Goal: Task Accomplishment & Management: Complete application form

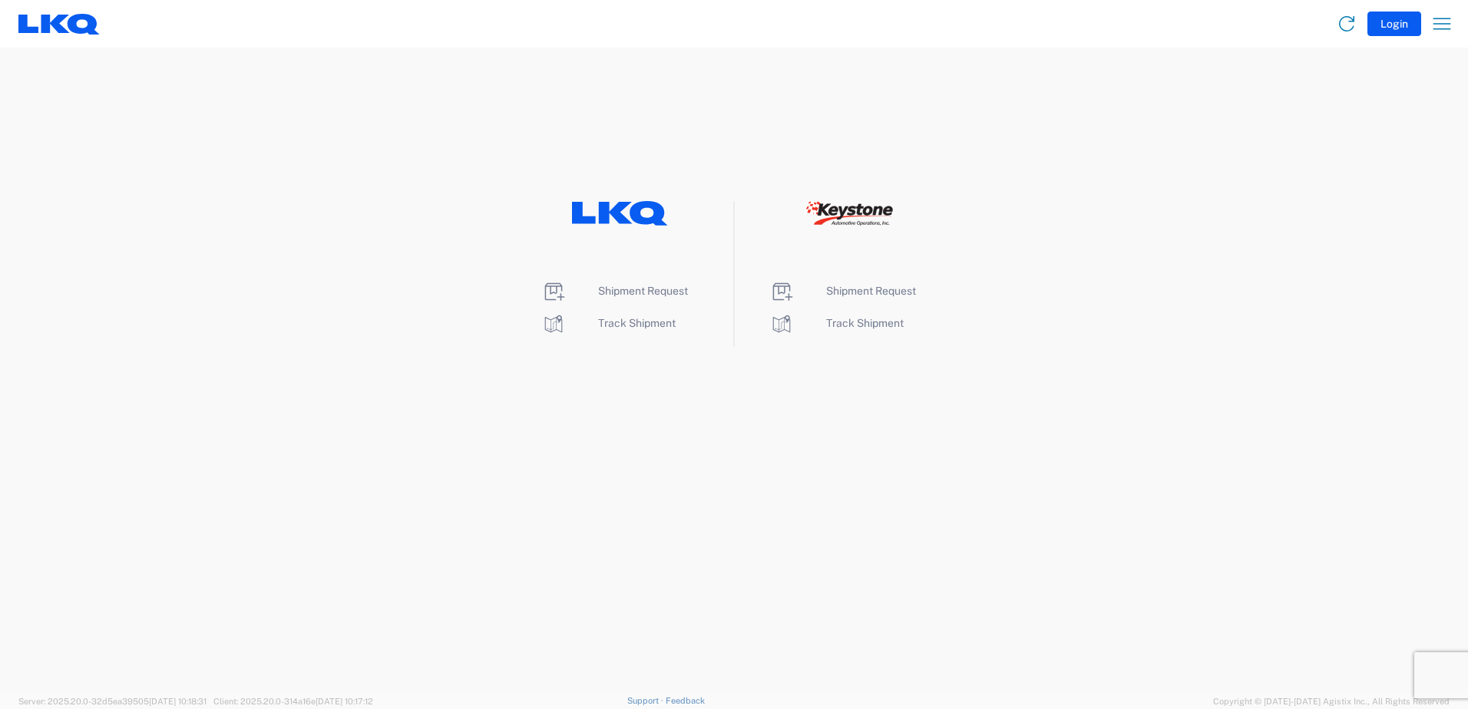
click at [629, 283] on li "Shipment Request" at bounding box center [619, 291] width 157 height 25
click at [630, 289] on span "Shipment Request" at bounding box center [643, 291] width 90 height 12
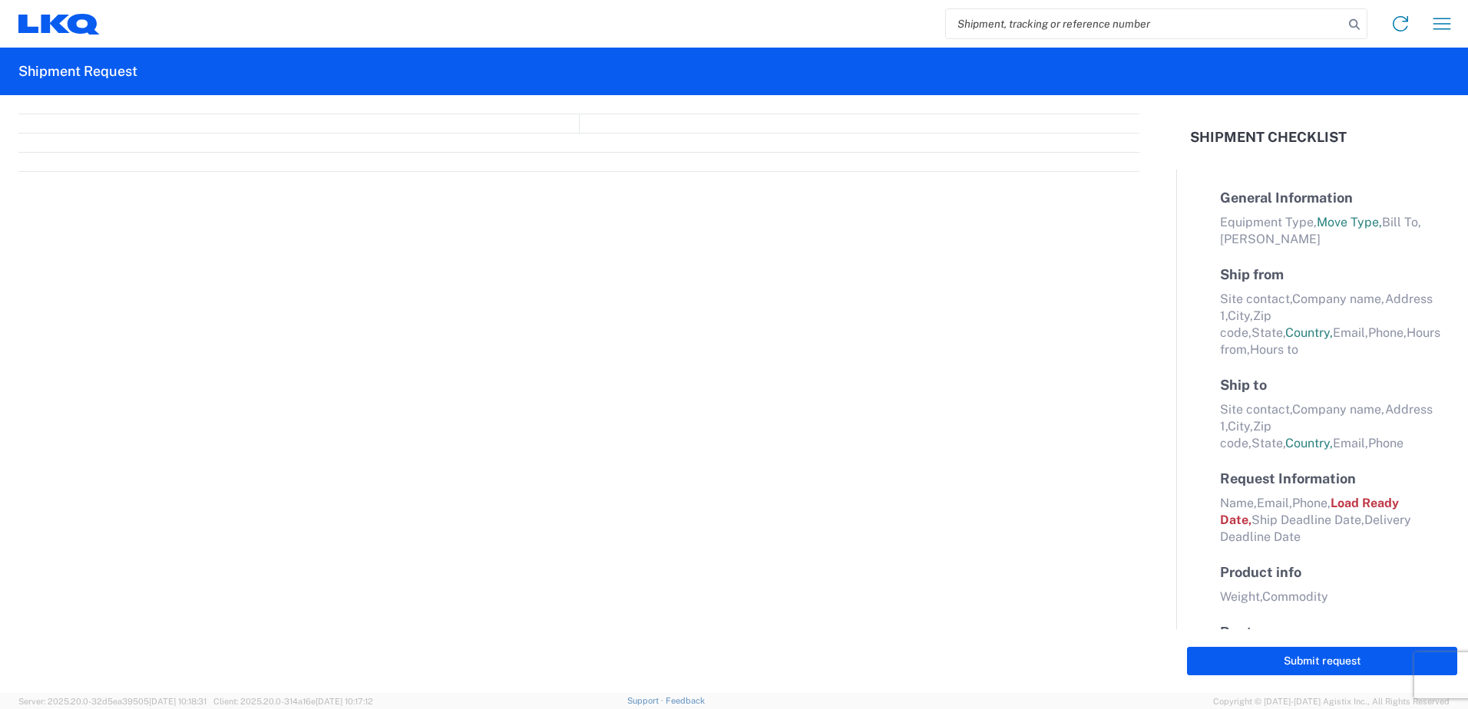
select select "FULL"
select select "LBS"
select select "IN"
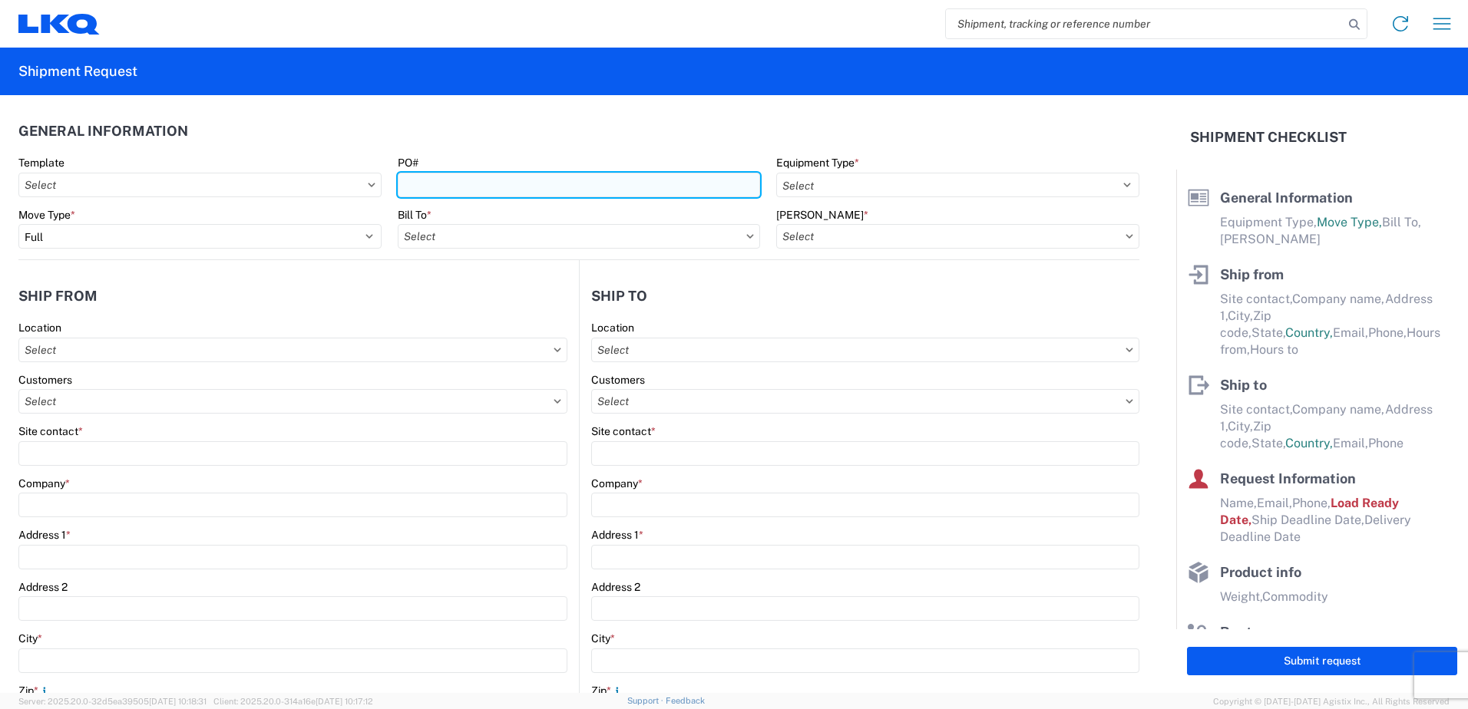
click at [458, 176] on input "PO#" at bounding box center [579, 185] width 363 height 25
type input "3022"
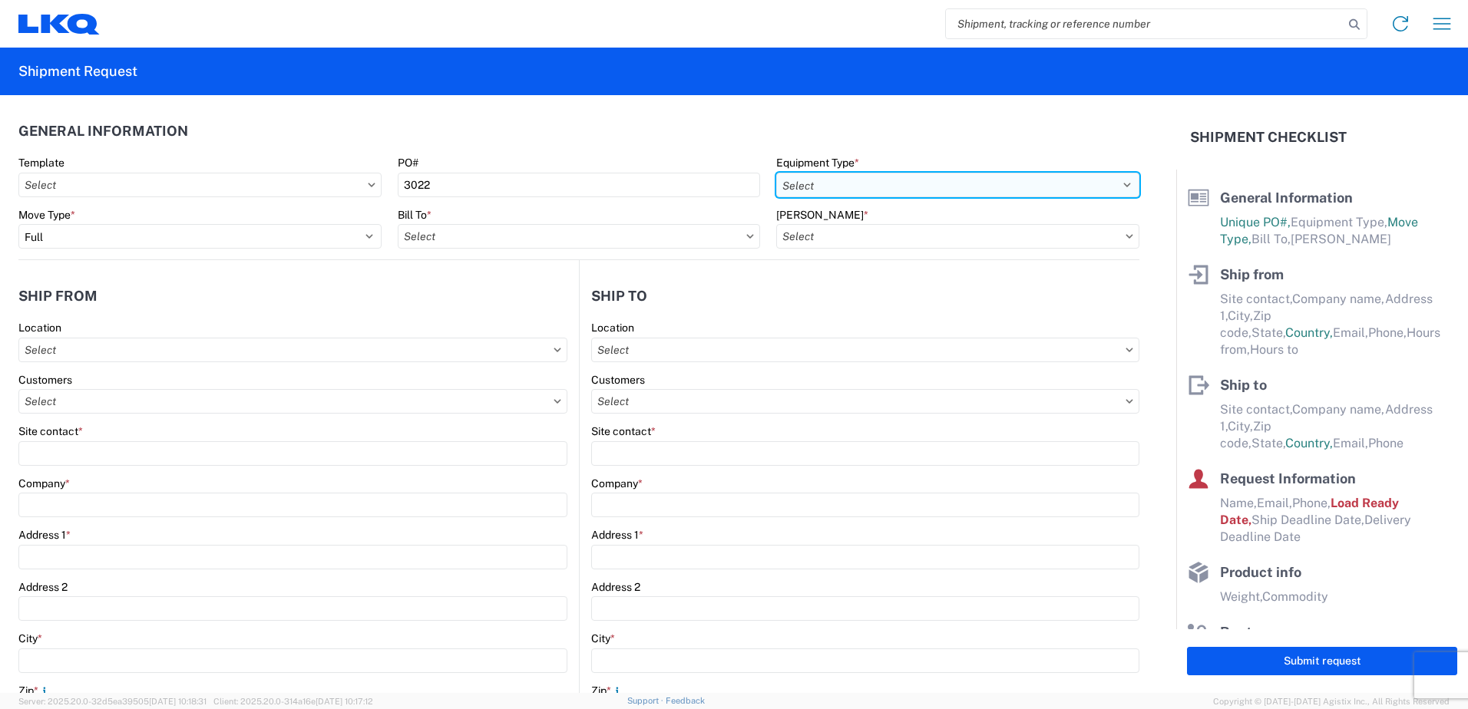
click at [848, 183] on select "Select 53’ Dry Van Flatbed Dropdeck (van) Lowboy (flatbed) Rail" at bounding box center [957, 185] width 363 height 25
select select "STDV"
click at [776, 173] on select "Select 53’ Dry Van Flatbed Dropdeck (van) Lowboy (flatbed) Rail" at bounding box center [957, 185] width 363 height 25
click at [457, 242] on input "text" at bounding box center [579, 236] width 363 height 25
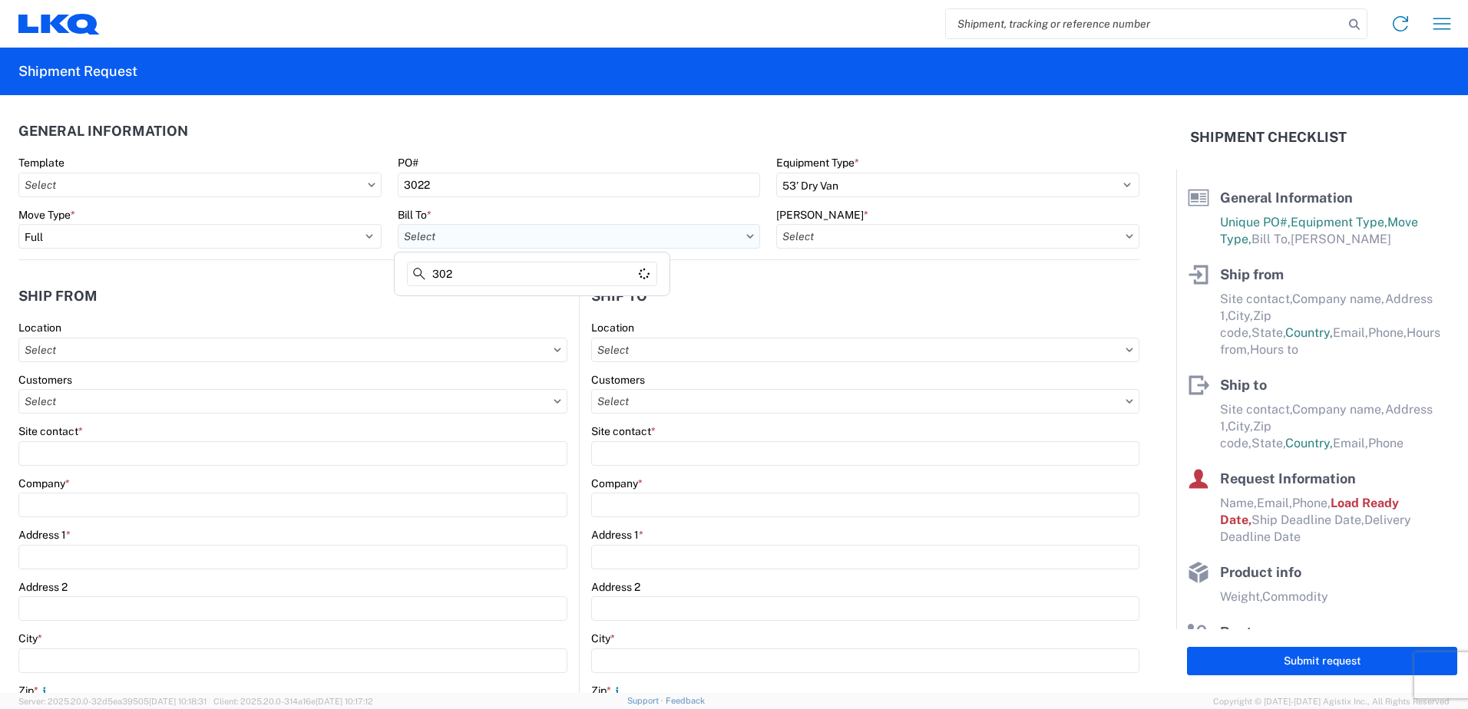
type input "3022"
click at [496, 302] on div "3022 - Linthicum MD (022)" at bounding box center [532, 304] width 269 height 25
type input "3022 - Linthicum MD (022)"
click at [448, 237] on input "3022 - Linthicum MD (022)" at bounding box center [579, 236] width 363 height 25
click at [824, 239] on input "text" at bounding box center [957, 236] width 363 height 25
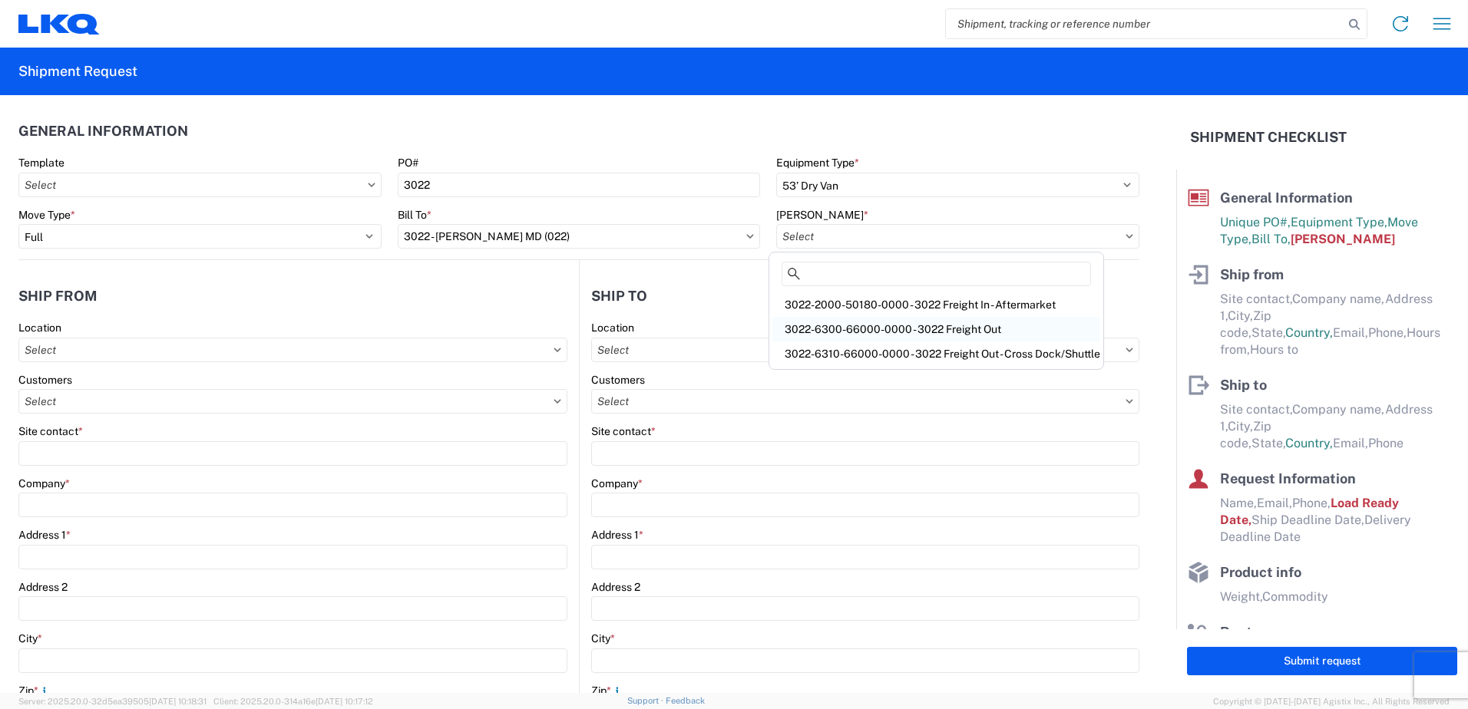
click at [833, 327] on div "3022-6300-66000-0000 - 3022 Freight Out" at bounding box center [936, 329] width 328 height 25
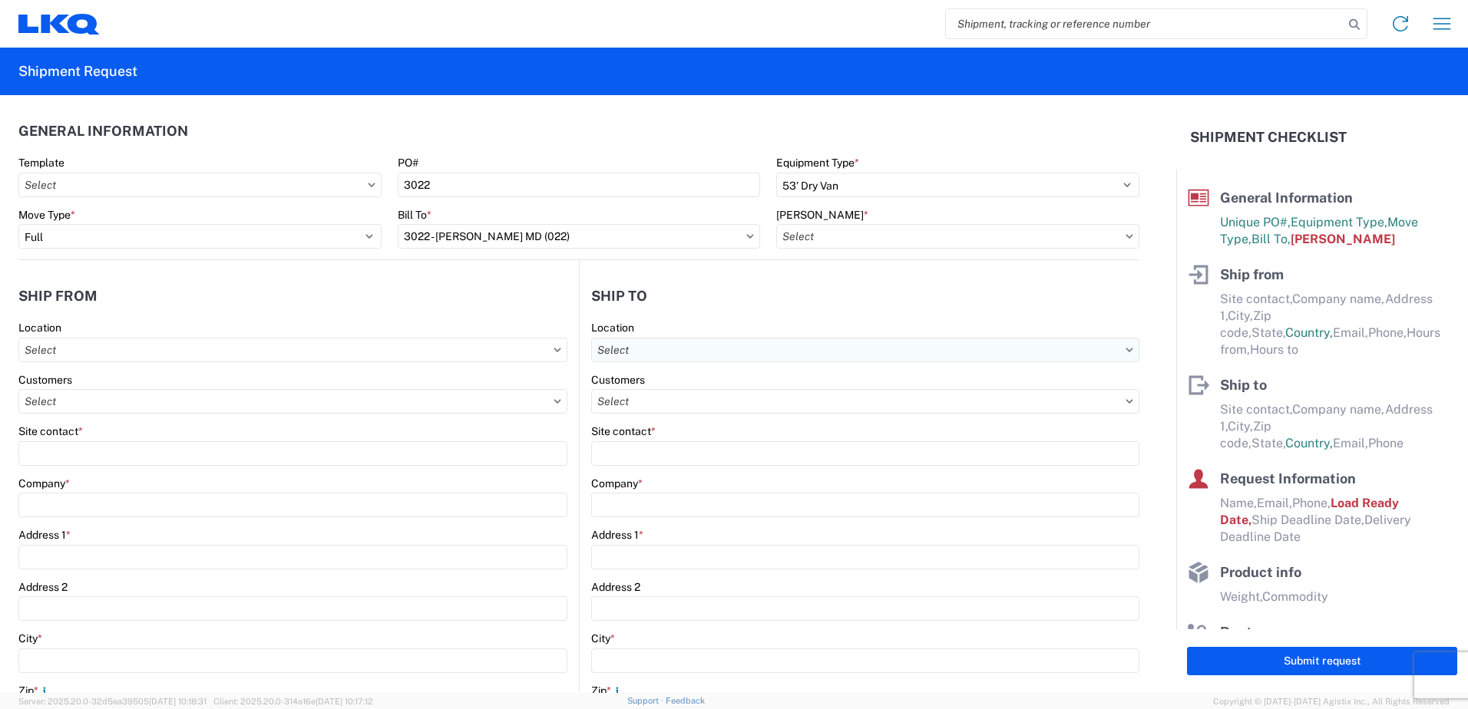
type input "3022-6300-66000-0000 - 3022 Freight Out"
click at [354, 342] on input "text" at bounding box center [292, 350] width 549 height 25
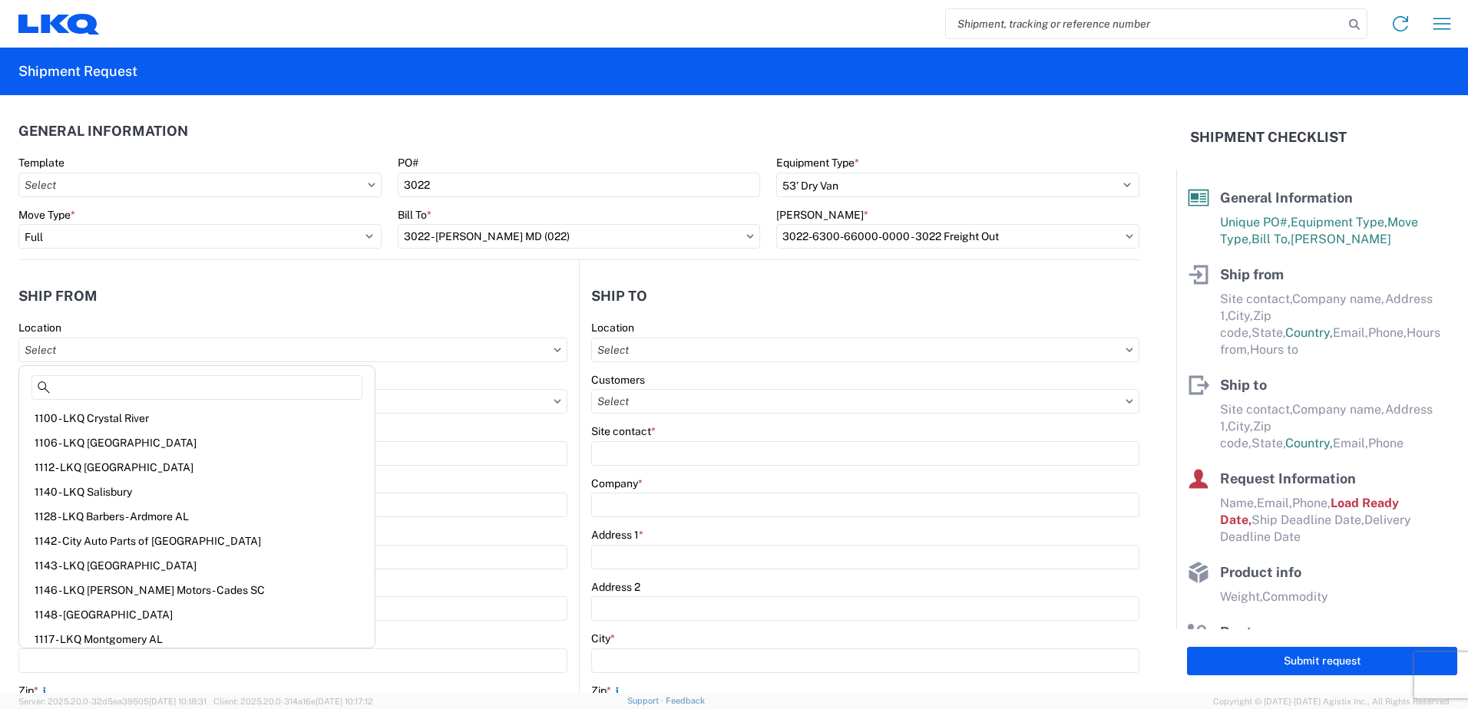
click at [306, 298] on header "Ship from" at bounding box center [298, 296] width 560 height 35
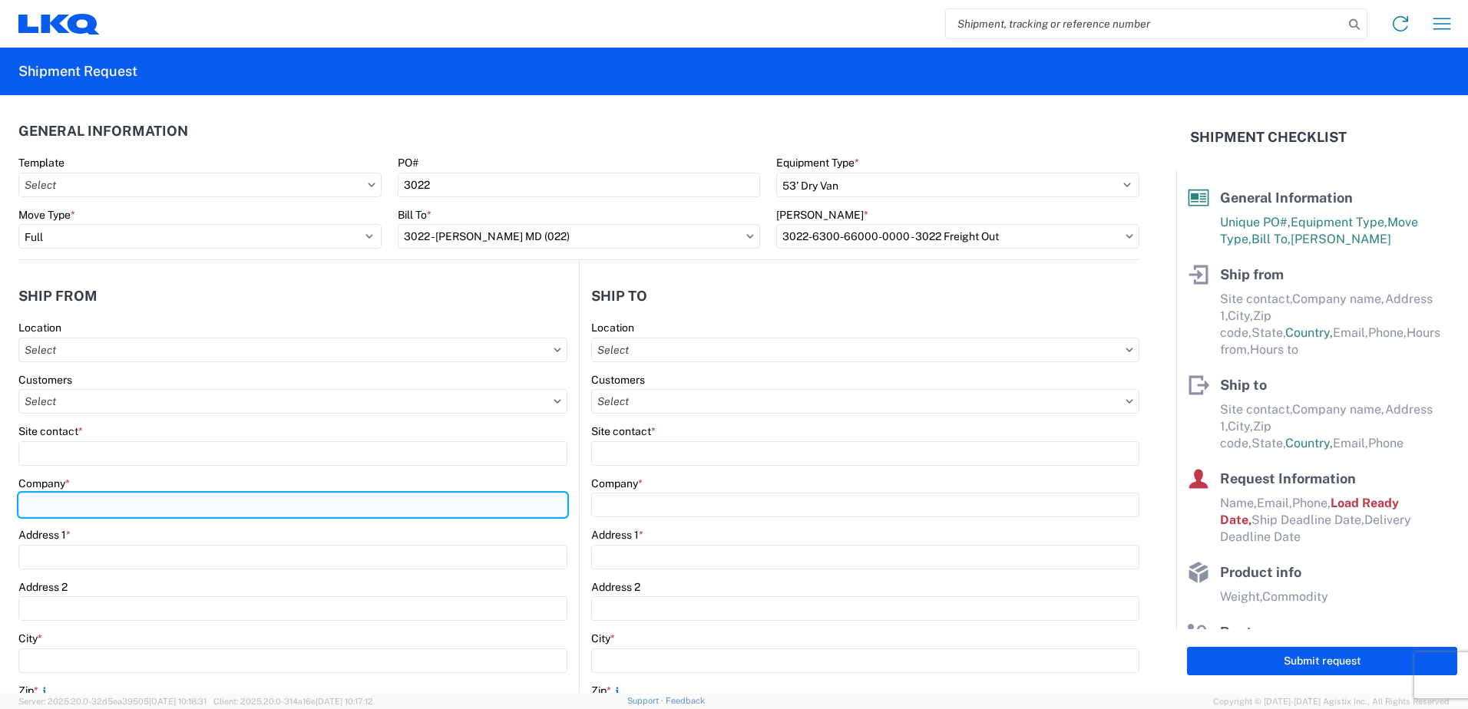
click at [166, 507] on input "Company *" at bounding box center [292, 505] width 549 height 25
type input "LKQ Corporation"
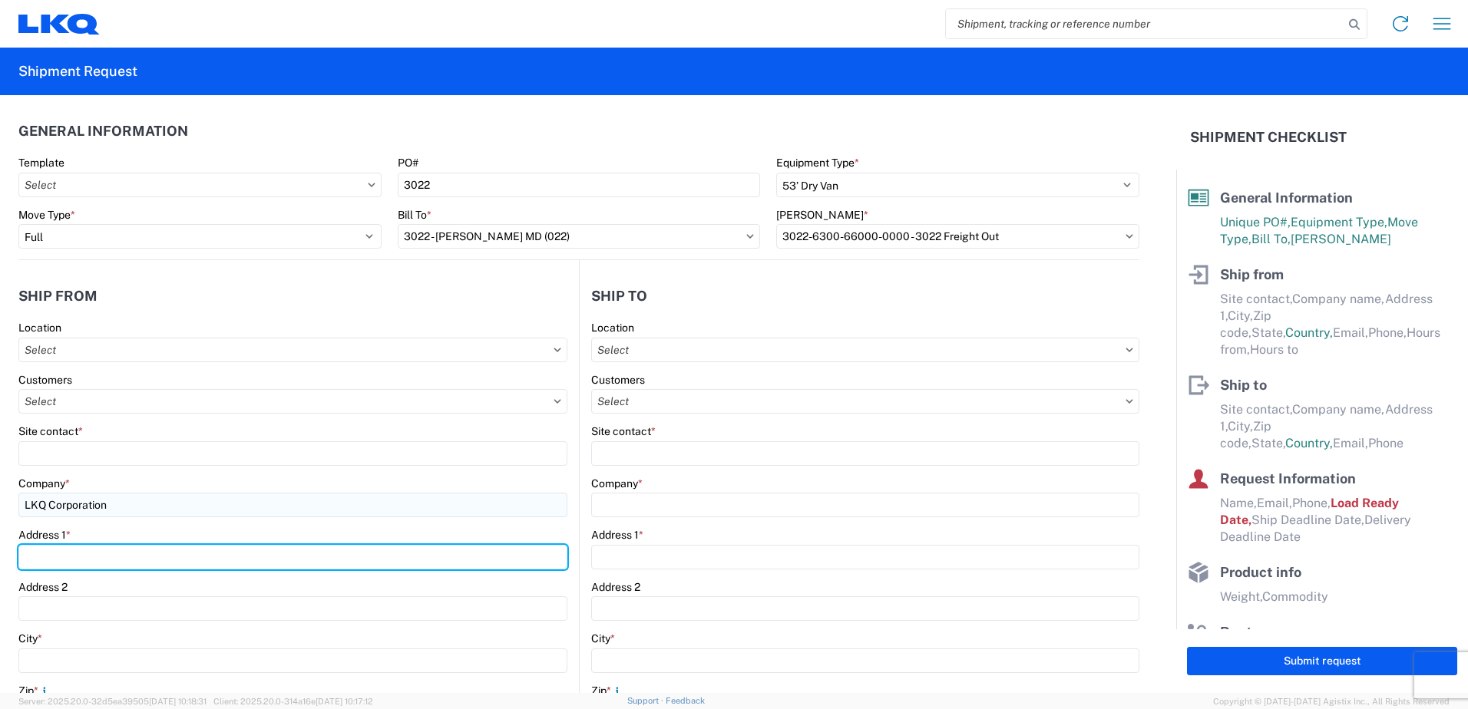
type input "24550 W 43RD ST"
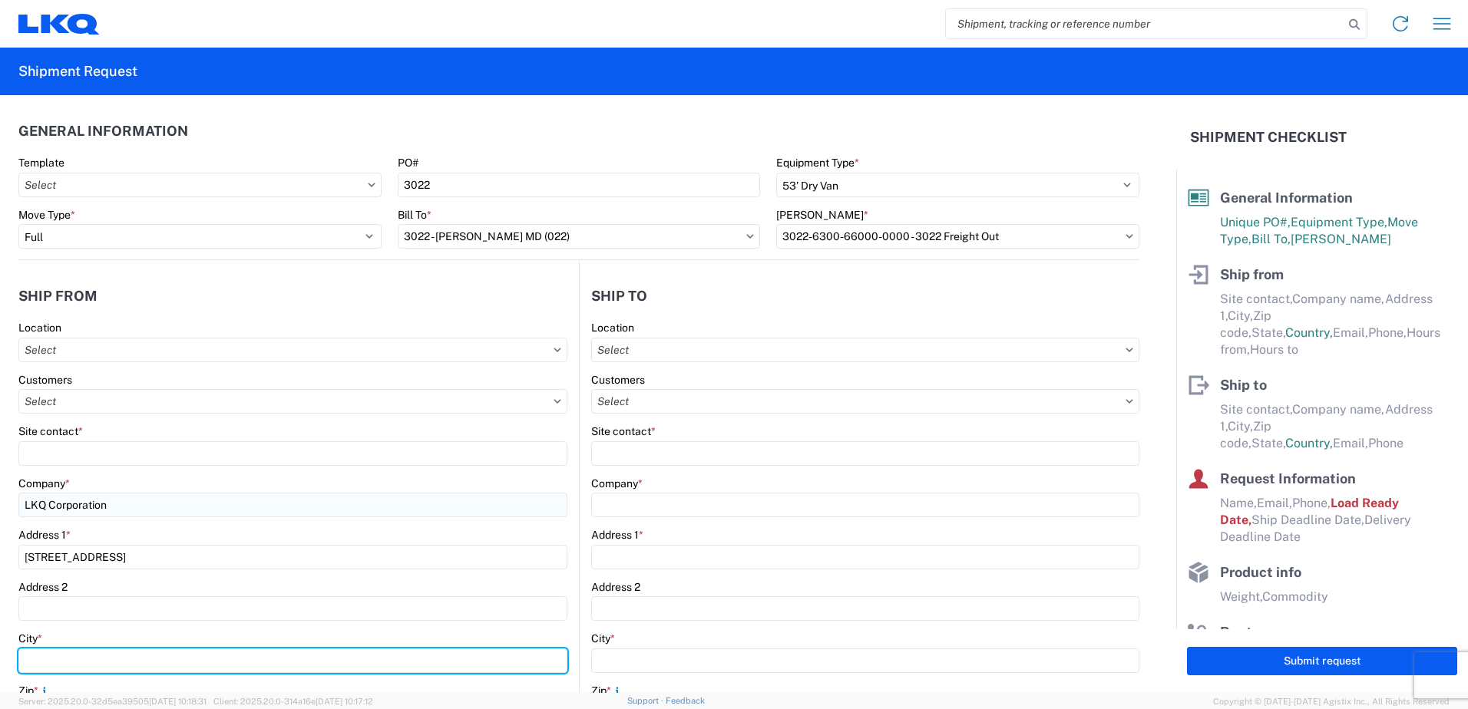
type input "SHAWNEE"
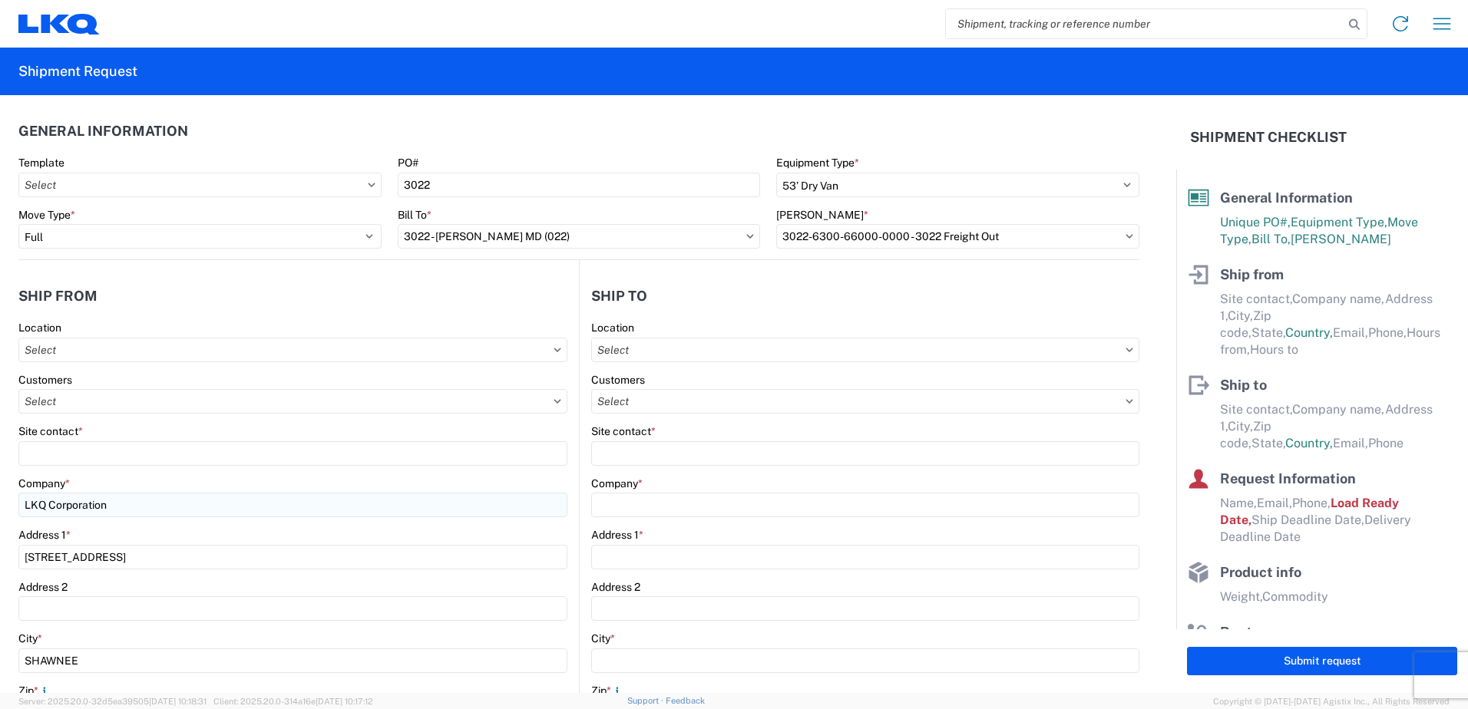
type input "66226"
select select "KS"
click at [323, 439] on div "Site contact *" at bounding box center [292, 445] width 549 height 41
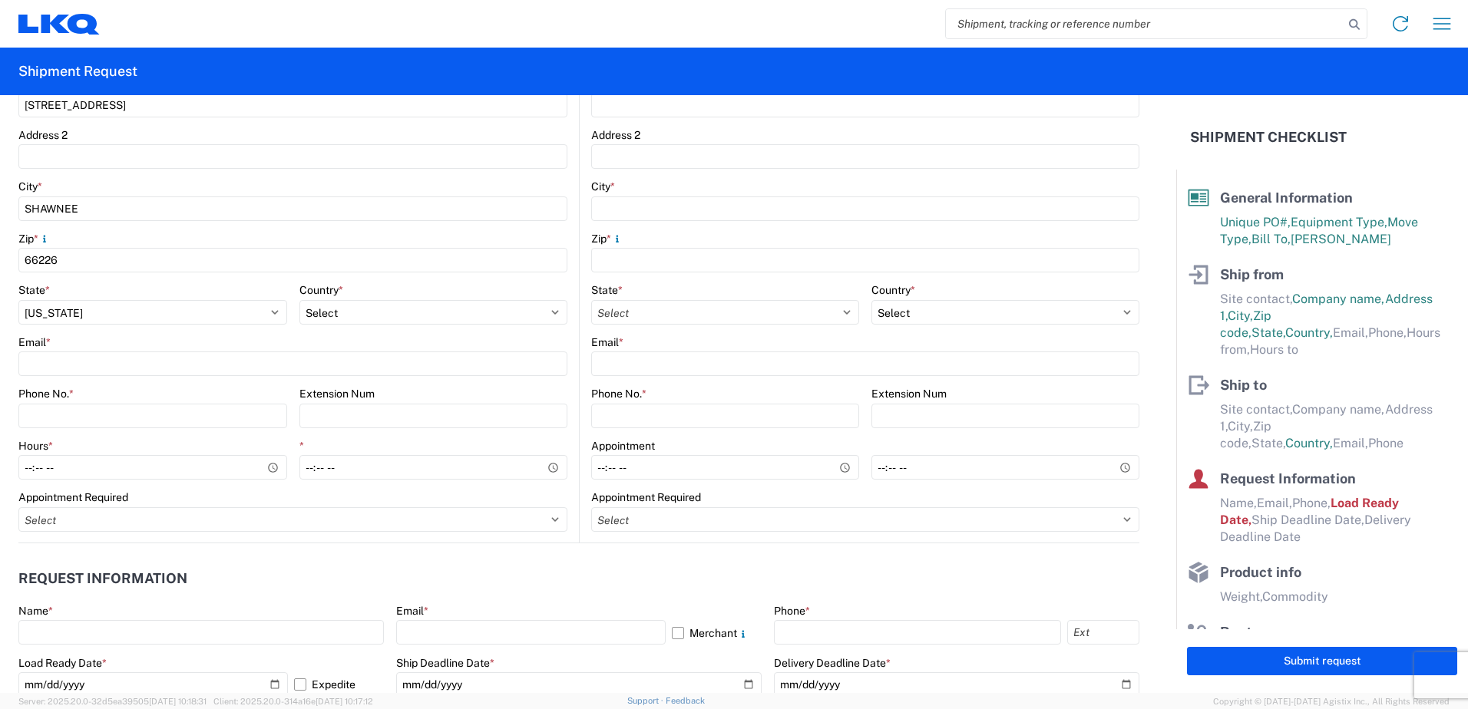
scroll to position [461, 0]
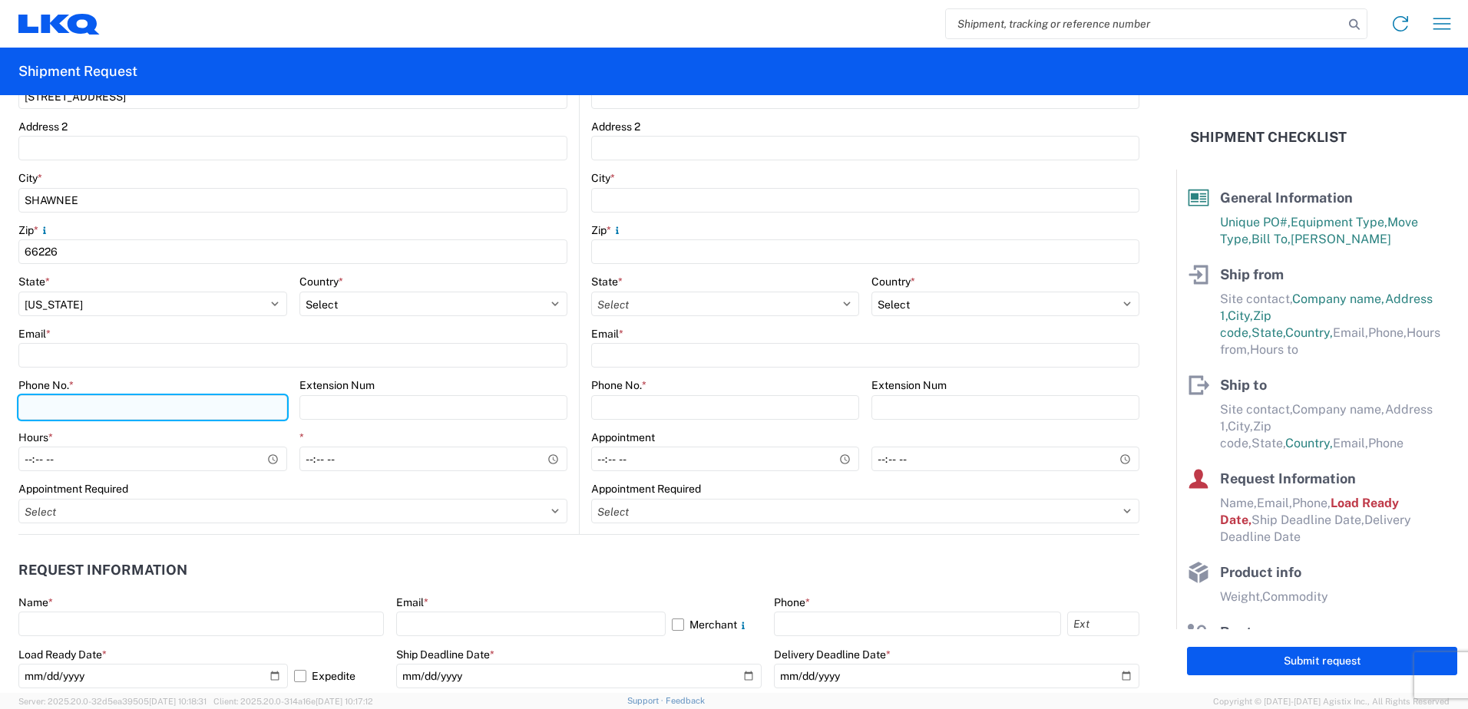
paste input "(800) 530-5836"
type input "(800) 530-5836"
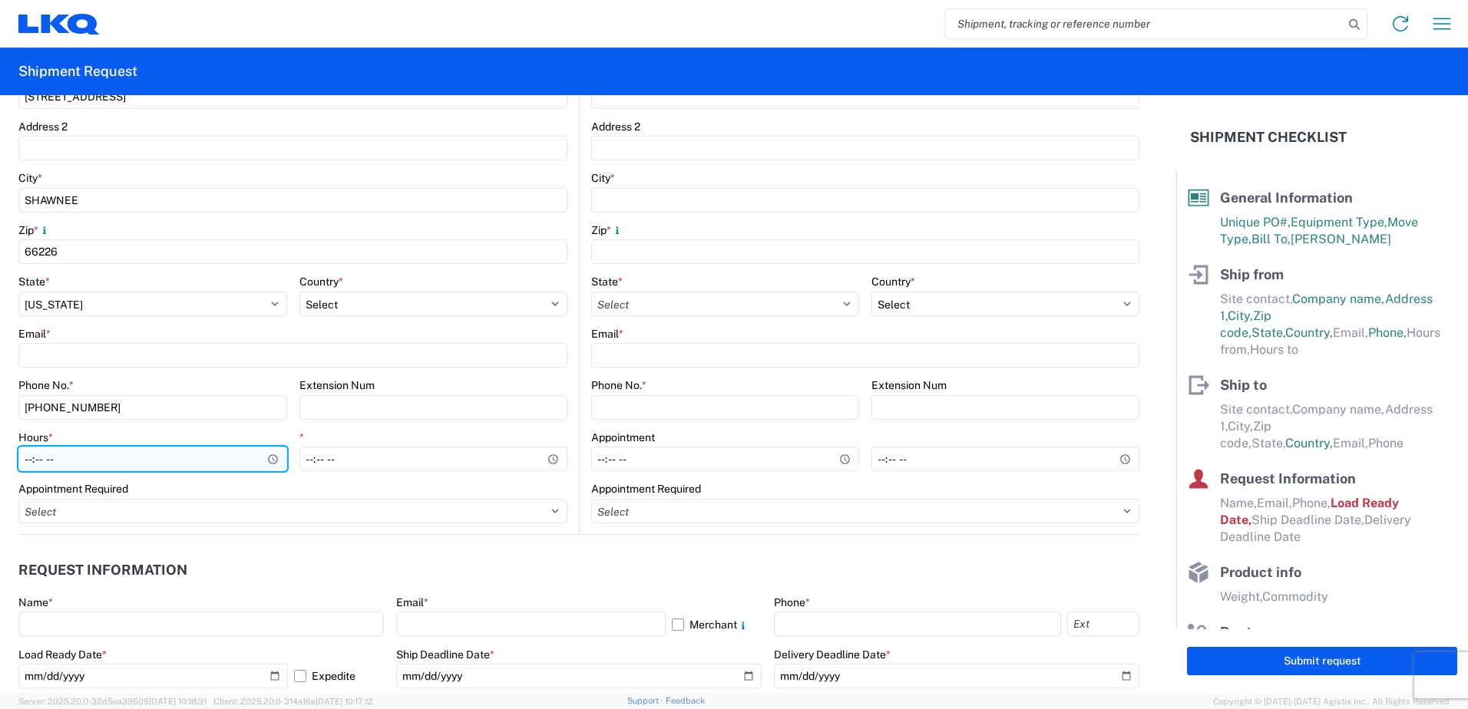
click at [270, 452] on input "Hours *" at bounding box center [152, 459] width 269 height 25
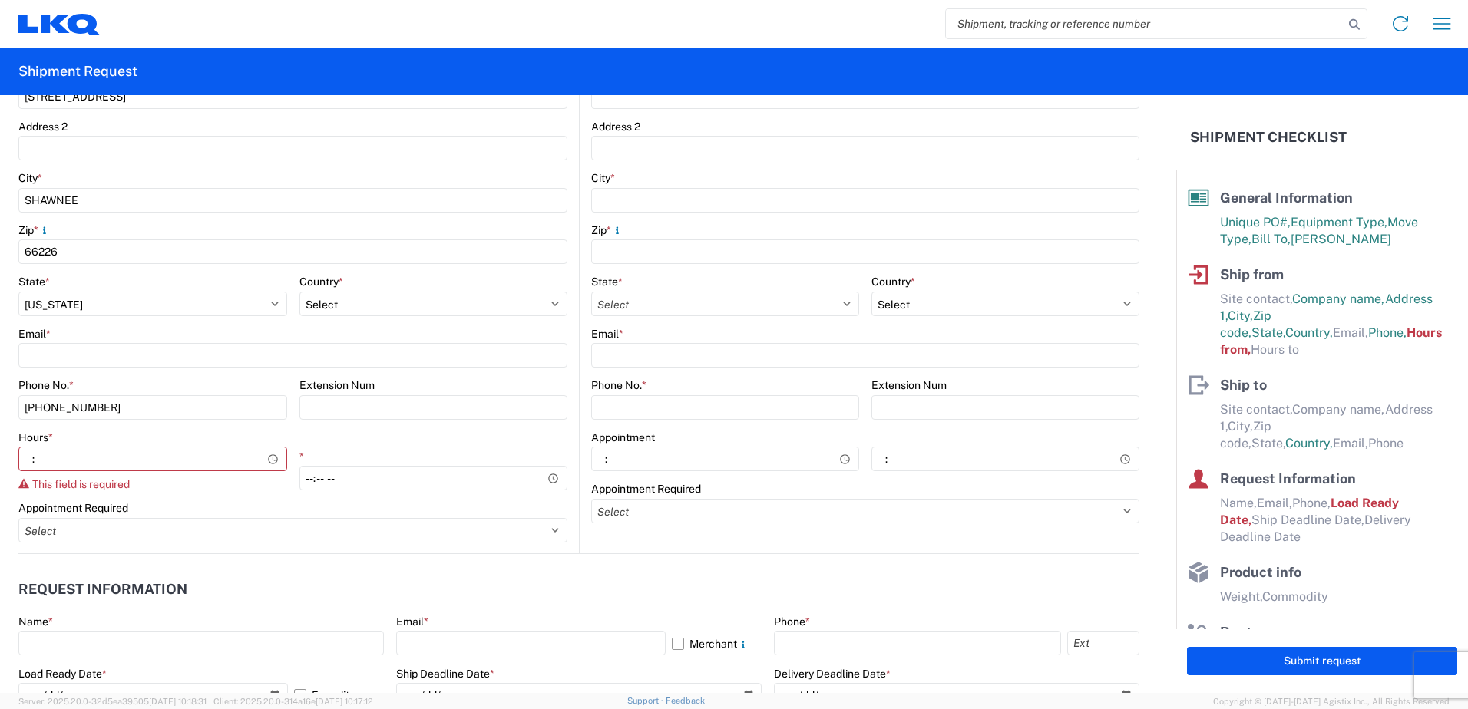
click at [226, 425] on agx-form-control-wrapper-v2 "Phone No. * (800) 530-5836" at bounding box center [152, 404] width 269 height 52
click at [152, 461] on input "Hours *" at bounding box center [152, 459] width 269 height 25
type input "08:00"
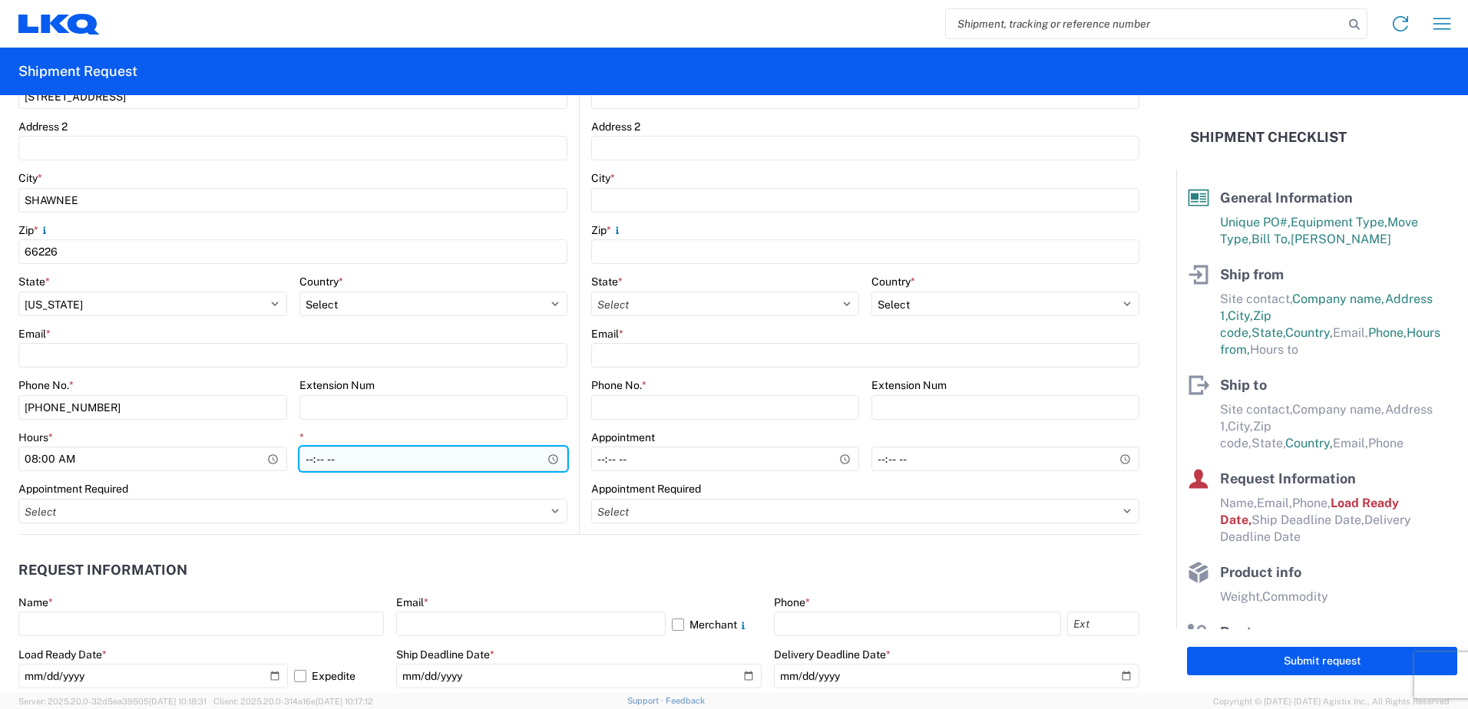
click at [334, 469] on input "*" at bounding box center [433, 459] width 269 height 25
type input "14:00"
click at [351, 476] on agx-form-control-wrapper-v2 "* 14:00" at bounding box center [433, 457] width 269 height 52
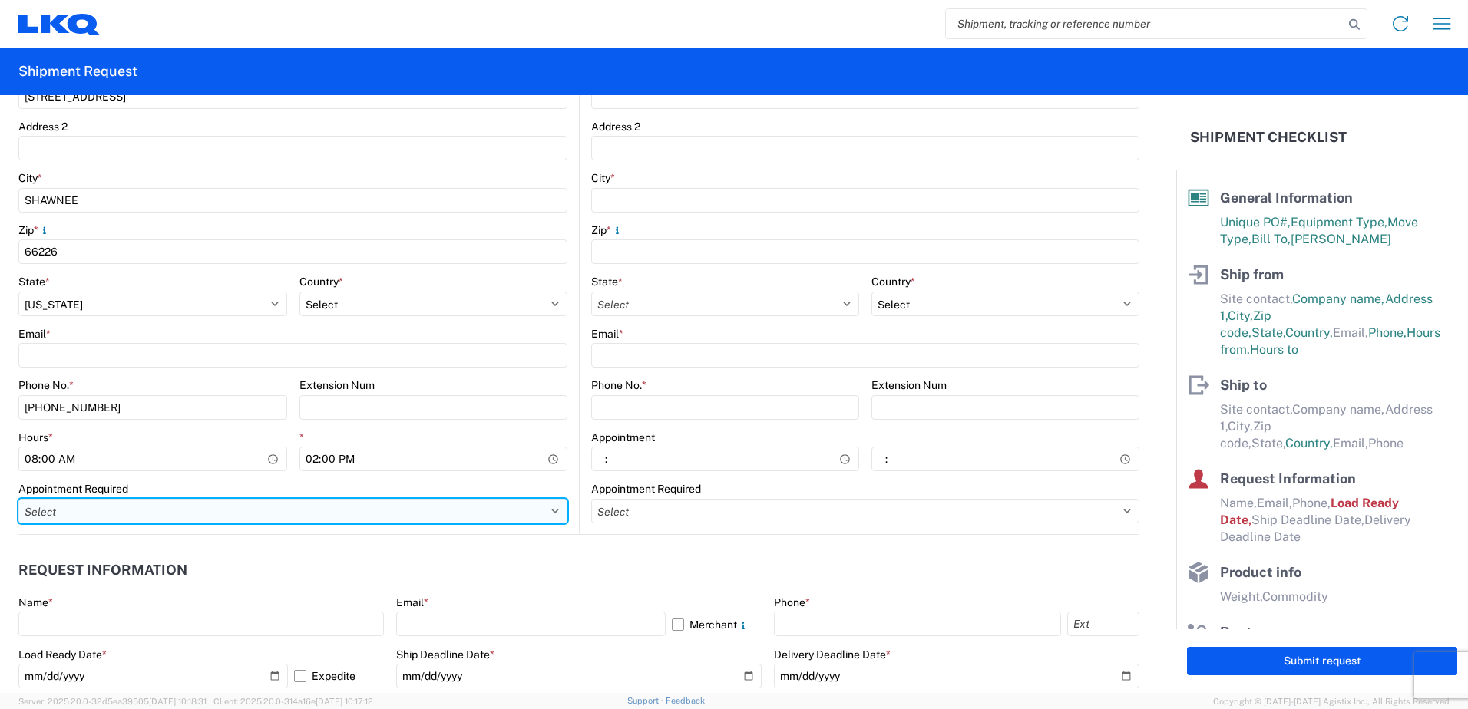
click at [241, 521] on select "Select Appt Required Appt Not Required Appt - First available" at bounding box center [292, 511] width 549 height 25
select select "apptNotRequired"
click at [18, 499] on select "Select Appt Required Appt Not Required Appt - First available" at bounding box center [292, 511] width 549 height 25
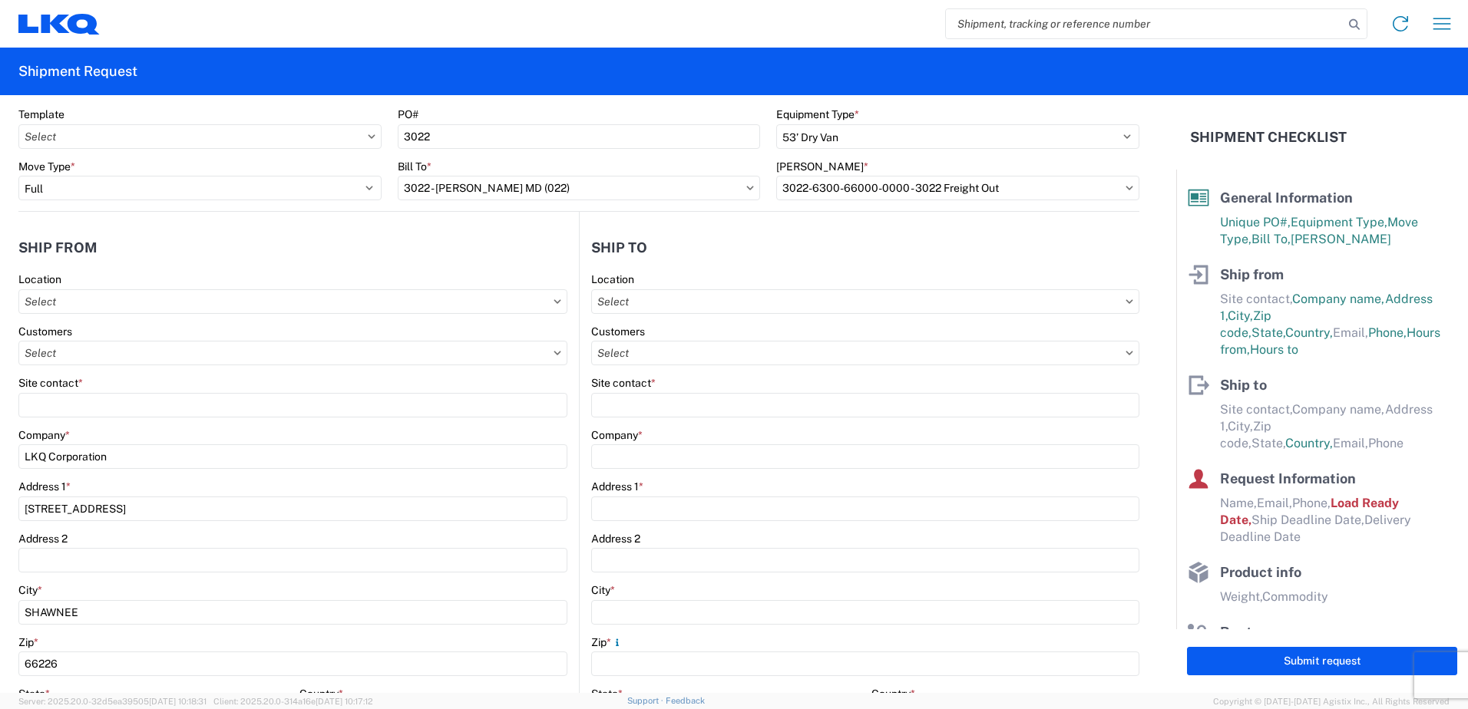
scroll to position [0, 0]
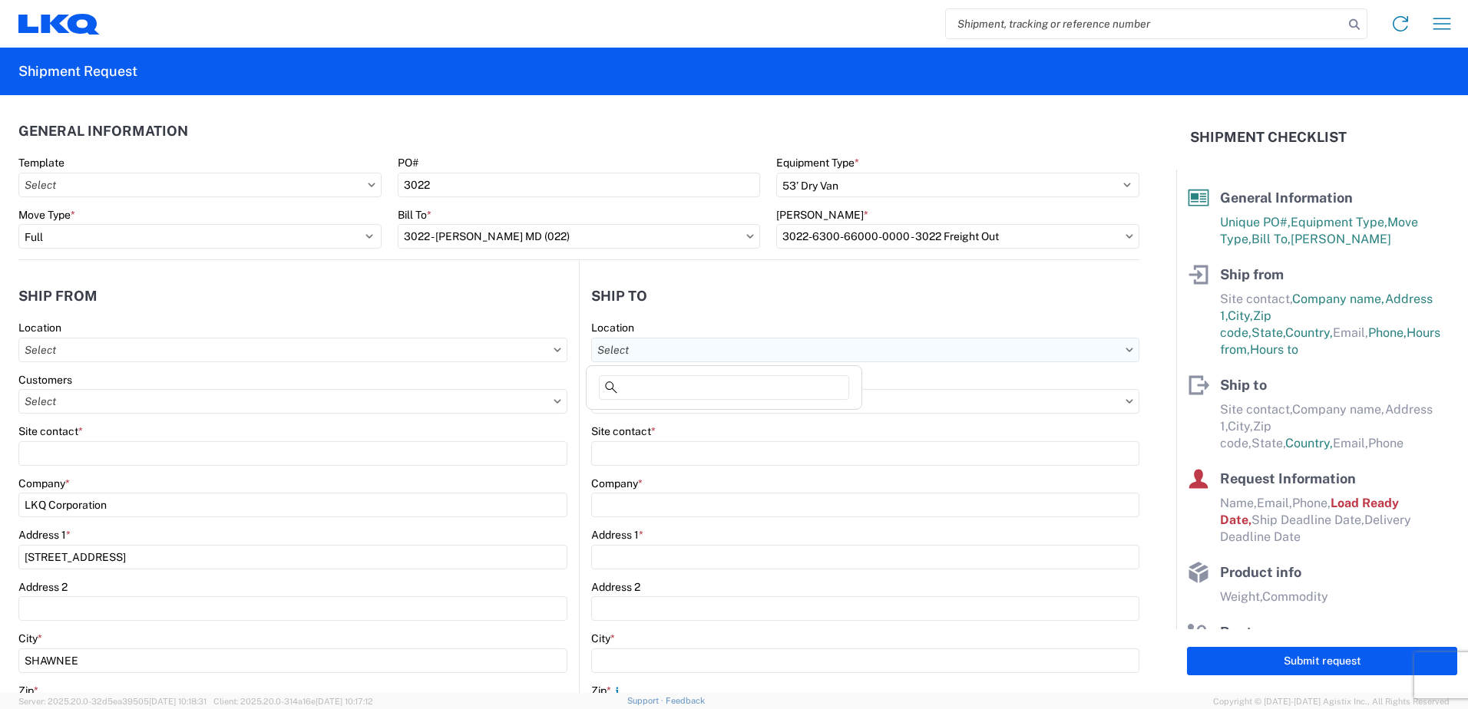
click at [675, 349] on input "text" at bounding box center [865, 350] width 548 height 25
type input "3022"
click at [662, 418] on div "3022 - Linthicum MD (022)" at bounding box center [724, 418] width 269 height 25
type input "3022 - Linthicum MD (022)"
type input "LKQ Corporation"
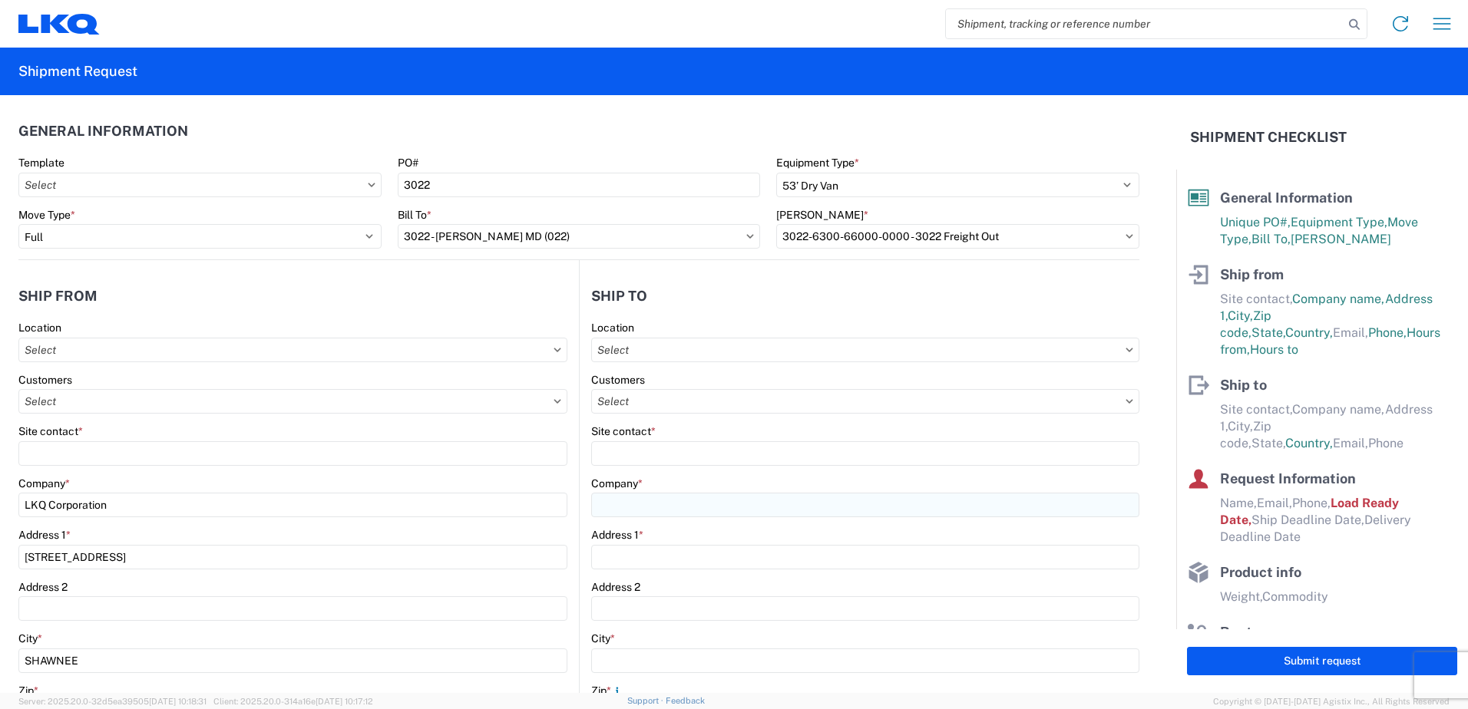
type input "4803 Hollins Ferry Rd"
type input "Halethorpe"
type input "21227"
select select "US"
type input "443-695-0717"
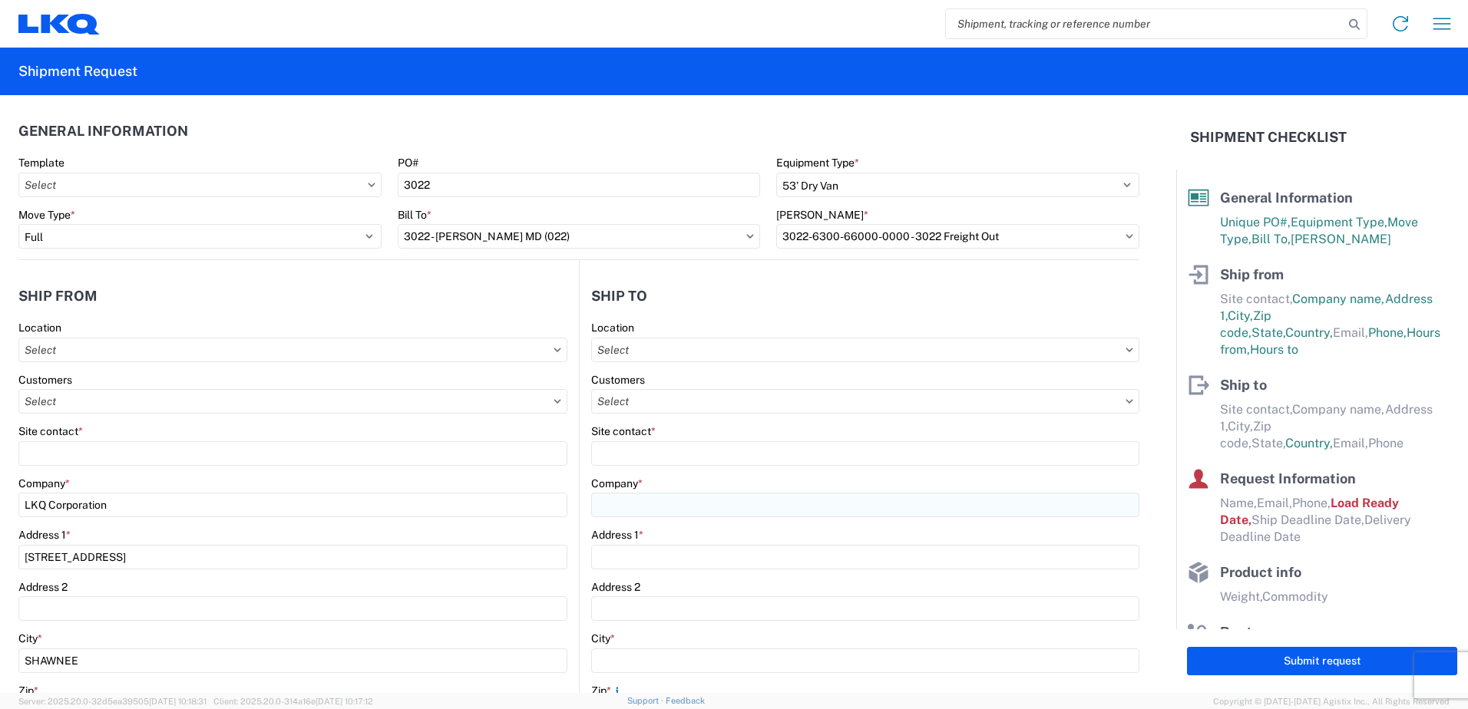
type input "07:00"
type input "23:00"
select select "MD"
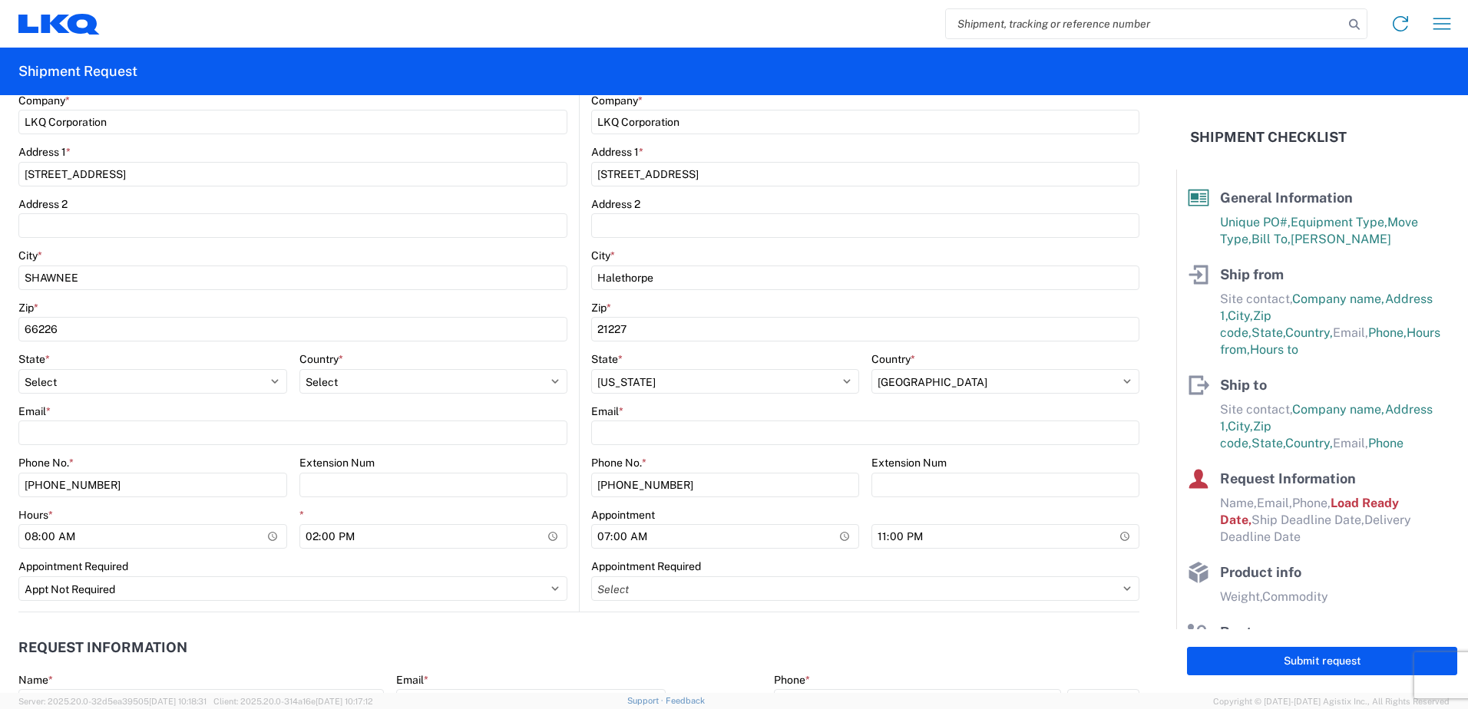
scroll to position [384, 0]
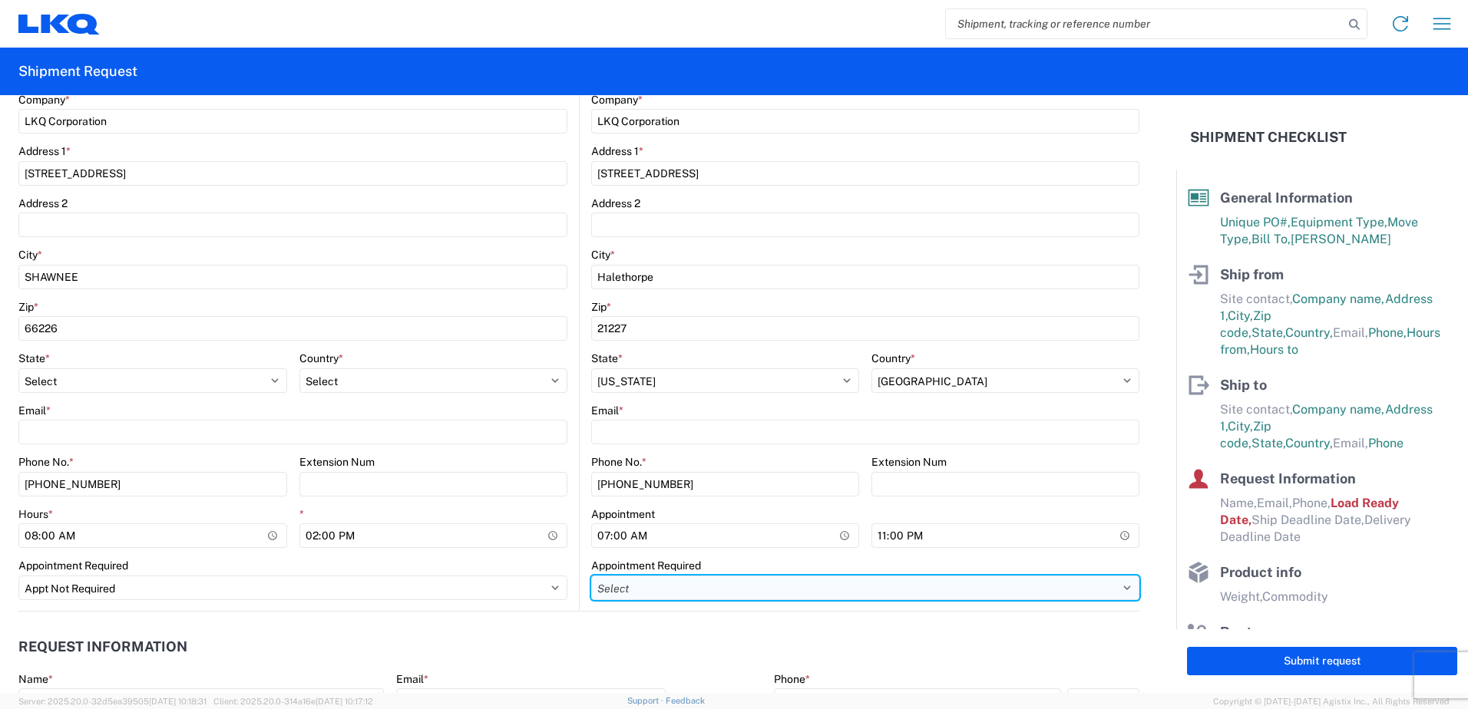
click at [643, 594] on select "Select Appt Required Appt Not Required Appt - First available" at bounding box center [865, 588] width 548 height 25
select select "apptNotRequired"
click at [591, 576] on select "Select Appt Required Appt Not Required Appt - First available" at bounding box center [865, 588] width 548 height 25
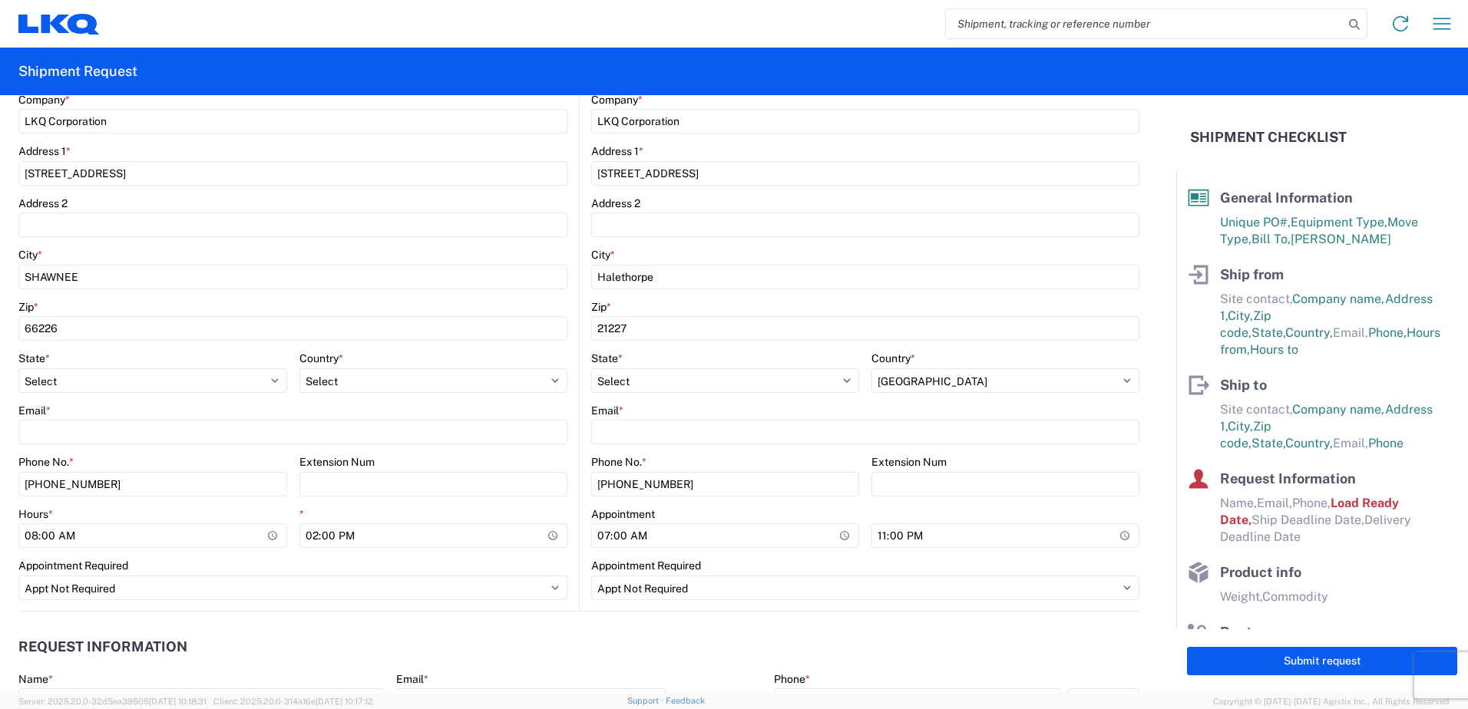
click at [568, 649] on header "Request Information" at bounding box center [578, 647] width 1121 height 35
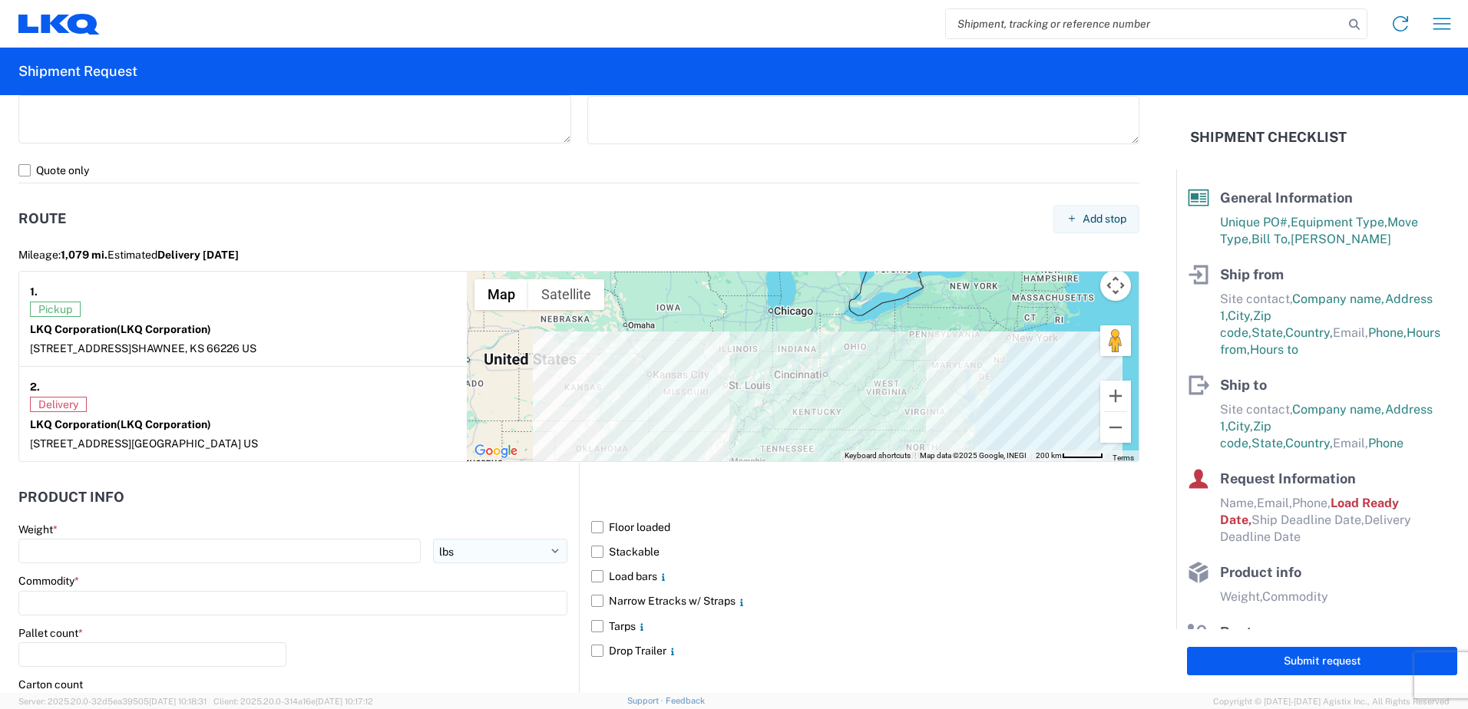
scroll to position [1334, 0]
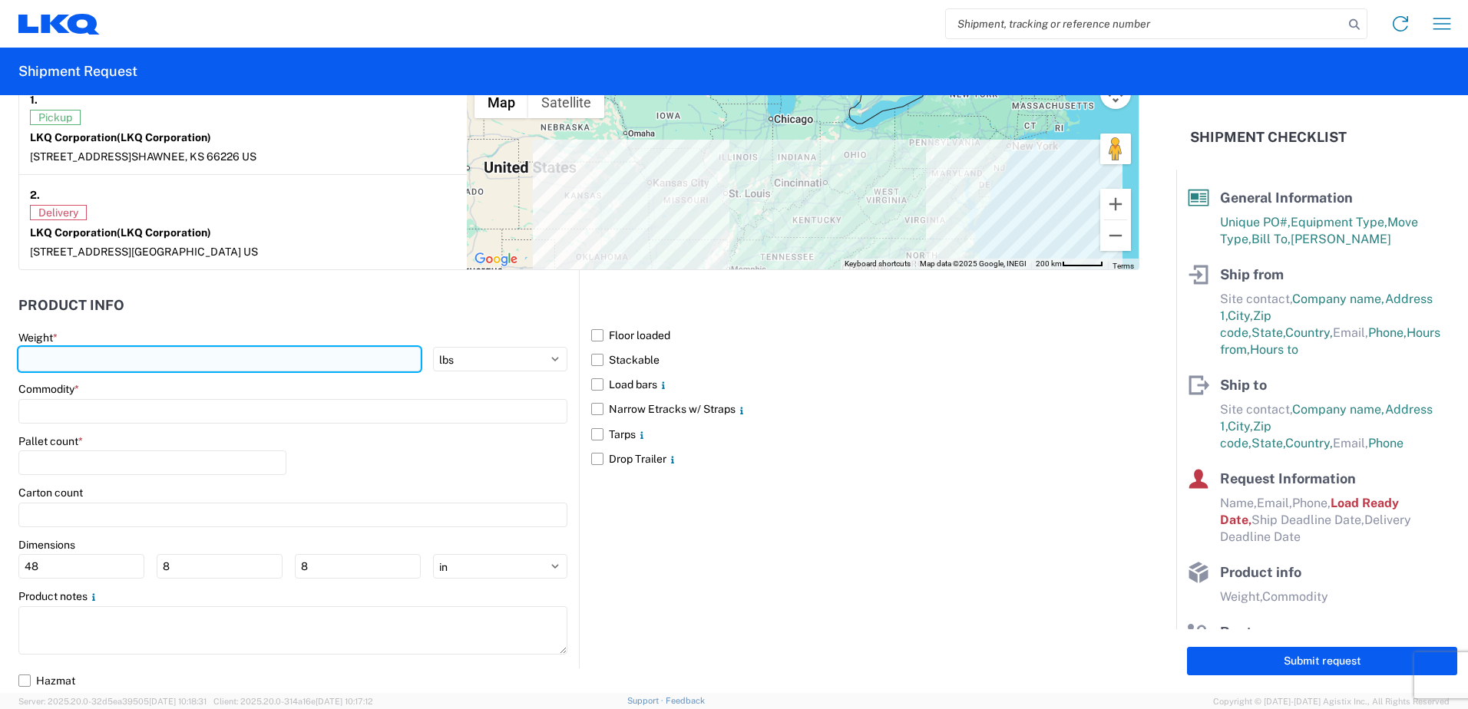
click at [113, 354] on input "number" at bounding box center [219, 359] width 402 height 25
type input "20000"
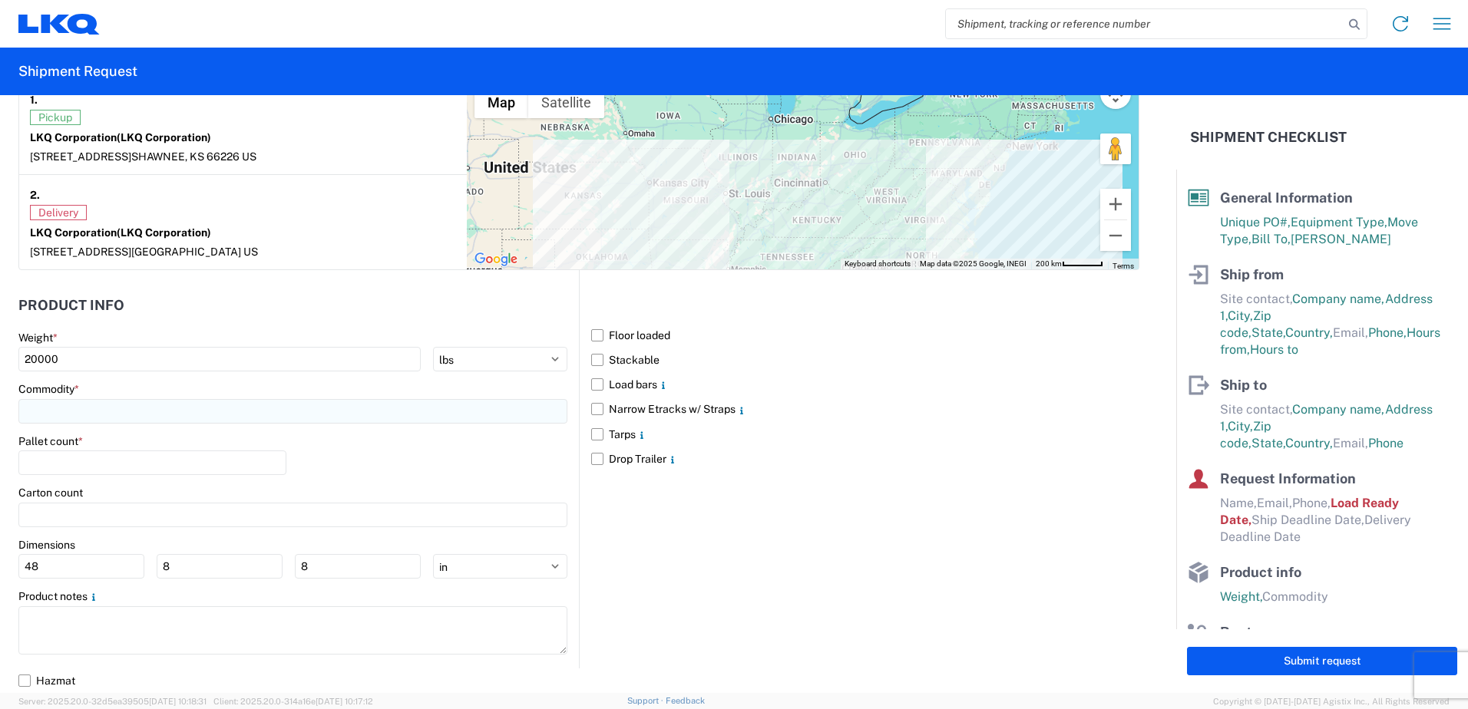
click at [209, 422] on input at bounding box center [292, 411] width 549 height 25
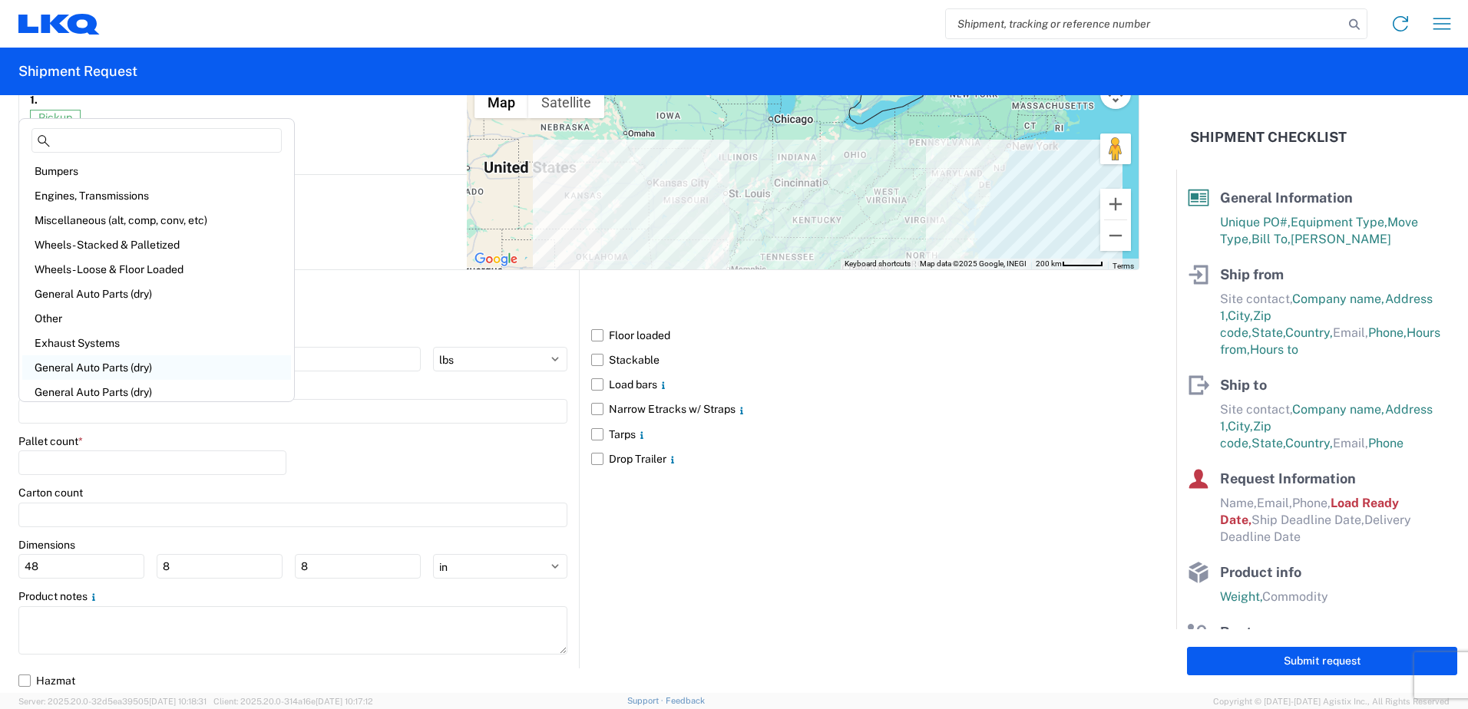
click at [139, 373] on div "General Auto Parts (dry)" at bounding box center [156, 367] width 269 height 25
type input "General Auto Parts (dry)"
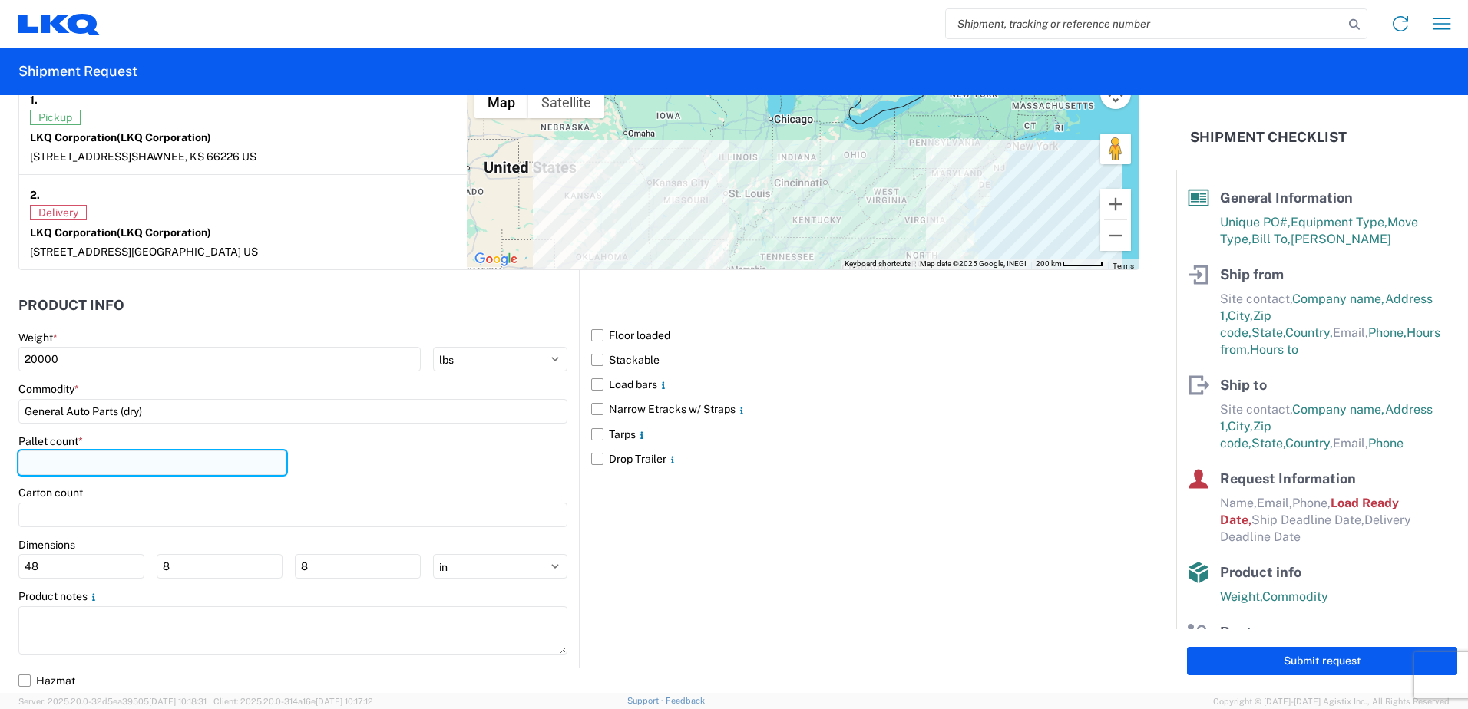
click at [140, 464] on input "number" at bounding box center [152, 463] width 268 height 25
type input "20"
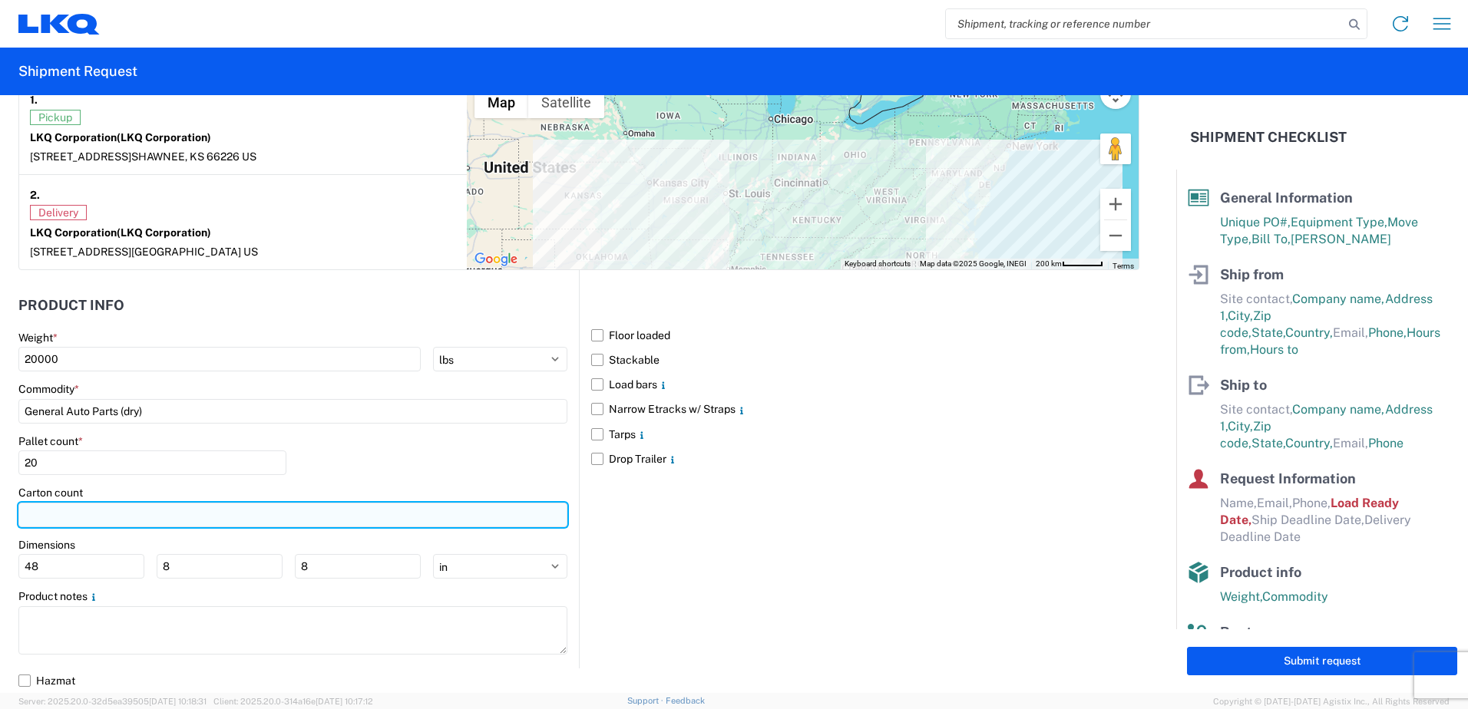
click at [200, 524] on input "number" at bounding box center [292, 515] width 549 height 25
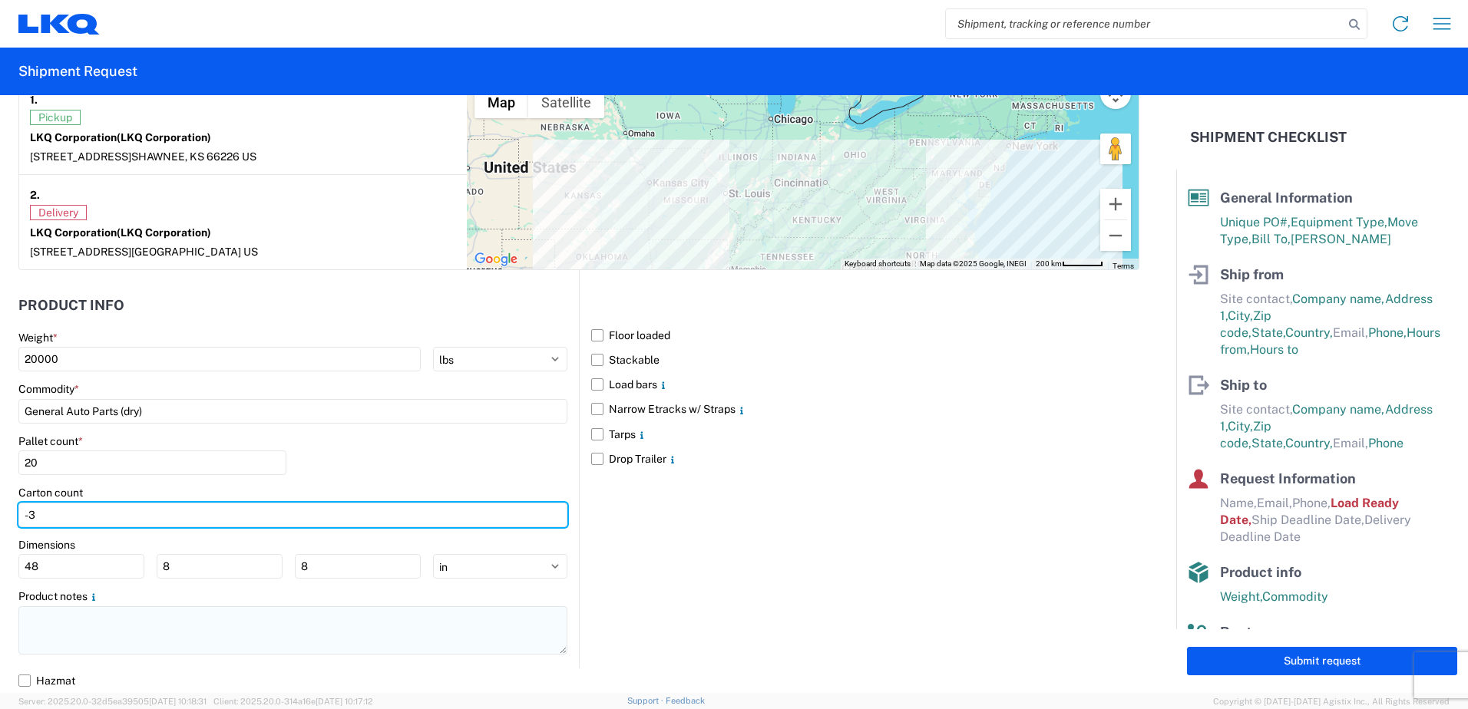
type input "-3"
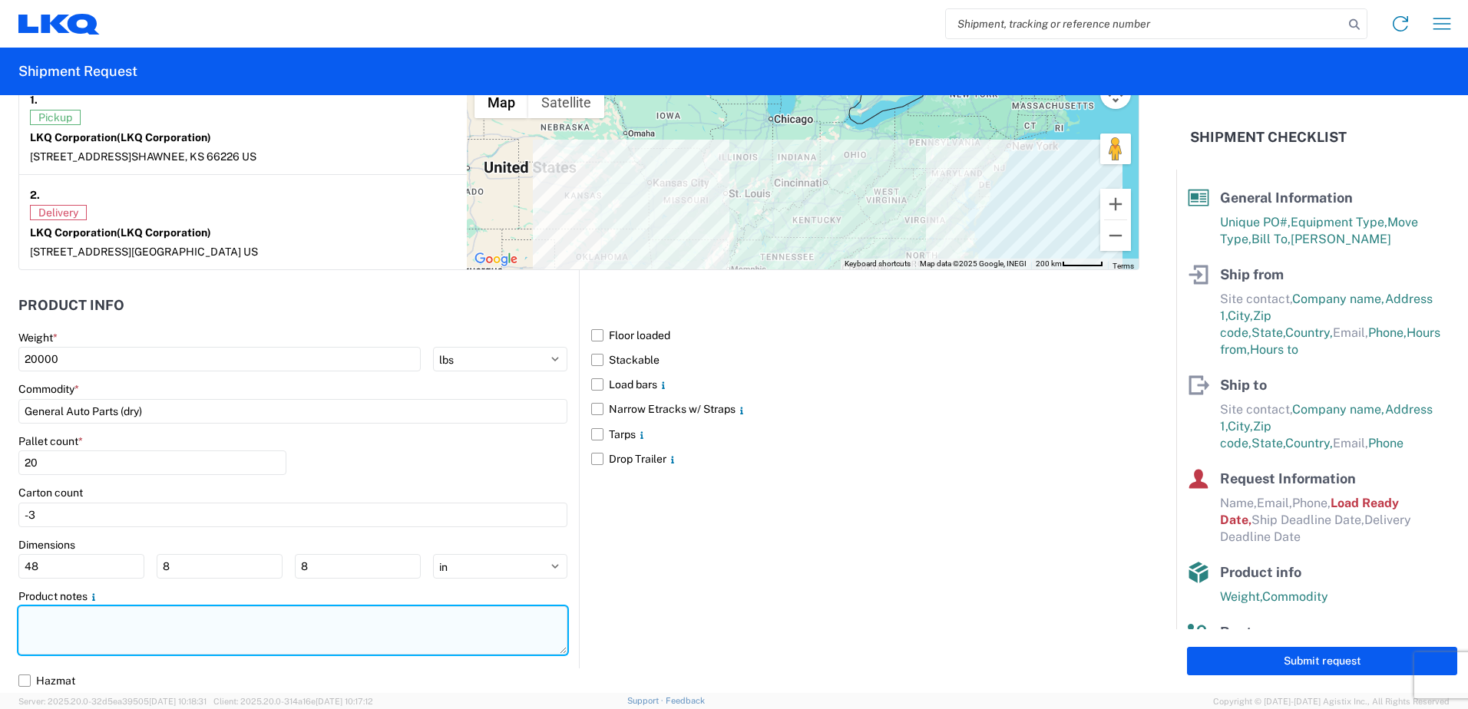
click at [124, 616] on div "Product notes" at bounding box center [292, 624] width 549 height 68
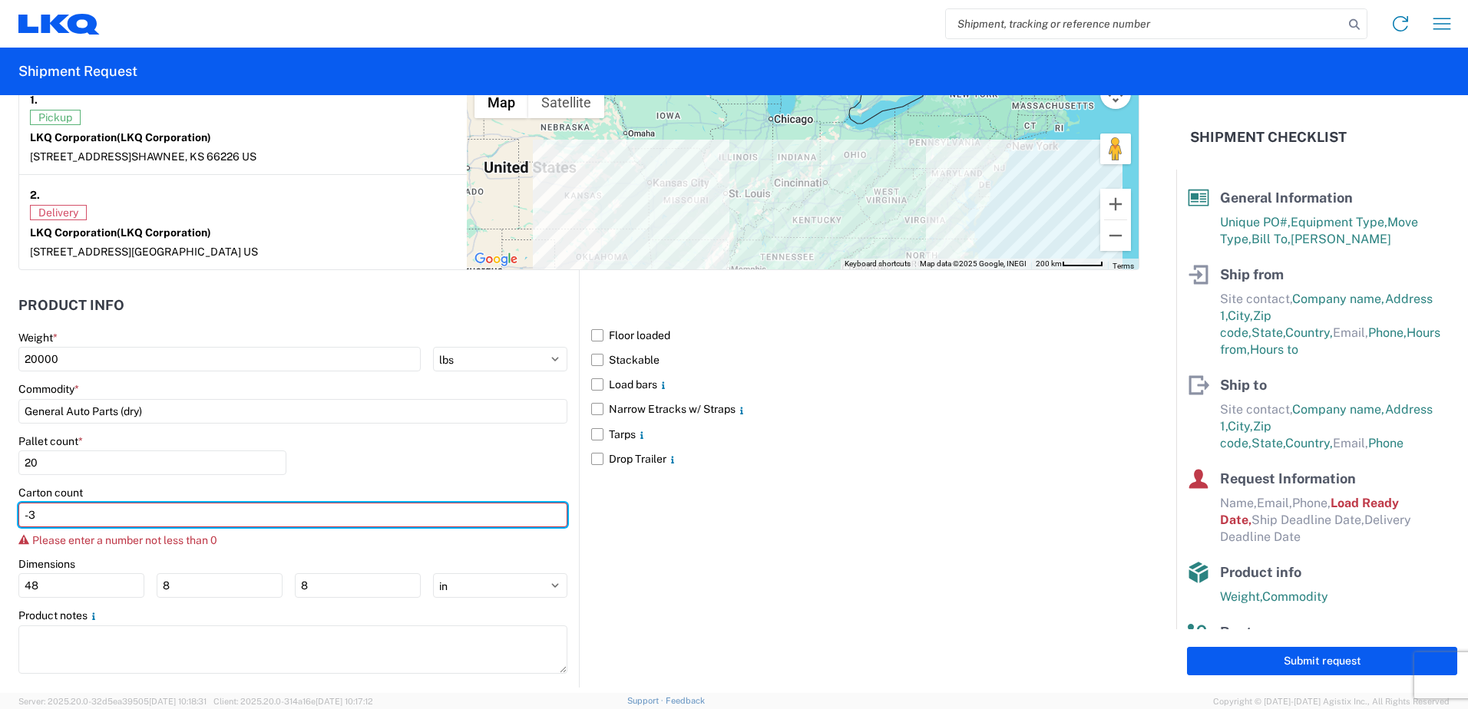
drag, startPoint x: 69, startPoint y: 518, endPoint x: -3, endPoint y: 521, distance: 72.2
click at [0, 521] on html "Home Shipment request Shipment tracking Shipment Request General Information Te…" at bounding box center [734, 354] width 1468 height 709
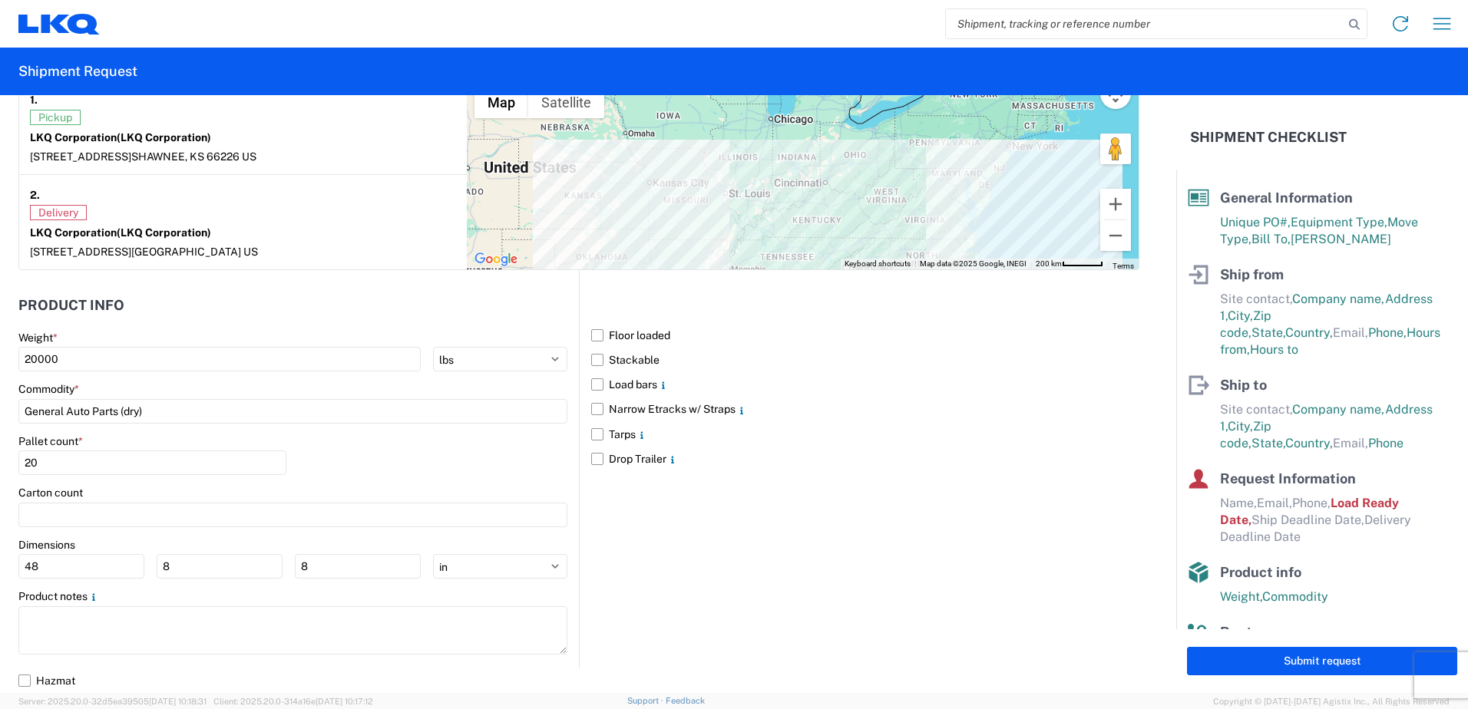
click at [725, 583] on div "Floor loaded Stackable Load bars Narrow Etracks w/ Straps Tarps Drop Trailer" at bounding box center [859, 469] width 560 height 398
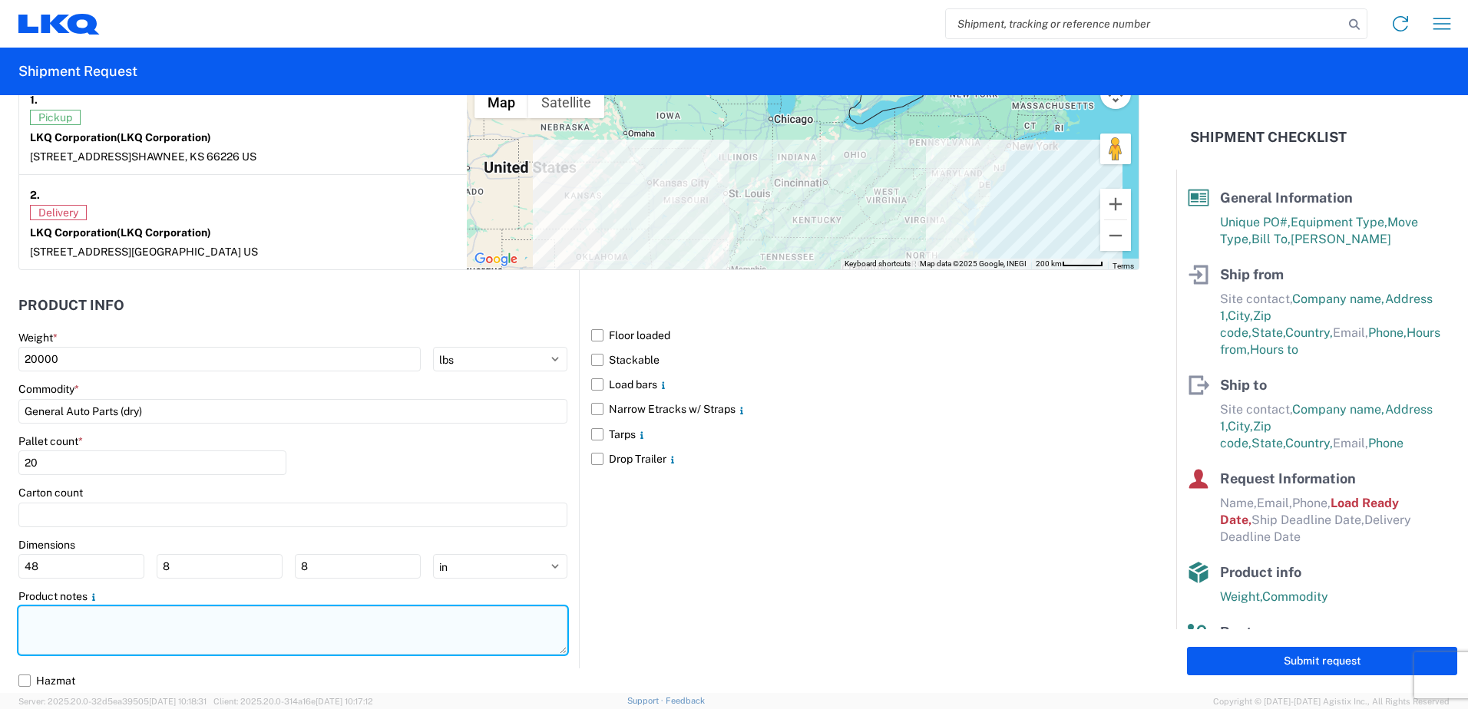
click at [215, 624] on textarea at bounding box center [292, 630] width 549 height 48
type textarea "n"
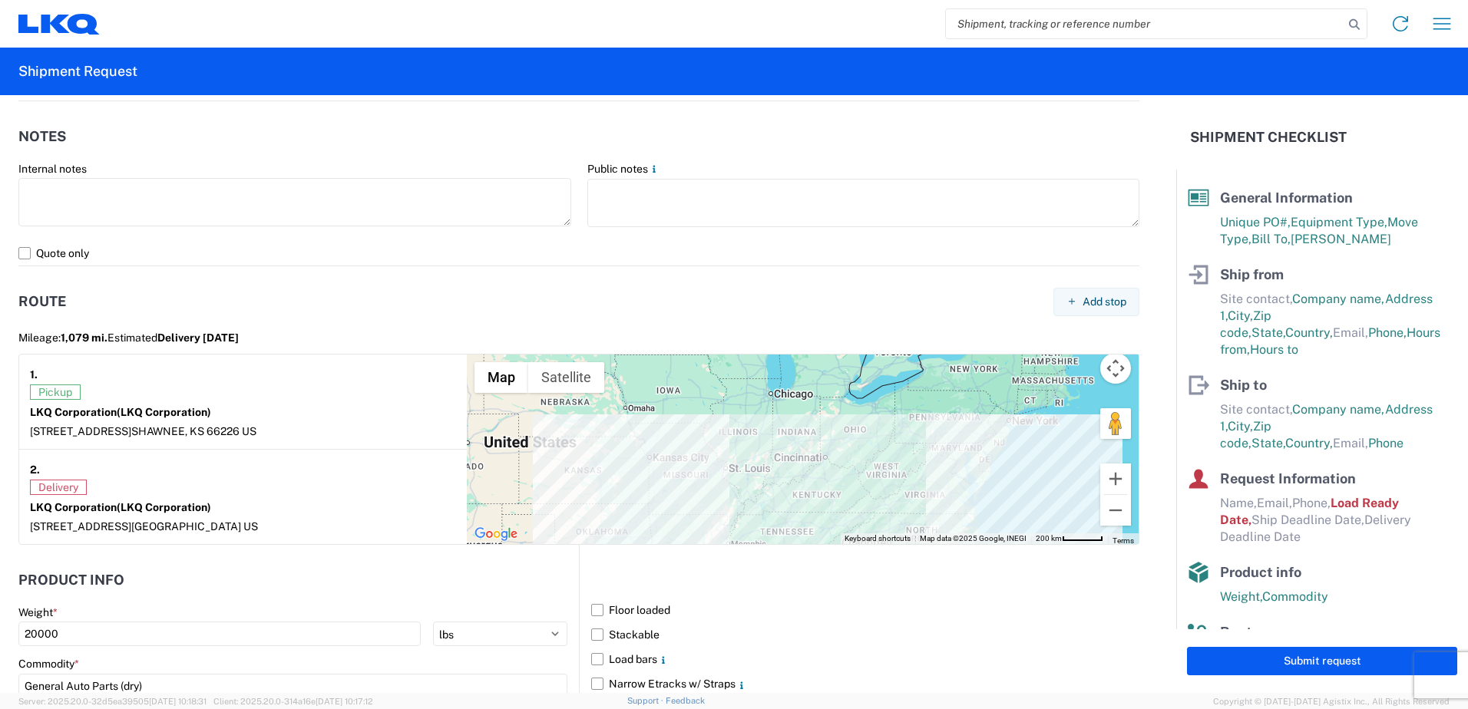
scroll to position [1027, 0]
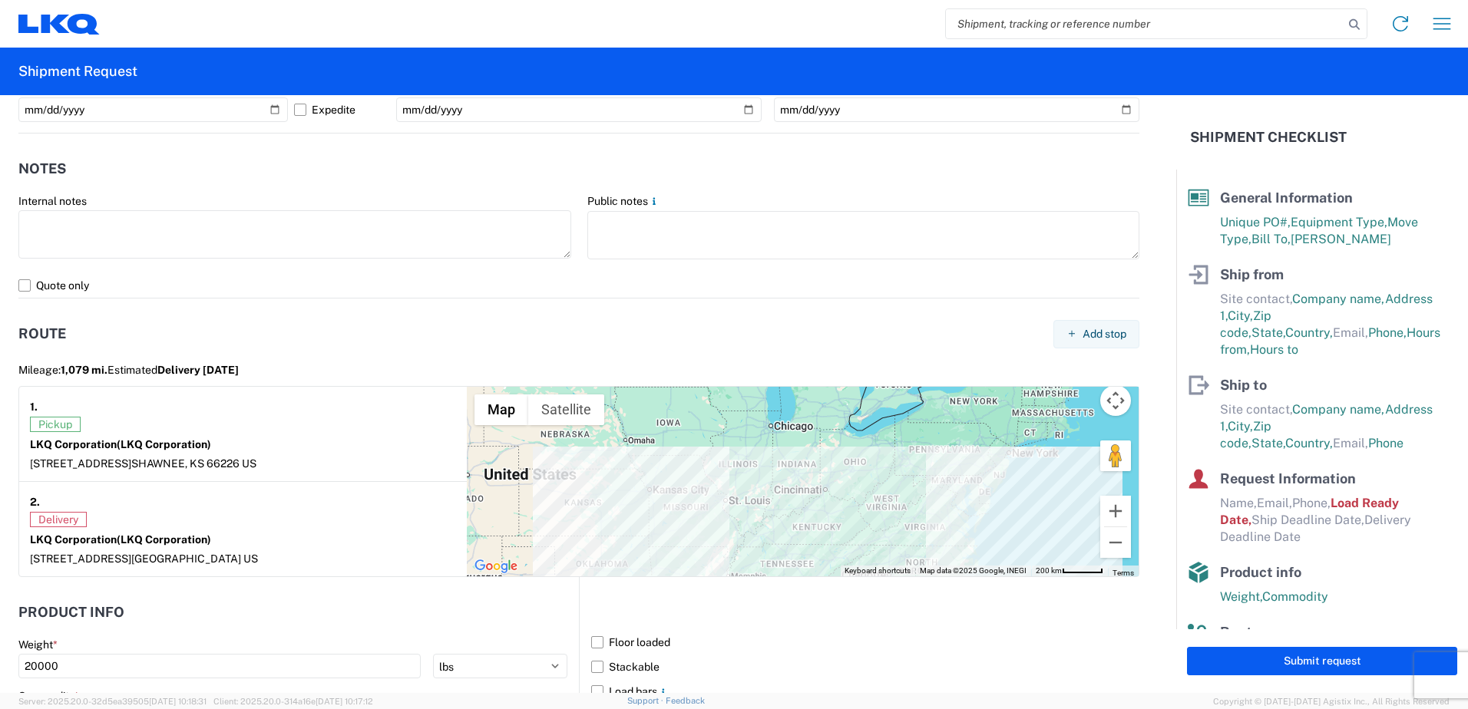
type textarea "NO BOX TRUCK EMPTY 53' DRY VAN"
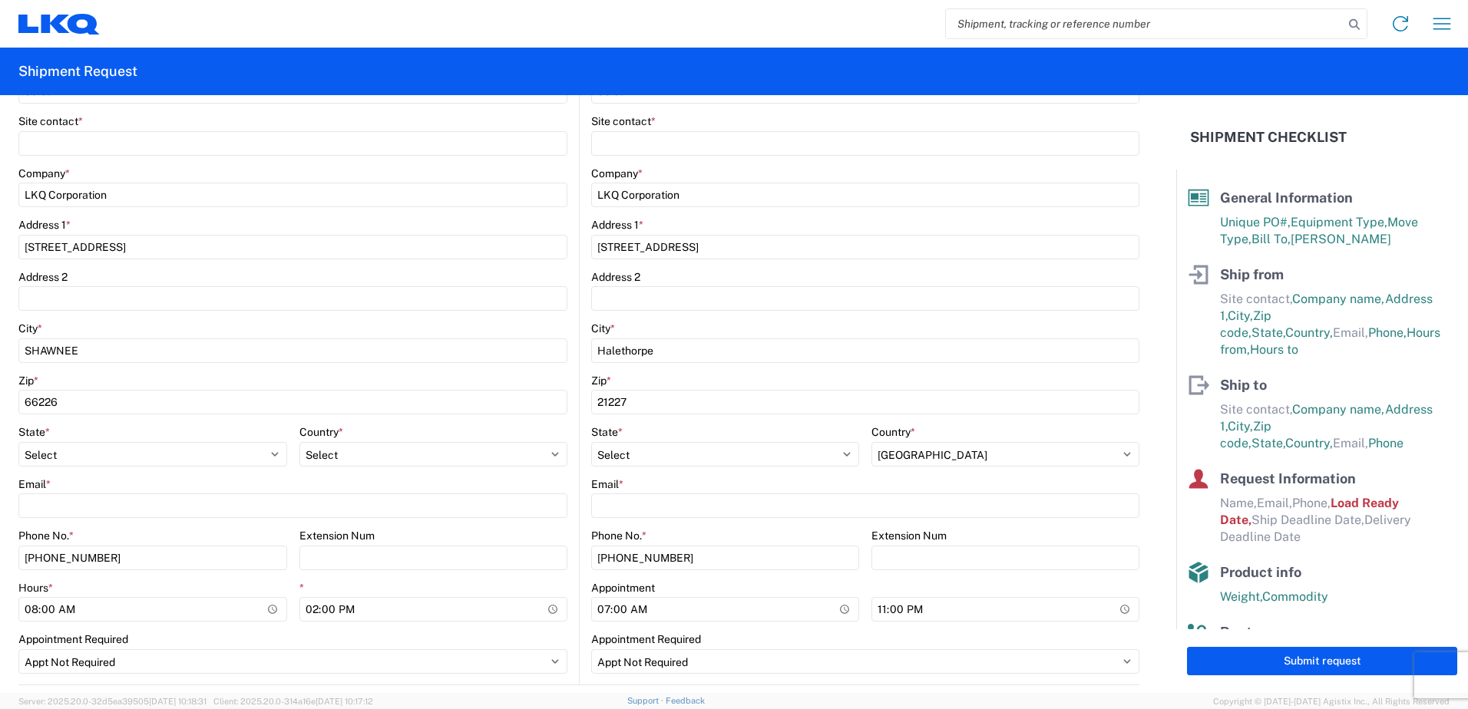
scroll to position [259, 0]
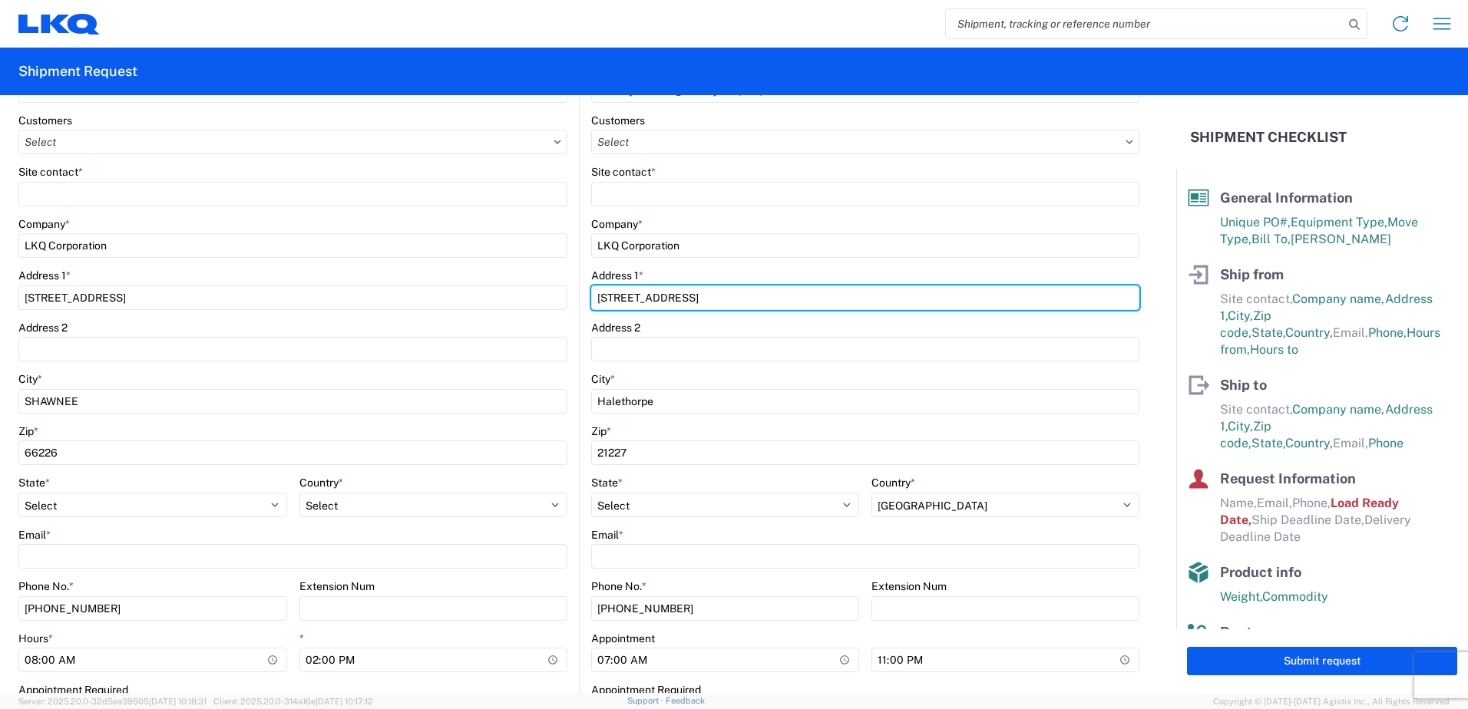
drag, startPoint x: 760, startPoint y: 300, endPoint x: 573, endPoint y: 299, distance: 186.5
click at [536, 300] on div "Ship from Location Customers Site contact * Company * LKQ Corporation Address 1…" at bounding box center [578, 368] width 1121 height 735
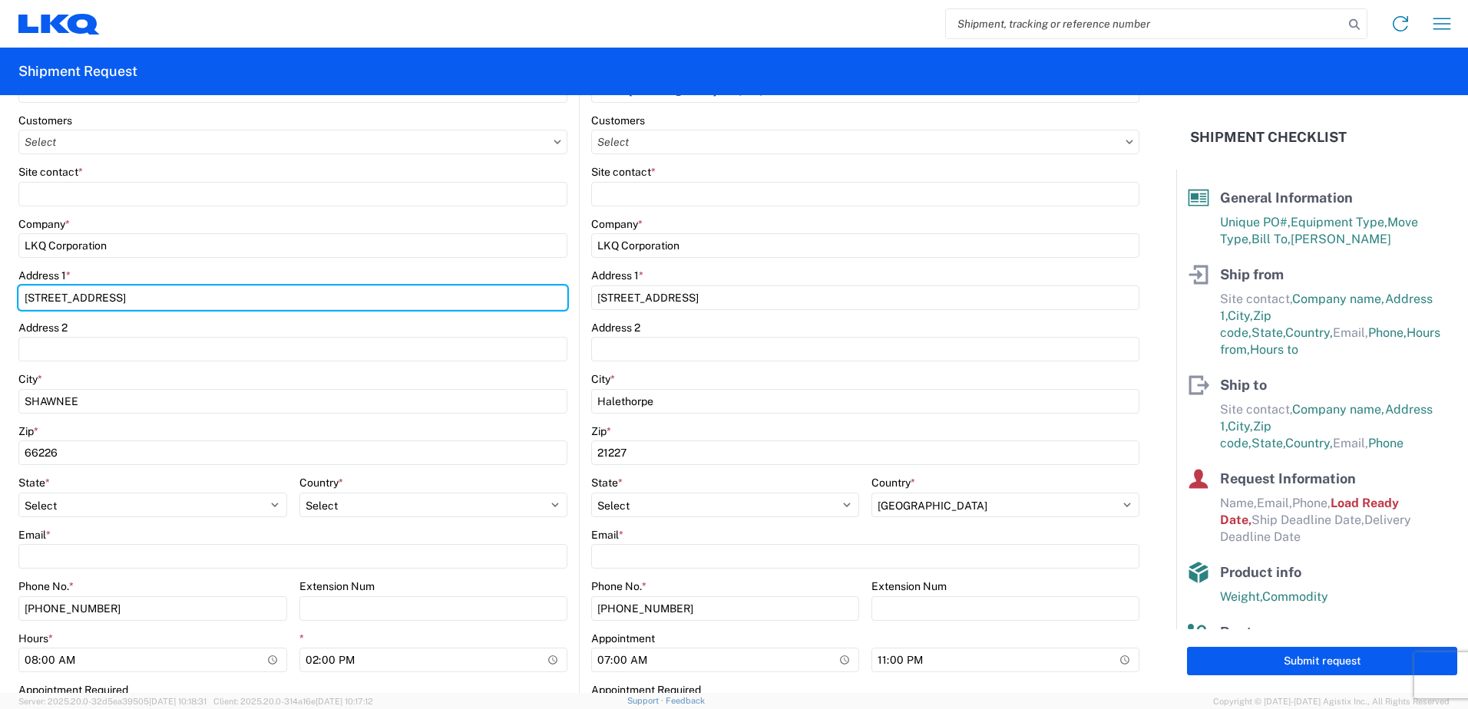
drag, startPoint x: 170, startPoint y: 292, endPoint x: 15, endPoint y: 294, distance: 154.3
click at [0, 298] on html "Home Shipment request Shipment tracking Shipment Request General Information Te…" at bounding box center [734, 354] width 1468 height 709
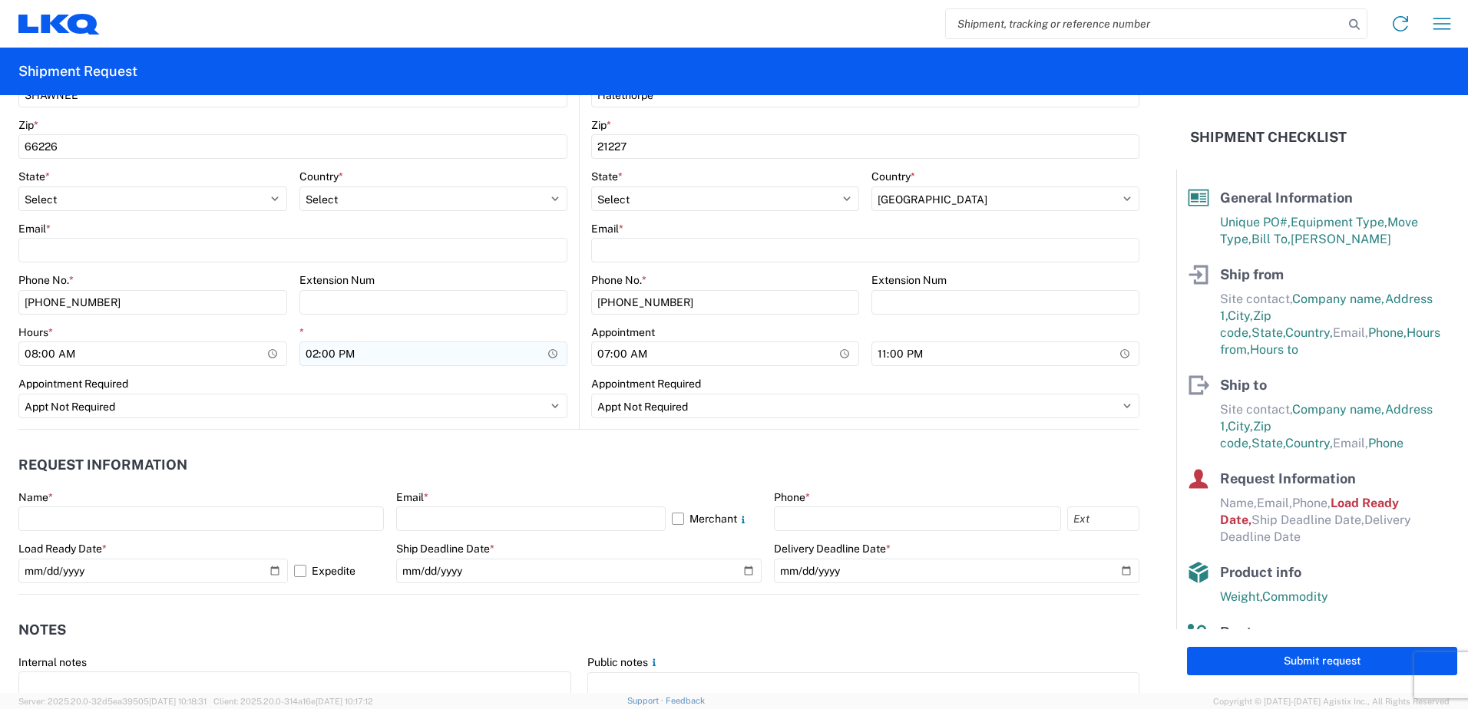
scroll to position [567, 0]
click at [230, 534] on agx-form-control-wrapper-v2 "Name *" at bounding box center [200, 516] width 365 height 52
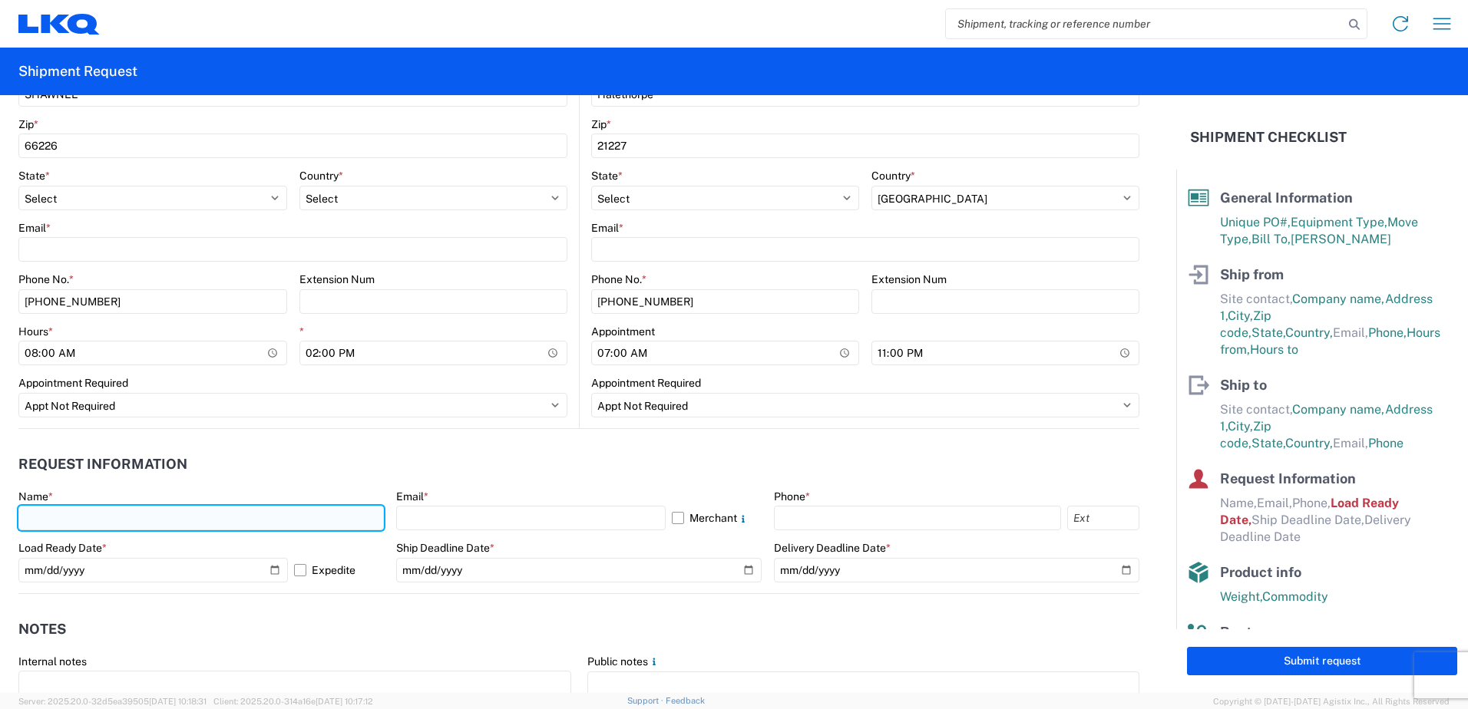
click at [220, 530] on input "text" at bounding box center [200, 518] width 365 height 25
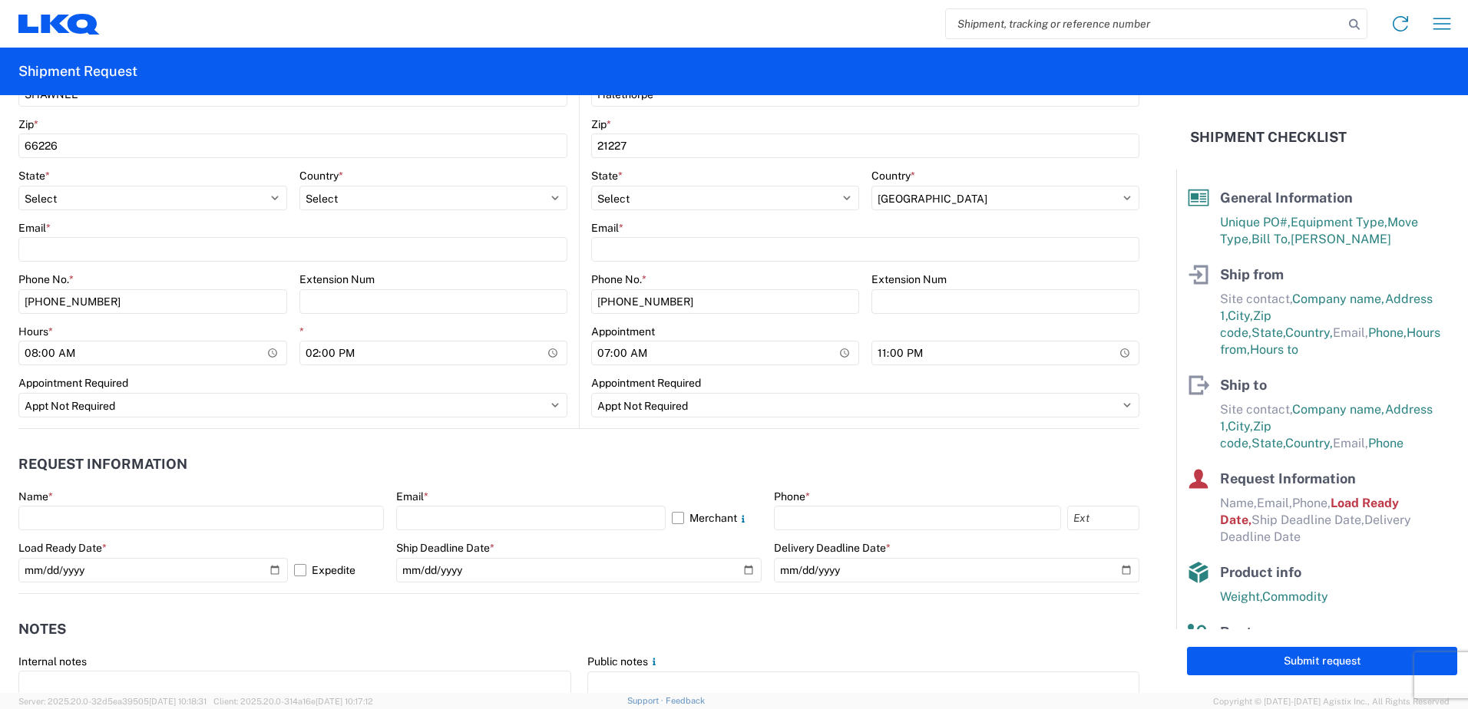
click at [166, 643] on header "Notes" at bounding box center [578, 630] width 1121 height 35
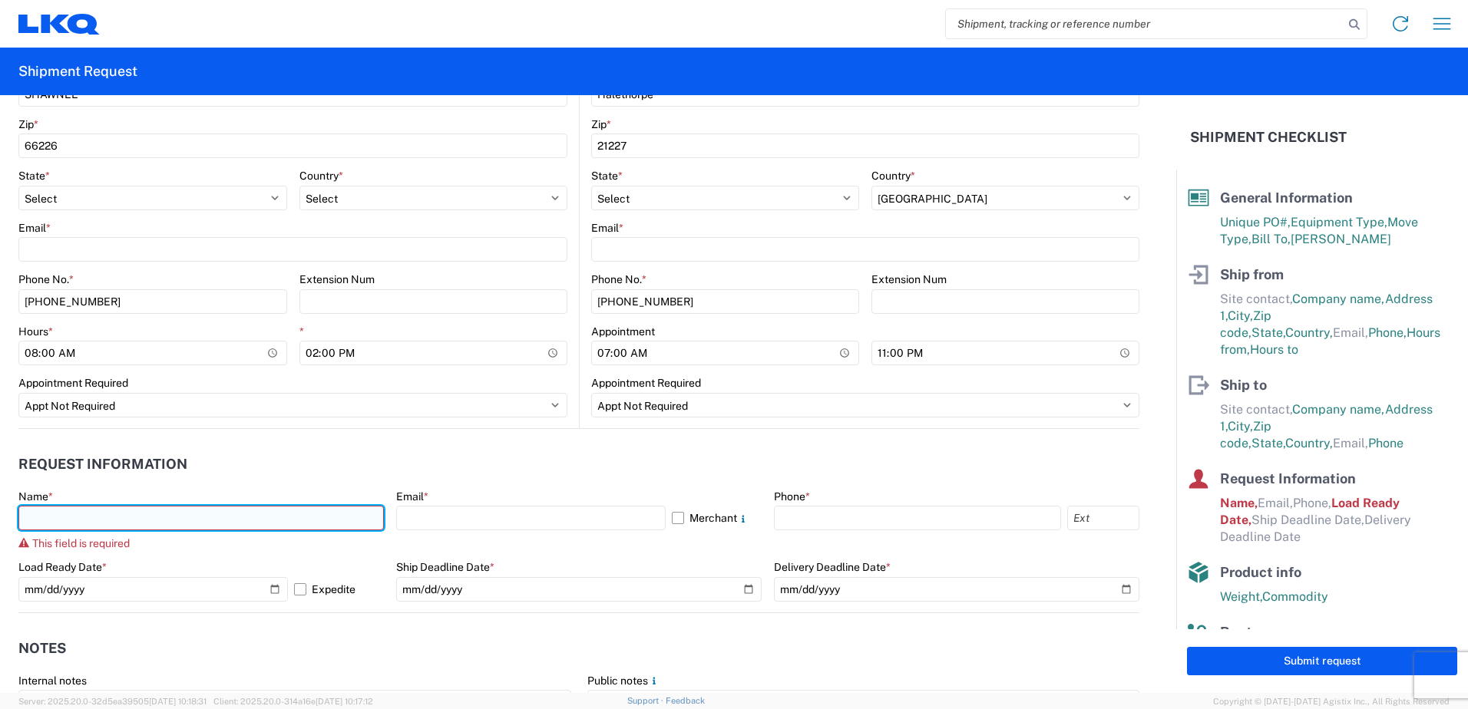
click at [119, 528] on input "text" at bounding box center [200, 518] width 365 height 25
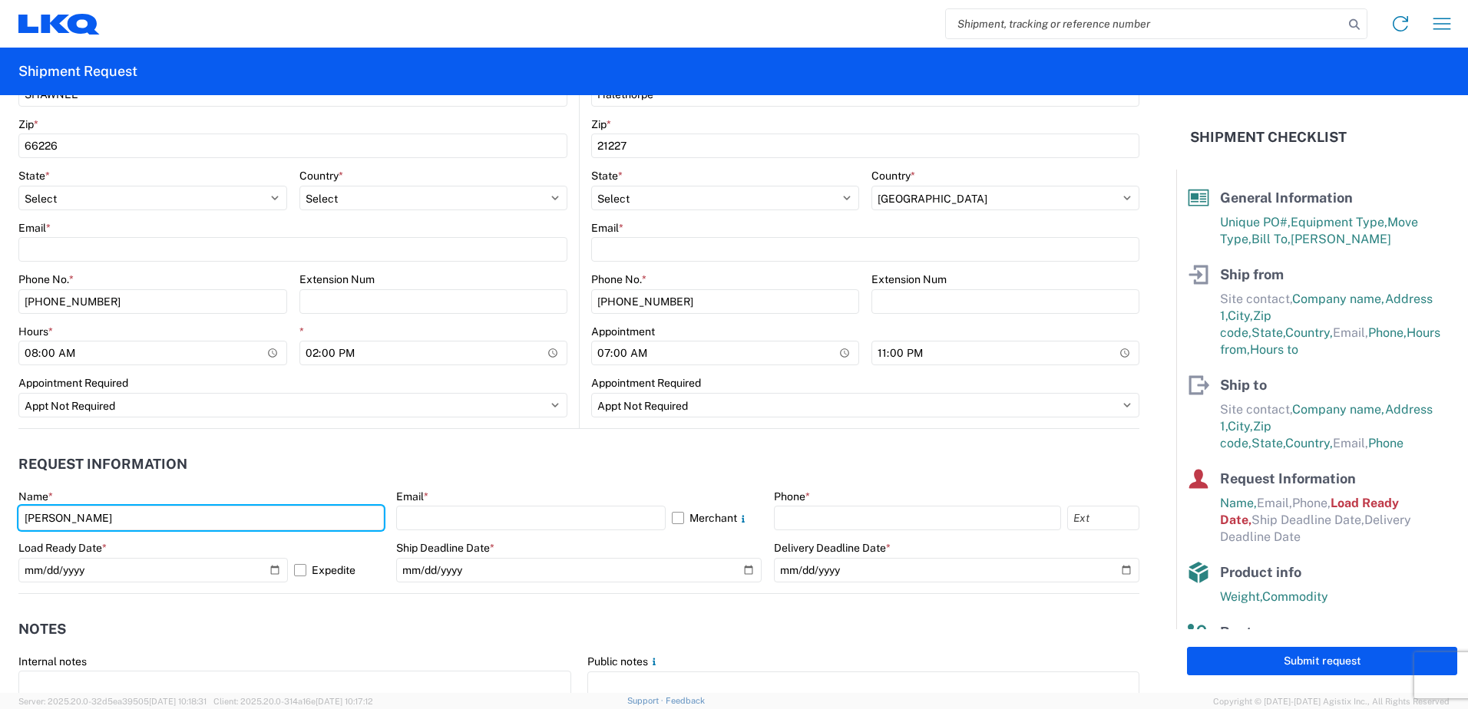
type input "KEITH PHILLIPS"
click at [147, 555] on div "Load Ready Date *" at bounding box center [200, 548] width 365 height 14
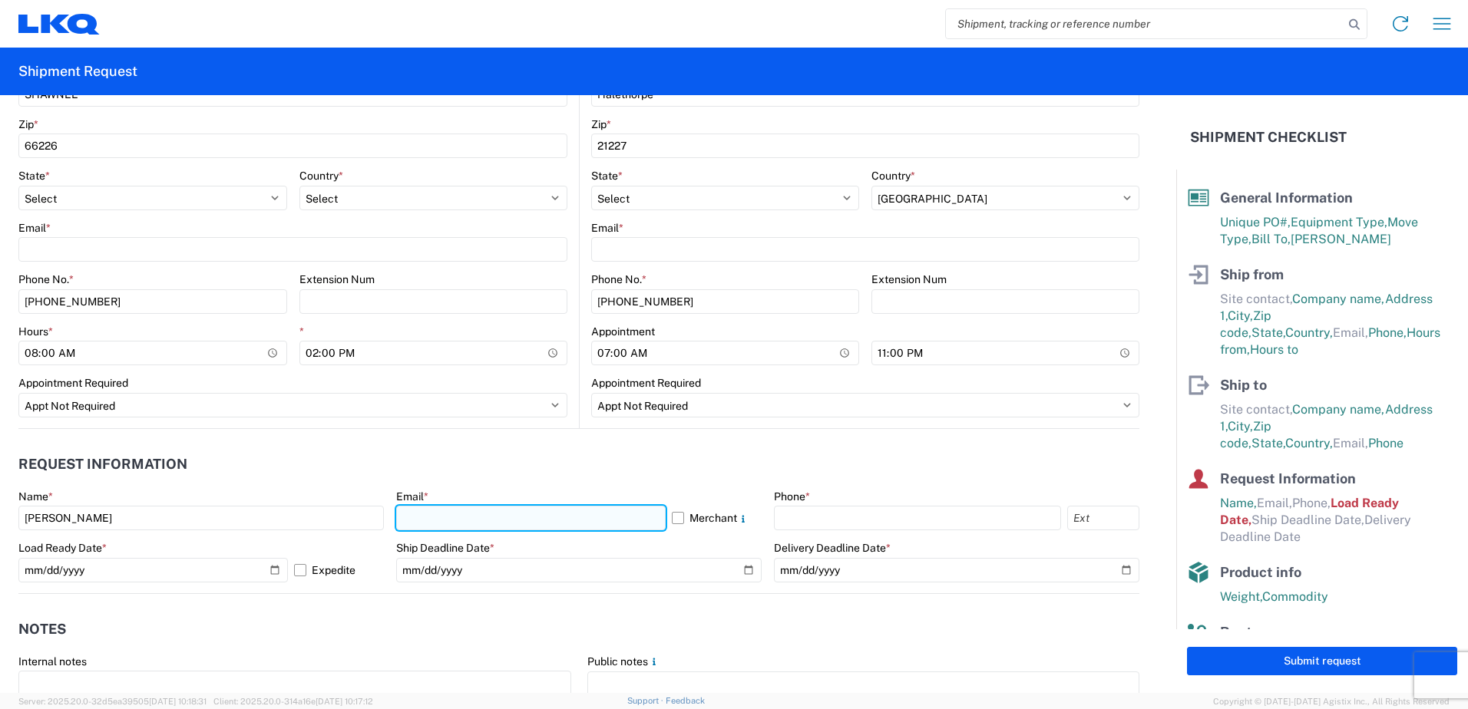
click at [414, 523] on input "text" at bounding box center [530, 518] width 269 height 25
type input "KAPHILLIPS@LKQCORP.COM"
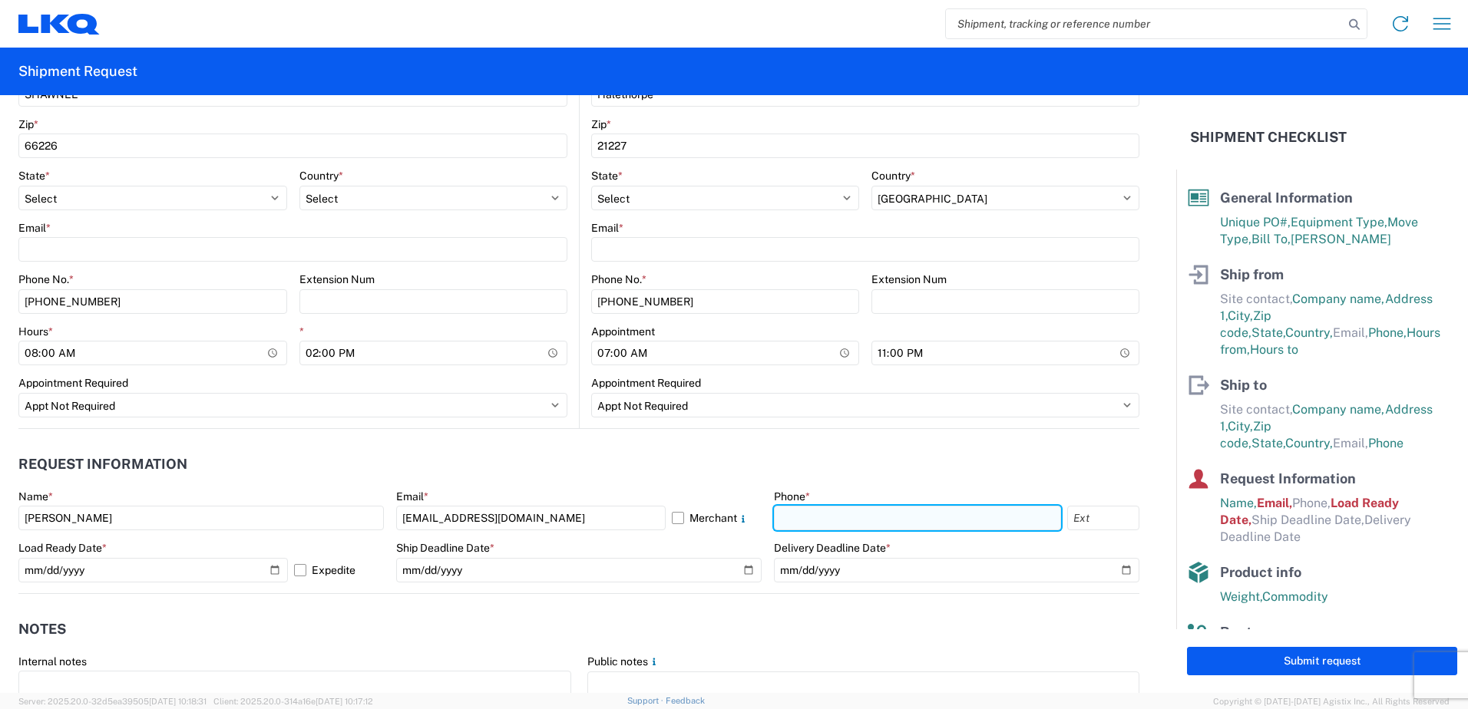
click at [834, 522] on input "text" at bounding box center [917, 518] width 287 height 25
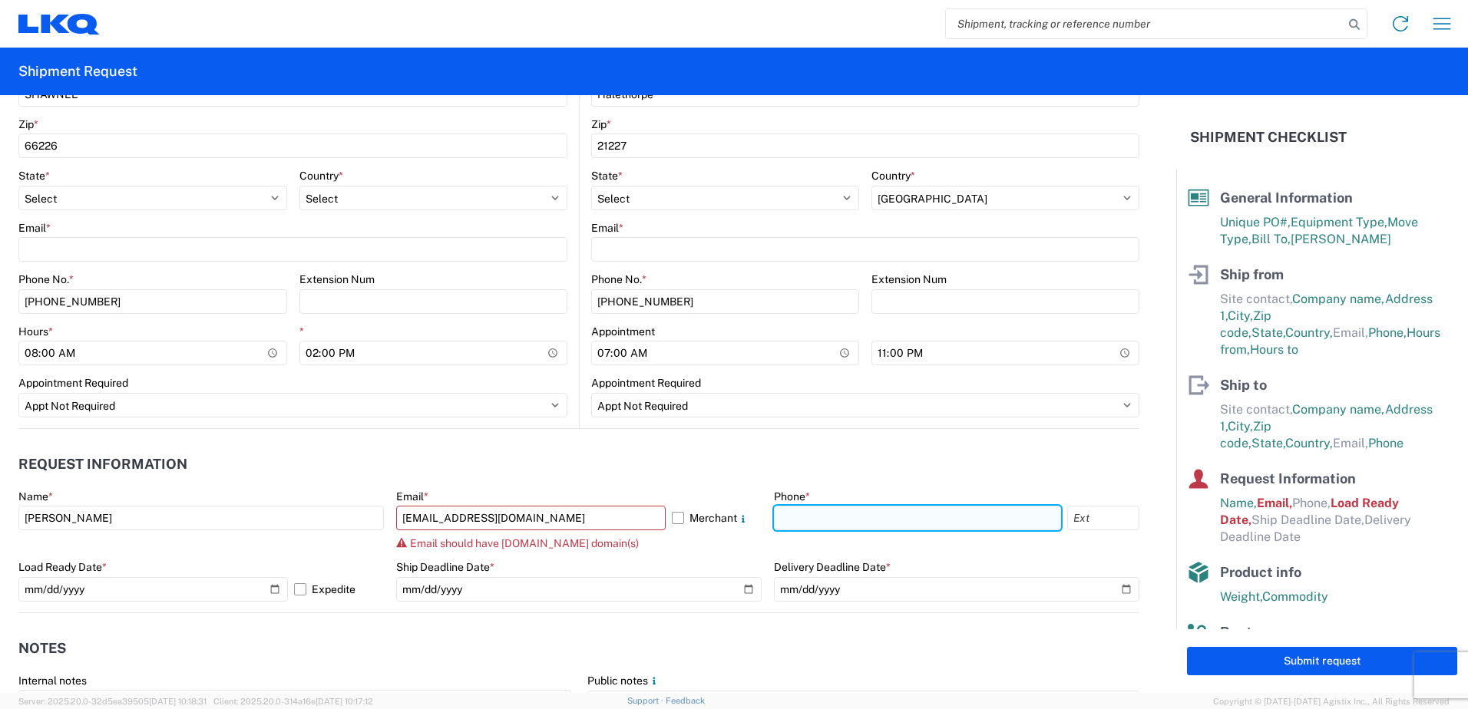
paste input "24550 W 43RD ST"
type input "24550 W 43RD ST"
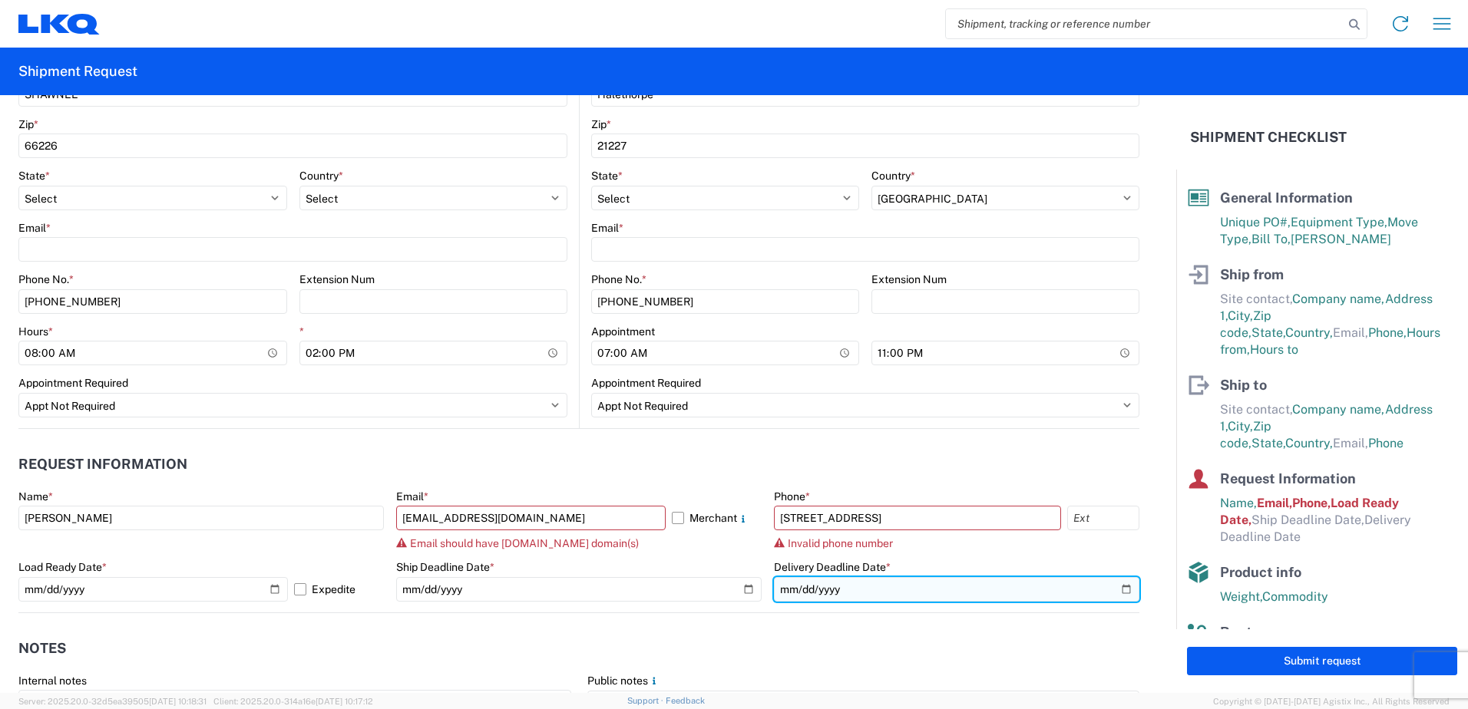
click at [970, 595] on input "date" at bounding box center [956, 589] width 365 height 25
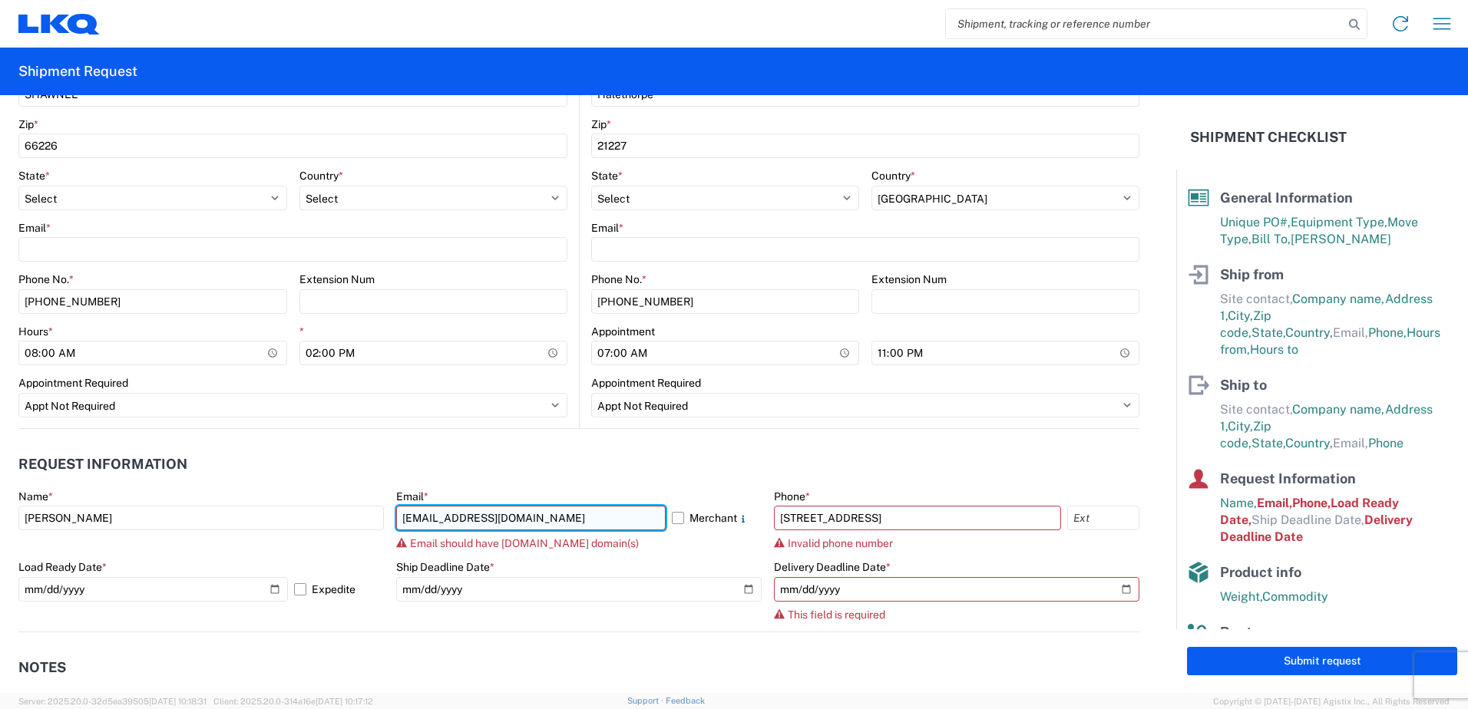
click at [583, 520] on input "KAPHILLIPS@LKQCORP.COM" at bounding box center [530, 518] width 269 height 25
click at [660, 467] on header "Request Information" at bounding box center [578, 465] width 1121 height 35
click at [577, 522] on input "KAPHILLIPS@LKQCORP.COM" at bounding box center [530, 518] width 269 height 25
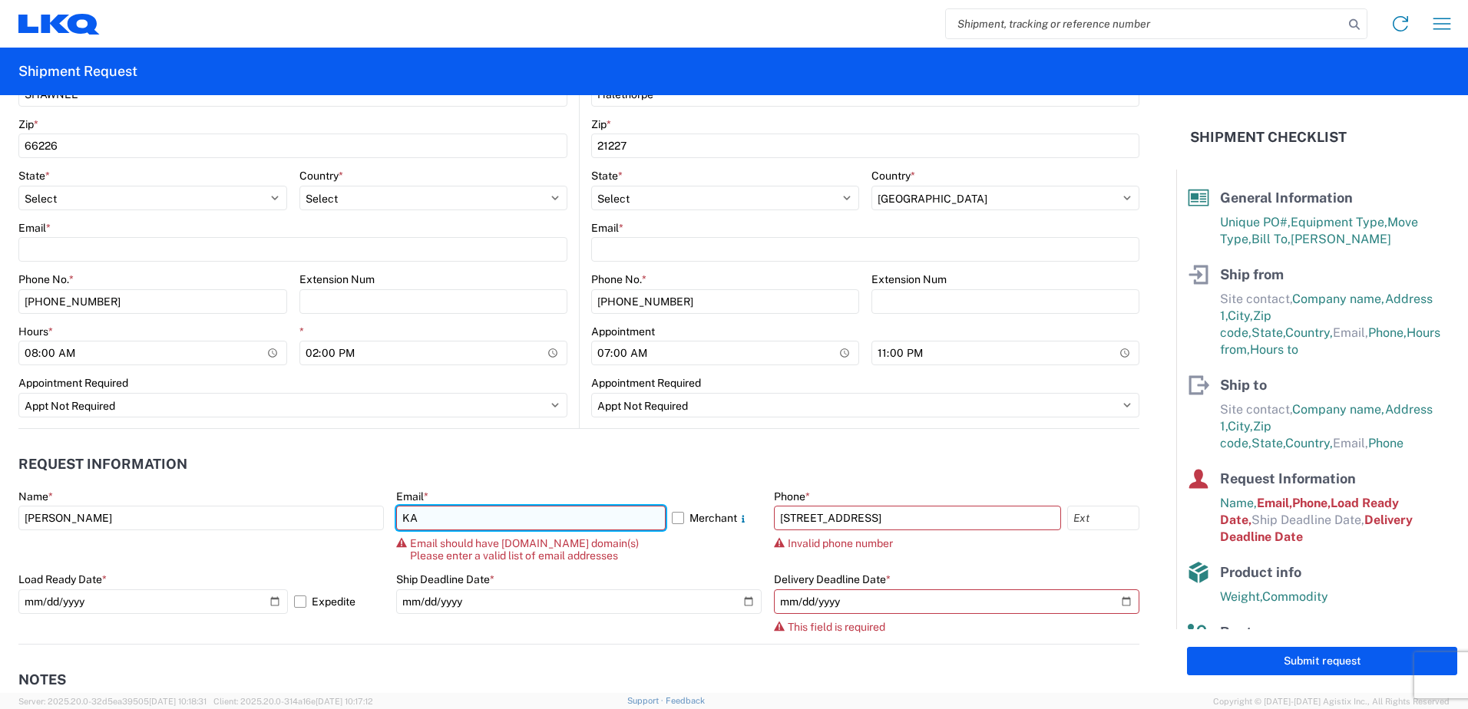
type input "K"
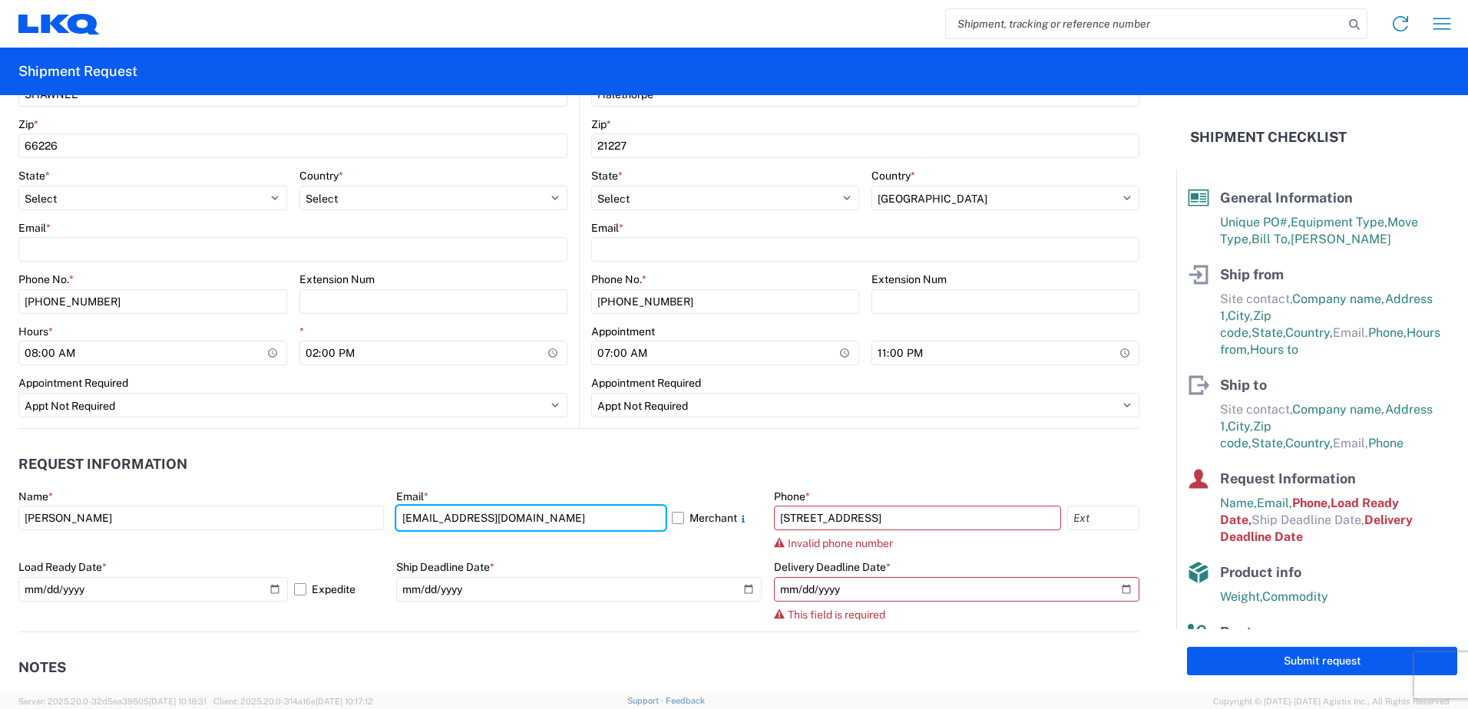
type input "kaphillips@lkqcorp.com"
click at [586, 478] on header "Request Information" at bounding box center [578, 465] width 1121 height 35
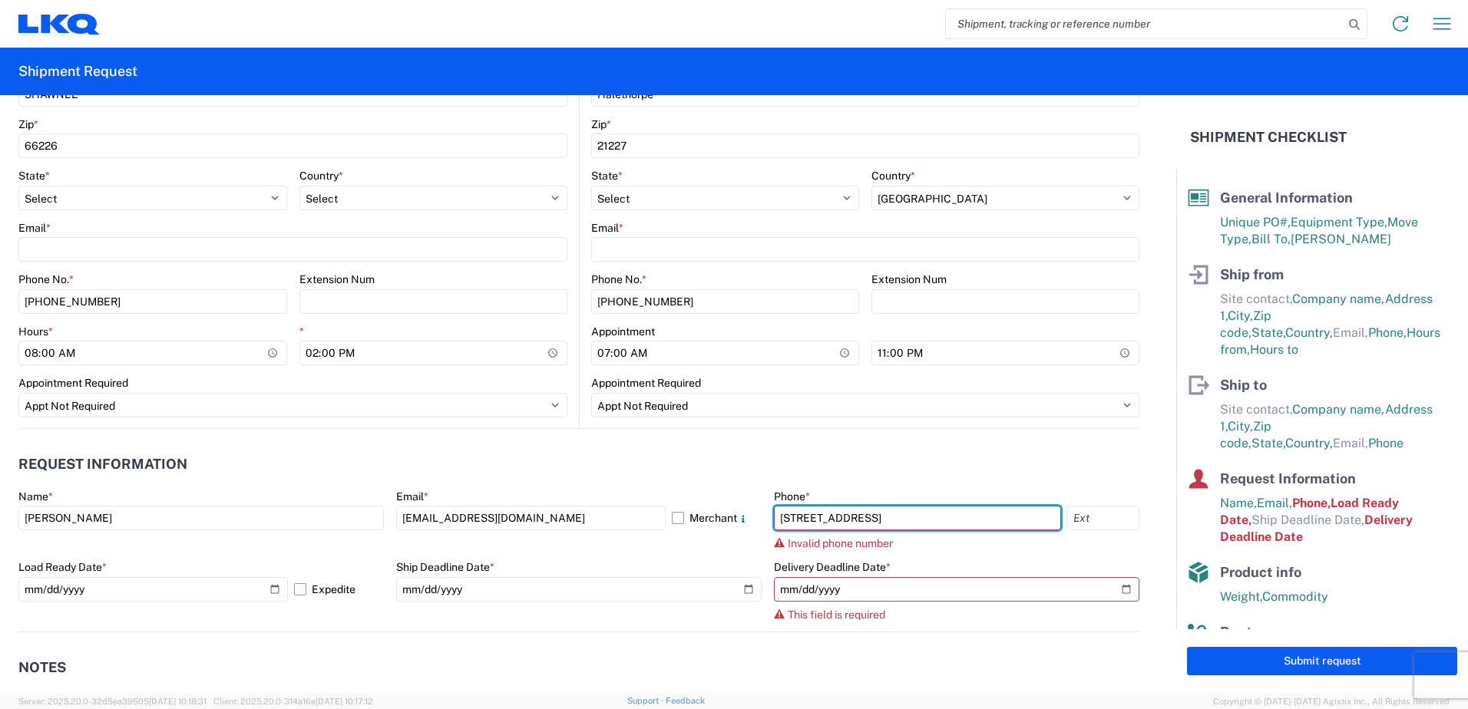
drag, startPoint x: 828, startPoint y: 528, endPoint x: 605, endPoint y: 550, distance: 223.7
click at [603, 550] on div "Name * KEITH PHILLIPS Email * kaphillips@lkqcorp.com Merchant Phone * 24550 W 4…" at bounding box center [578, 561] width 1121 height 142
click at [920, 481] on header "Request Information" at bounding box center [578, 465] width 1121 height 35
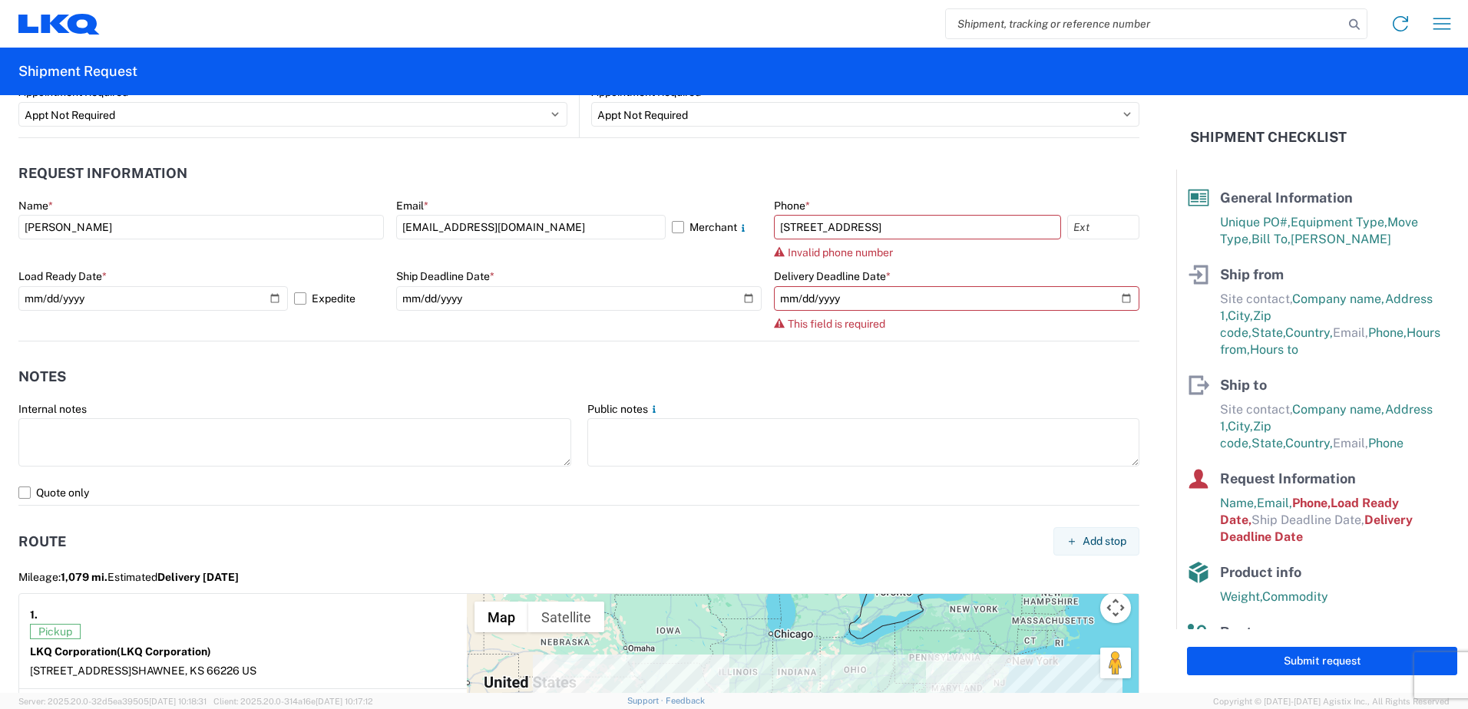
scroll to position [874, 0]
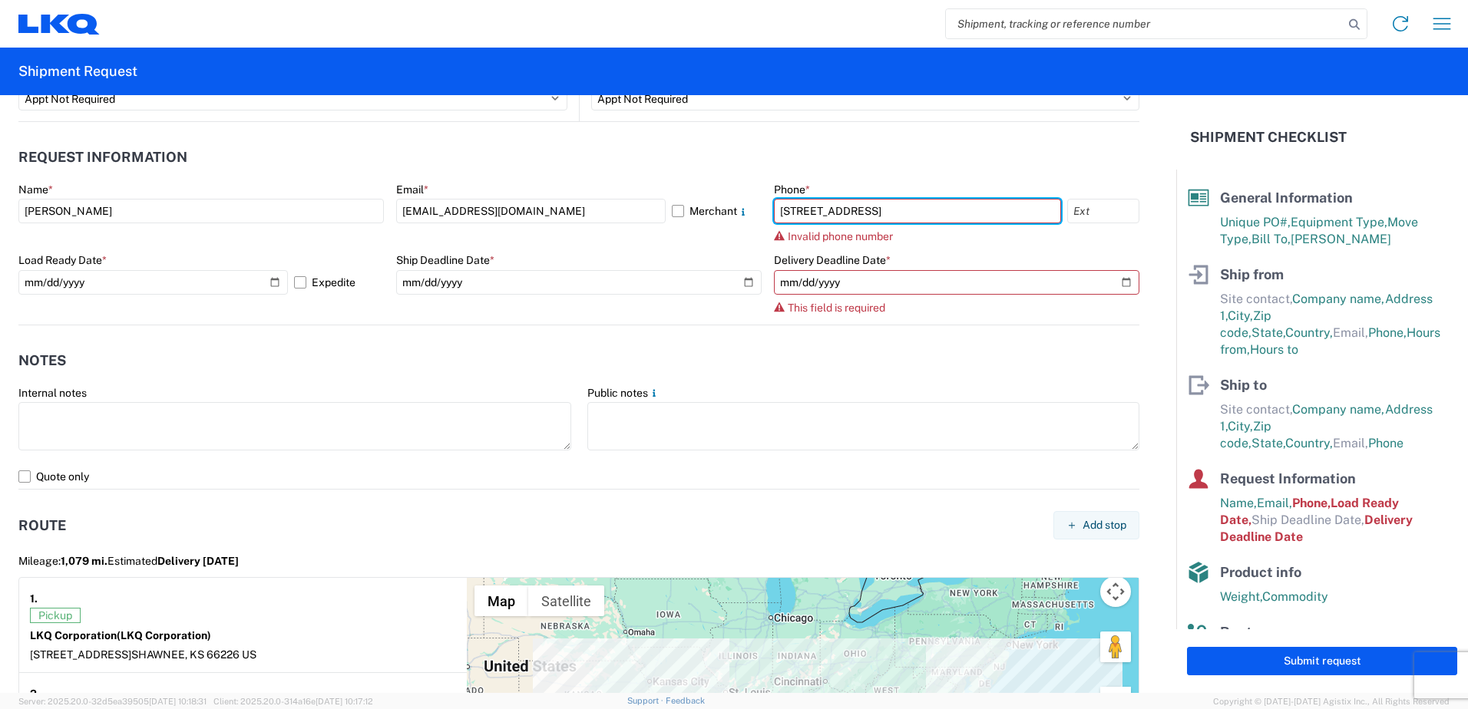
drag, startPoint x: 844, startPoint y: 218, endPoint x: 662, endPoint y: 218, distance: 181.2
click at [662, 218] on div "Name * KEITH PHILLIPS Email * kaphillips@lkqcorp.com Merchant Phone * 24550 W 4…" at bounding box center [578, 254] width 1121 height 142
click at [919, 347] on header "Notes" at bounding box center [578, 361] width 1121 height 35
paste input "24550 W 43RD ST"
drag, startPoint x: 871, startPoint y: 216, endPoint x: 659, endPoint y: 204, distance: 211.5
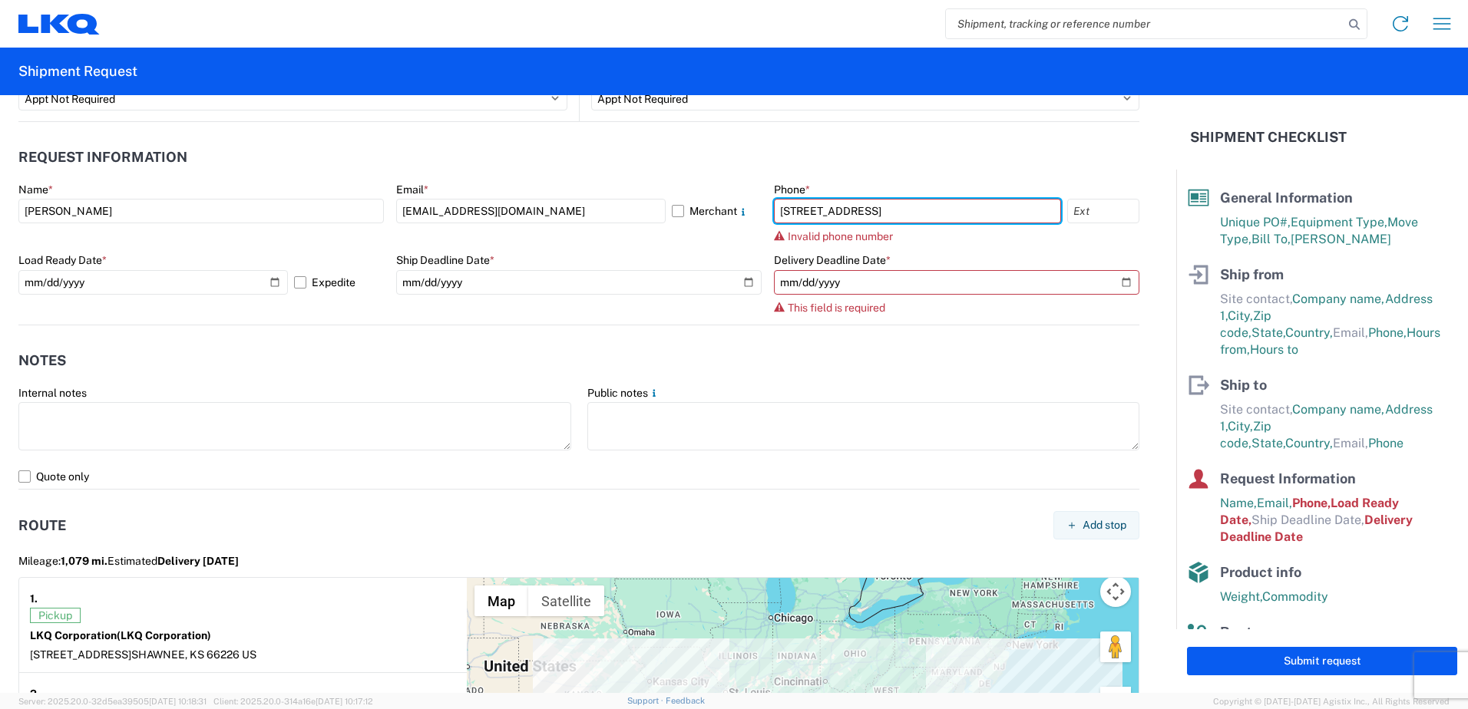
click at [659, 204] on div "Name * KEITH PHILLIPS Email * kaphillips@lkqcorp.com Merchant Phone * 24550 W 4…" at bounding box center [578, 254] width 1121 height 142
paste input "(800) 530-5836"
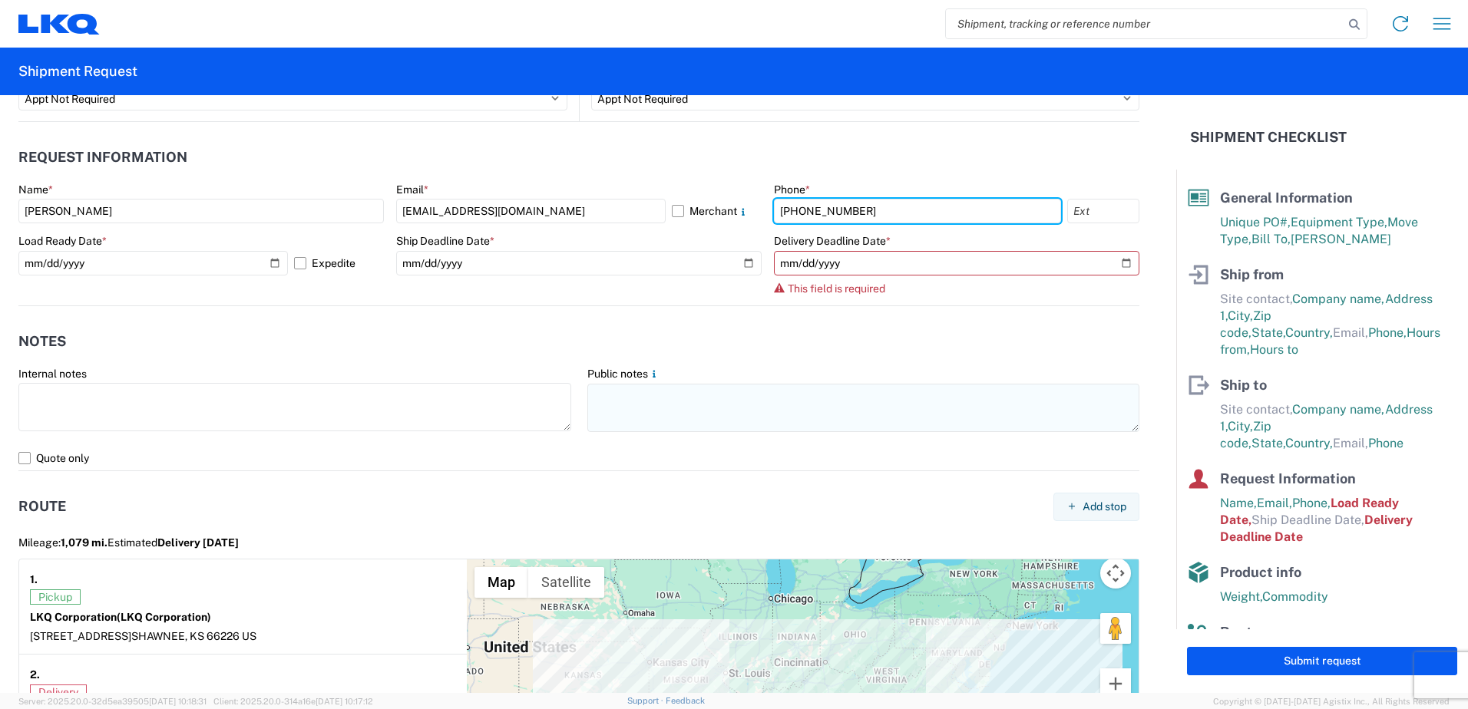
type input "(800) 530-5836"
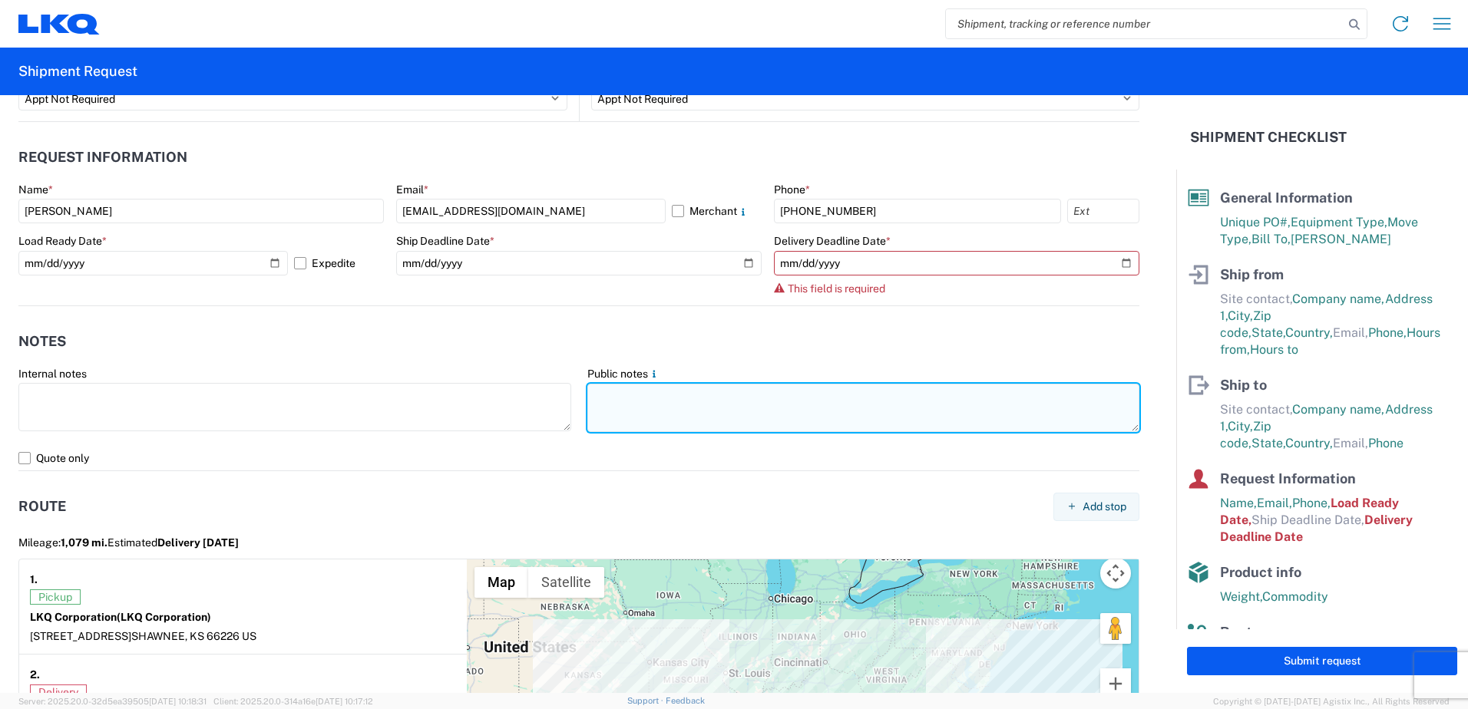
click at [857, 384] on textarea at bounding box center [863, 408] width 553 height 48
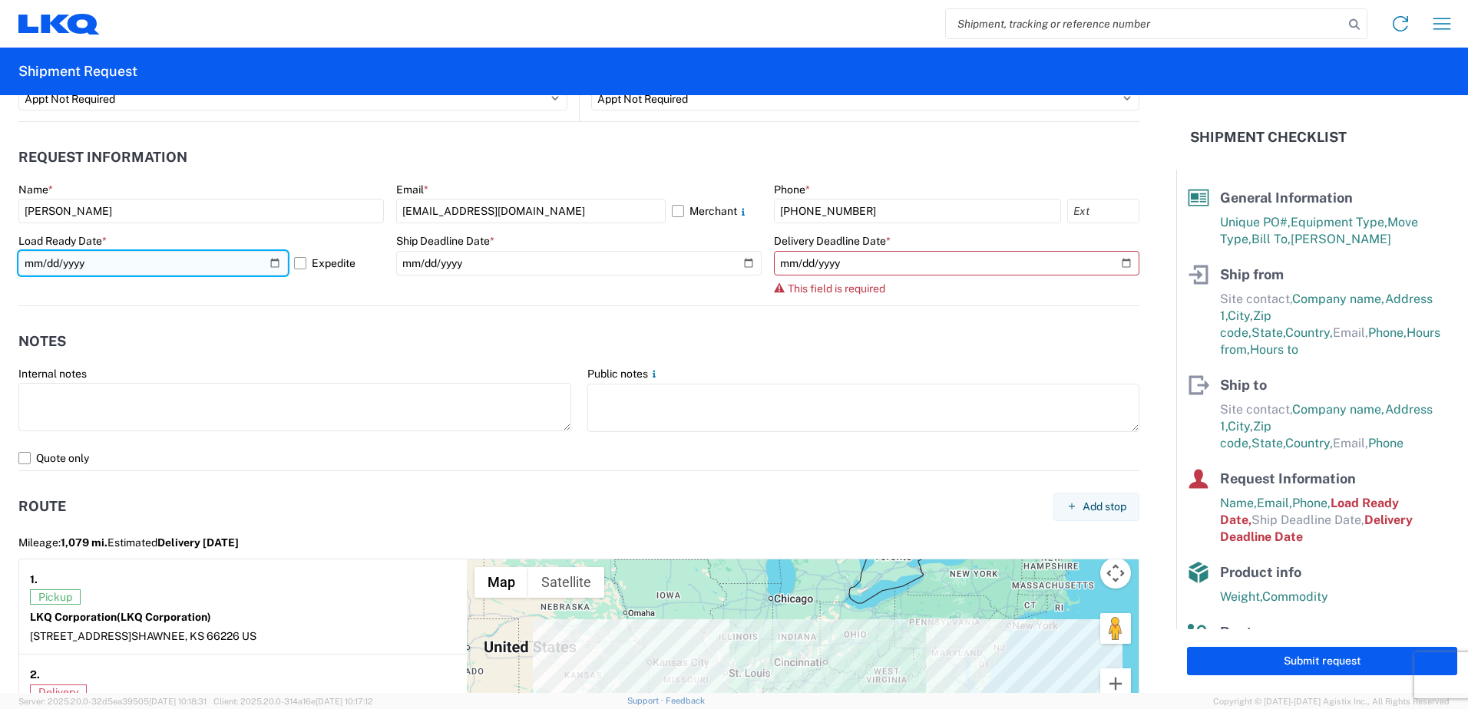
click at [269, 265] on input "2025-10-10" at bounding box center [152, 263] width 269 height 25
type input "2025-10-09"
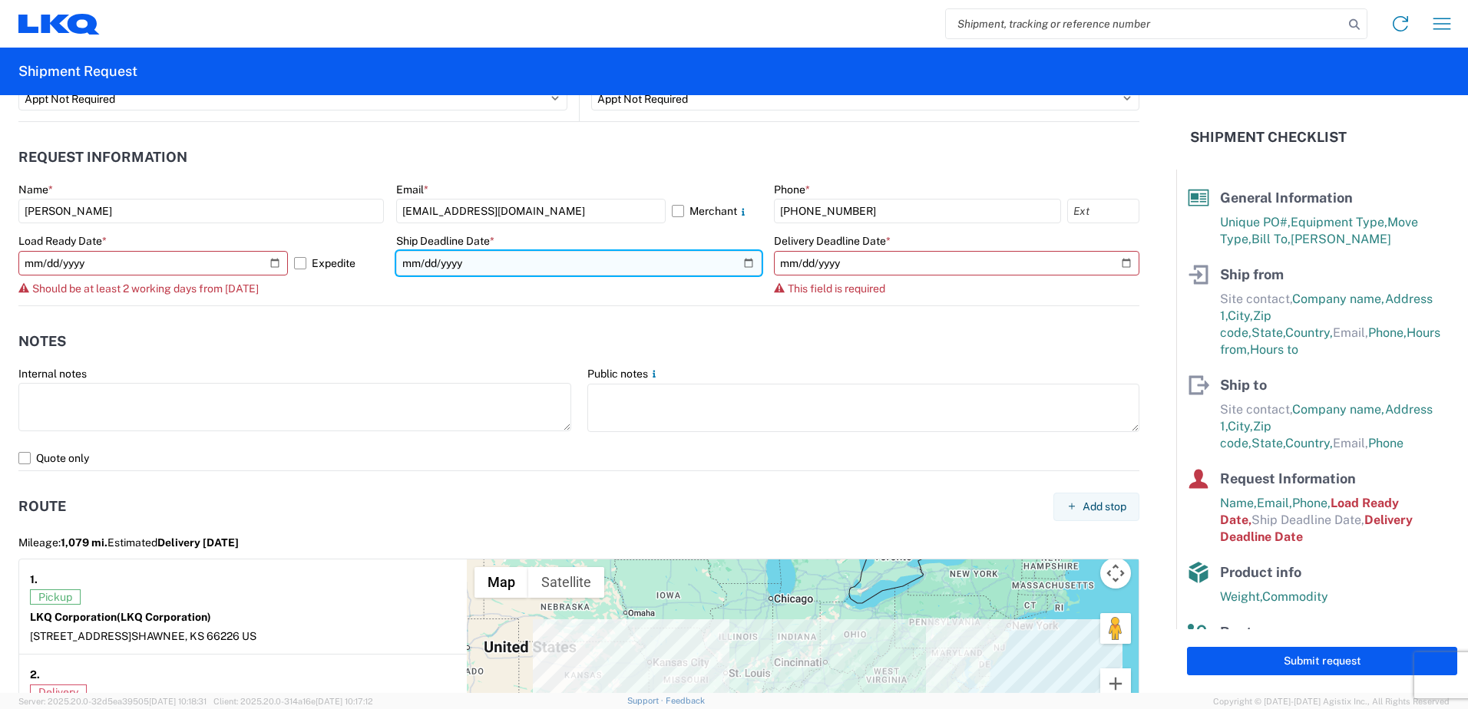
click at [746, 268] on input "date" at bounding box center [578, 263] width 365 height 25
type input "2025-10-09"
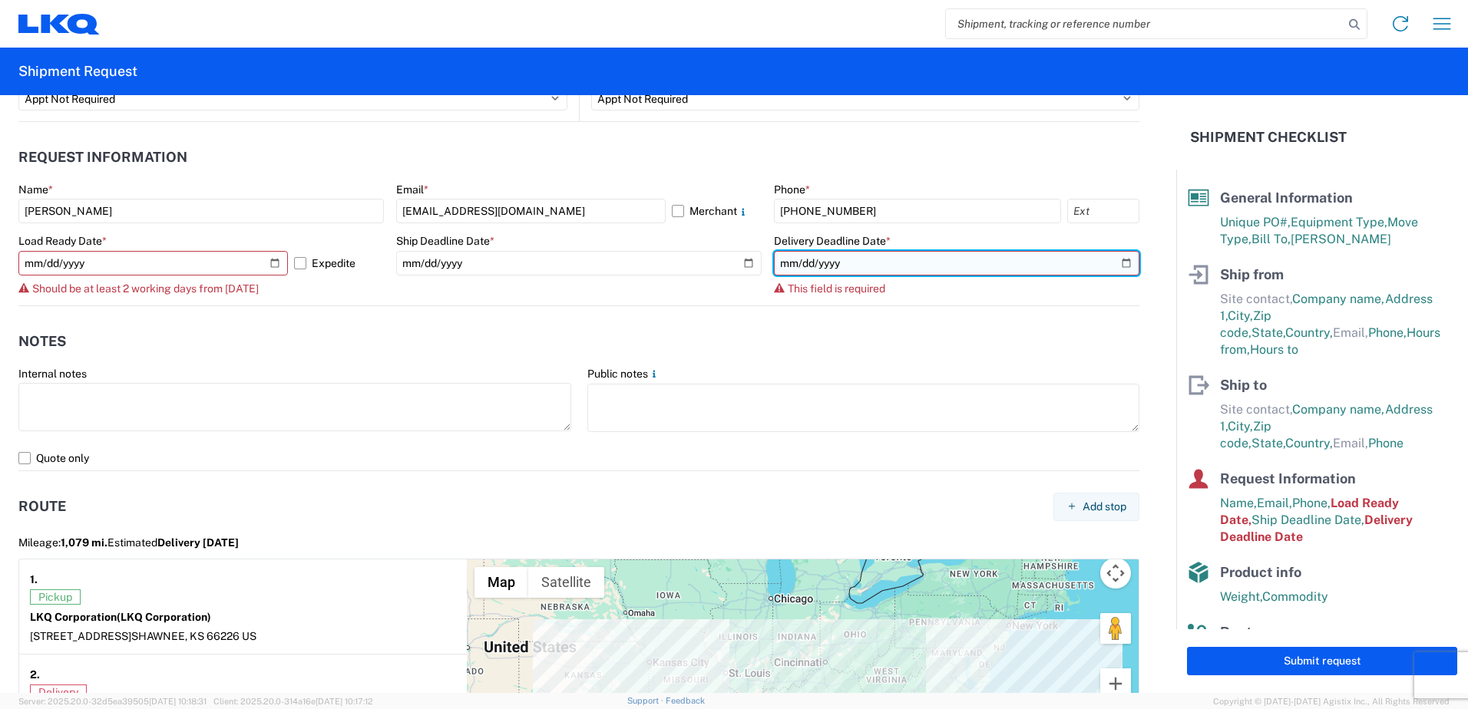
click at [1117, 260] on input "date" at bounding box center [956, 263] width 365 height 25
type input "2025-10-10"
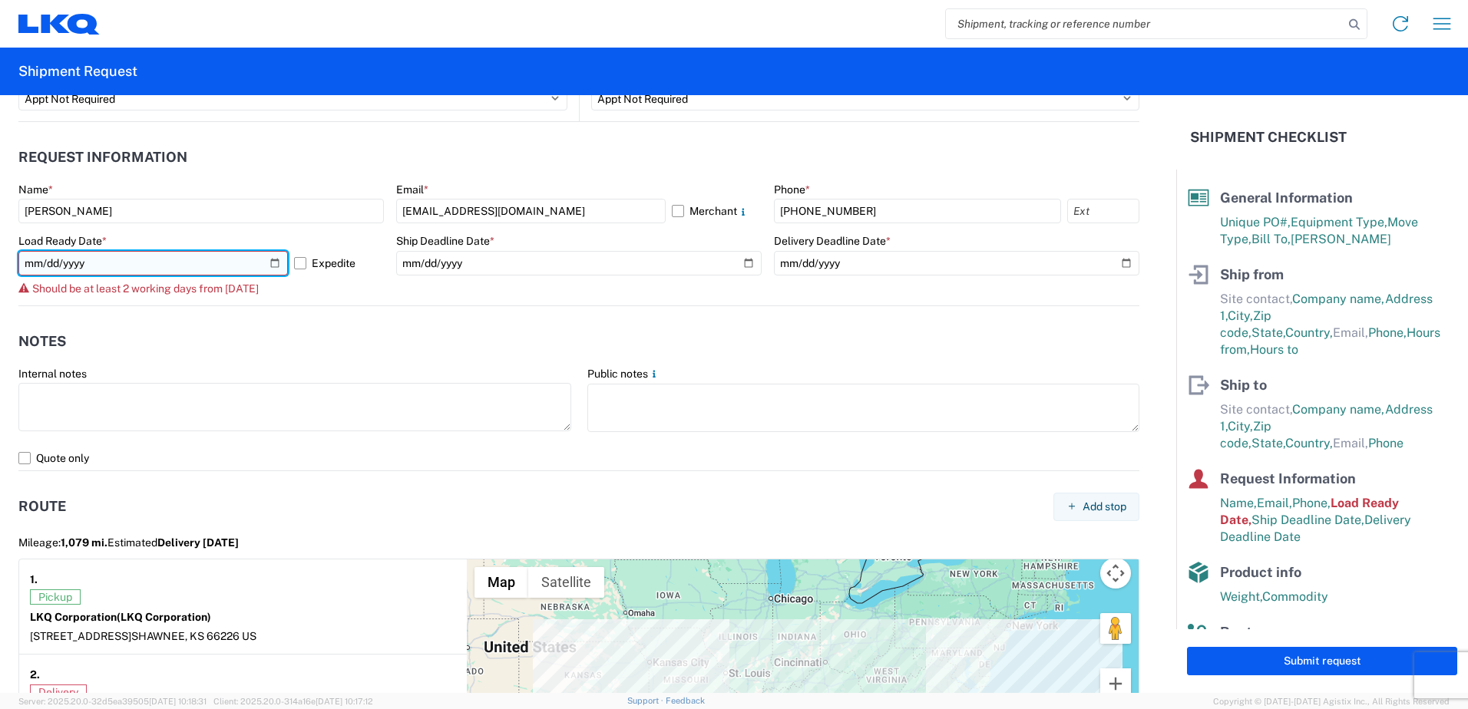
click at [278, 270] on input "2025-10-09" at bounding box center [152, 263] width 269 height 25
click at [263, 267] on input "2025-10-09" at bounding box center [152, 263] width 269 height 25
click at [272, 263] on input "2025-10-09" at bounding box center [152, 263] width 269 height 25
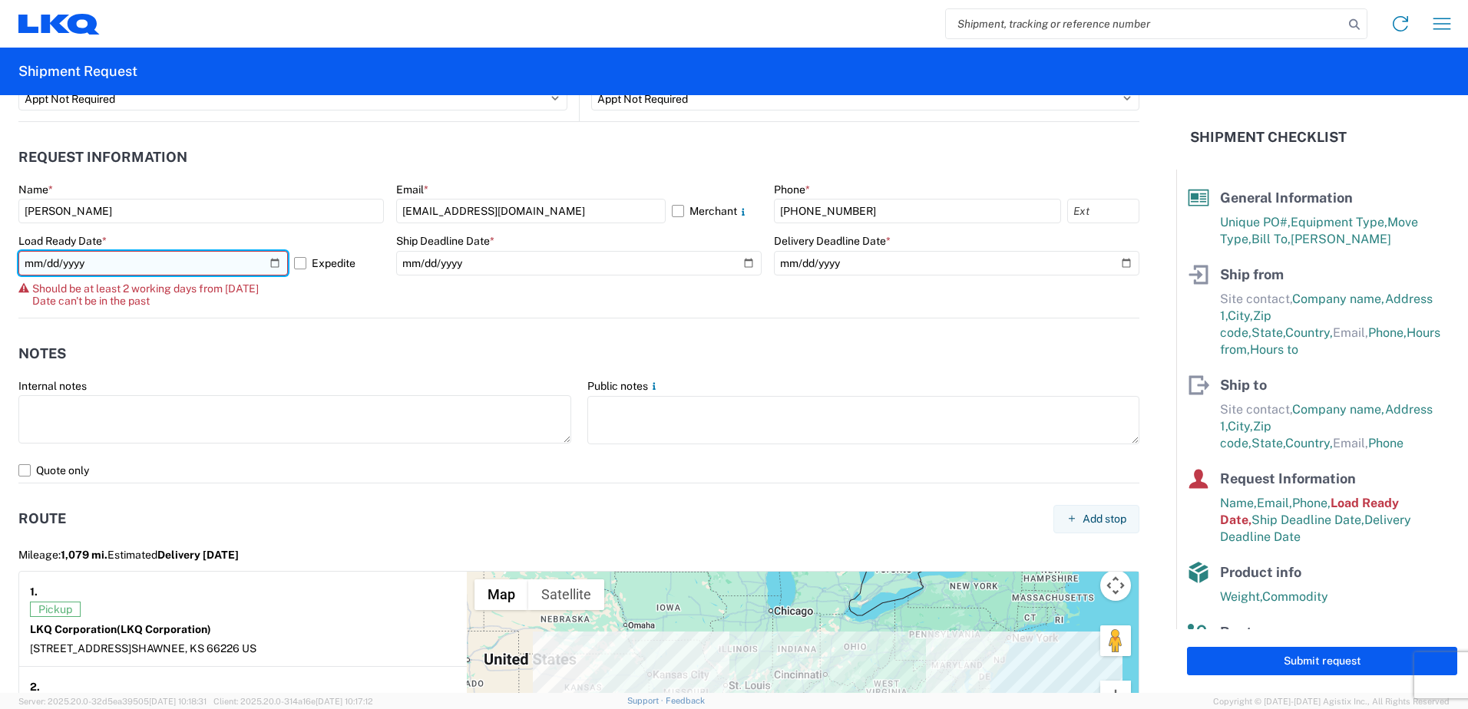
click at [270, 269] on input "2025-10-08" at bounding box center [152, 263] width 269 height 25
type input "2025-10-10"
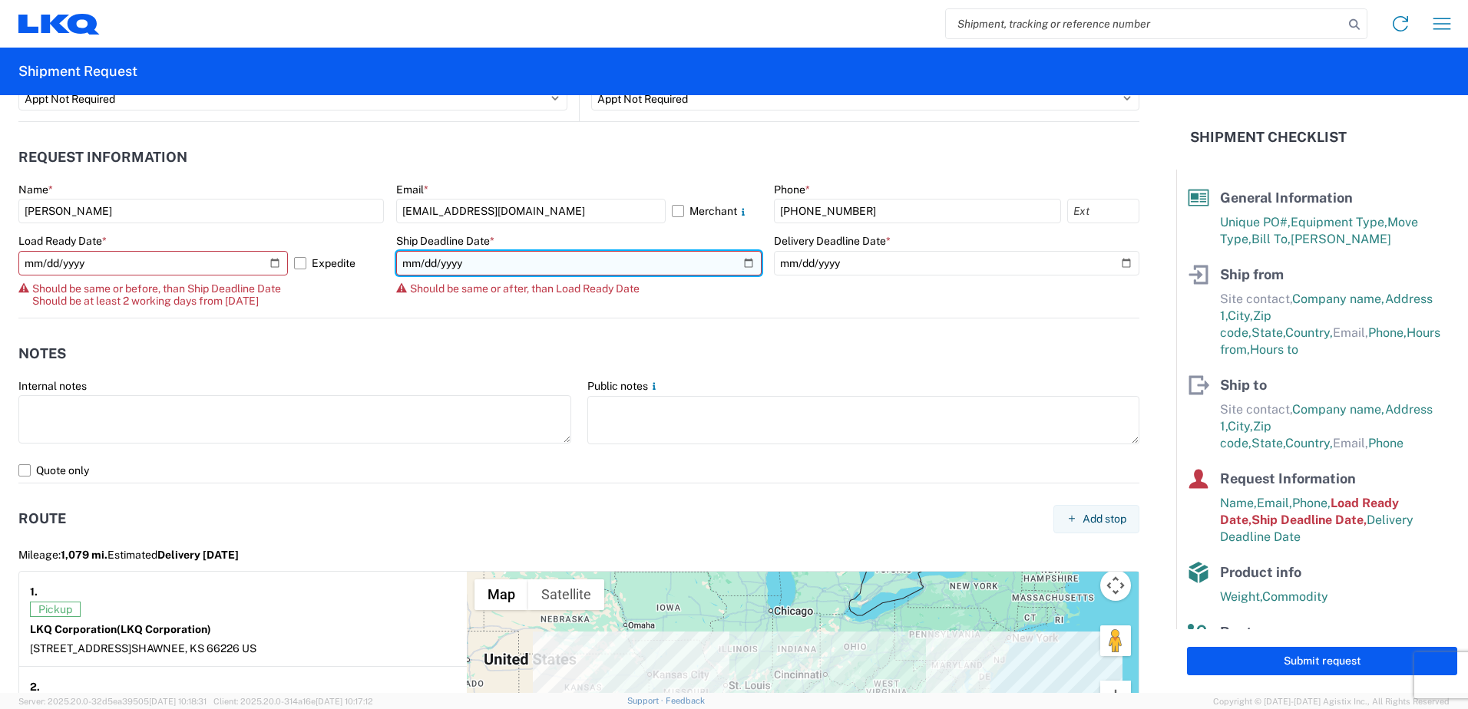
click at [745, 259] on input "2025-10-09" at bounding box center [578, 263] width 365 height 25
type input "2025-10-10"
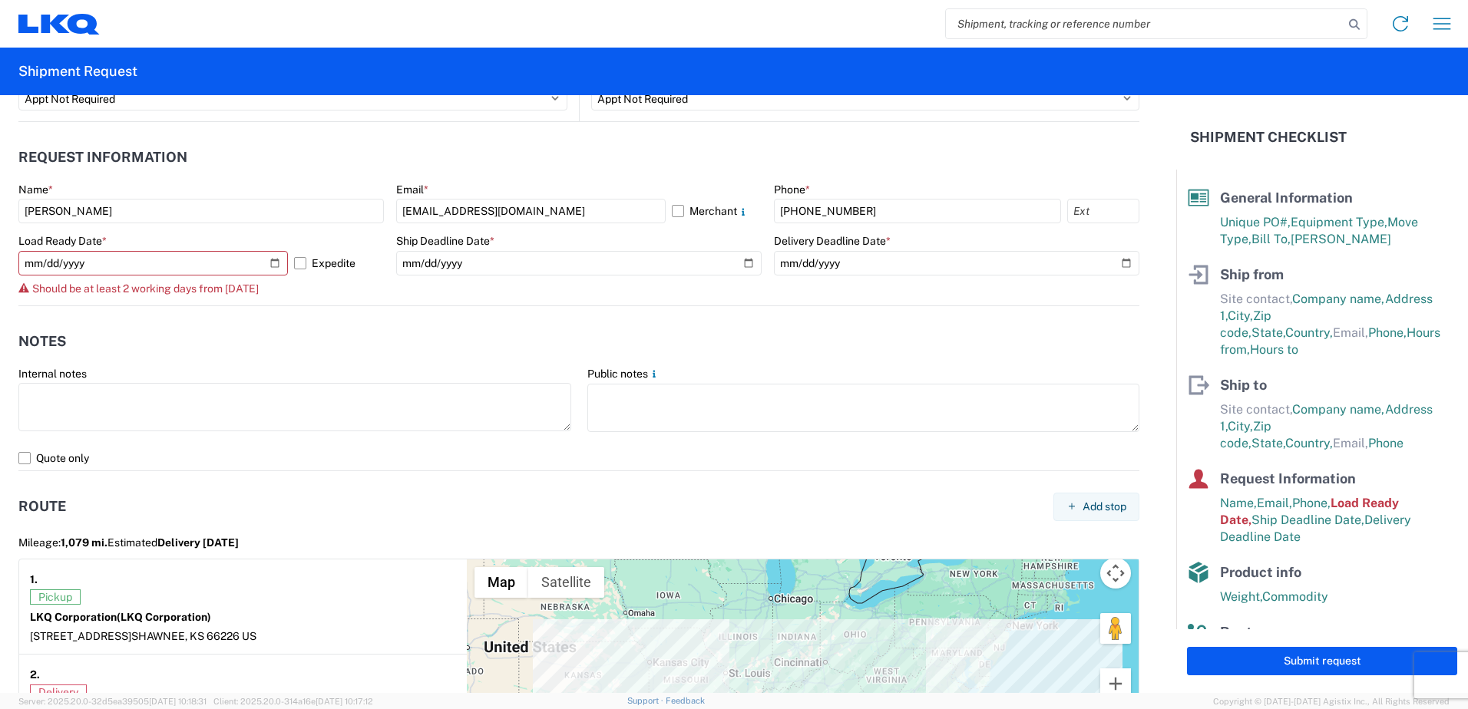
click at [904, 367] on div "Public notes" at bounding box center [863, 374] width 553 height 14
click at [335, 330] on header "Notes" at bounding box center [578, 342] width 1121 height 35
click at [335, 309] on agx-notes "Notes Internal notes Public notes Quote only" at bounding box center [578, 388] width 1121 height 165
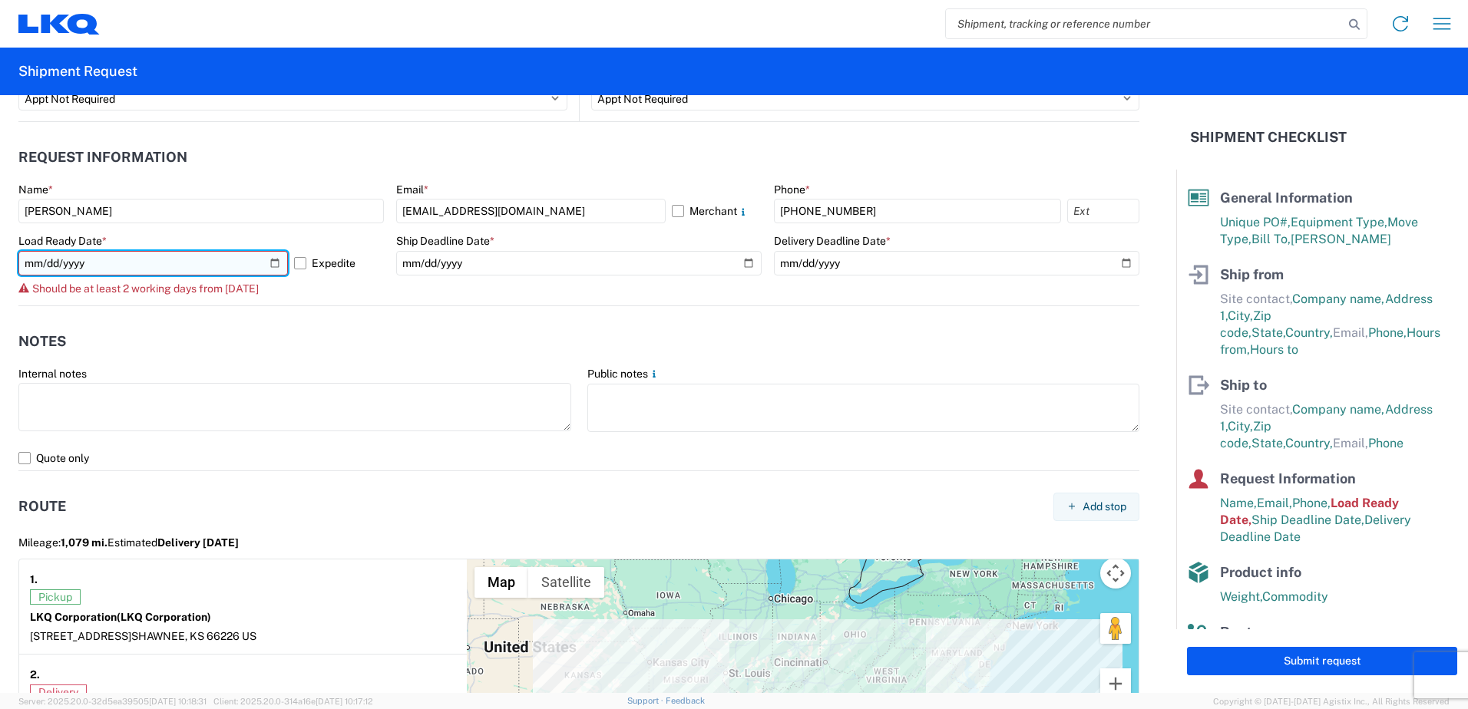
click at [217, 259] on input "2025-10-10" at bounding box center [152, 263] width 269 height 25
click at [281, 263] on input "2025-10-10" at bounding box center [152, 263] width 269 height 25
click at [279, 263] on input "2025-10-10" at bounding box center [152, 263] width 269 height 25
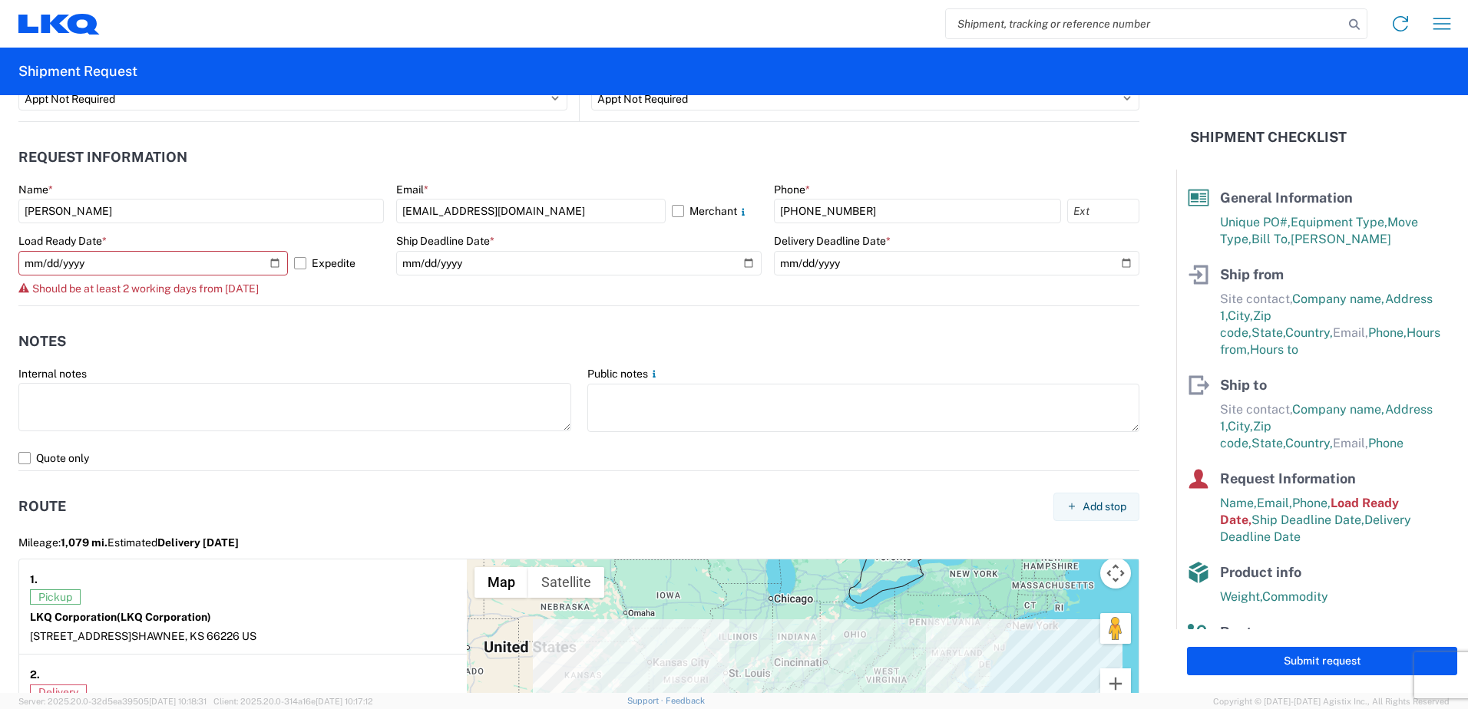
click at [242, 362] on agx-form-section "Notes Internal notes Public notes Quote only" at bounding box center [578, 398] width 1121 height 146
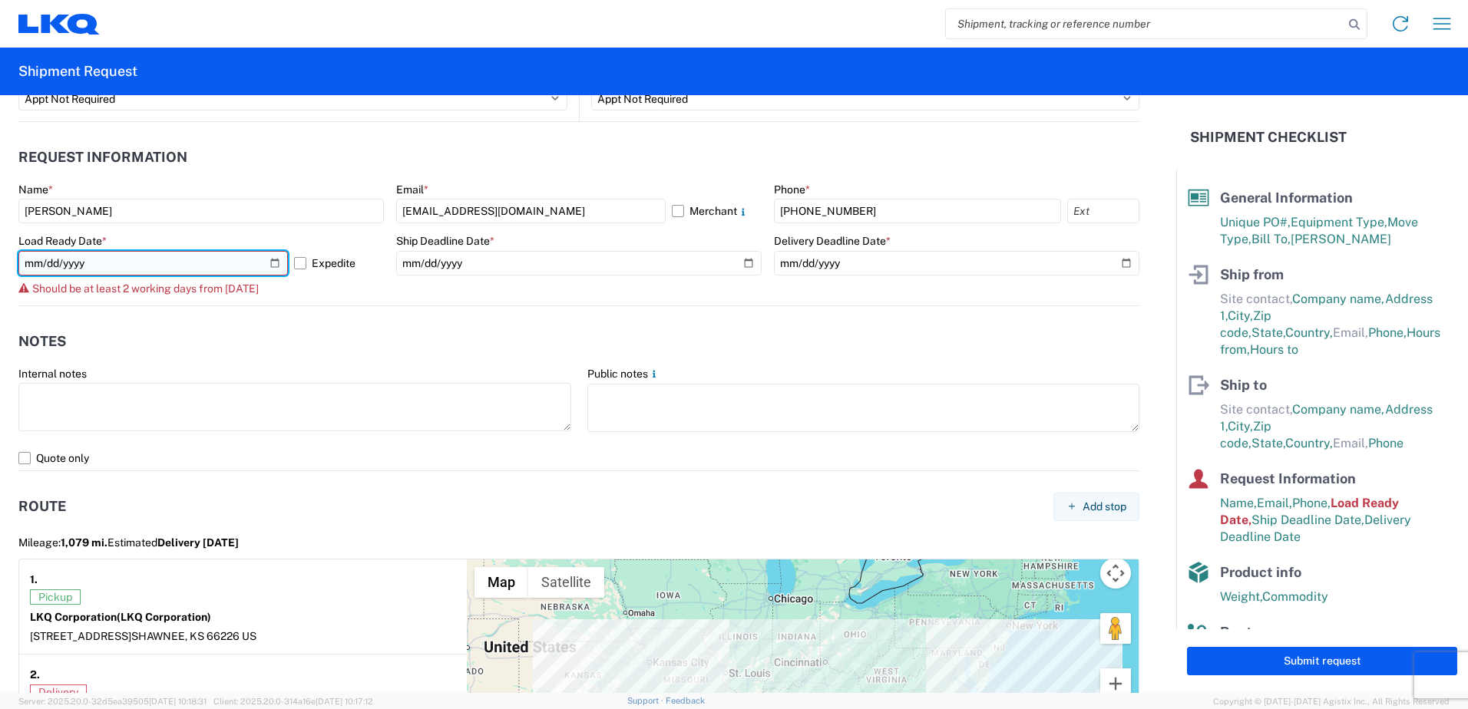
click at [276, 263] on input "2025-10-10" at bounding box center [152, 263] width 269 height 25
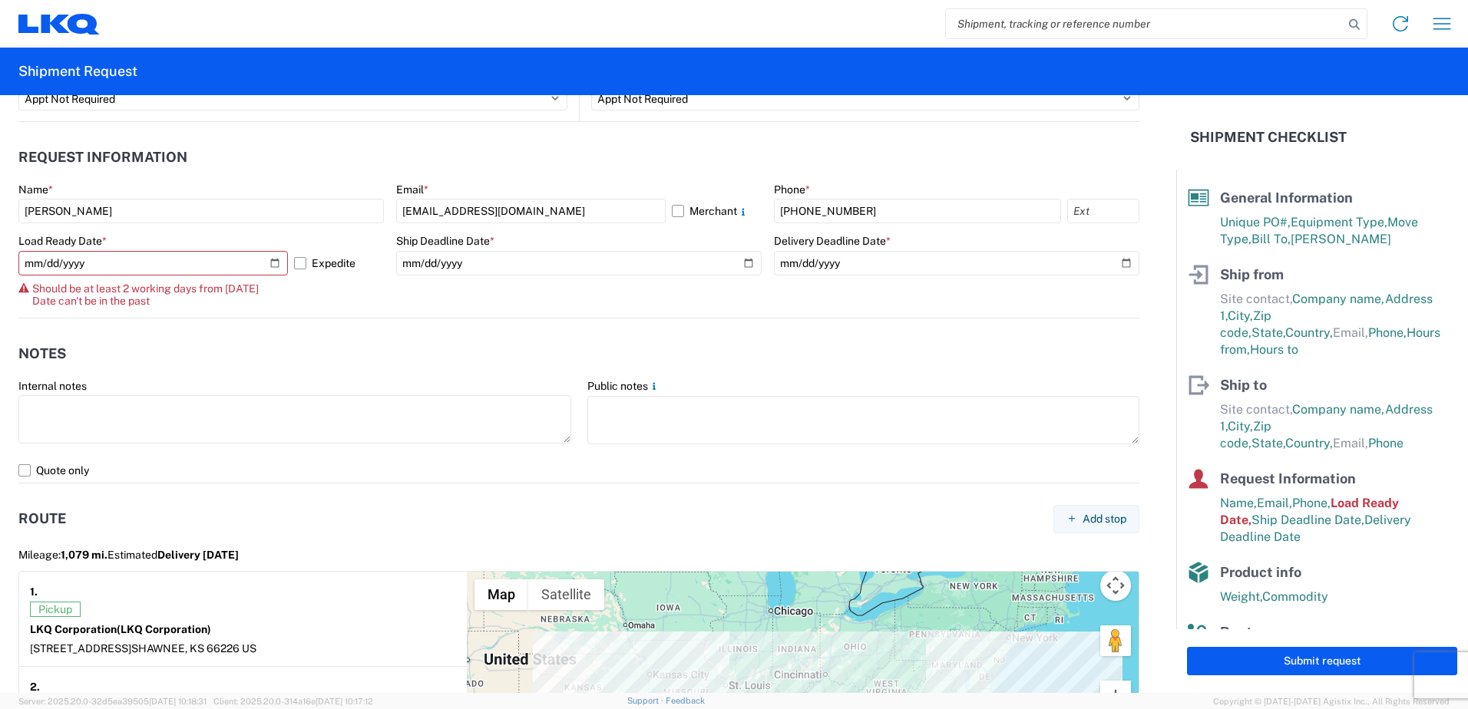
click at [215, 372] on agx-form-section "Notes Internal notes Public notes Quote only" at bounding box center [578, 410] width 1121 height 146
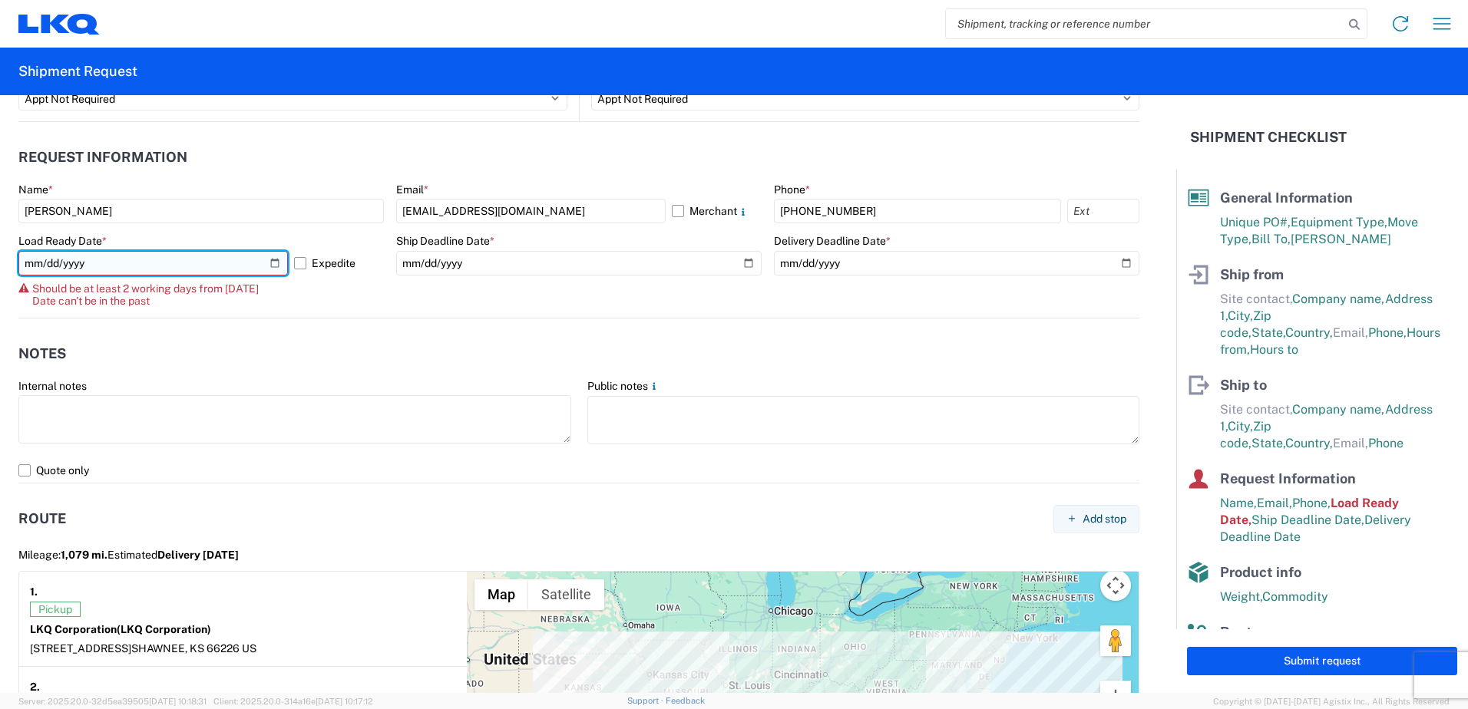
click at [269, 266] on input "2025-10-08" at bounding box center [152, 263] width 269 height 25
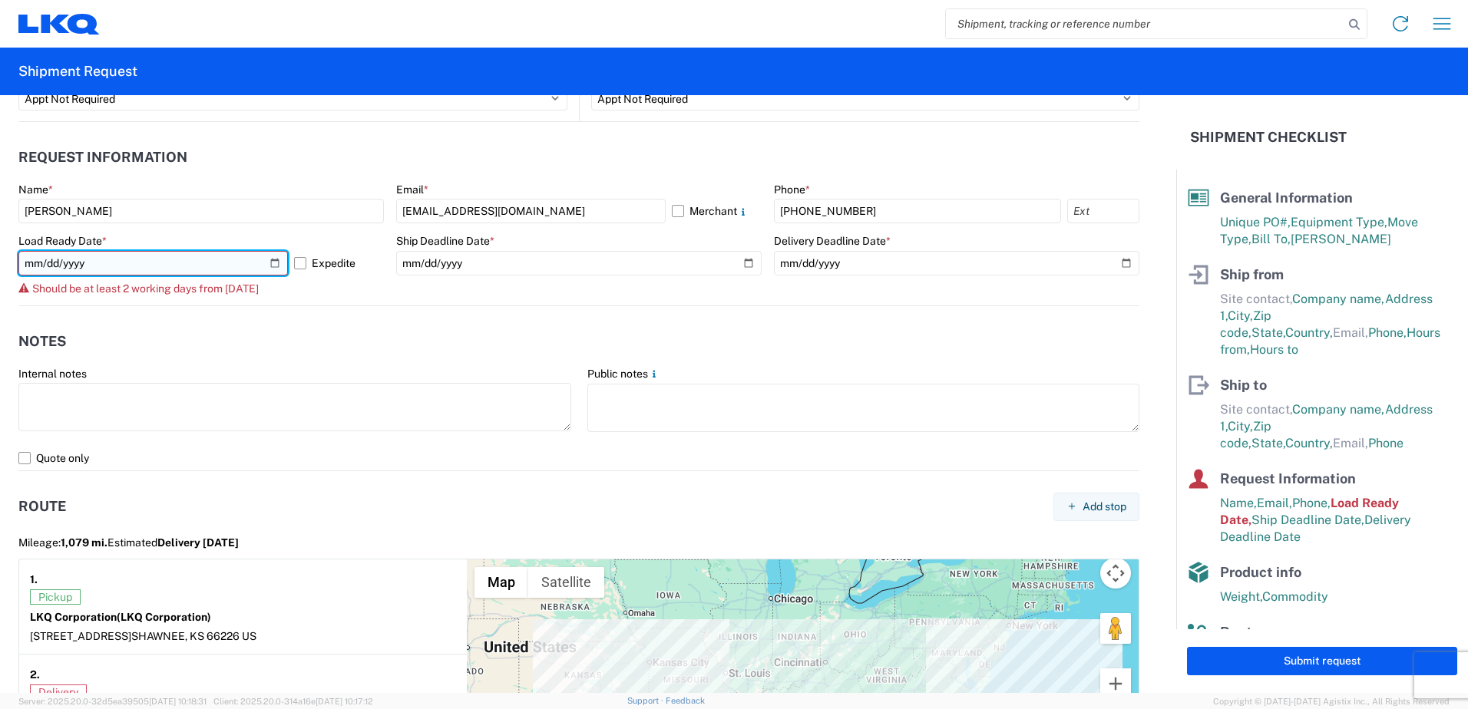
click at [278, 267] on input "2025-10-09" at bounding box center [152, 263] width 269 height 25
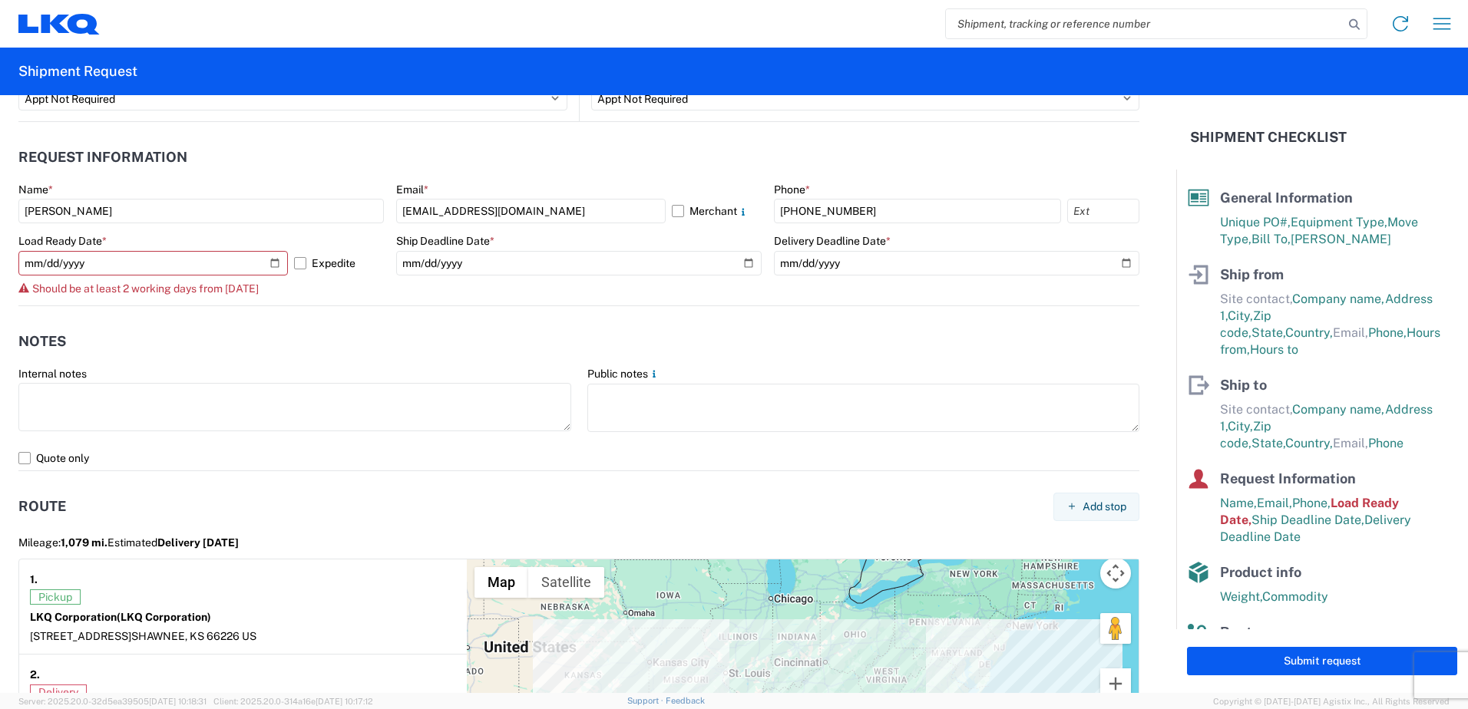
click at [232, 367] on div "Internal notes" at bounding box center [294, 374] width 553 height 14
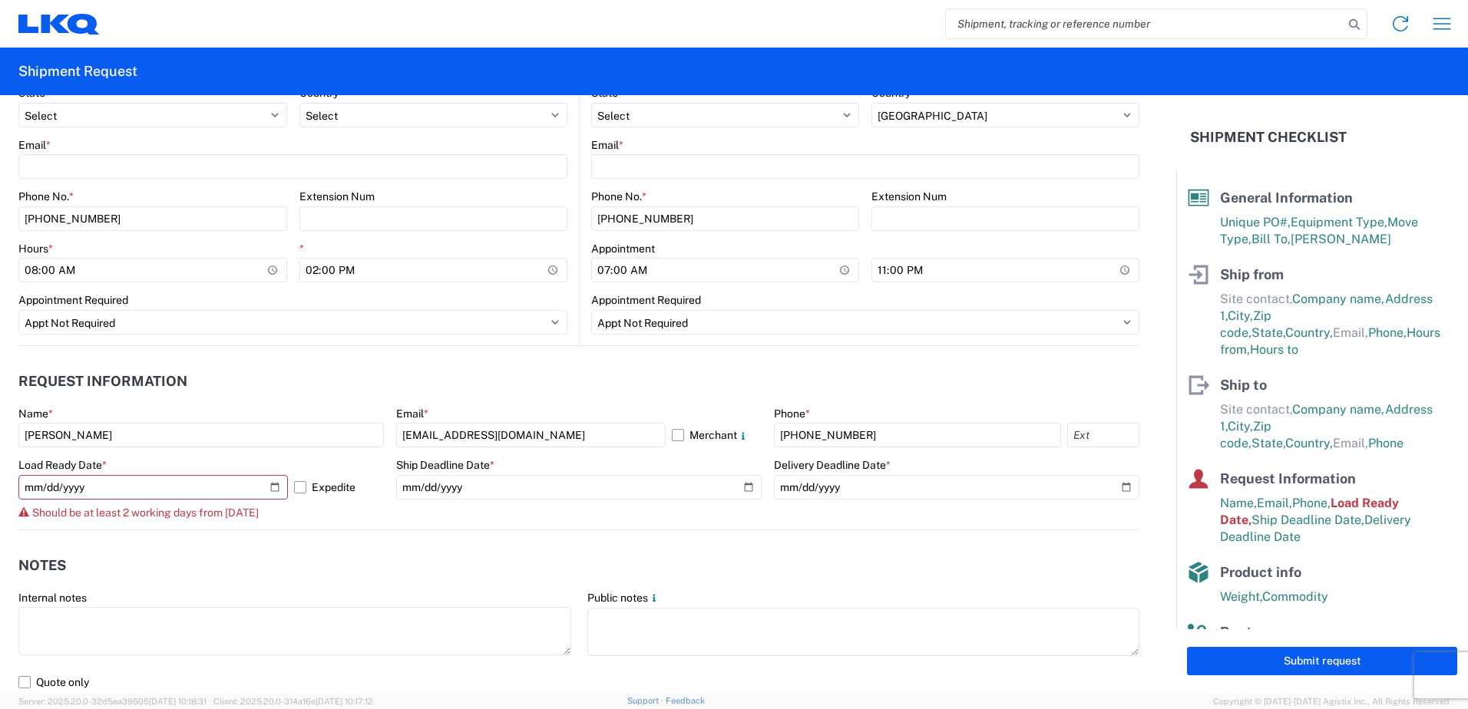
scroll to position [662, 0]
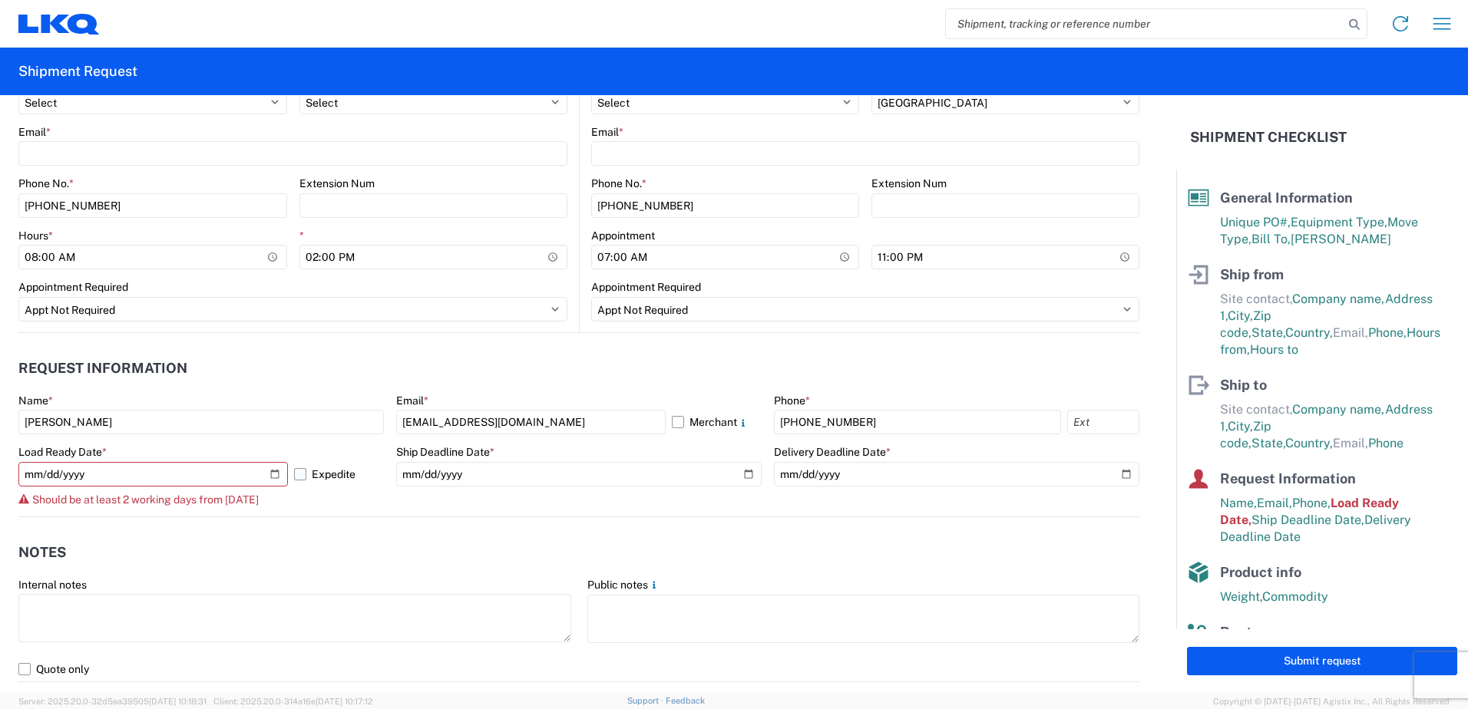
click at [297, 474] on label "Expedite" at bounding box center [339, 474] width 90 height 25
click at [0, 0] on input "Expedite" at bounding box center [0, 0] width 0 height 0
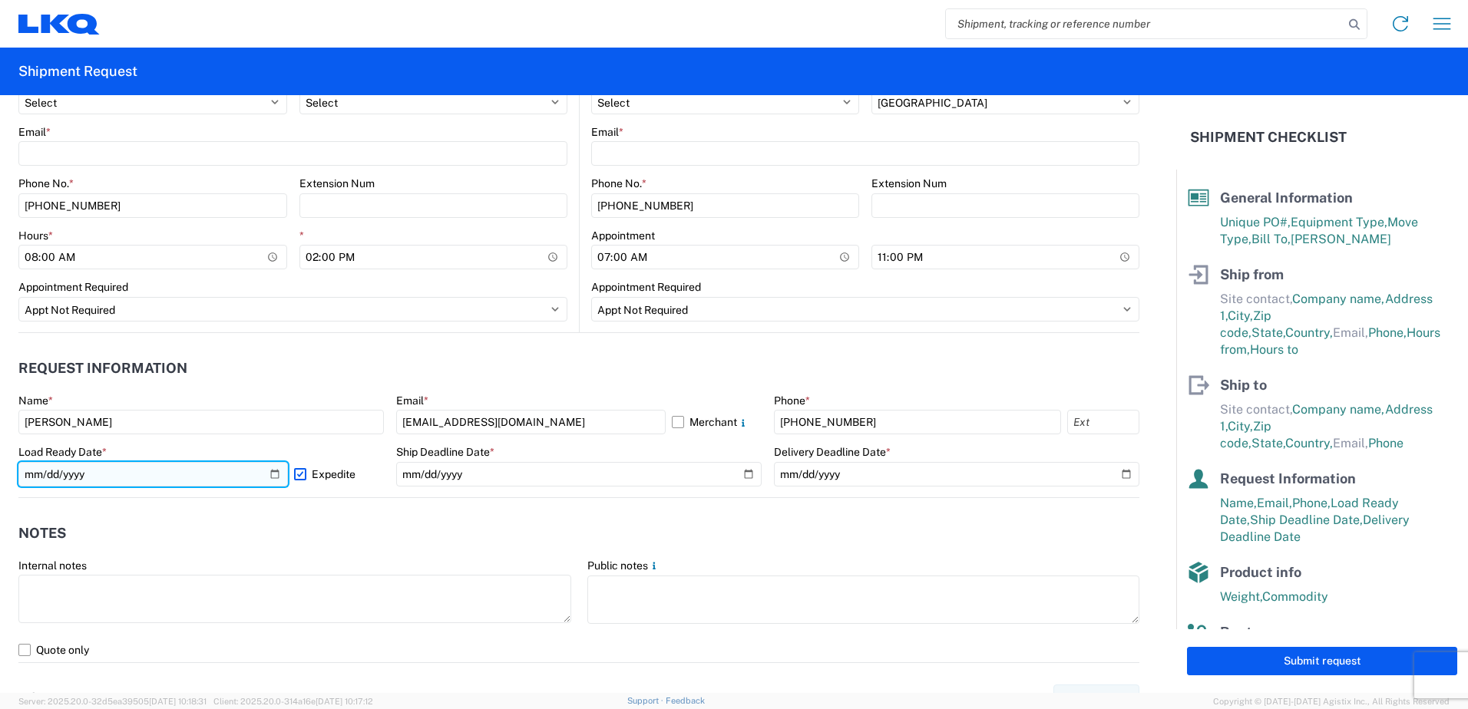
click at [276, 473] on input "2025-10-10" at bounding box center [152, 474] width 269 height 25
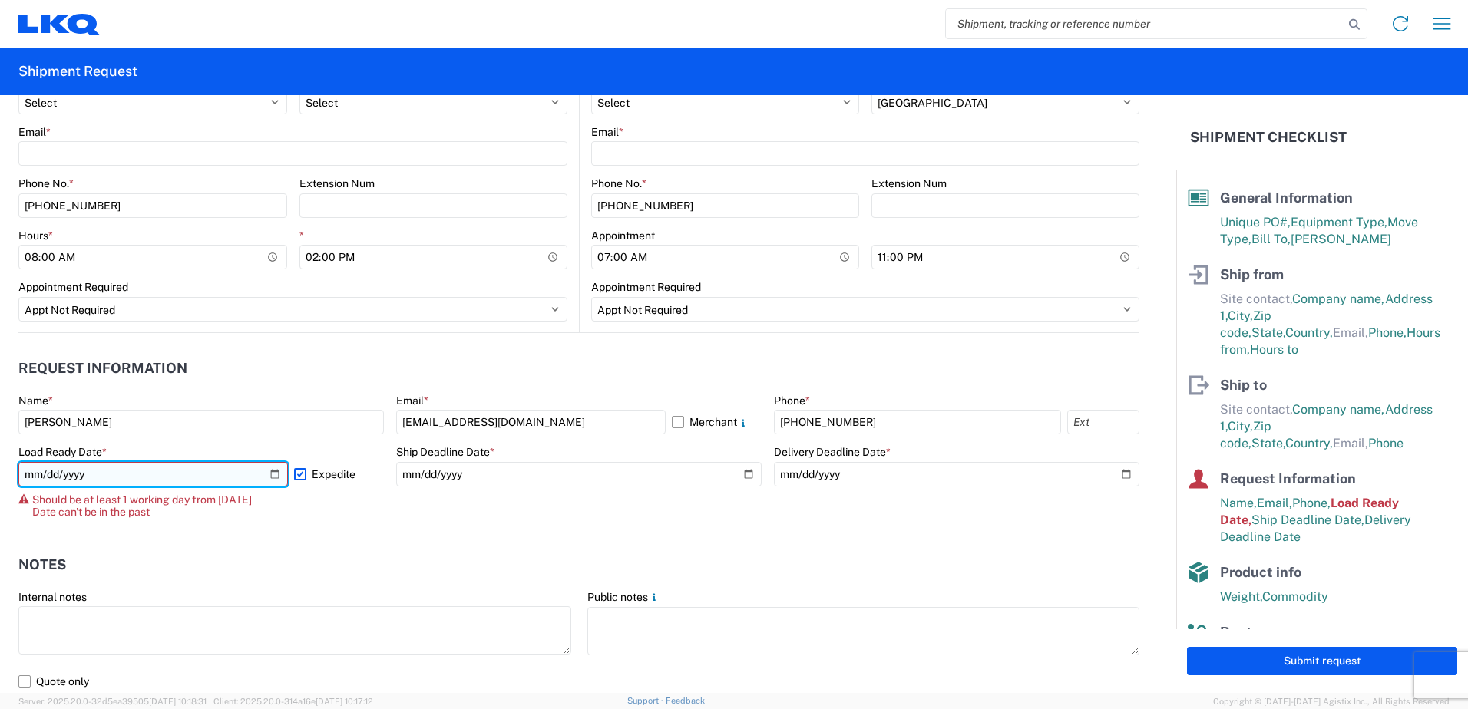
click at [276, 473] on input "2025-10-08" at bounding box center [152, 474] width 269 height 25
type input "2025-10-09"
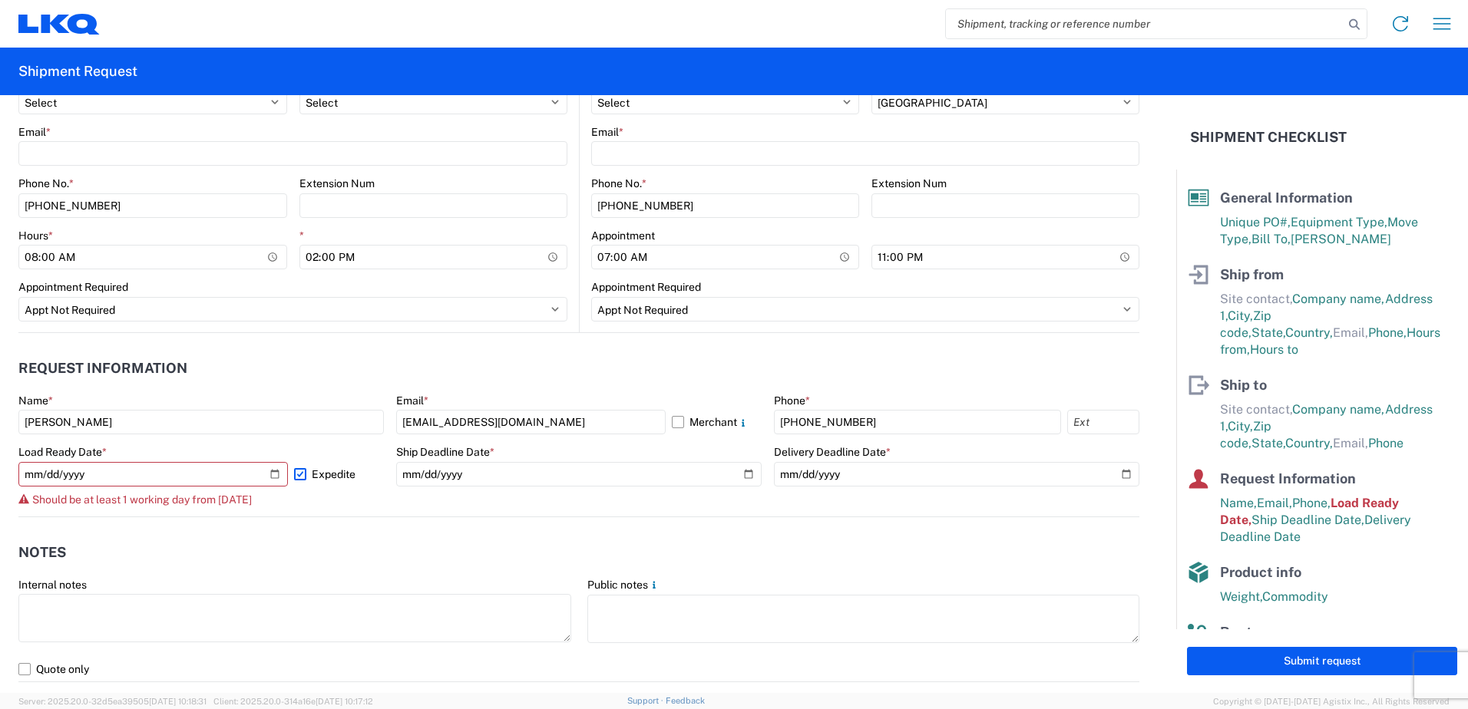
click at [303, 477] on label "Expedite" at bounding box center [339, 474] width 90 height 25
click at [0, 0] on input "Expedite" at bounding box center [0, 0] width 0 height 0
click at [303, 477] on label "Expedite" at bounding box center [339, 474] width 90 height 25
click at [0, 0] on input "Expedite" at bounding box center [0, 0] width 0 height 0
click at [613, 487] on agx-form-control-wrapper-v2 "Ship Deadline Date * 2025-10-10" at bounding box center [578, 480] width 365 height 71
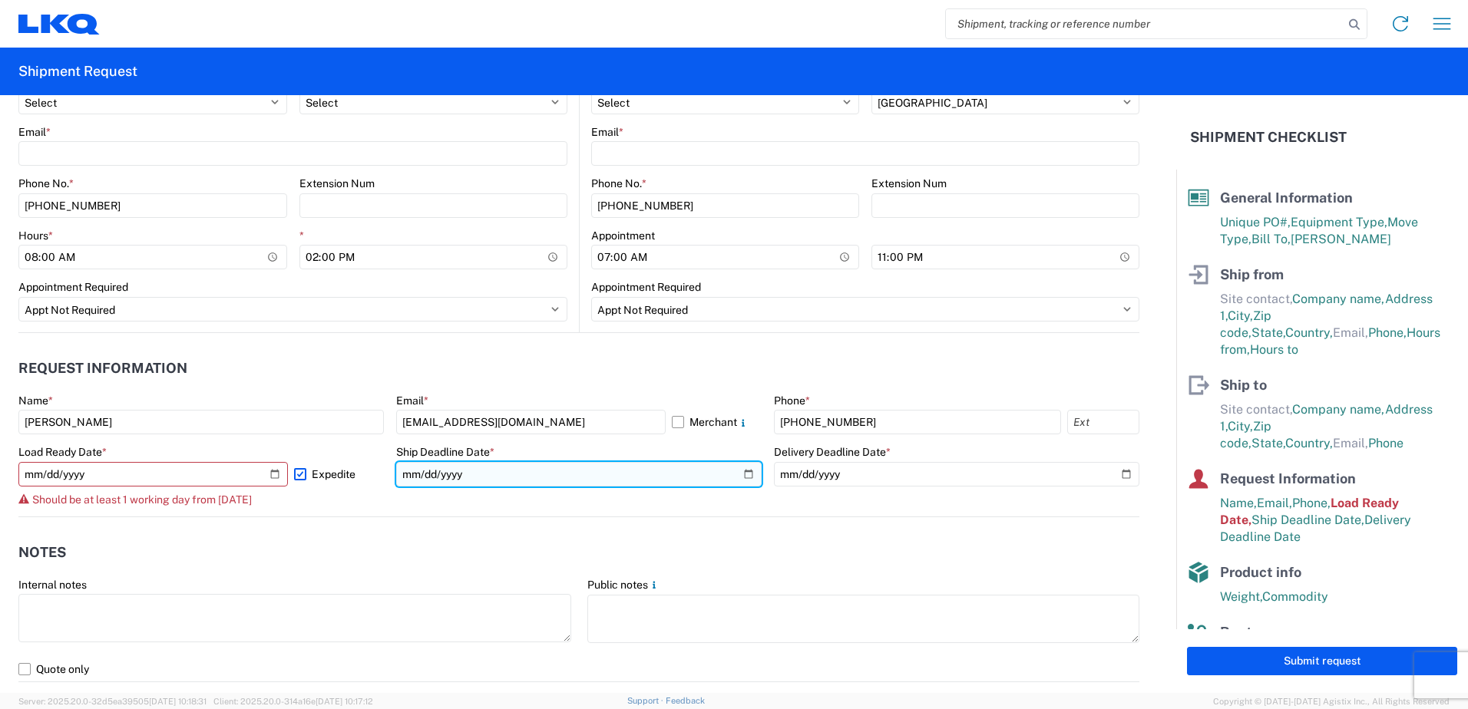
click at [636, 479] on input "2025-10-10" at bounding box center [578, 474] width 365 height 25
click at [739, 476] on input "2025-10-10" at bounding box center [578, 474] width 365 height 25
type input "2025-10-09"
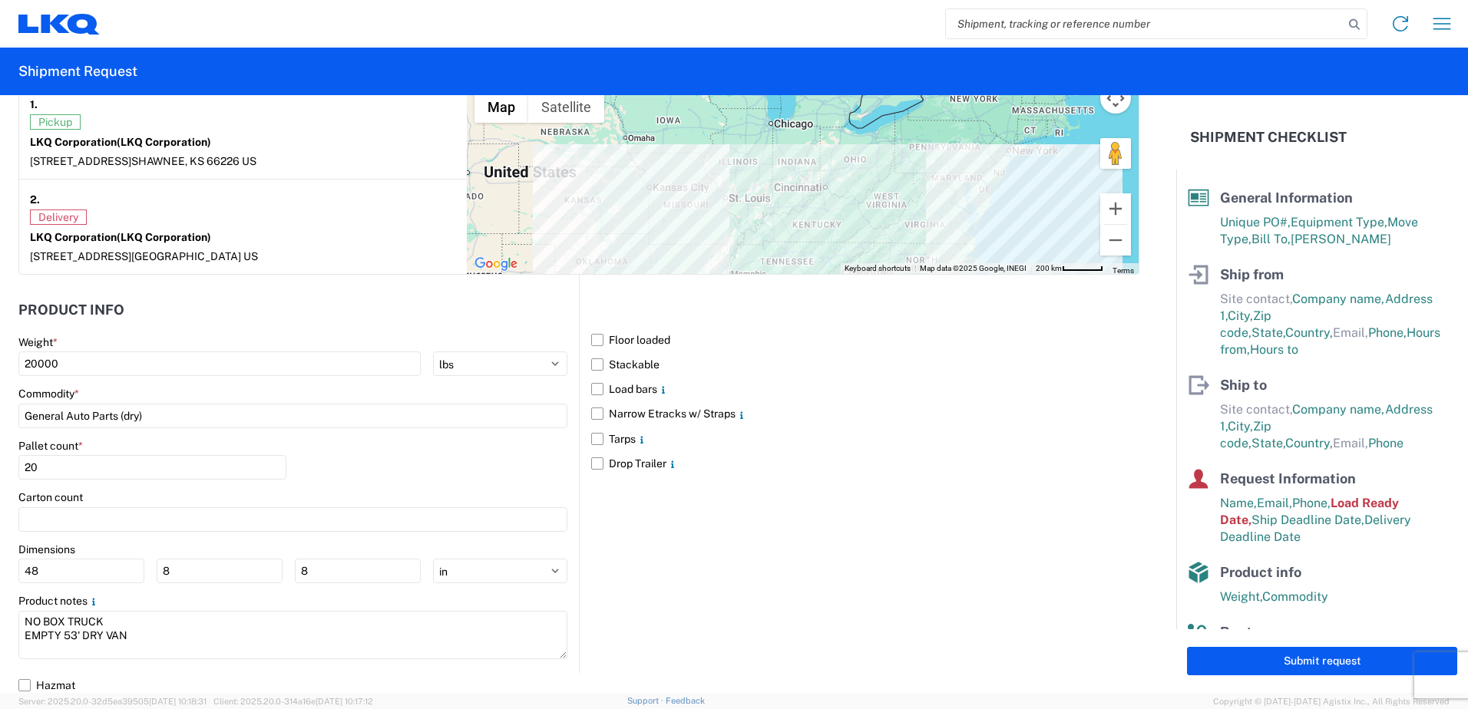
scroll to position [1353, 0]
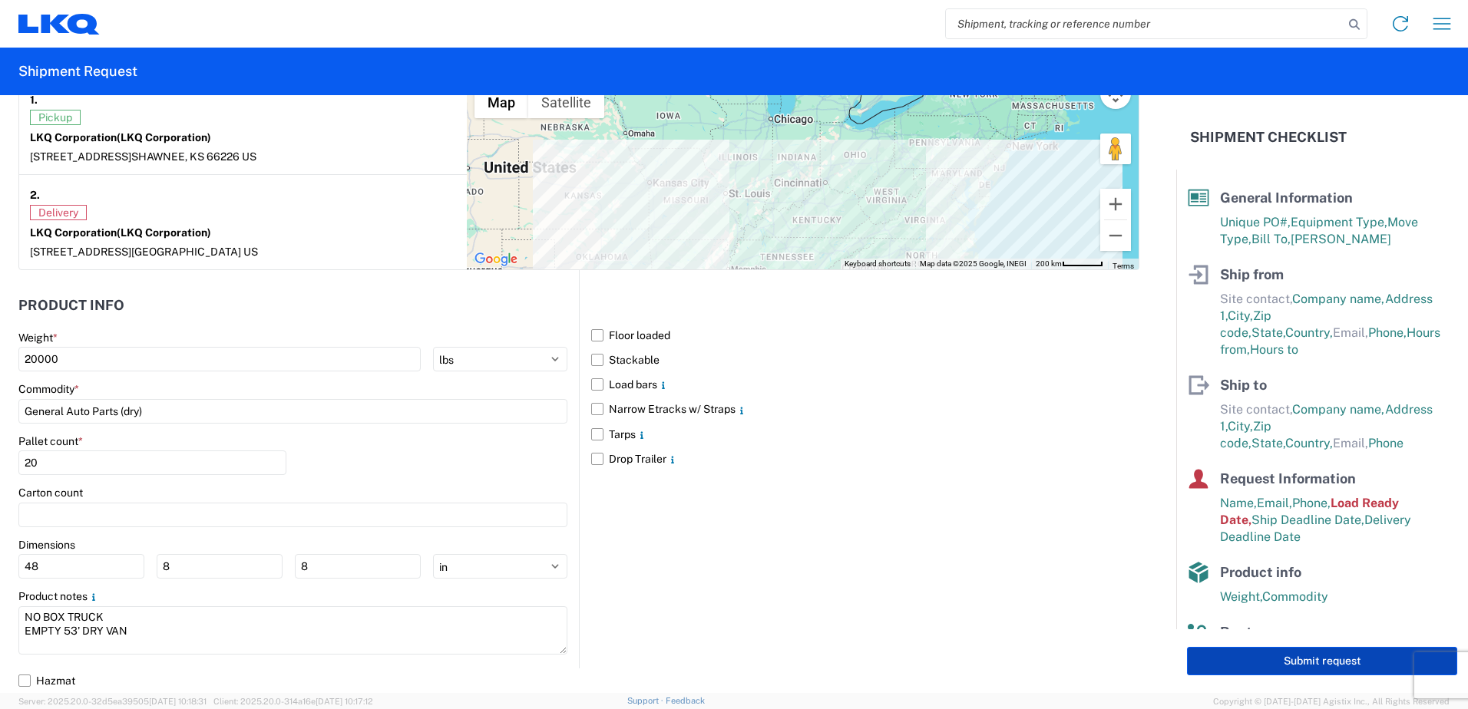
click at [1274, 660] on button "Submit request" at bounding box center [1322, 661] width 270 height 28
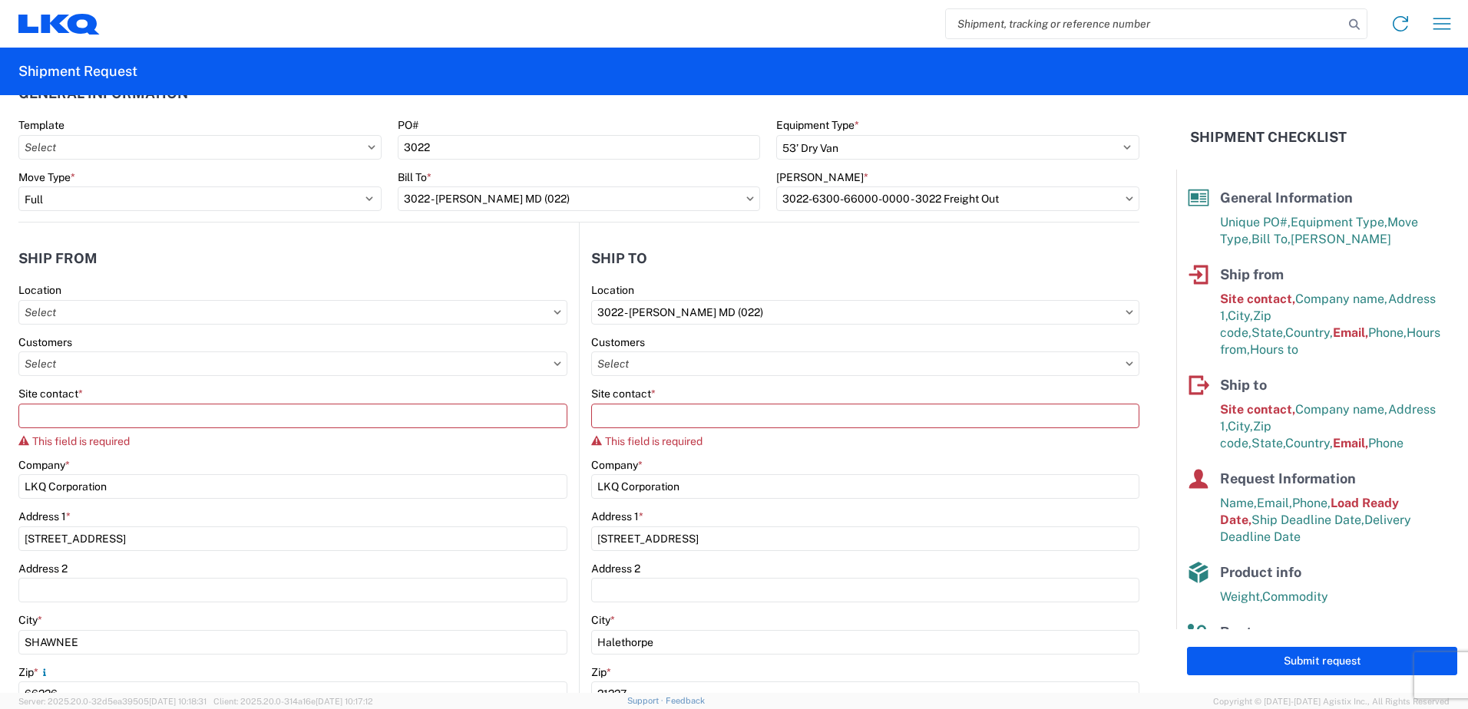
scroll to position [11, 0]
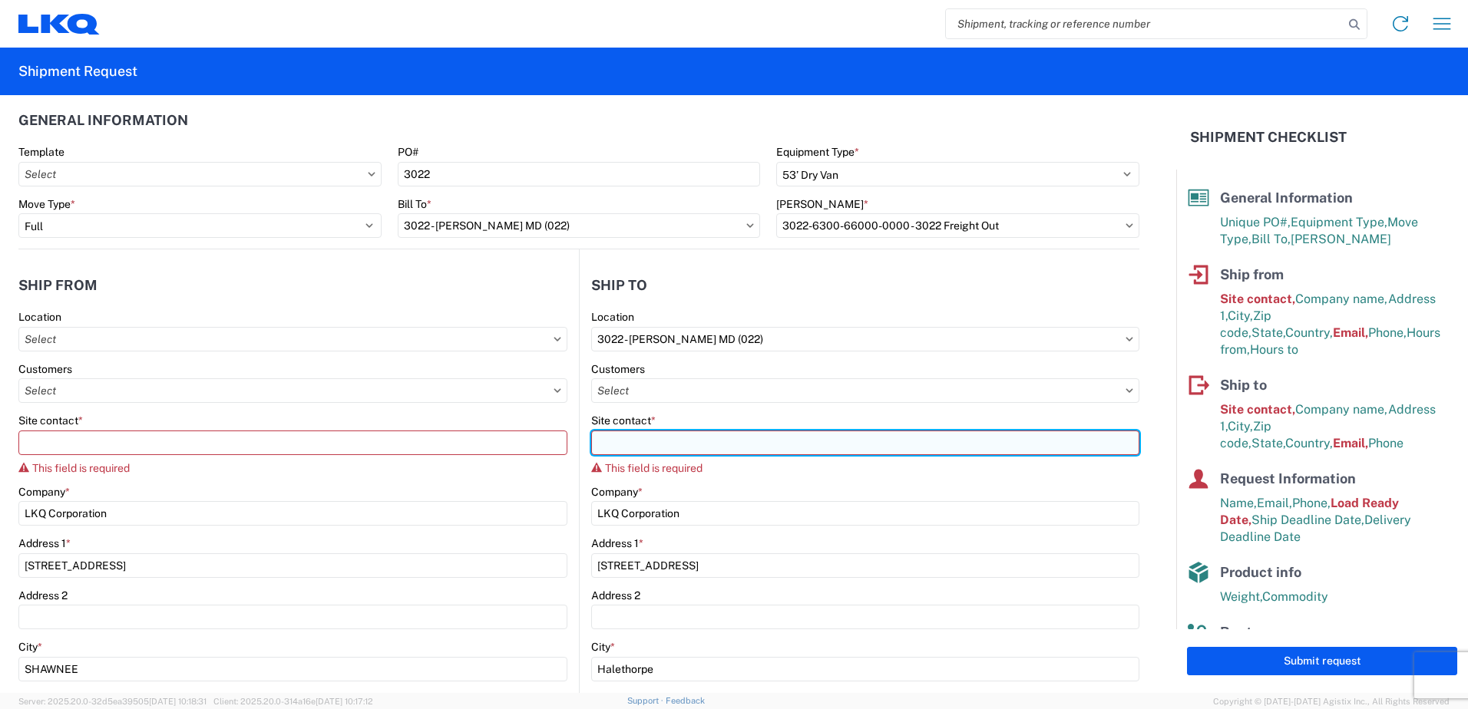
click at [642, 438] on input "Site contact *" at bounding box center [865, 443] width 548 height 25
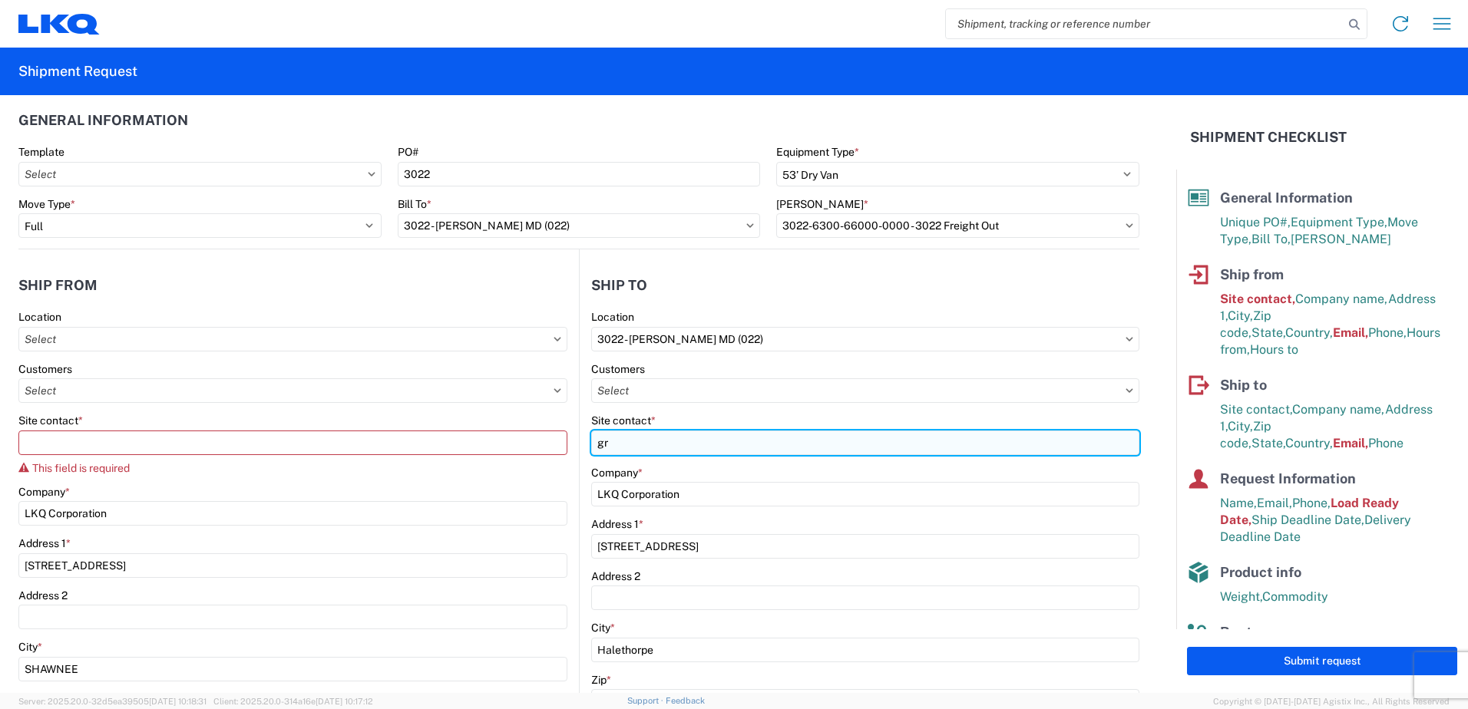
type input "g"
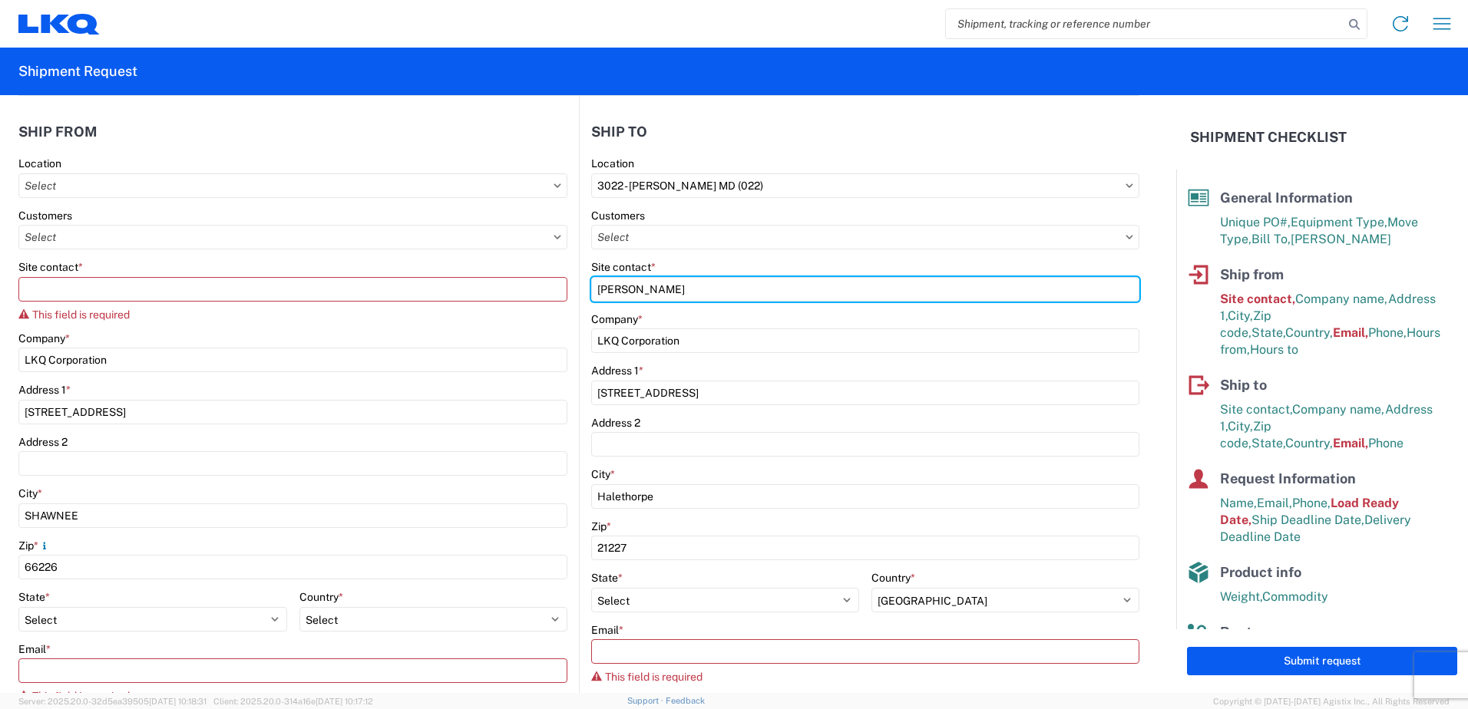
scroll to position [395, 0]
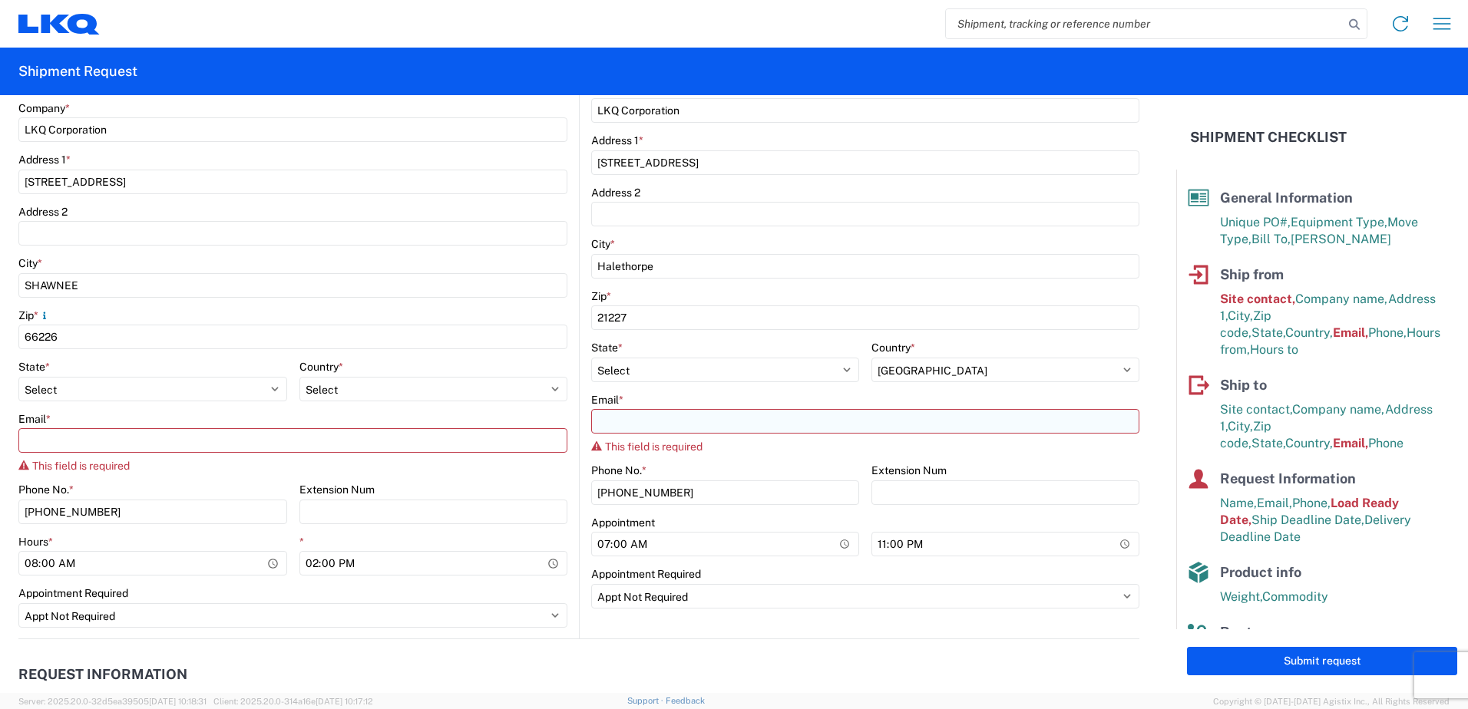
type input "GREG COLTON"
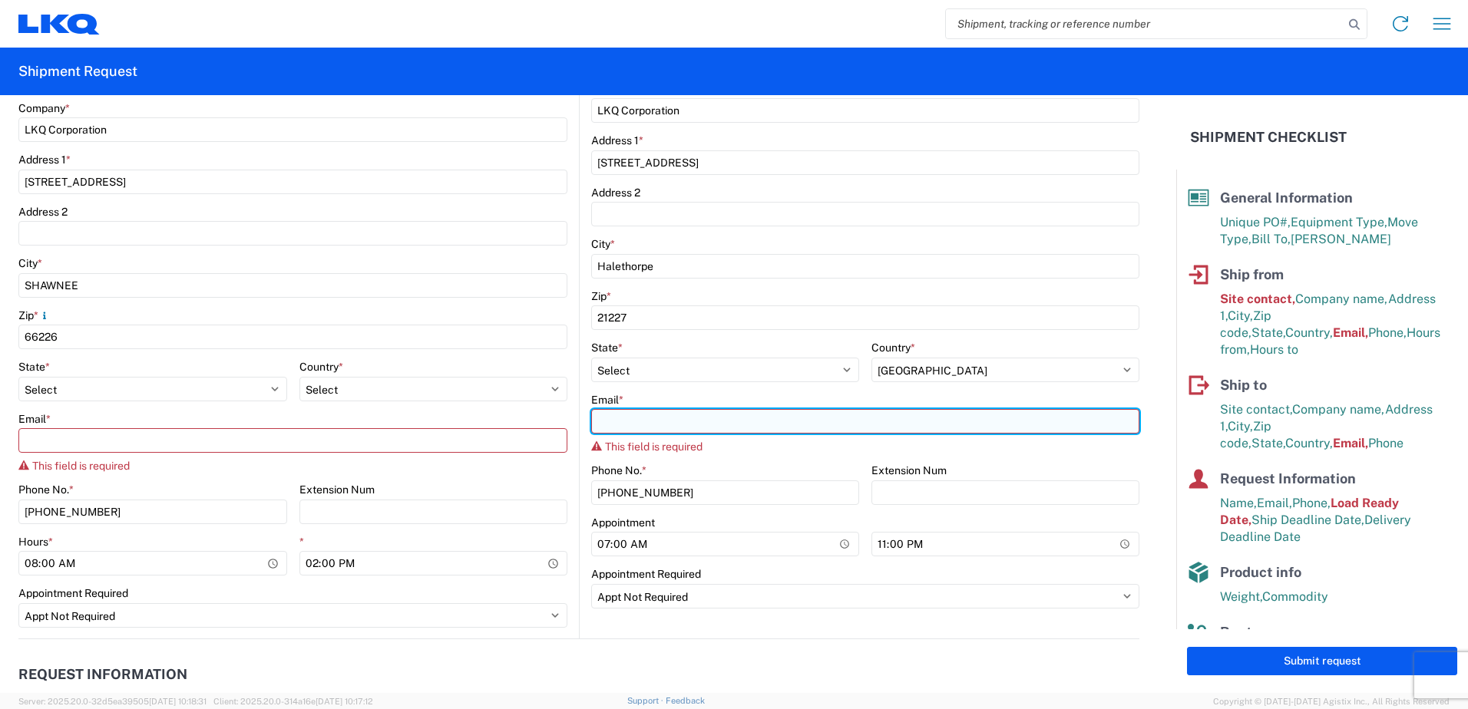
click at [610, 428] on input "Email *" at bounding box center [865, 421] width 548 height 25
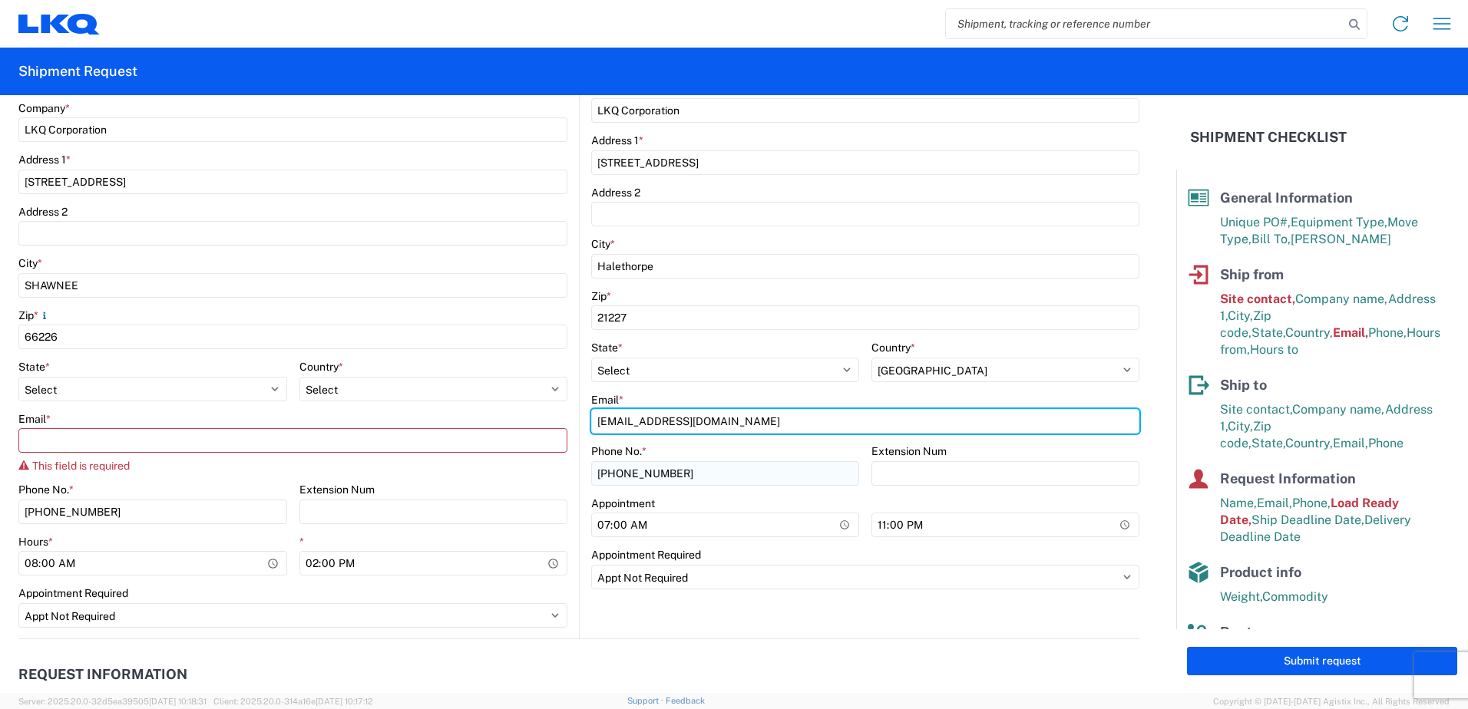
type input "LKQSP_MDLIN22_PM@LKQCORP.COM"
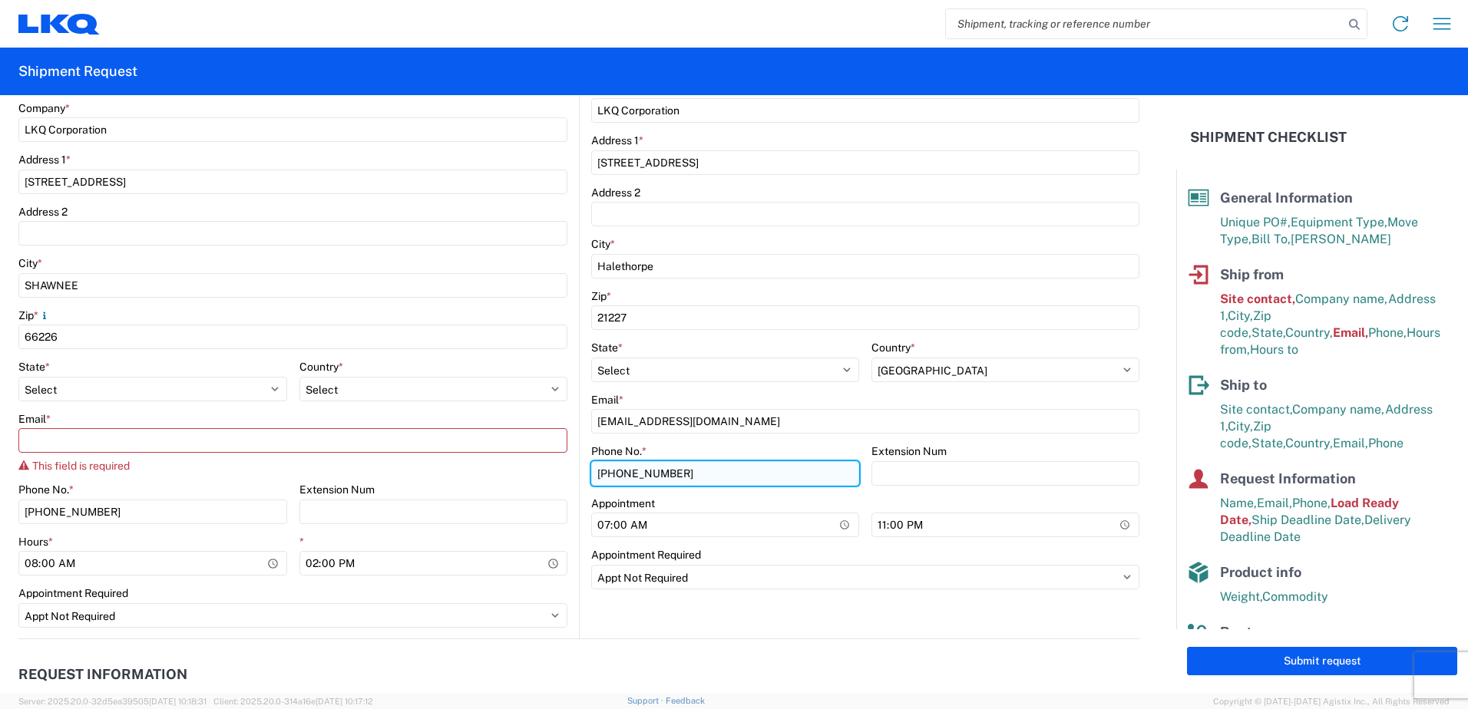
click at [721, 473] on input "443-695-0717" at bounding box center [725, 473] width 268 height 25
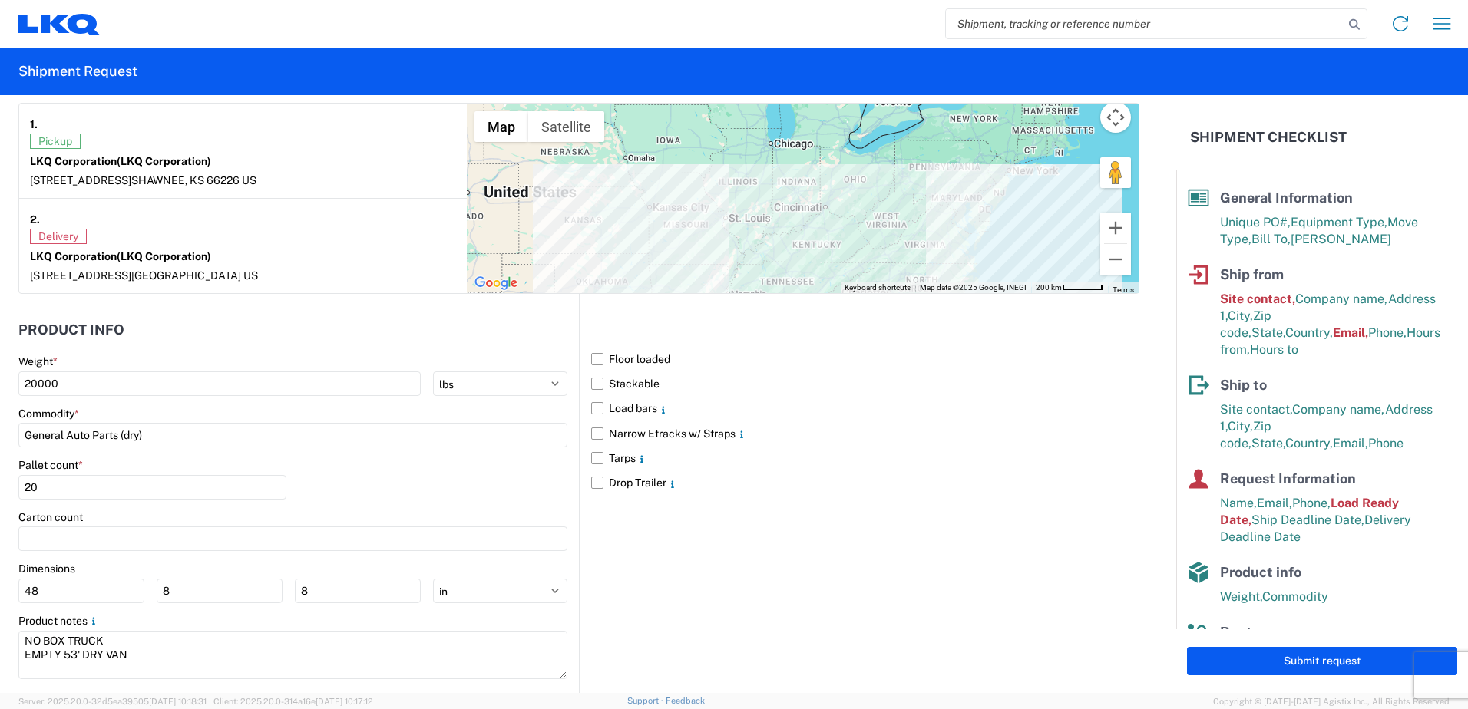
scroll to position [1393, 0]
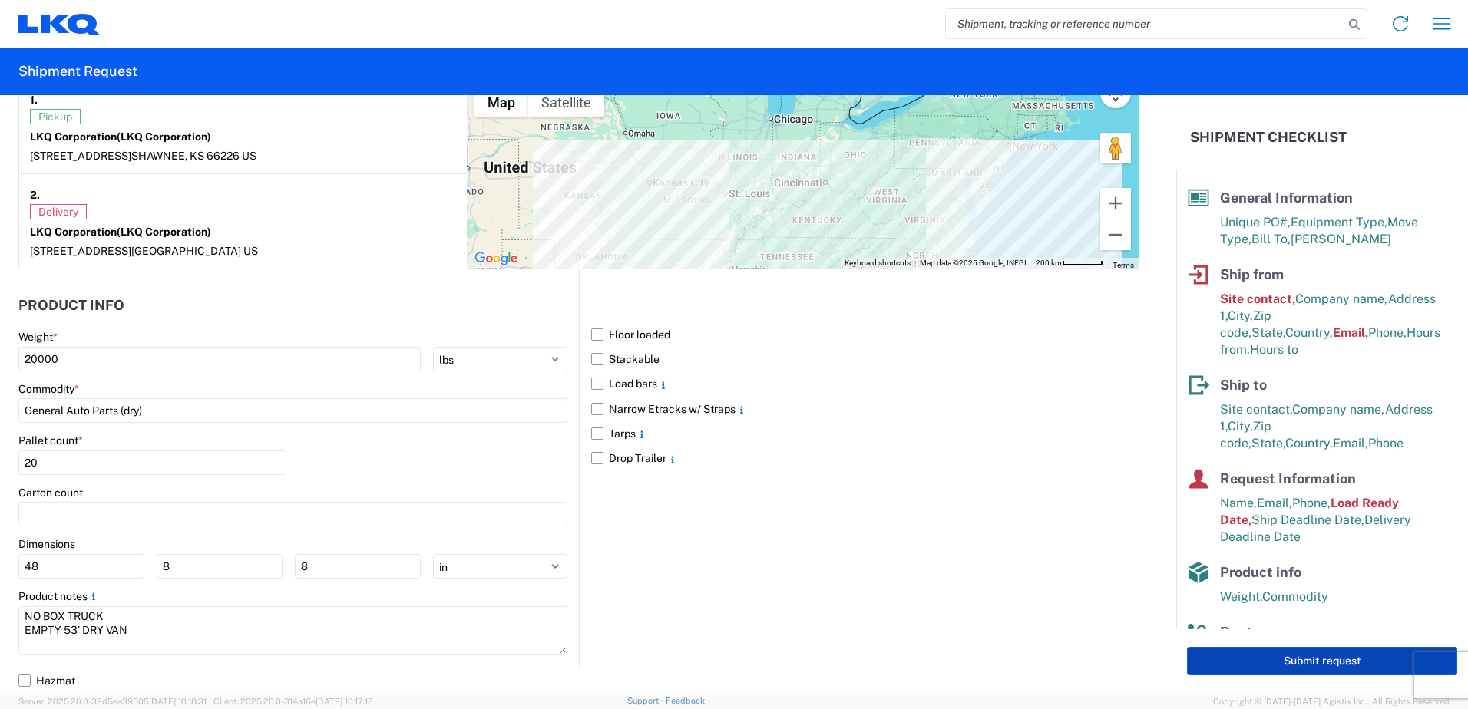
click at [1264, 667] on button "Submit request" at bounding box center [1322, 661] width 270 height 28
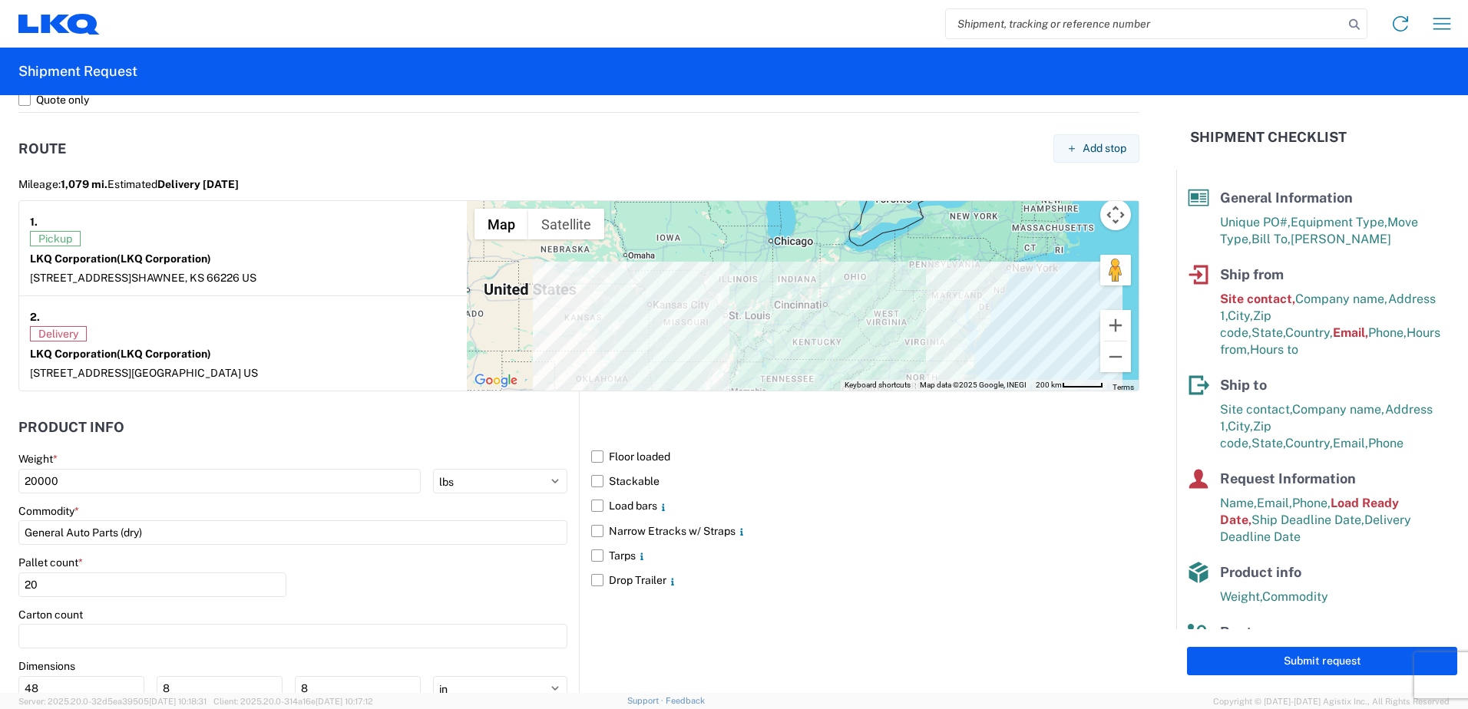
scroll to position [855, 0]
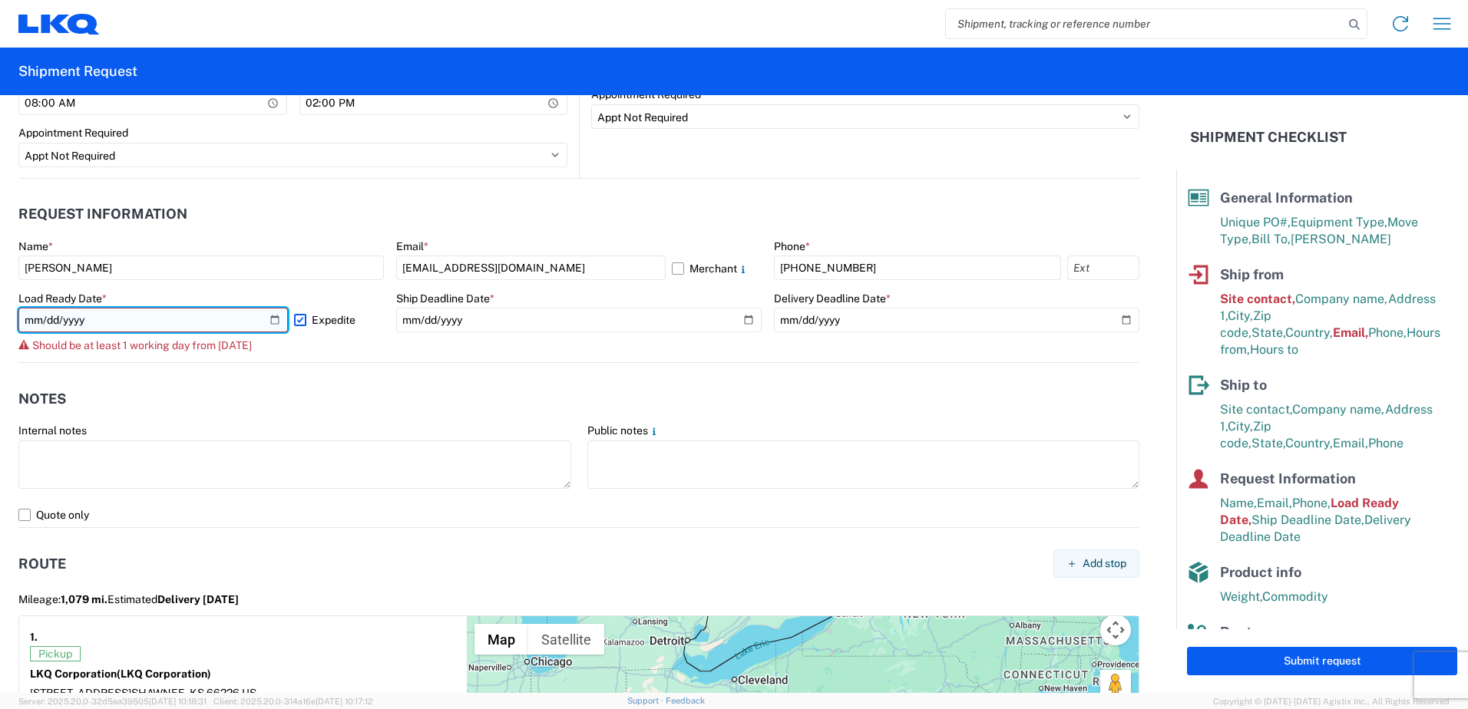
click at [273, 319] on input "2025-10-09" at bounding box center [152, 320] width 269 height 25
click at [269, 323] on input "2025-10-29" at bounding box center [152, 320] width 269 height 25
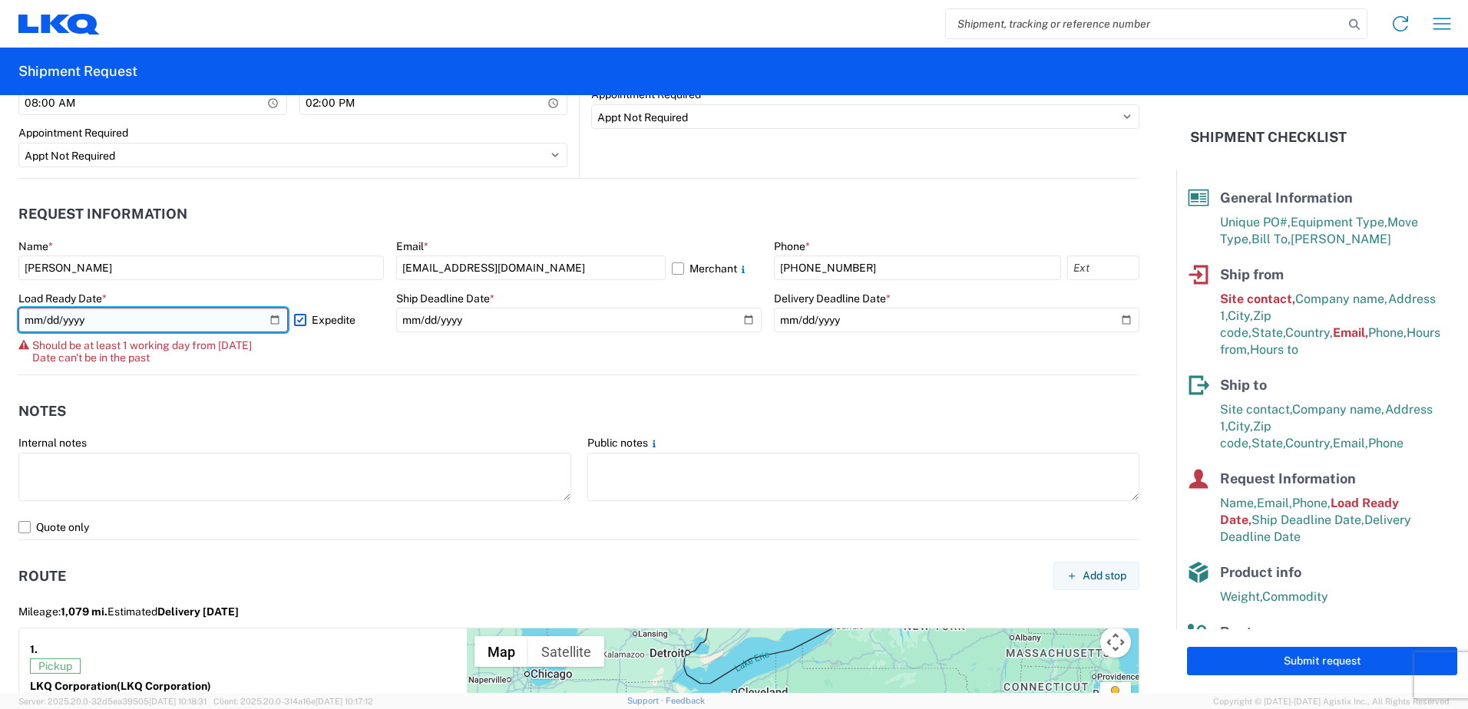
click at [273, 323] on input "2025-10-08" at bounding box center [152, 320] width 269 height 25
type input "2025-10-09"
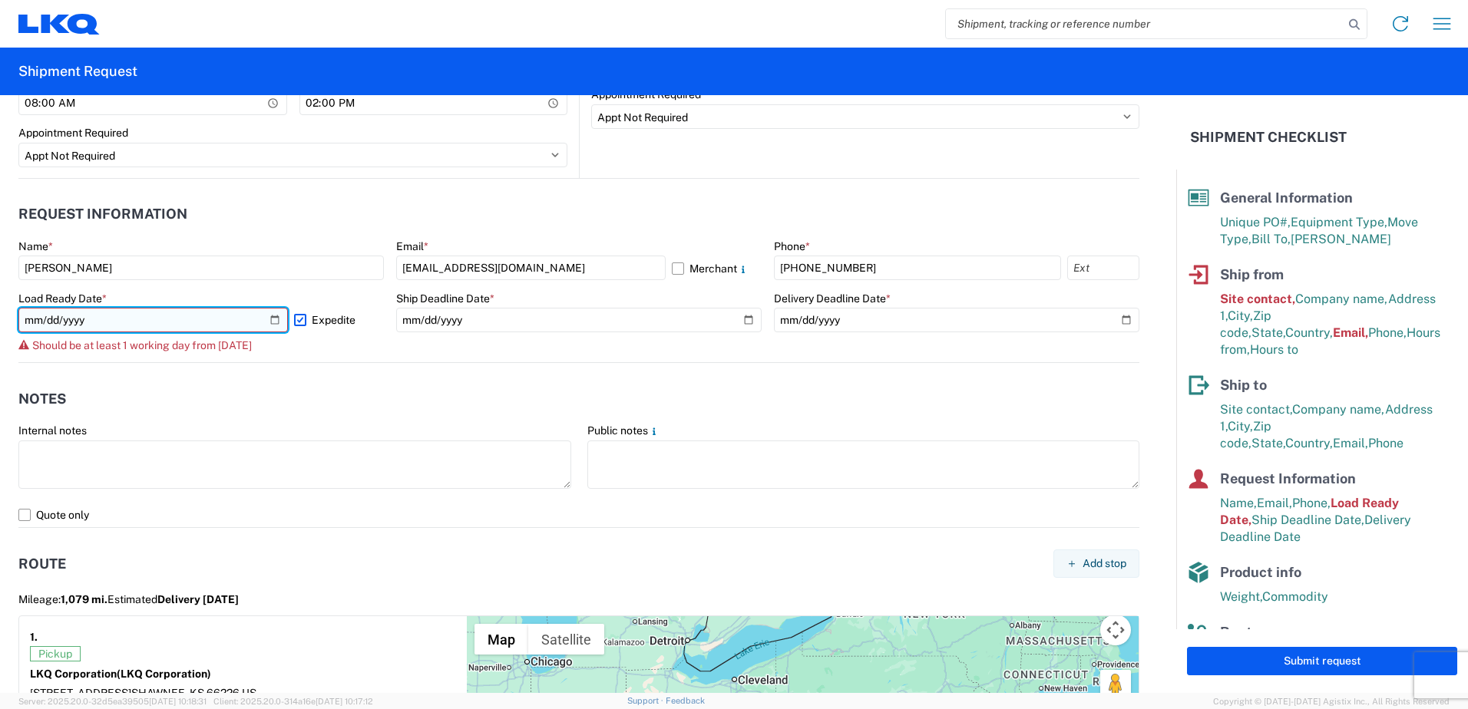
click at [261, 316] on input "2025-10-09" at bounding box center [152, 320] width 269 height 25
click at [289, 318] on div "2025-10-09 Expedite" at bounding box center [200, 320] width 365 height 25
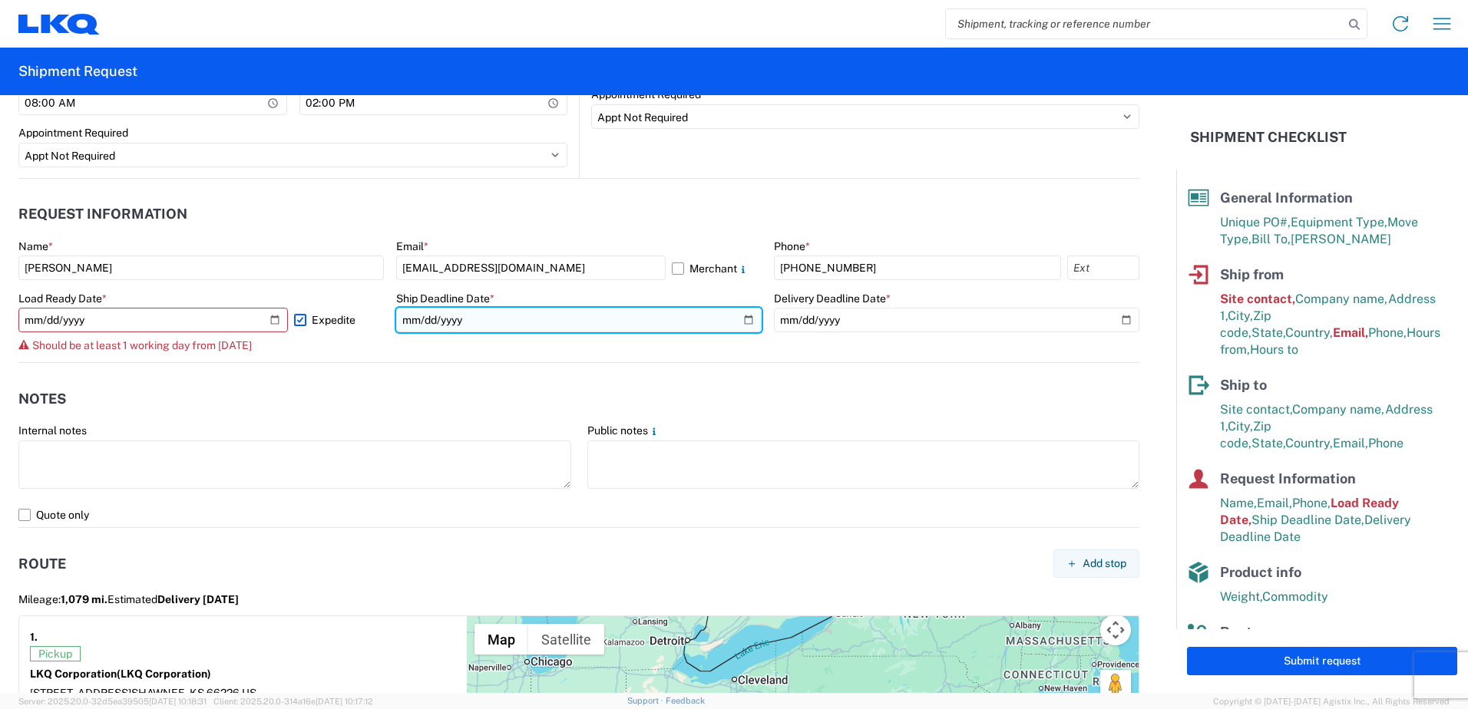
click at [736, 324] on input "2025-10-09" at bounding box center [578, 320] width 365 height 25
type input "2025-10-10"
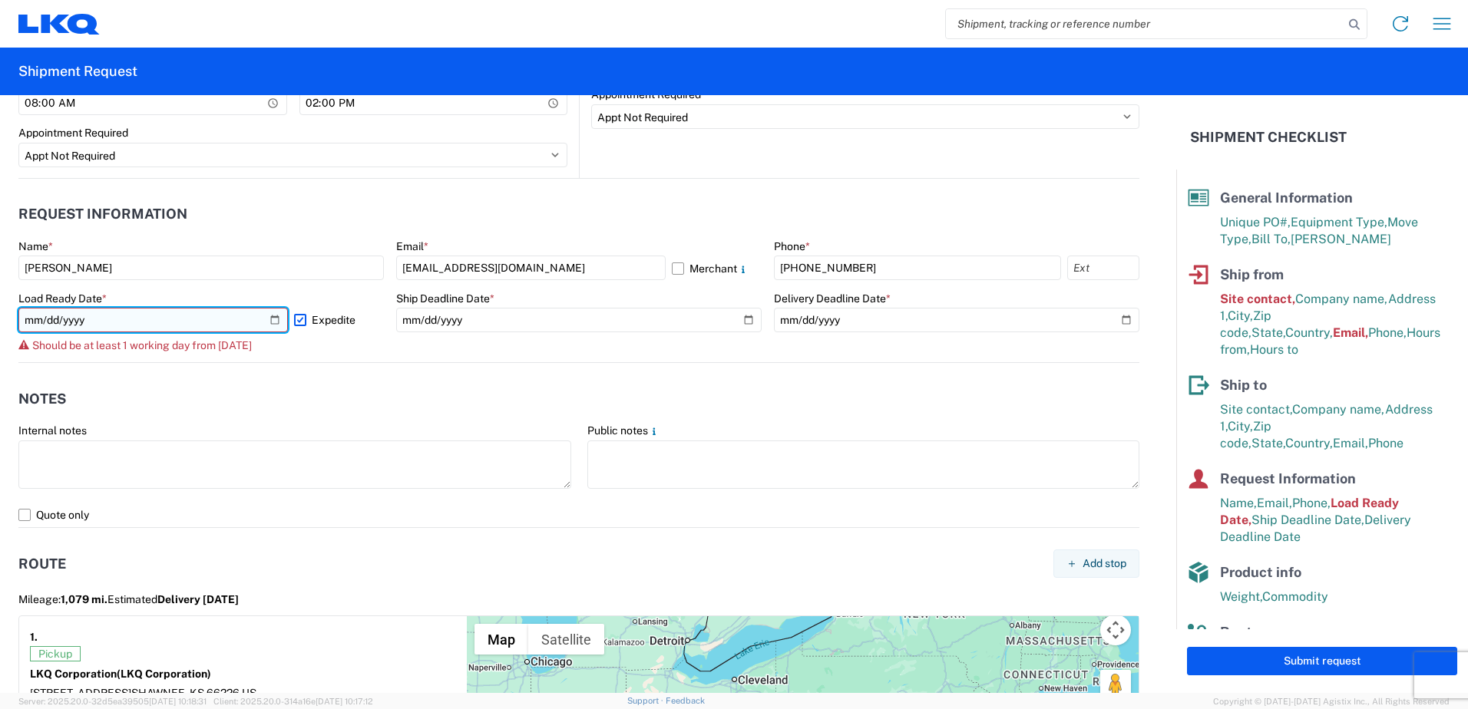
click at [268, 319] on input "2025-10-09" at bounding box center [152, 320] width 269 height 25
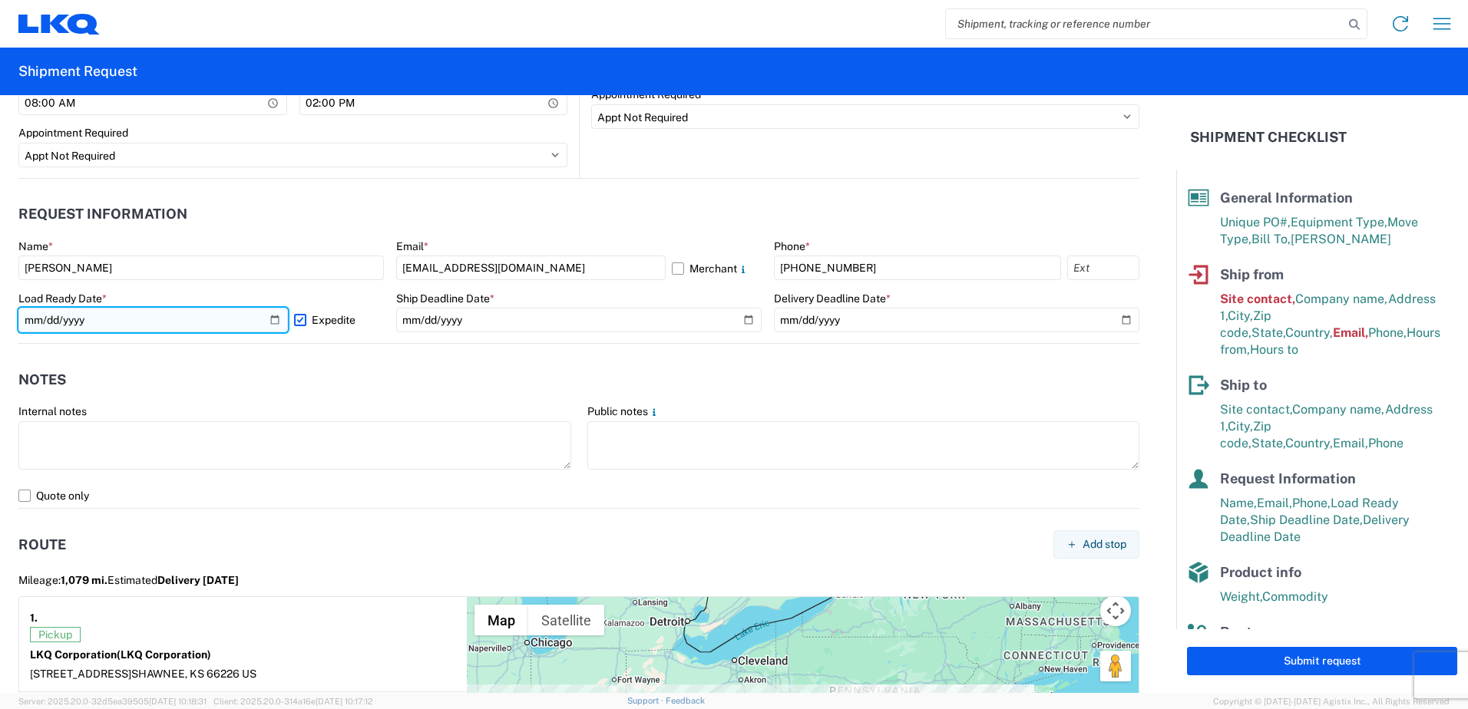
click at [268, 326] on input "2025-10-10" at bounding box center [152, 320] width 269 height 25
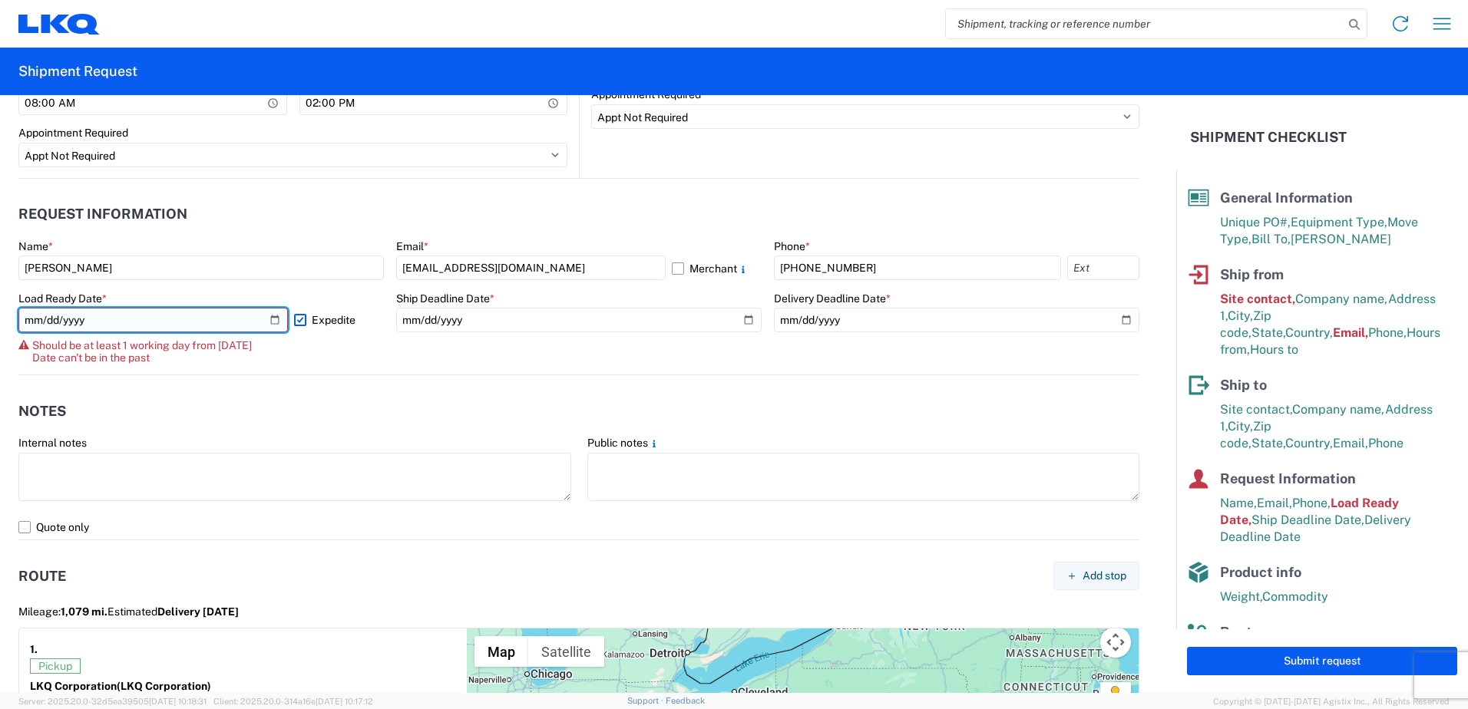
click at [267, 318] on input "2025-10-08" at bounding box center [152, 320] width 269 height 25
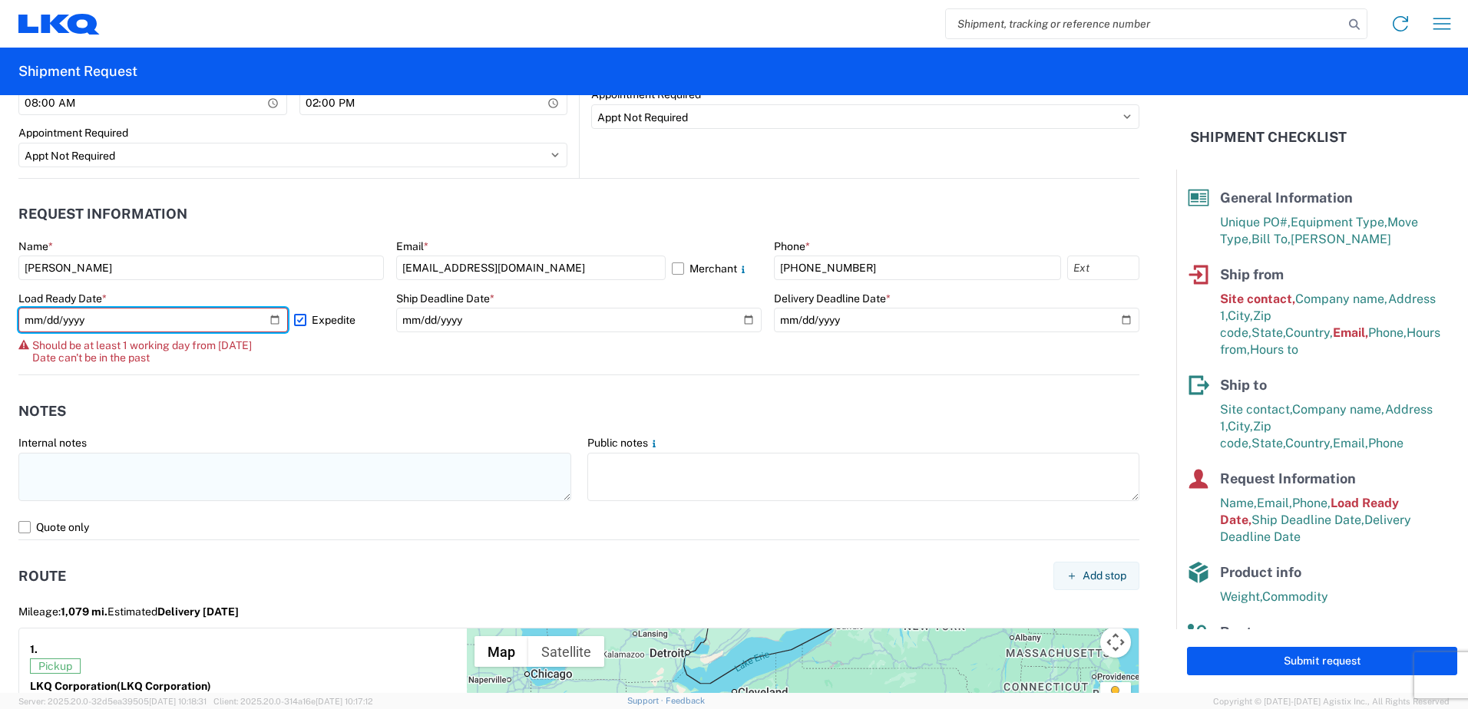
type input "2025-10-10"
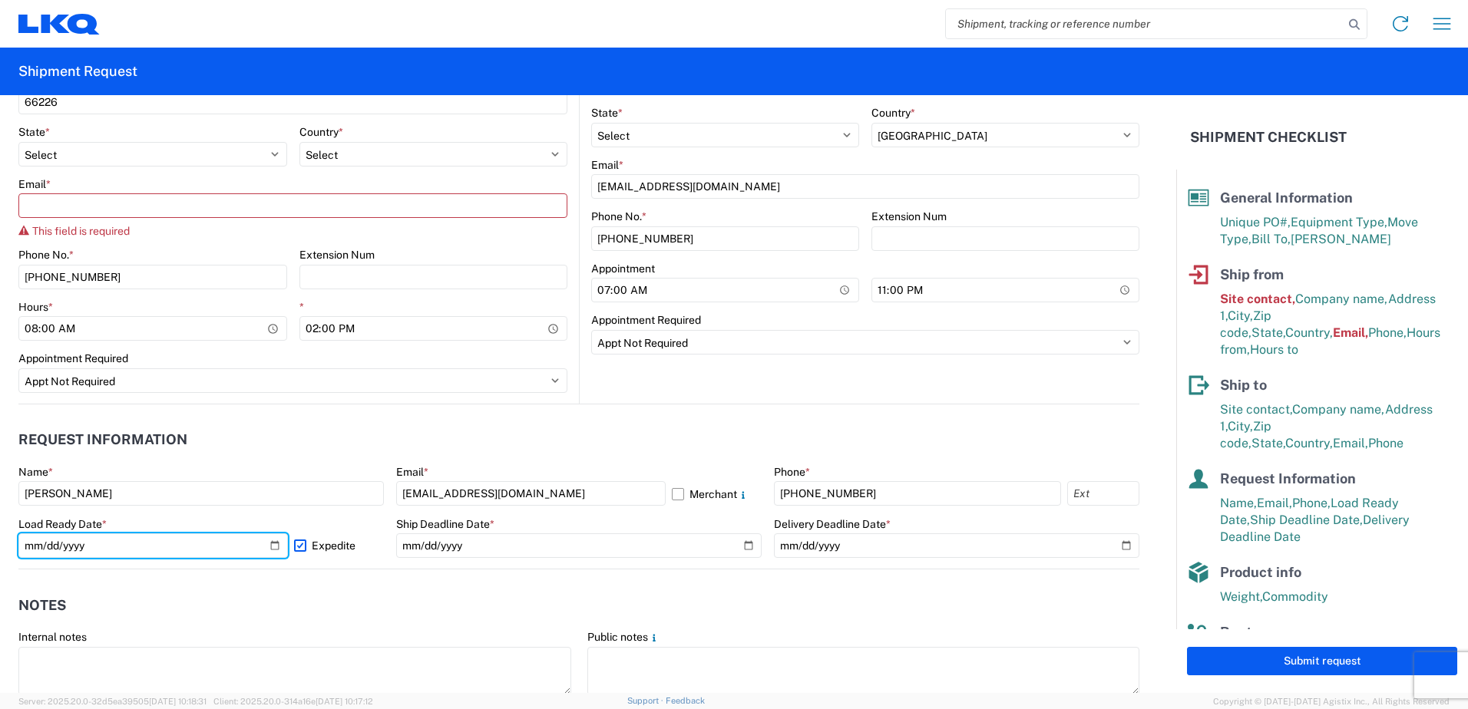
scroll to position [548, 0]
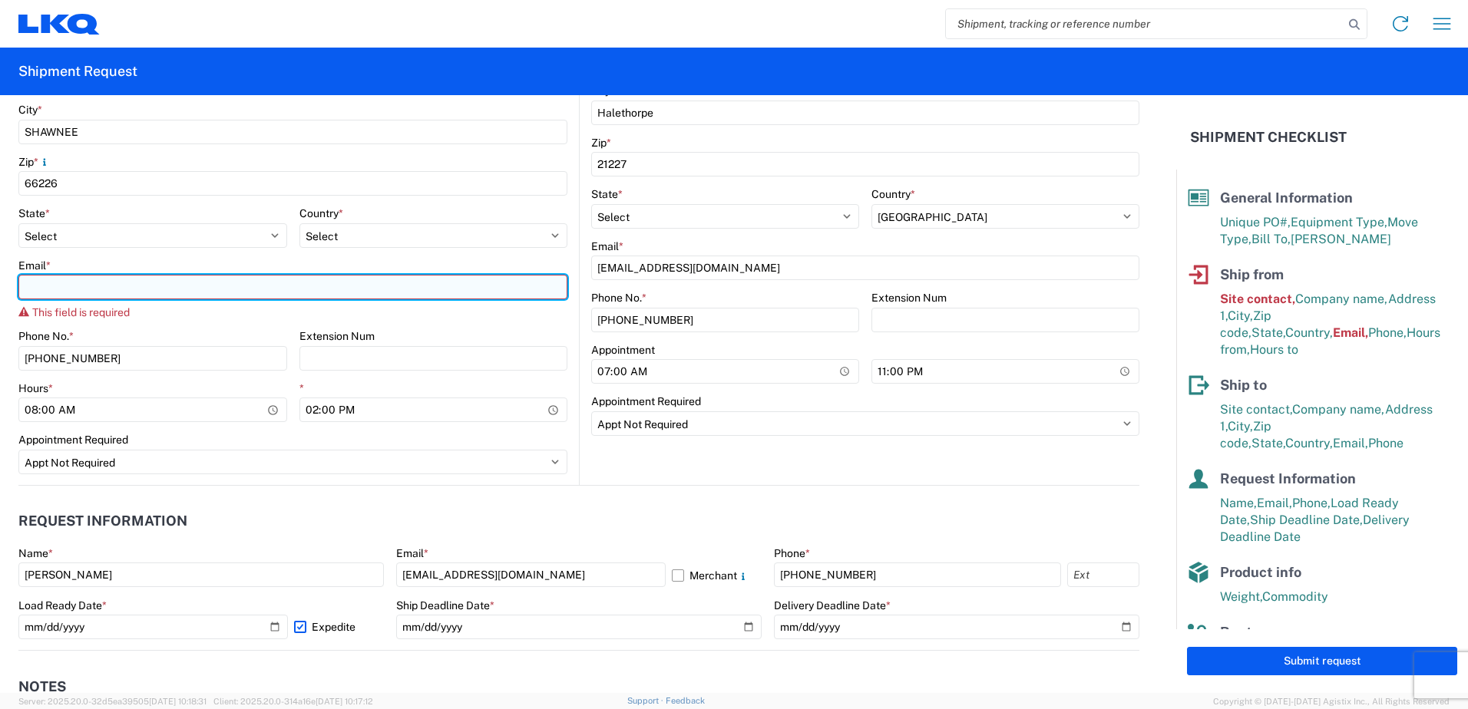
click at [180, 290] on input "Email *" at bounding box center [292, 287] width 549 height 25
type input "K"
type input "kaphillips@lkqcorp.com"
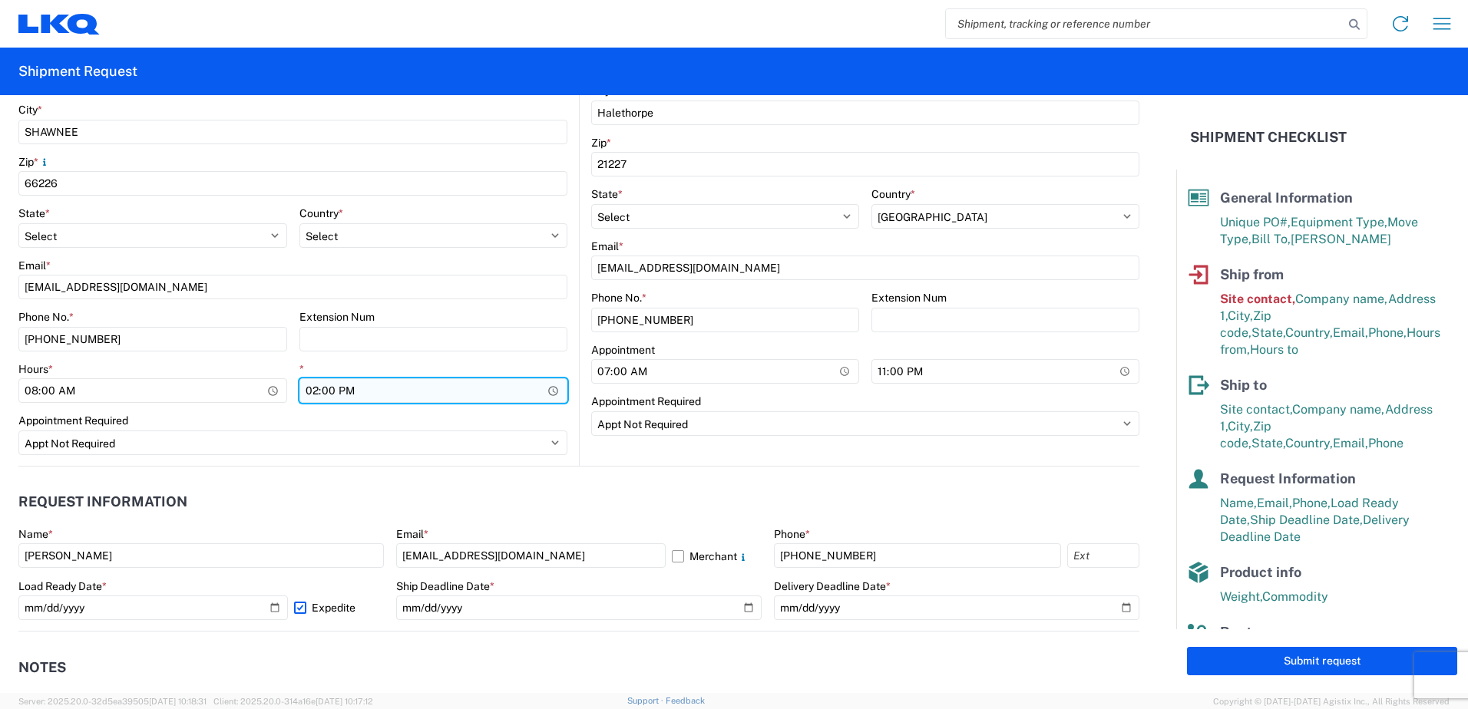
click at [444, 398] on input "14:00" at bounding box center [433, 390] width 269 height 25
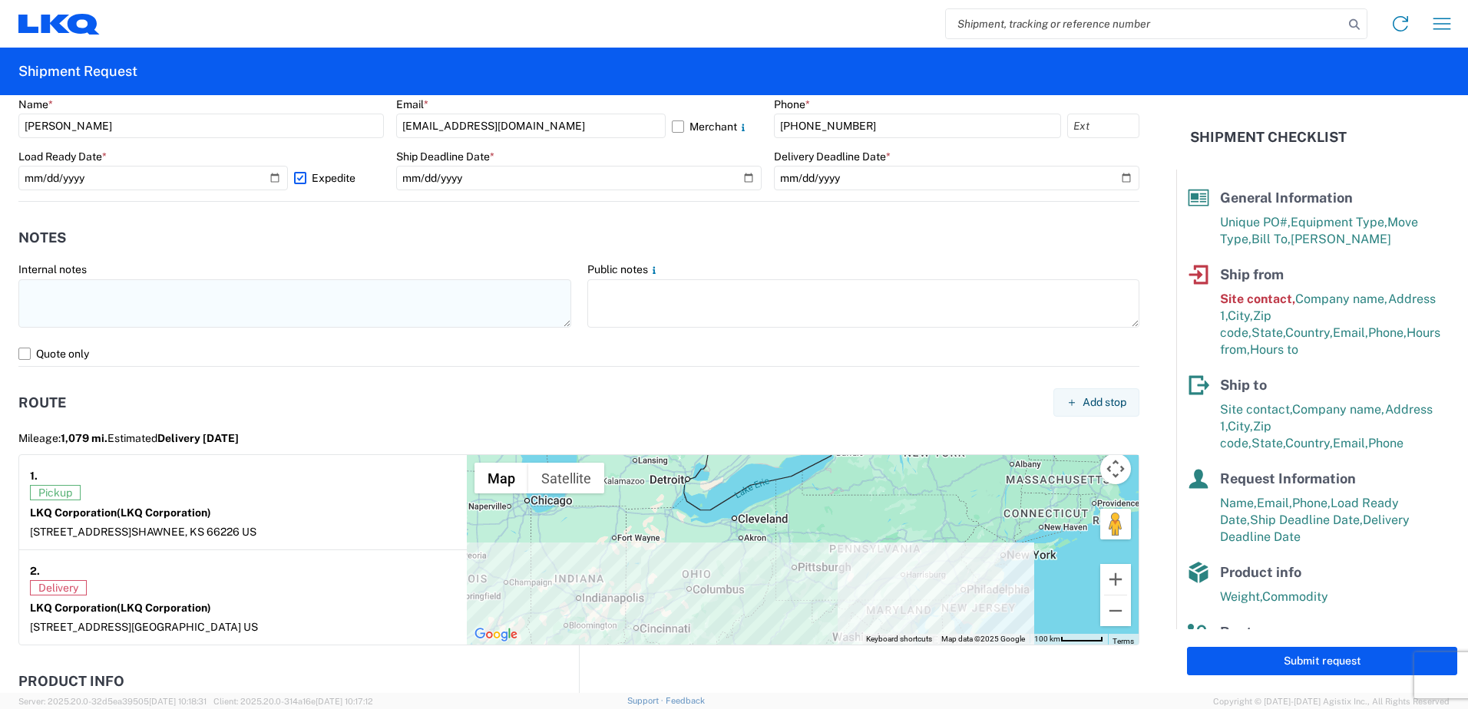
scroll to position [817, 0]
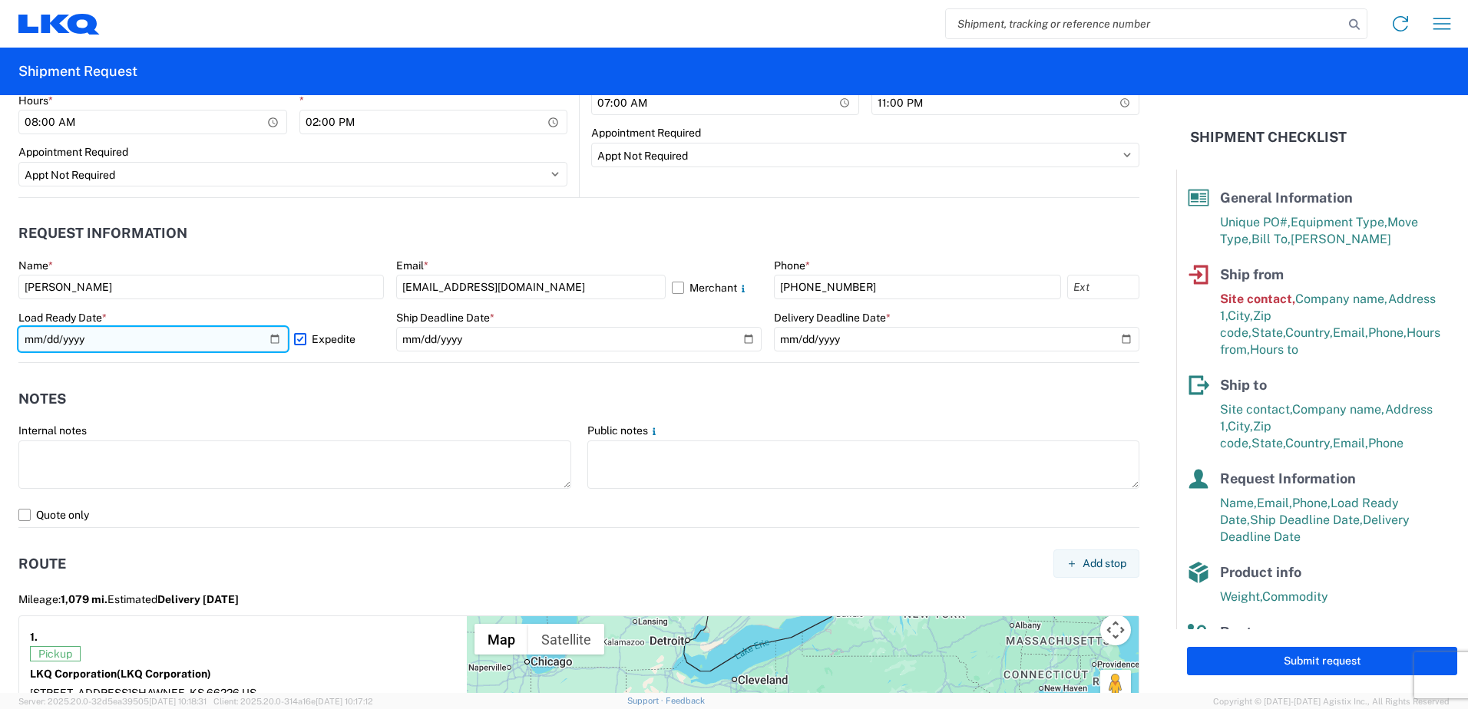
click at [262, 345] on input "2025-10-10" at bounding box center [152, 339] width 269 height 25
click at [272, 344] on input "2025-10-10" at bounding box center [152, 339] width 269 height 25
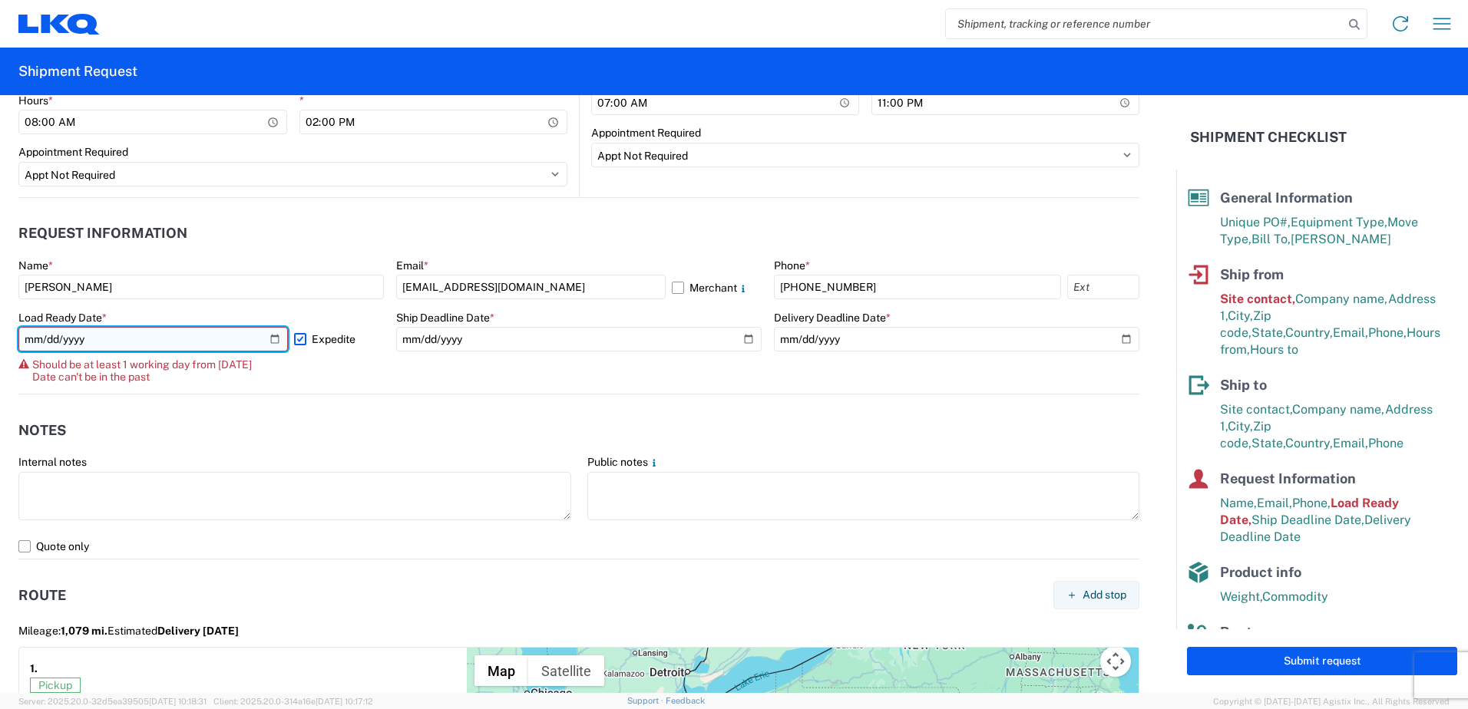
click at [265, 337] on input "2025-10-08" at bounding box center [152, 339] width 269 height 25
type input "2025-10-09"
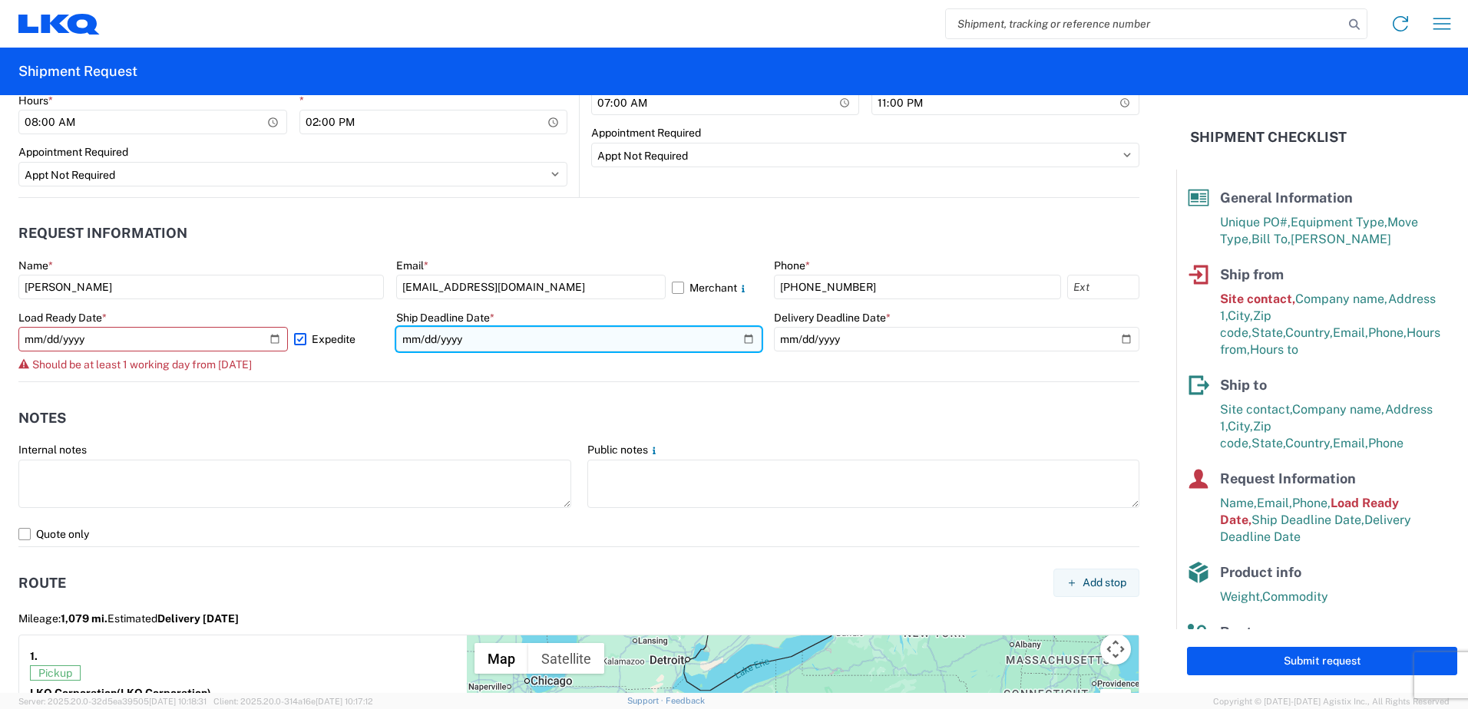
click at [735, 342] on input "2025-10-10" at bounding box center [578, 339] width 365 height 25
type input "2025-10-09"
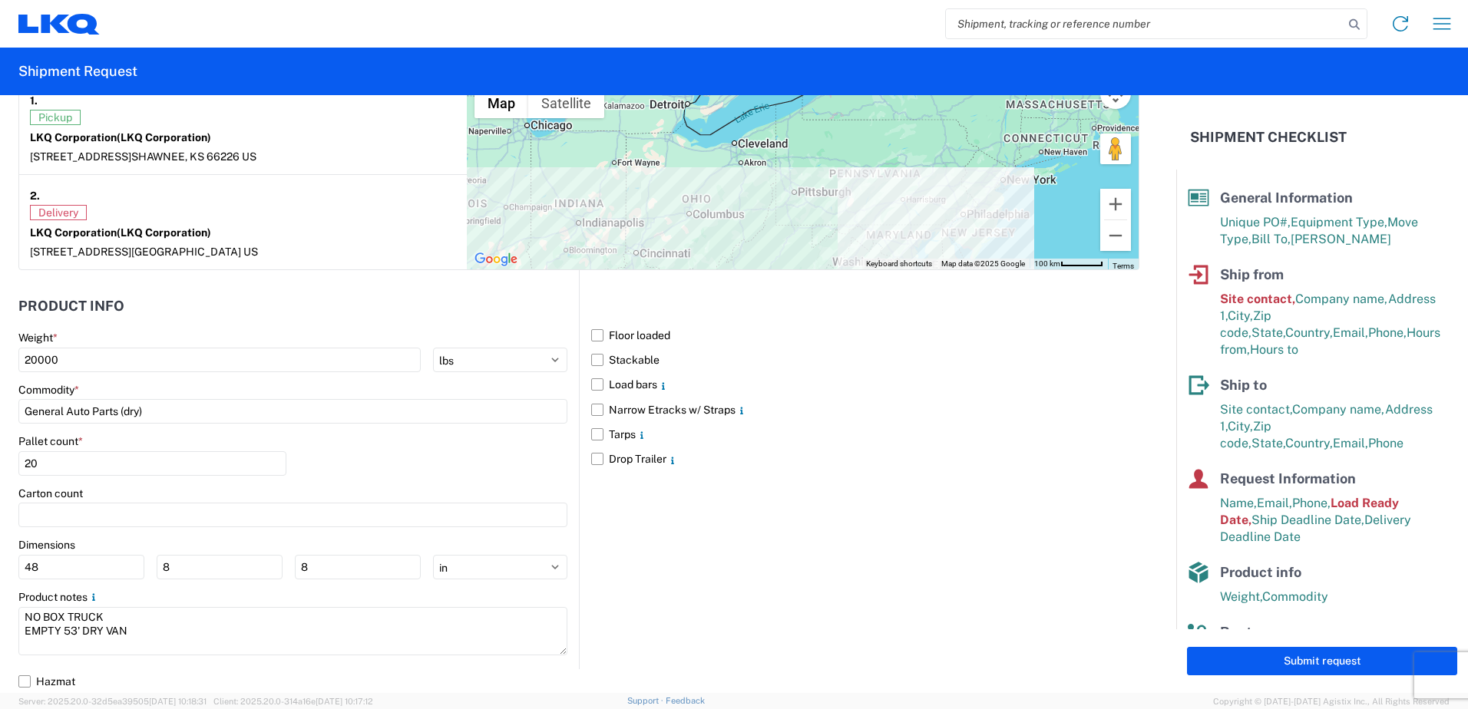
scroll to position [1373, 0]
click at [1227, 662] on button "Submit request" at bounding box center [1322, 661] width 270 height 28
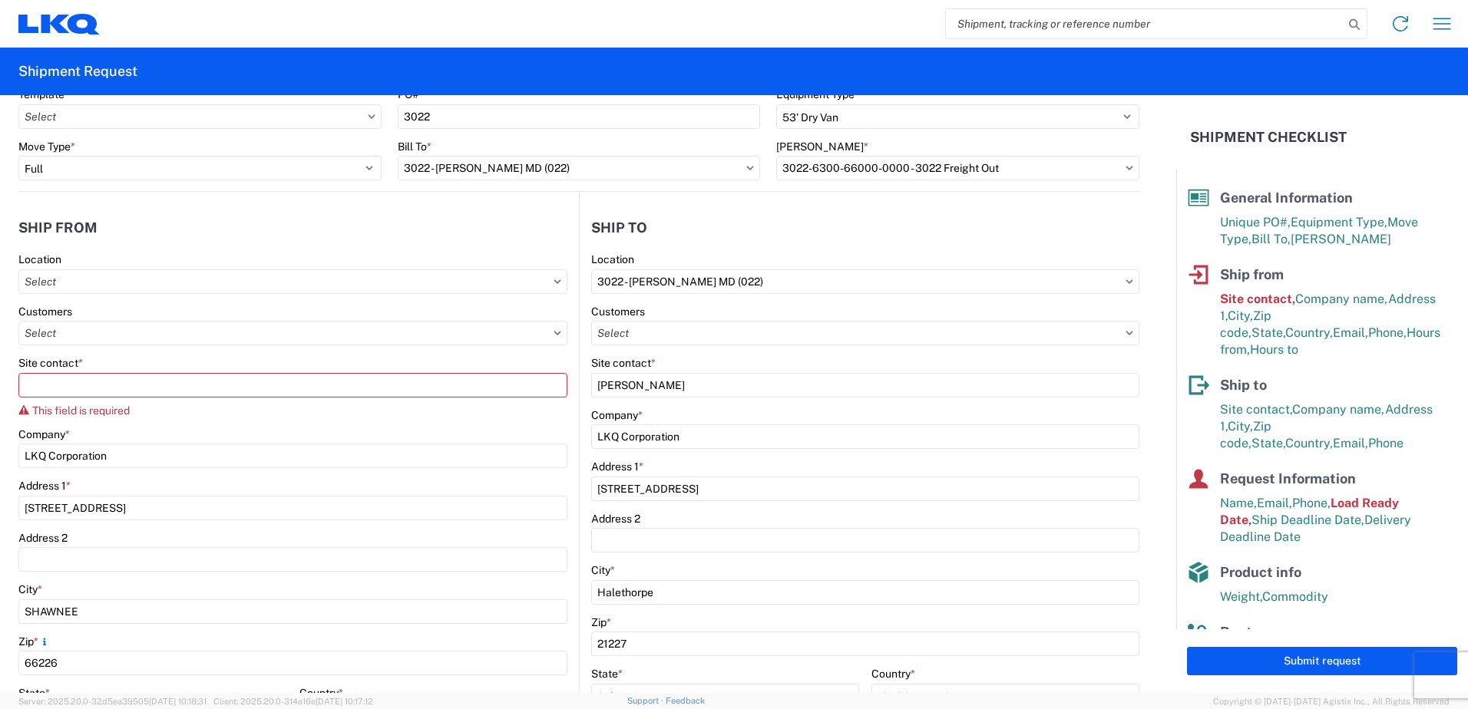
scroll to position [0, 0]
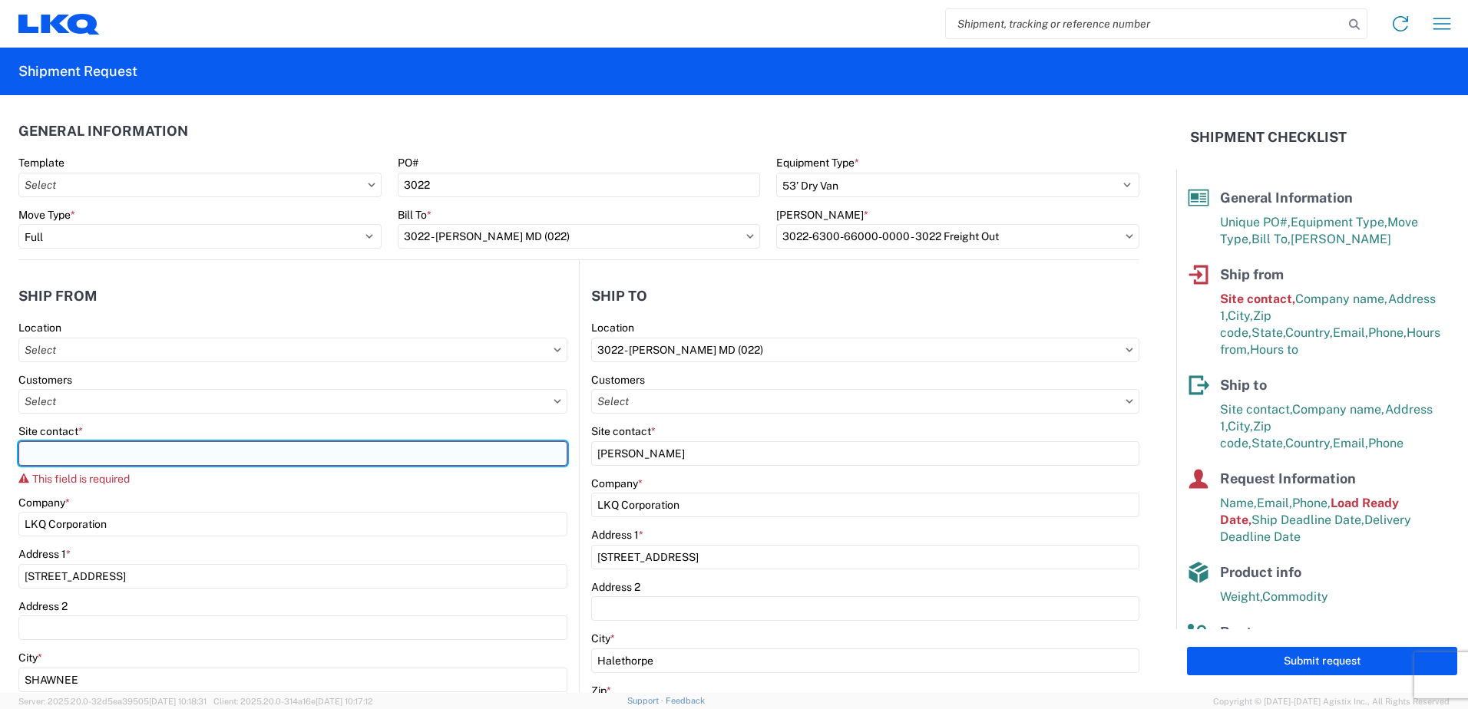
click at [251, 453] on input "Site contact *" at bounding box center [292, 453] width 549 height 25
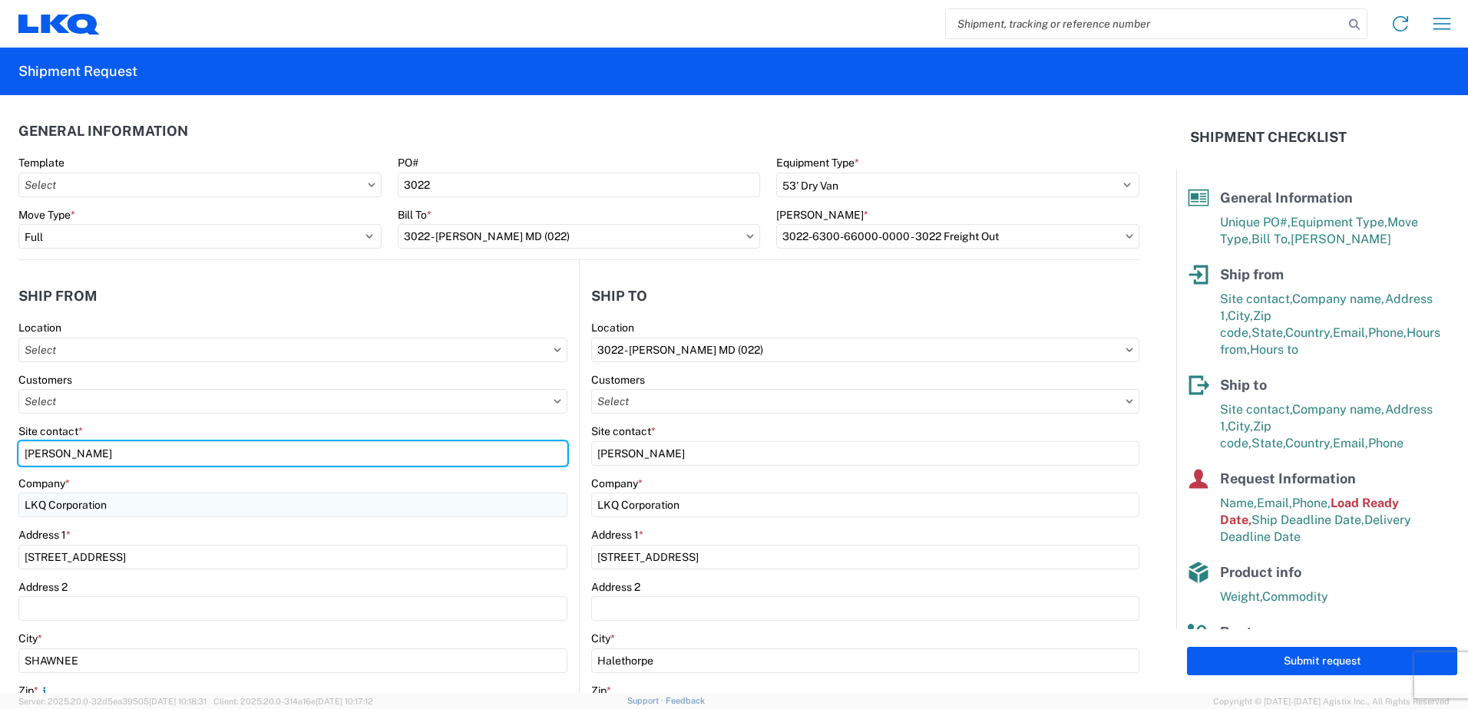
type input "keith phillips"
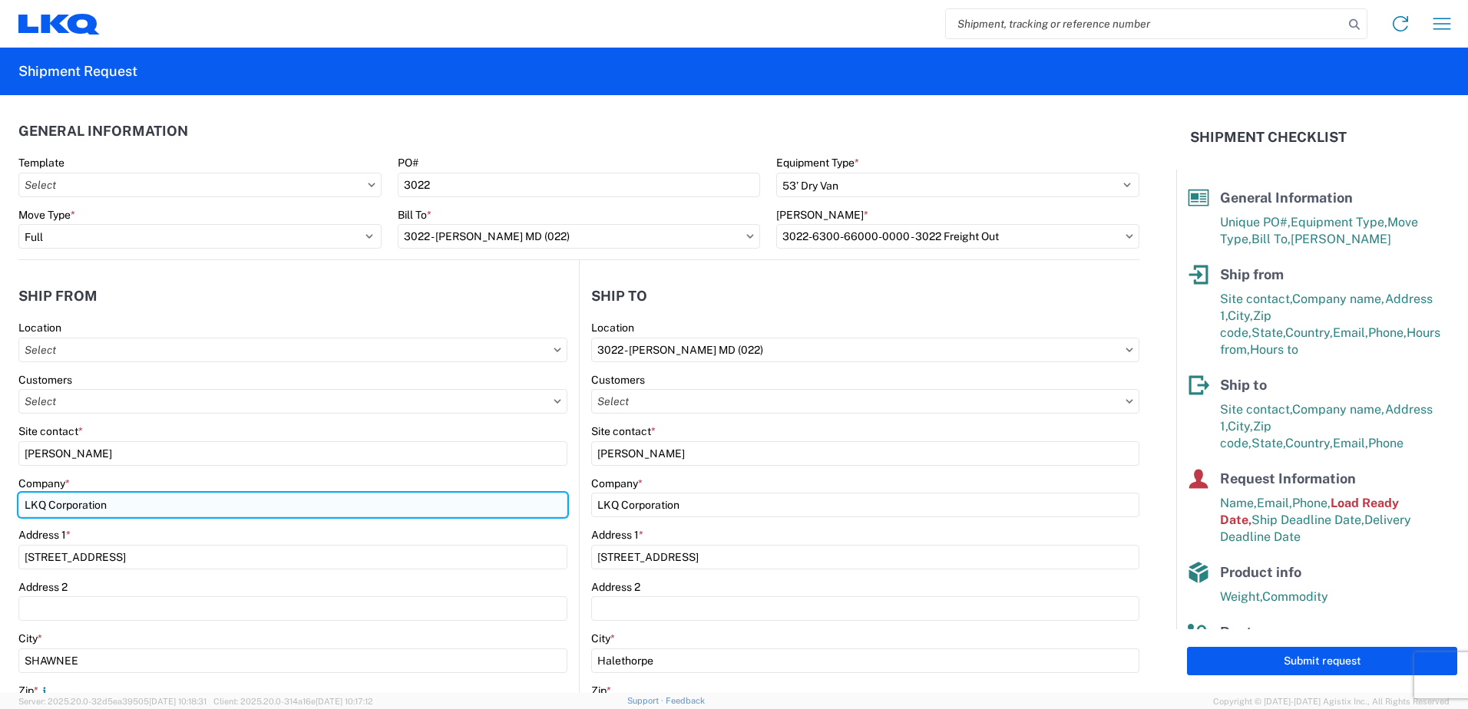
click at [333, 512] on input "LKQ Corporation" at bounding box center [292, 505] width 549 height 25
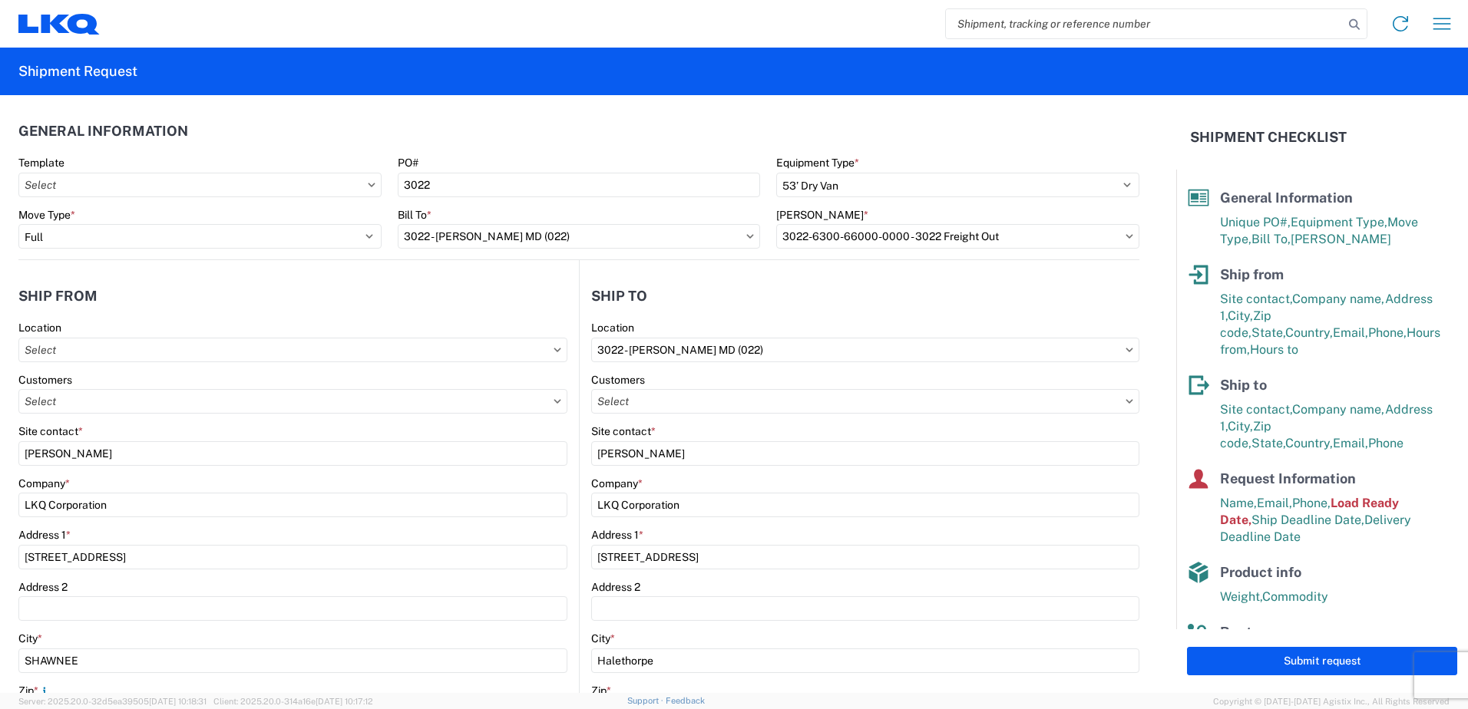
click at [895, 487] on div "Company *" at bounding box center [865, 484] width 548 height 14
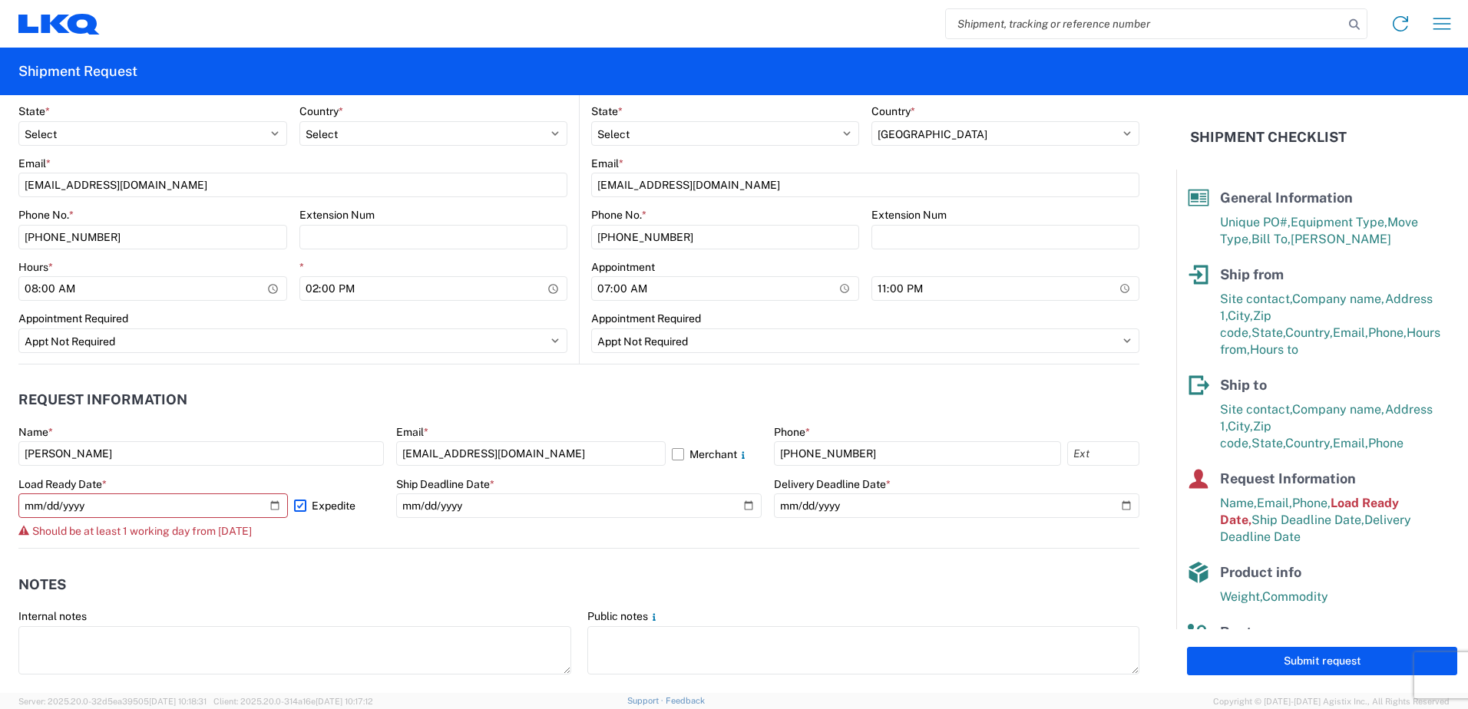
scroll to position [998, 0]
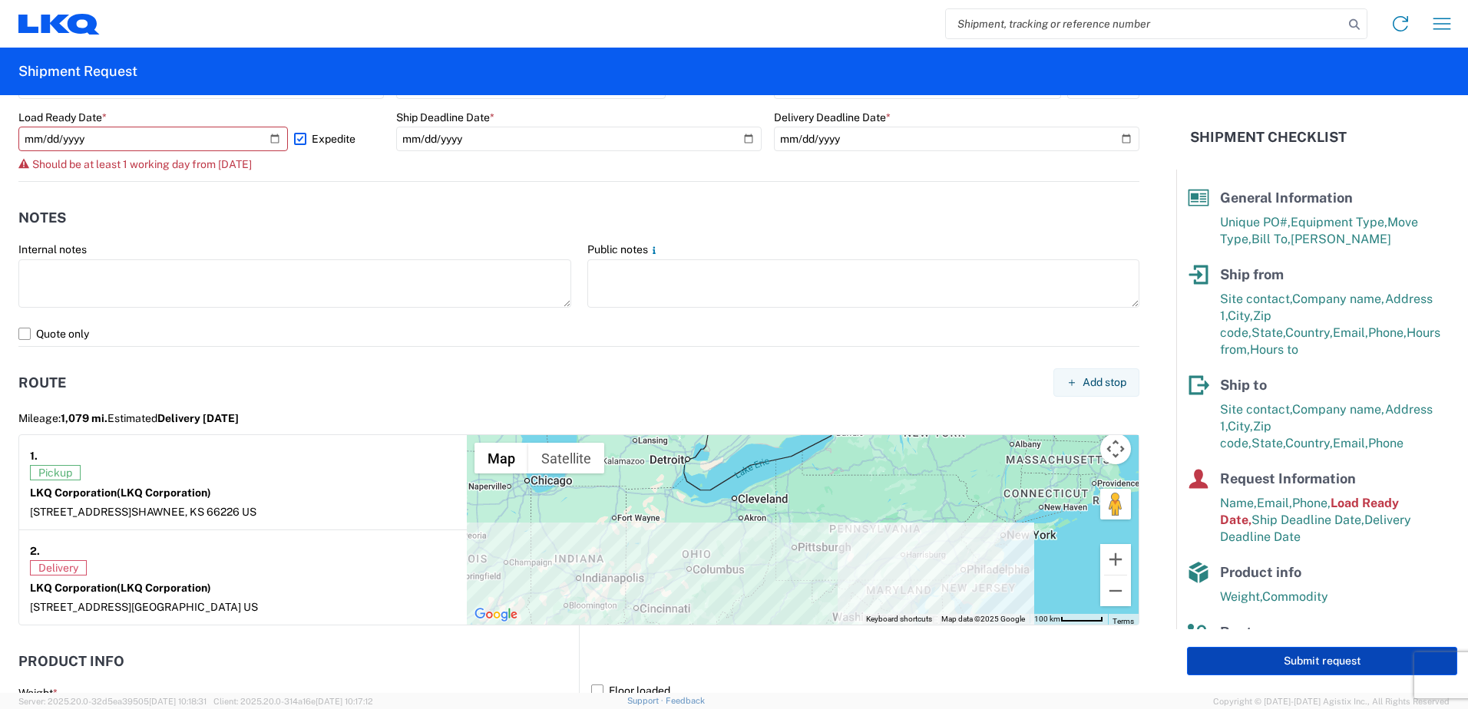
click at [1229, 663] on button "Submit request" at bounding box center [1322, 661] width 270 height 28
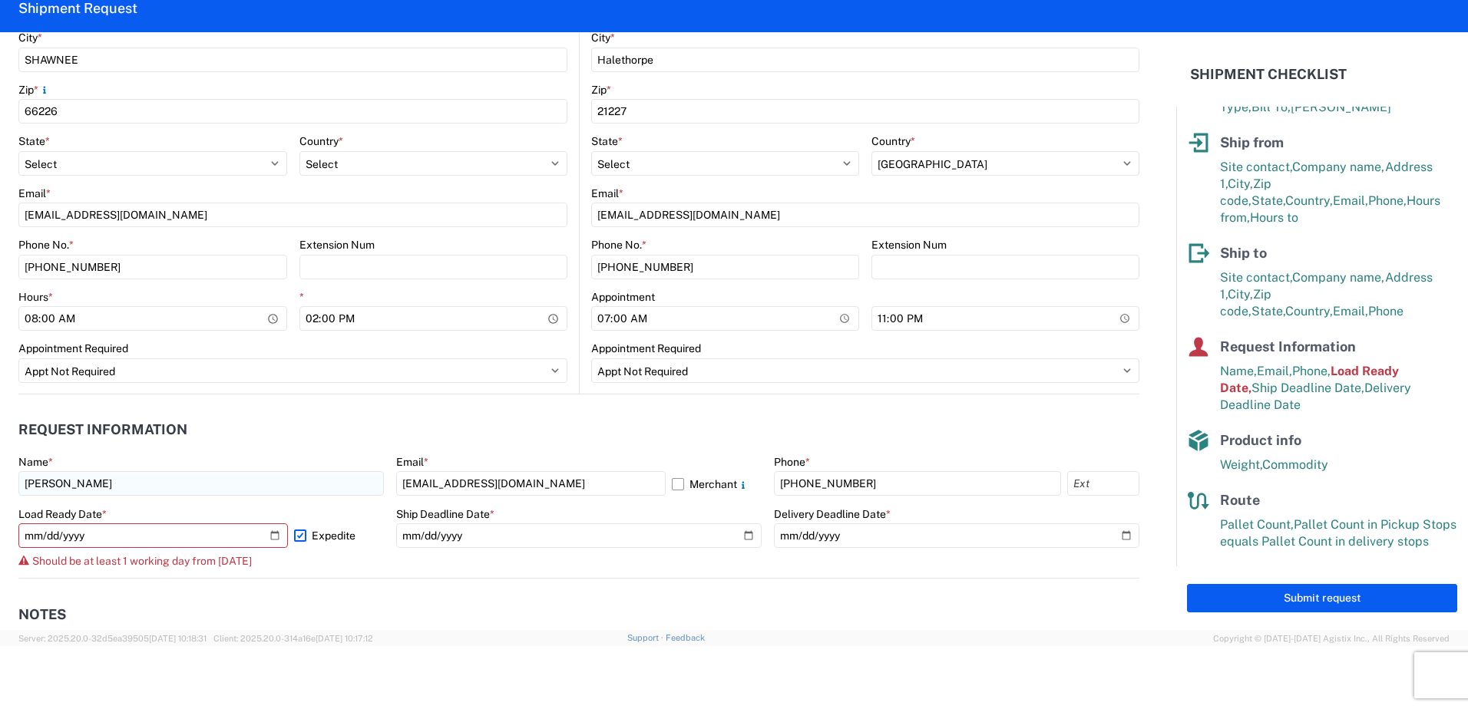
scroll to position [537, 0]
click at [270, 539] on input "2025-10-09" at bounding box center [152, 536] width 269 height 25
type input "2025-10-10"
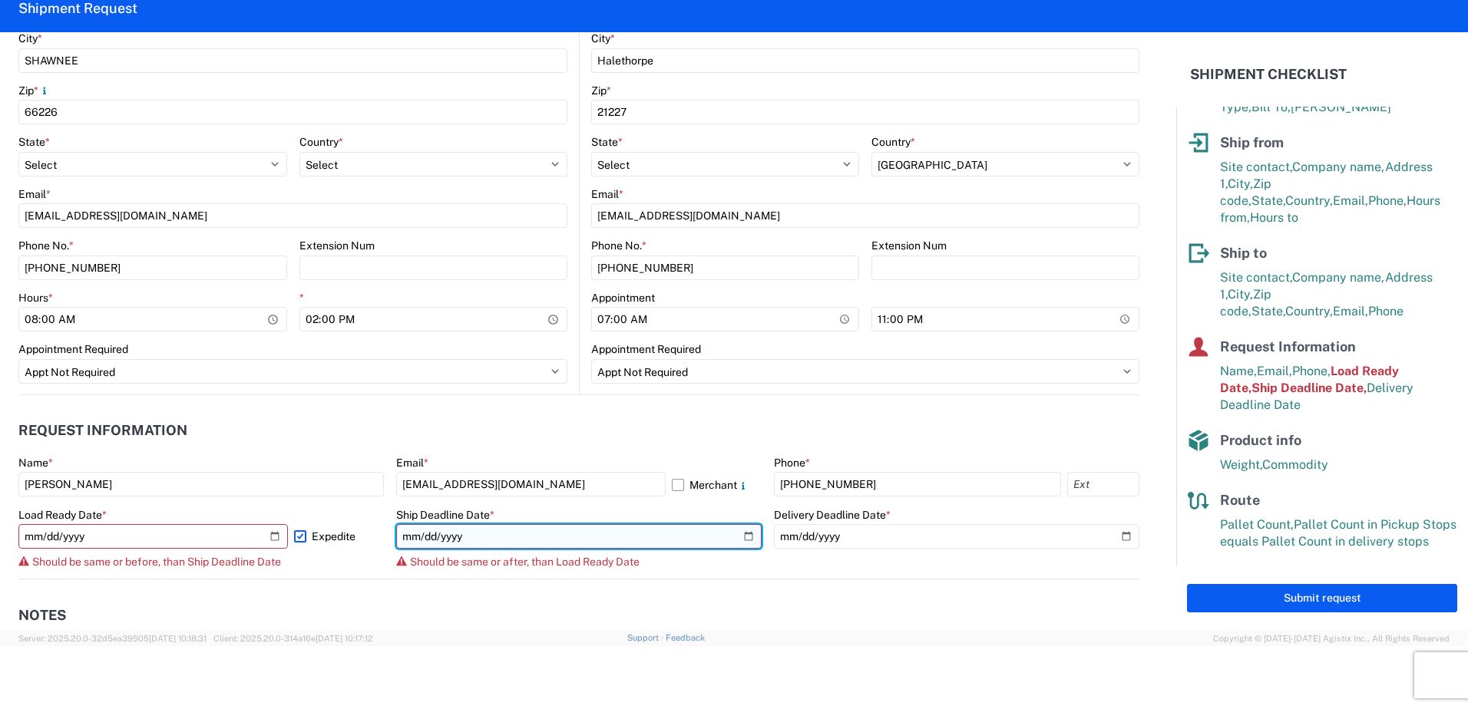
click at [738, 537] on input "2025-10-09" at bounding box center [578, 536] width 365 height 25
type input "2025-10-10"
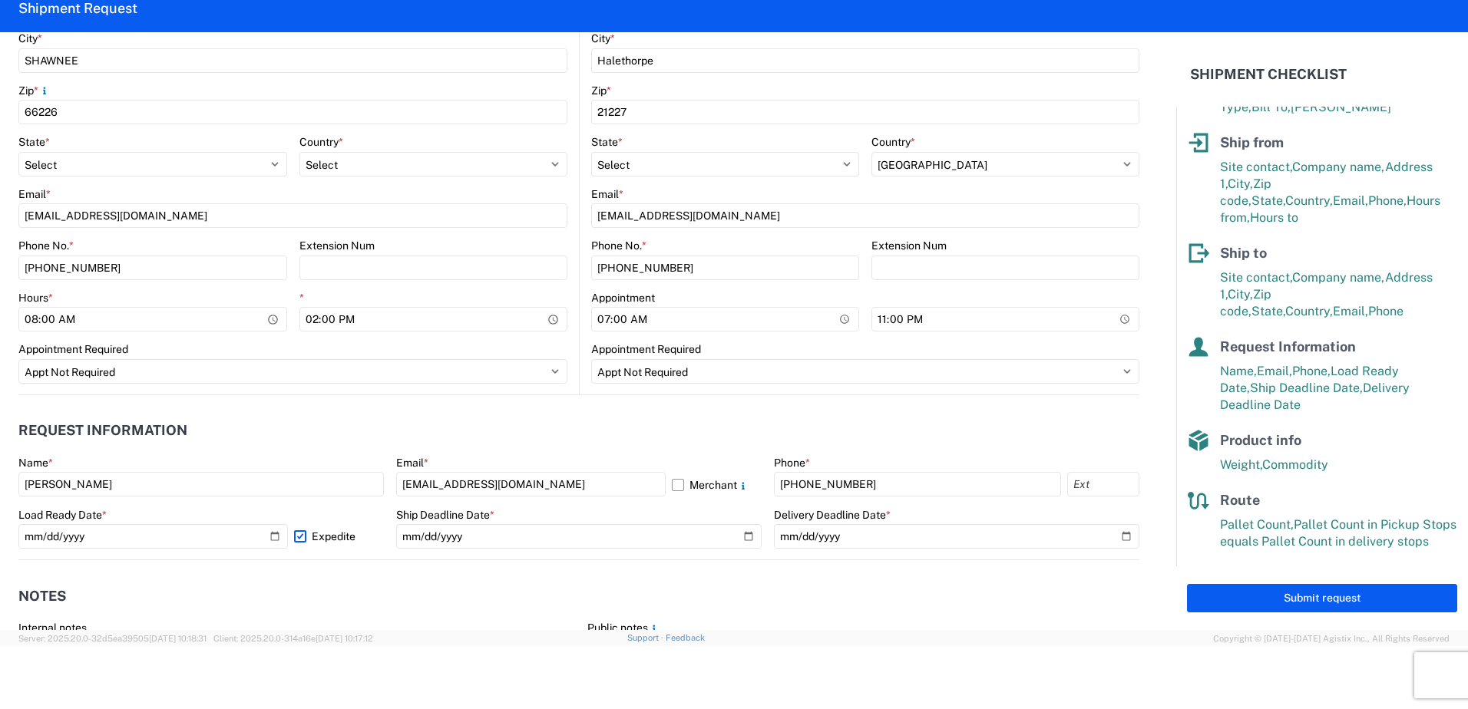
click at [825, 582] on header "Notes" at bounding box center [578, 596] width 1121 height 35
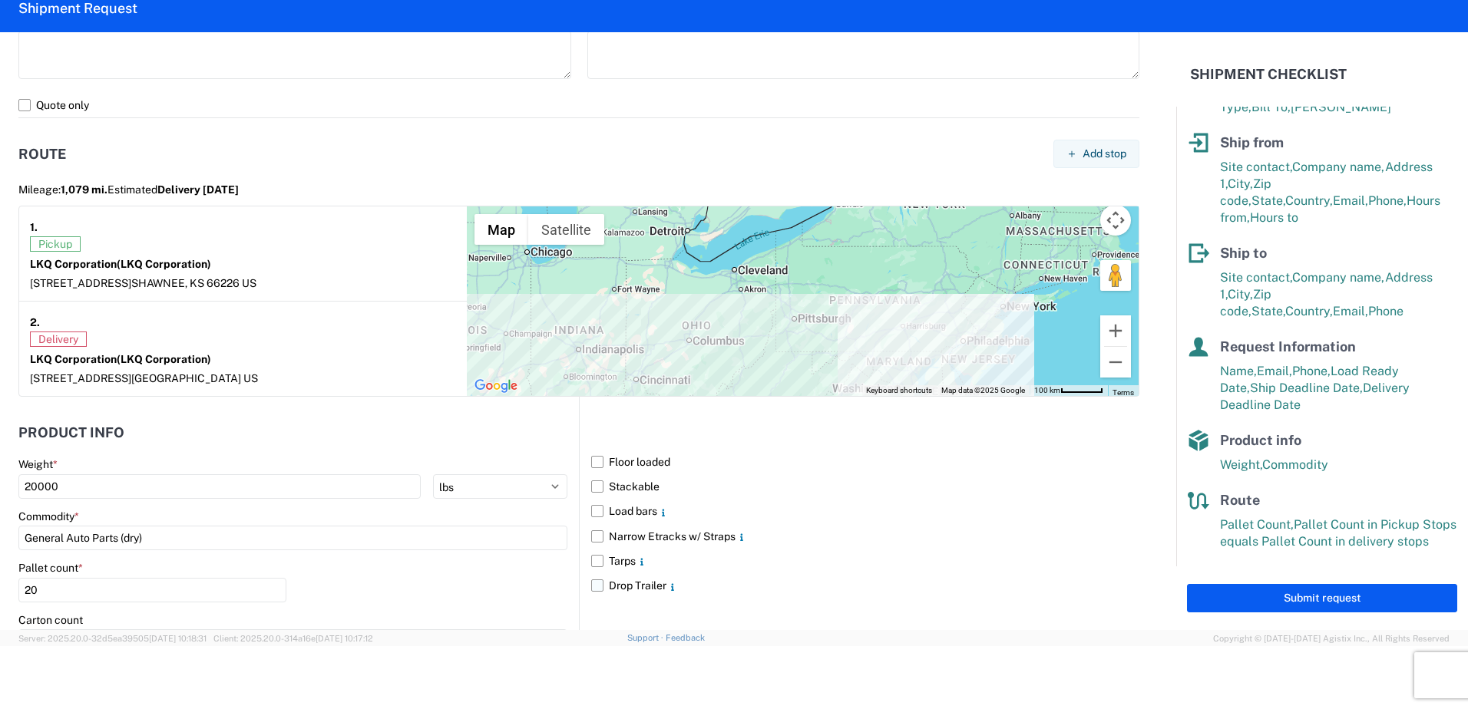
scroll to position [1335, 0]
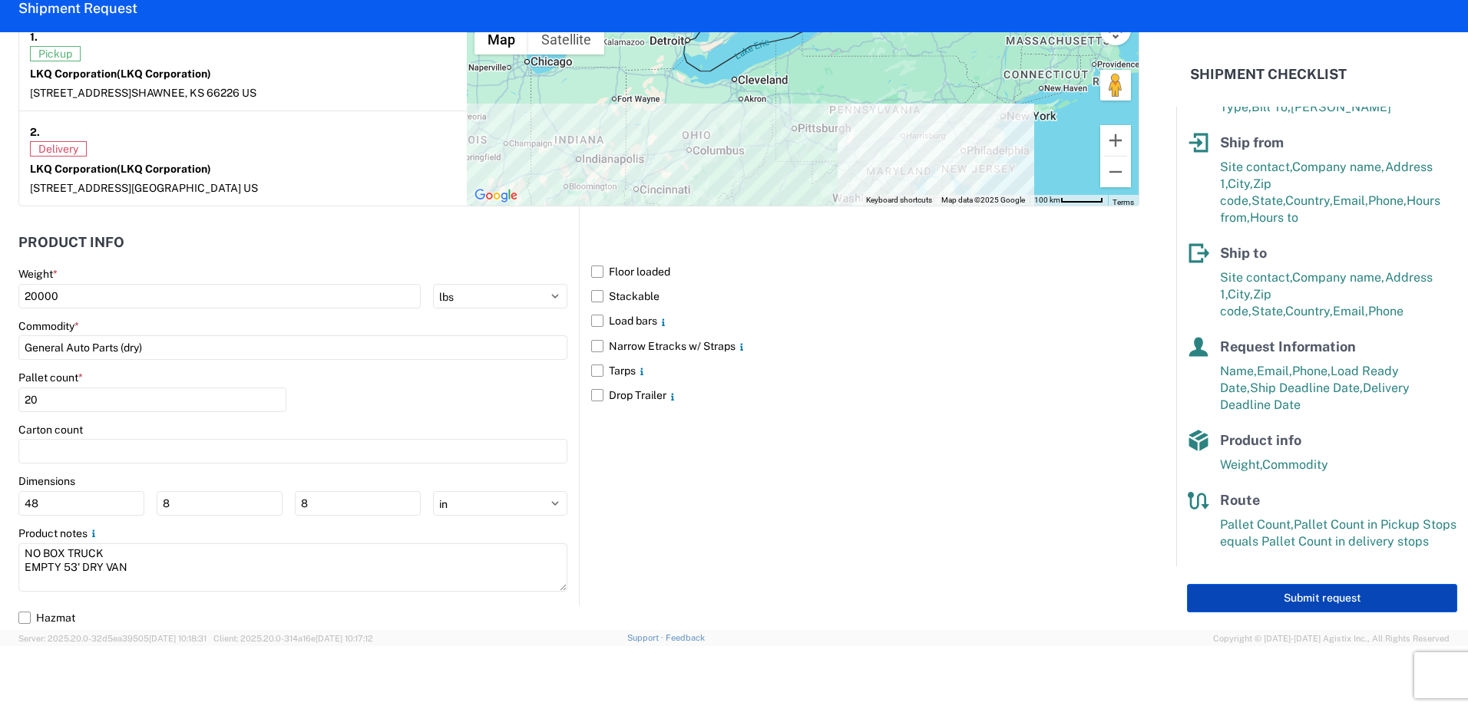
click at [1321, 593] on button "Submit request" at bounding box center [1322, 598] width 270 height 28
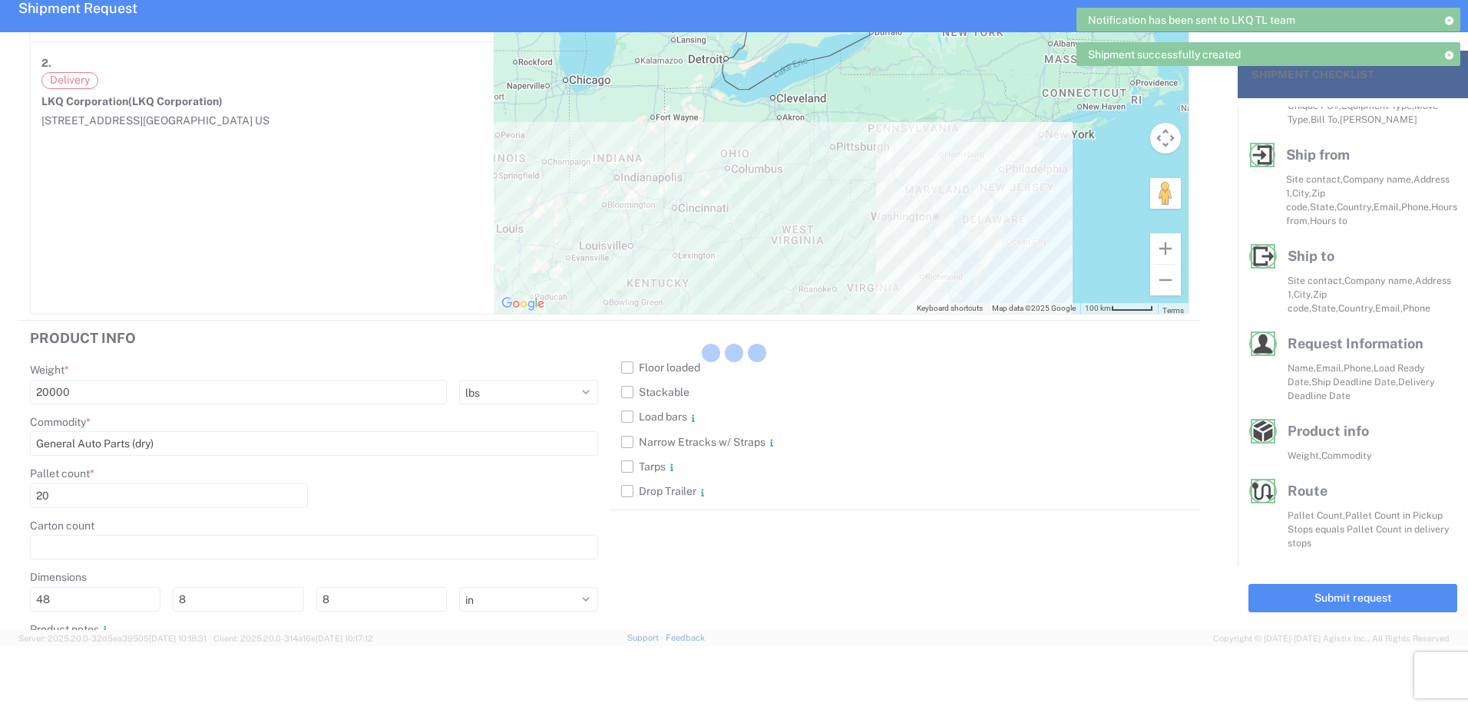
scroll to position [55, 0]
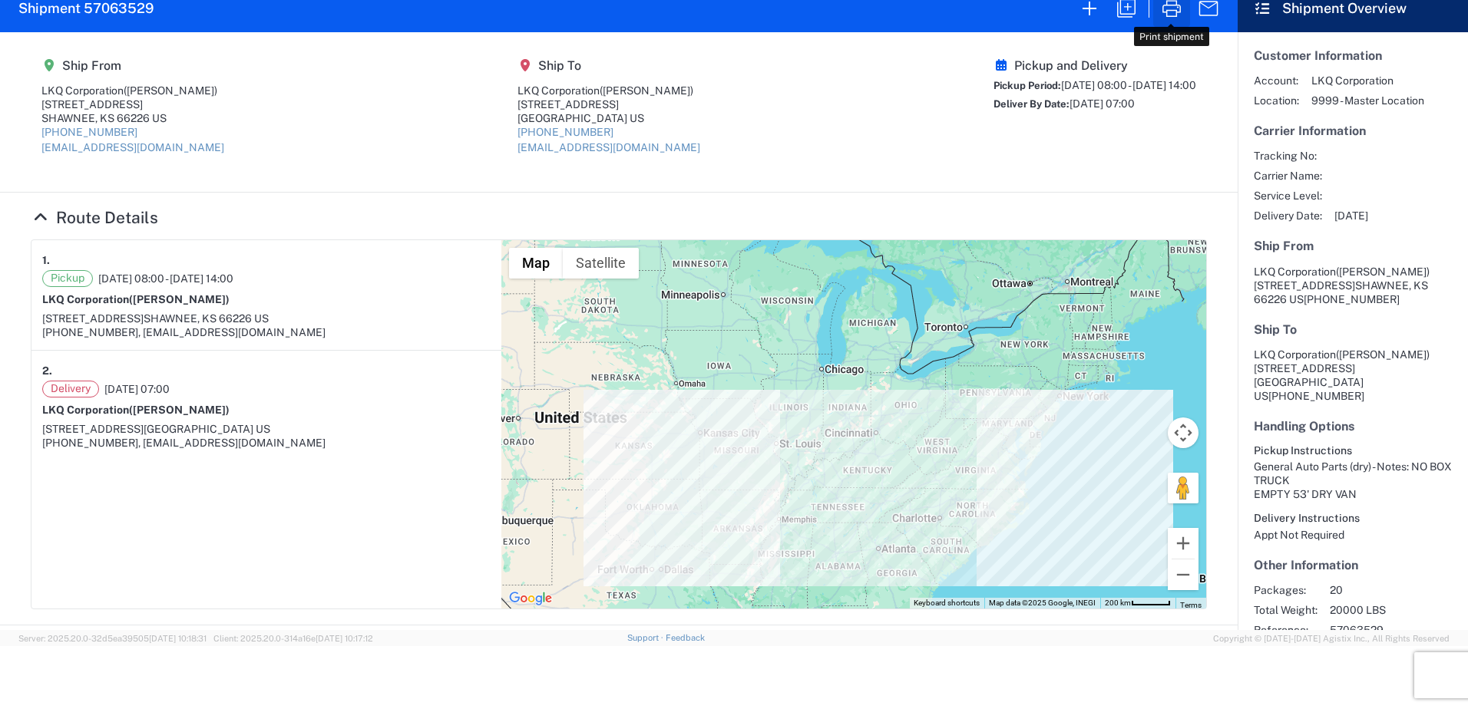
click at [1167, 25] on button "button" at bounding box center [1171, 8] width 37 height 37
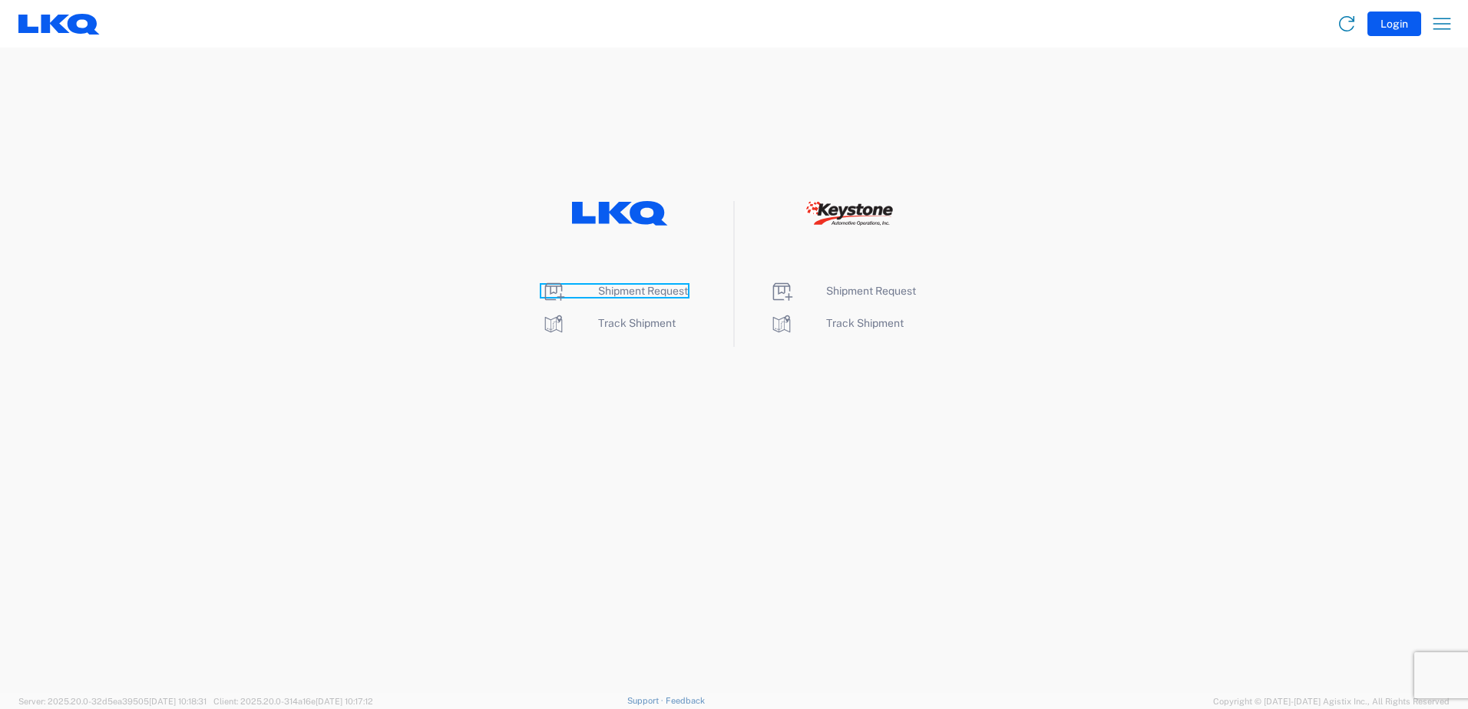
drag, startPoint x: 659, startPoint y: 290, endPoint x: 664, endPoint y: 349, distance: 58.5
click at [659, 290] on span "Shipment Request" at bounding box center [643, 291] width 90 height 12
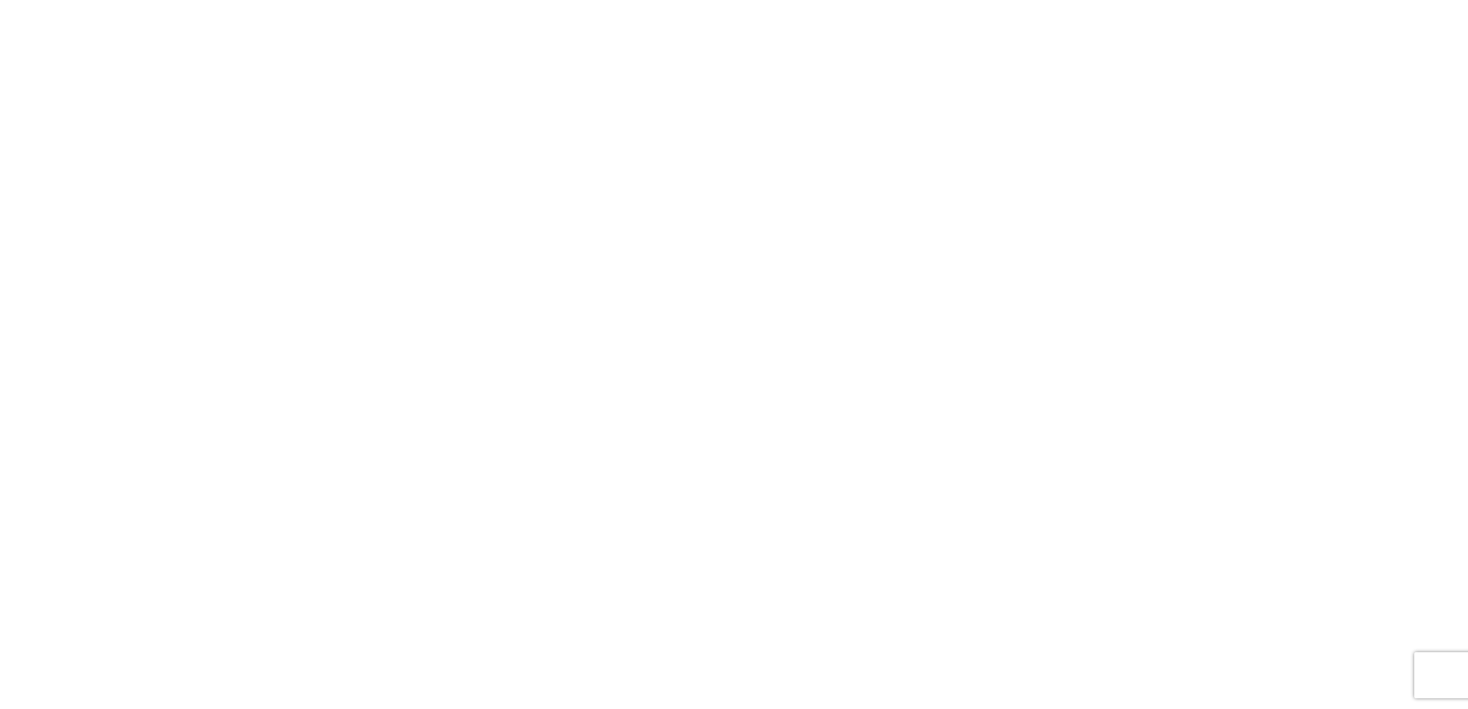
select select "FULL"
select select "LBS"
select select "IN"
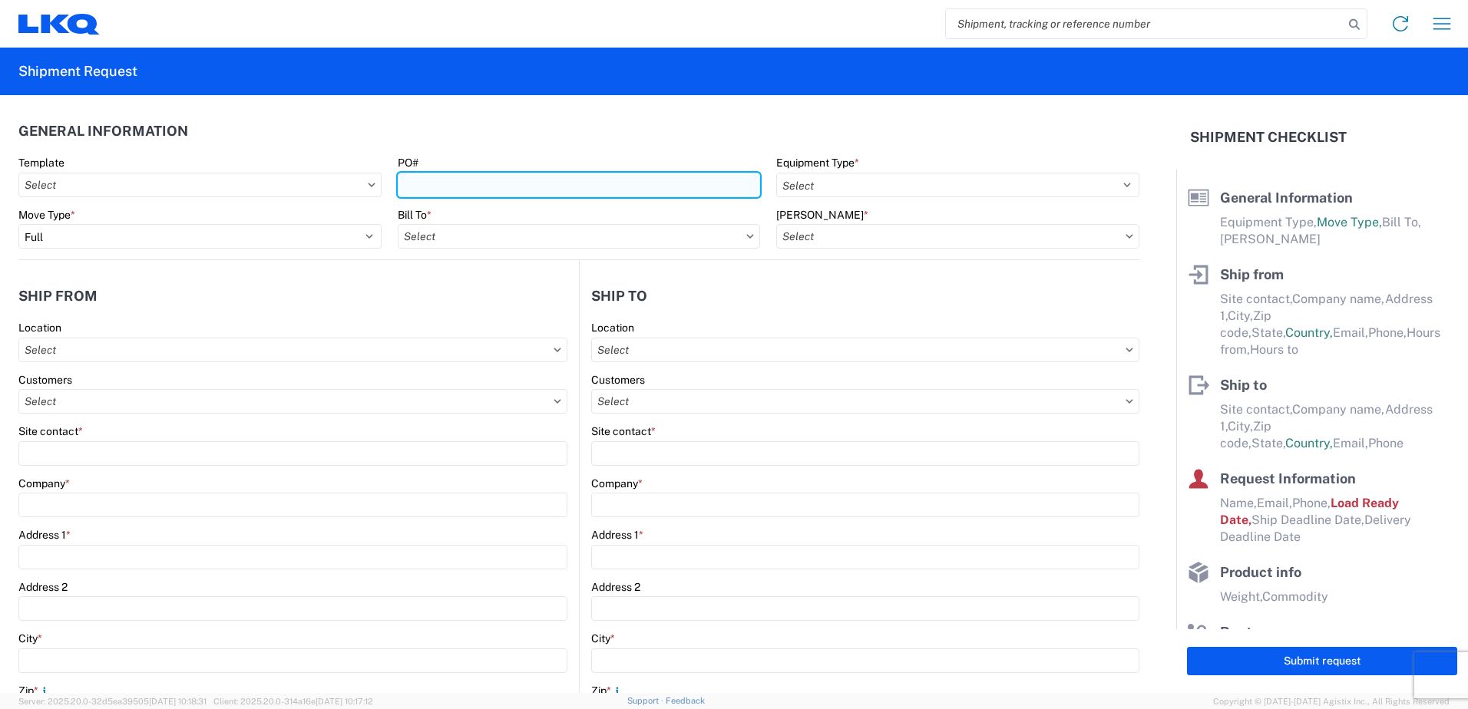
click at [603, 191] on input "PO#" at bounding box center [579, 185] width 363 height 25
type input "3018"
click at [478, 244] on input "text" at bounding box center [579, 236] width 363 height 25
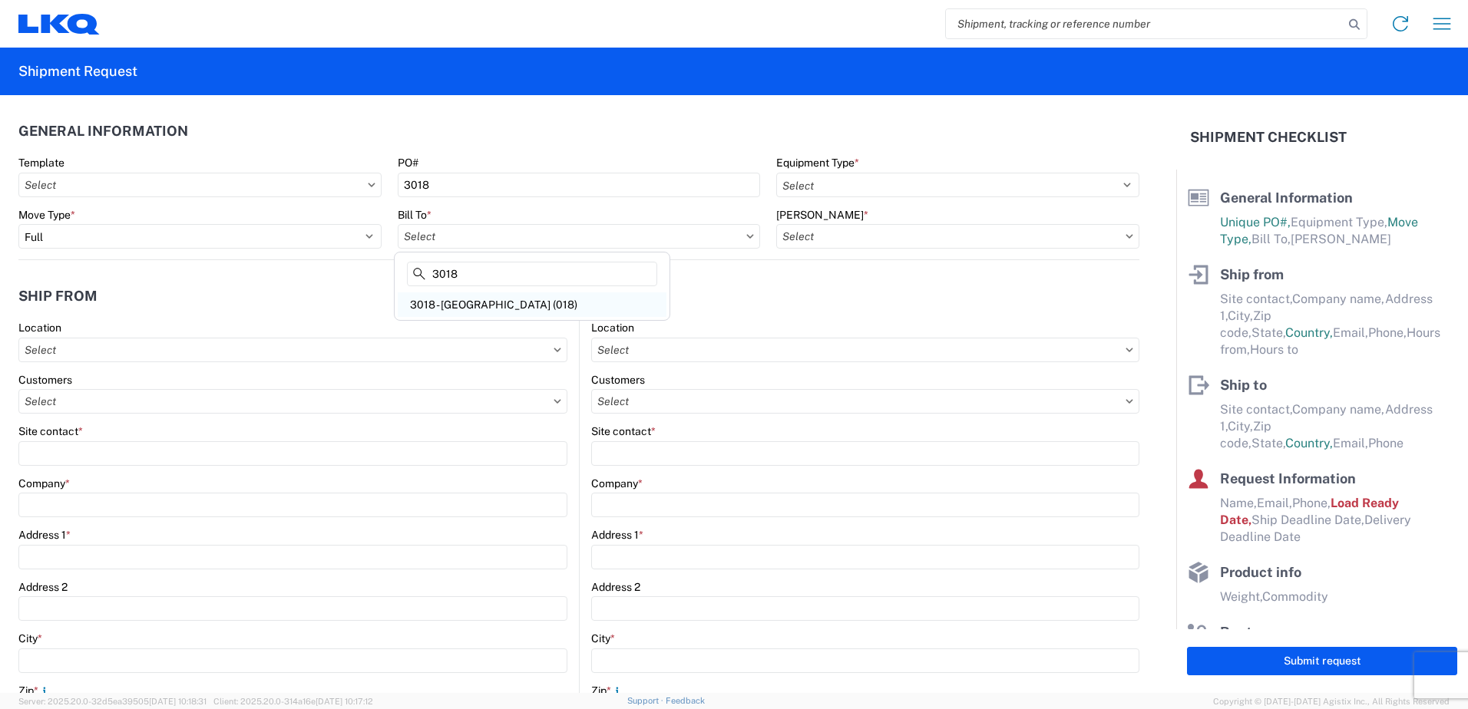
type input "3018"
click at [485, 312] on div "3018 - Totowa NJ (018)" at bounding box center [532, 304] width 269 height 25
type input "3018 - Totowa NJ (018)"
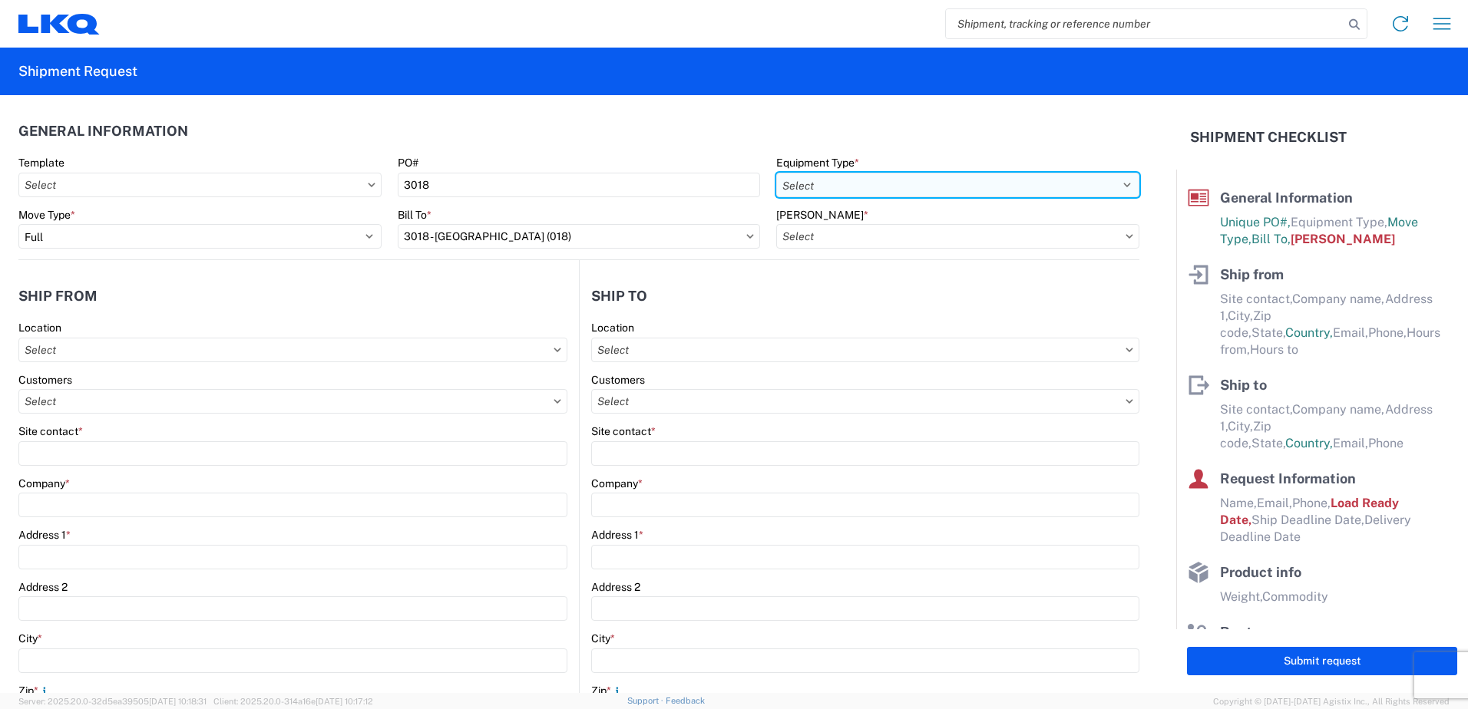
click at [841, 177] on select "Select 53’ Dry Van Flatbed Dropdeck (van) Lowboy (flatbed) Rail" at bounding box center [957, 185] width 363 height 25
select select "STDV"
click at [776, 173] on select "Select 53’ Dry Van Flatbed Dropdeck (van) Lowboy (flatbed) Rail" at bounding box center [957, 185] width 363 height 25
click at [831, 236] on input "text" at bounding box center [957, 236] width 363 height 25
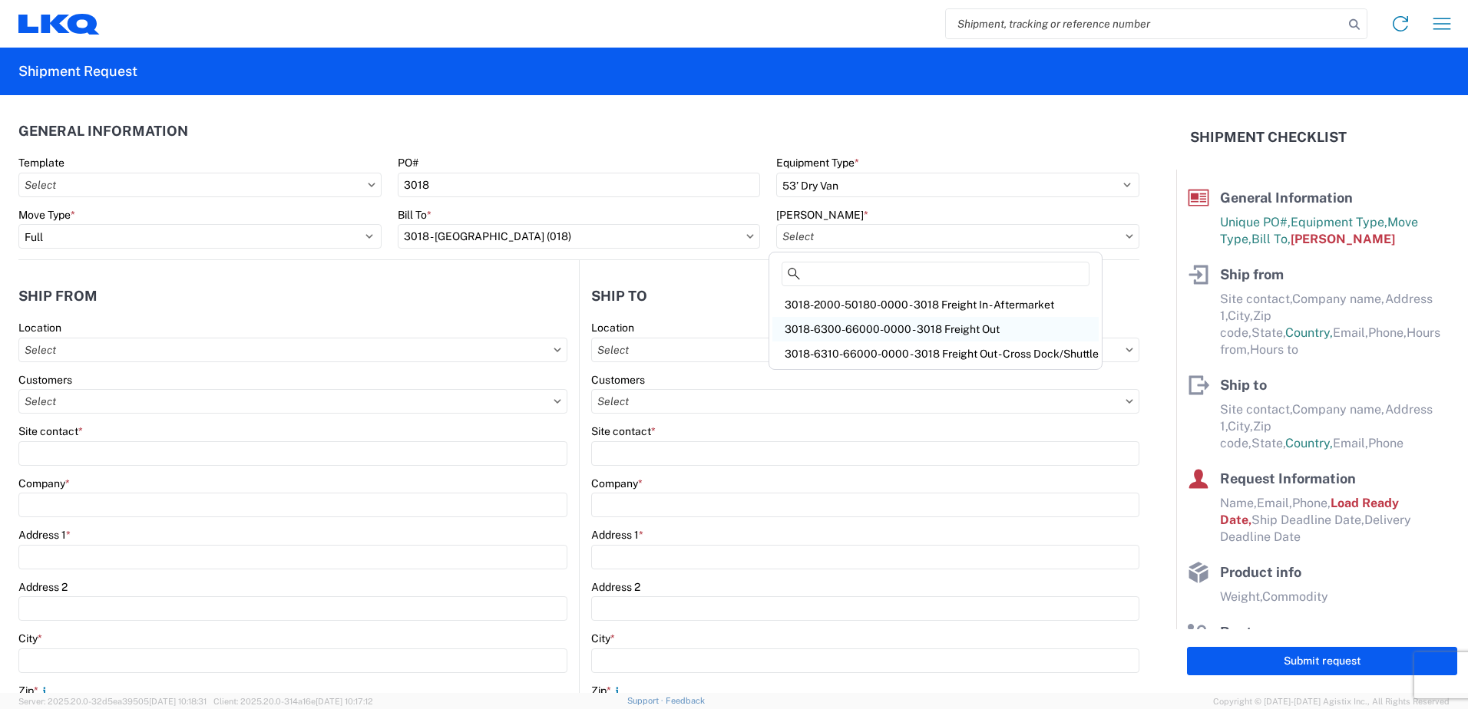
click at [834, 318] on div "3018-6300-66000-0000 - 3018 Freight Out" at bounding box center [935, 329] width 326 height 25
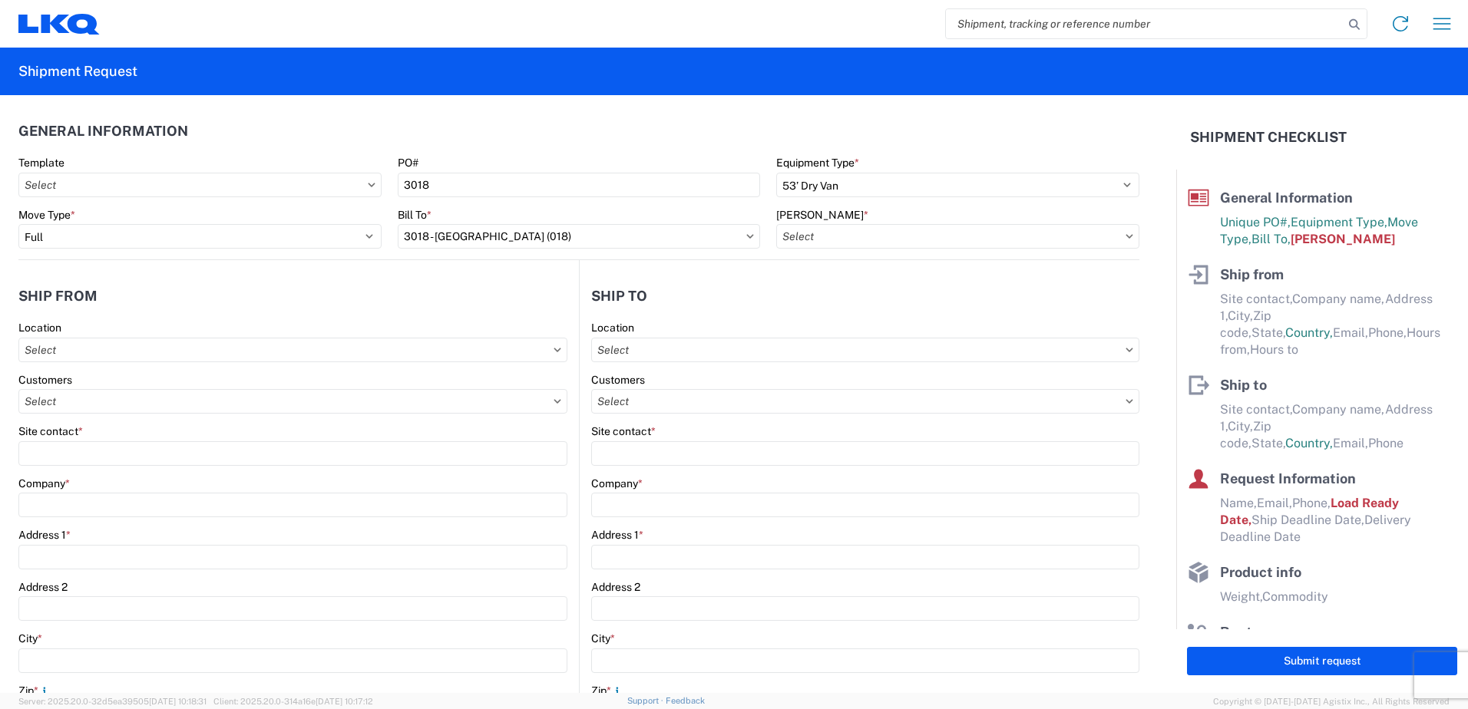
type input "3018-6300-66000-0000 - 3018 Freight Out"
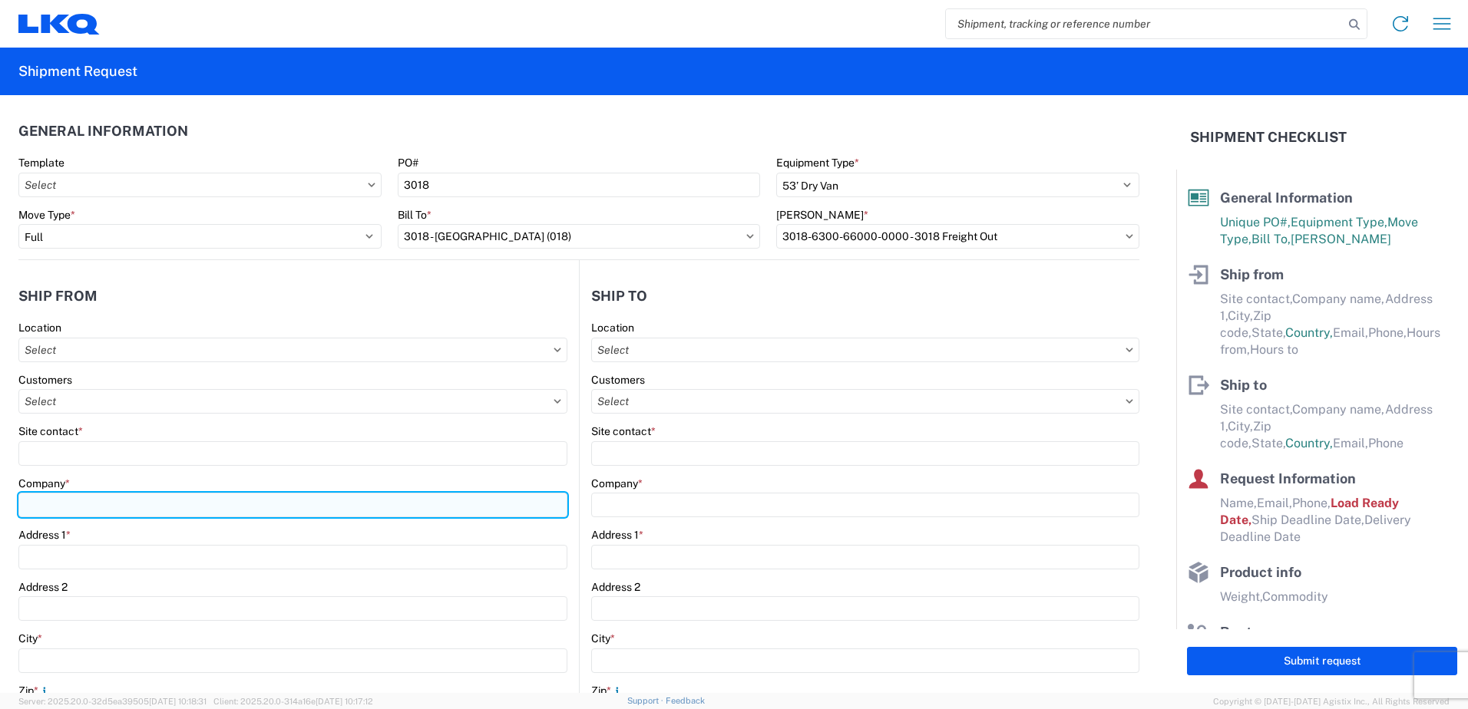
click at [130, 514] on input "Company *" at bounding box center [292, 505] width 549 height 25
type input "LKQ Corporation"
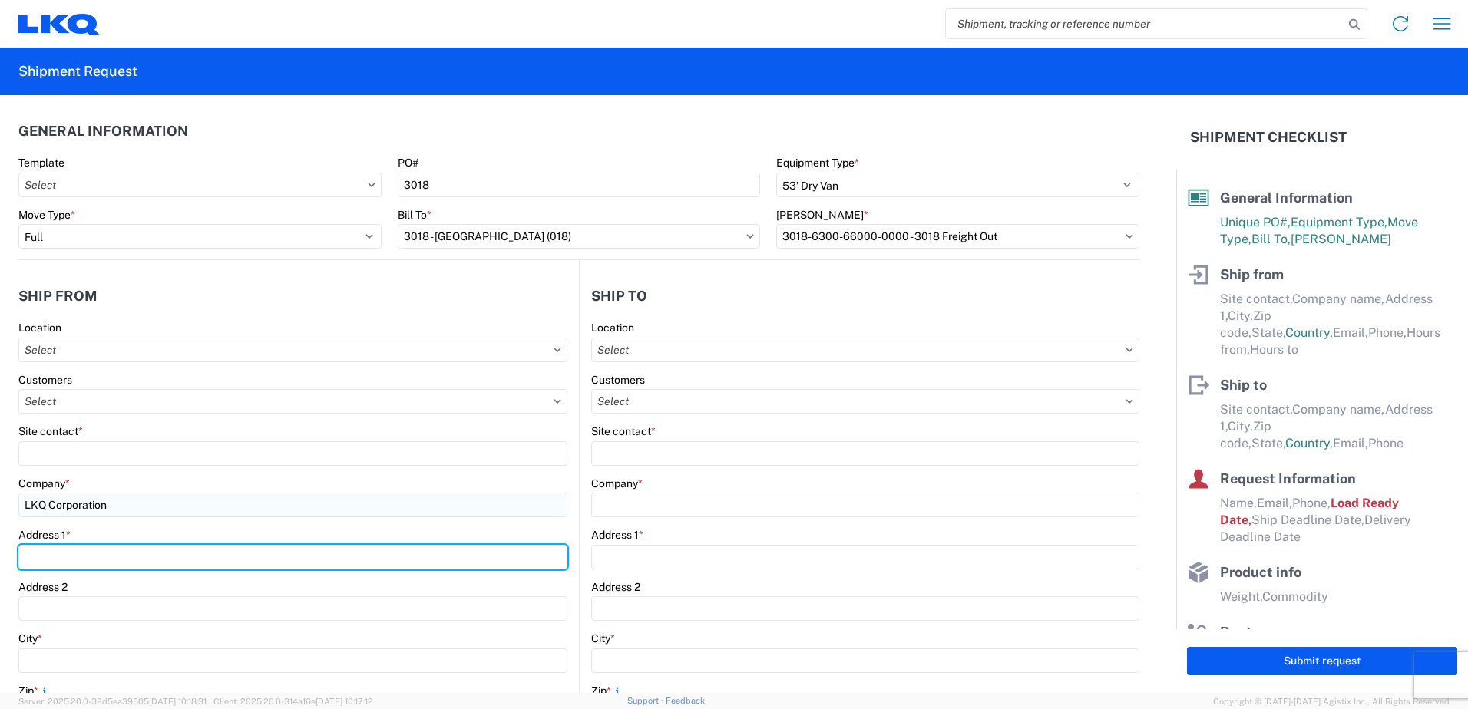
type input "24550 W 43RD ST"
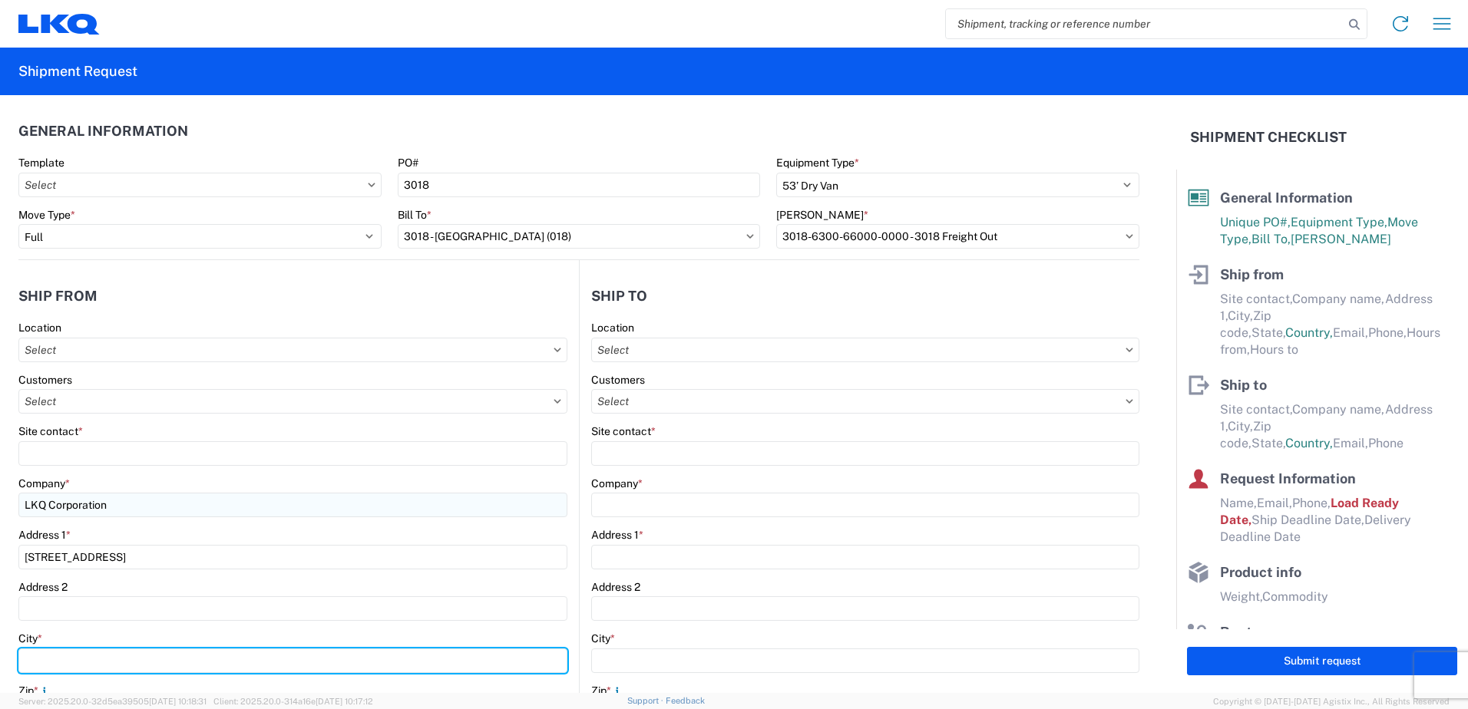
type input "SHAWNEE"
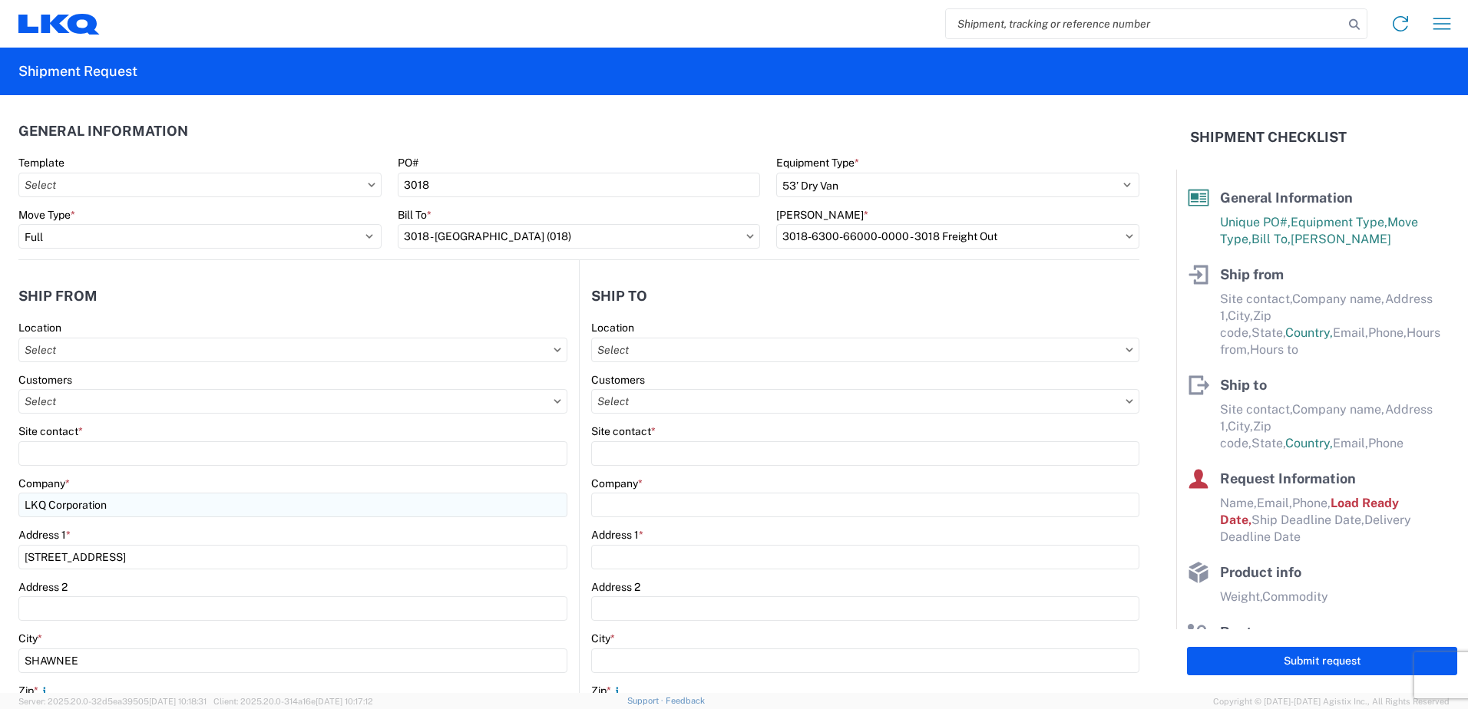
type input "66226"
select select "KS"
type input "kaphillips@lkqcorp.com"
type input "8005305836"
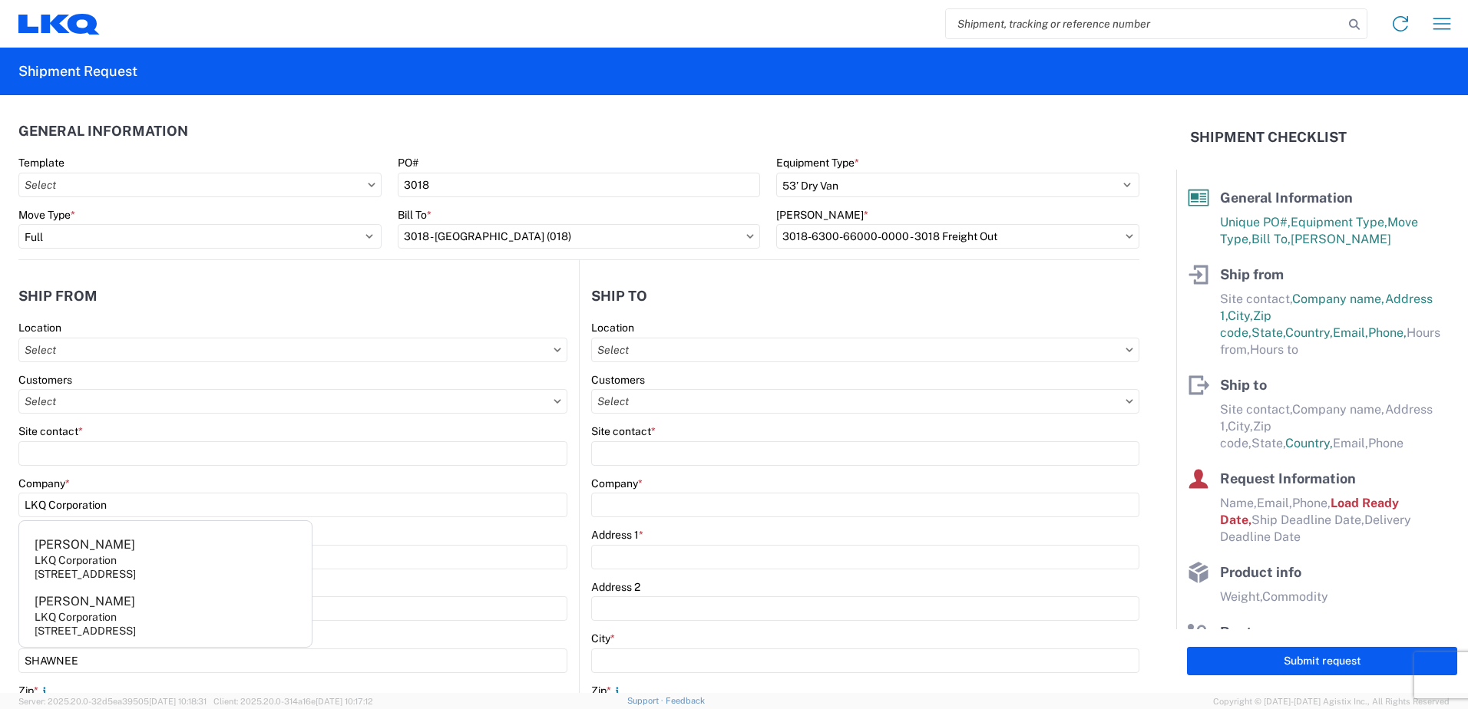
click at [349, 440] on div "Site contact *" at bounding box center [292, 445] width 549 height 41
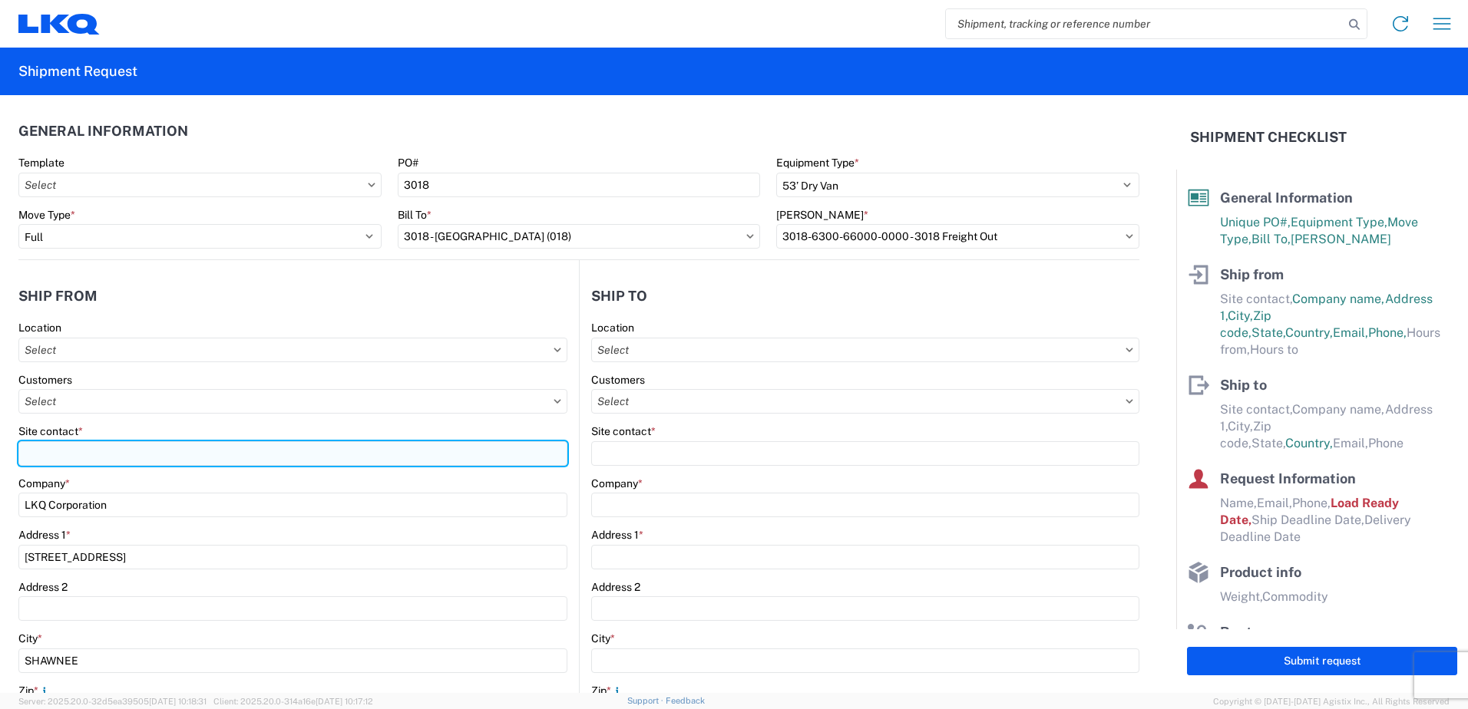
click at [263, 454] on input "Site contact *" at bounding box center [292, 453] width 549 height 25
type input "k"
type input "KEITH PHILLIPS"
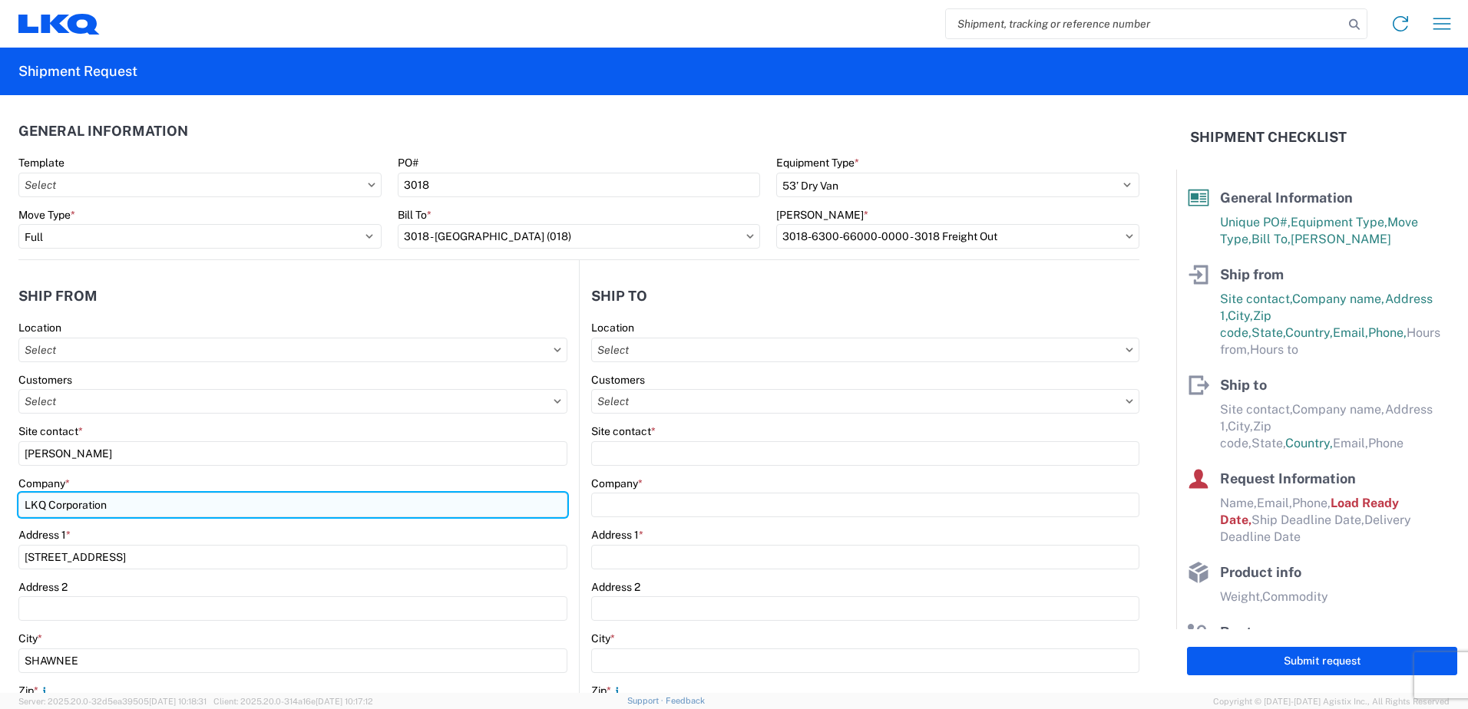
click at [251, 513] on input "LKQ Corporation" at bounding box center [292, 505] width 549 height 25
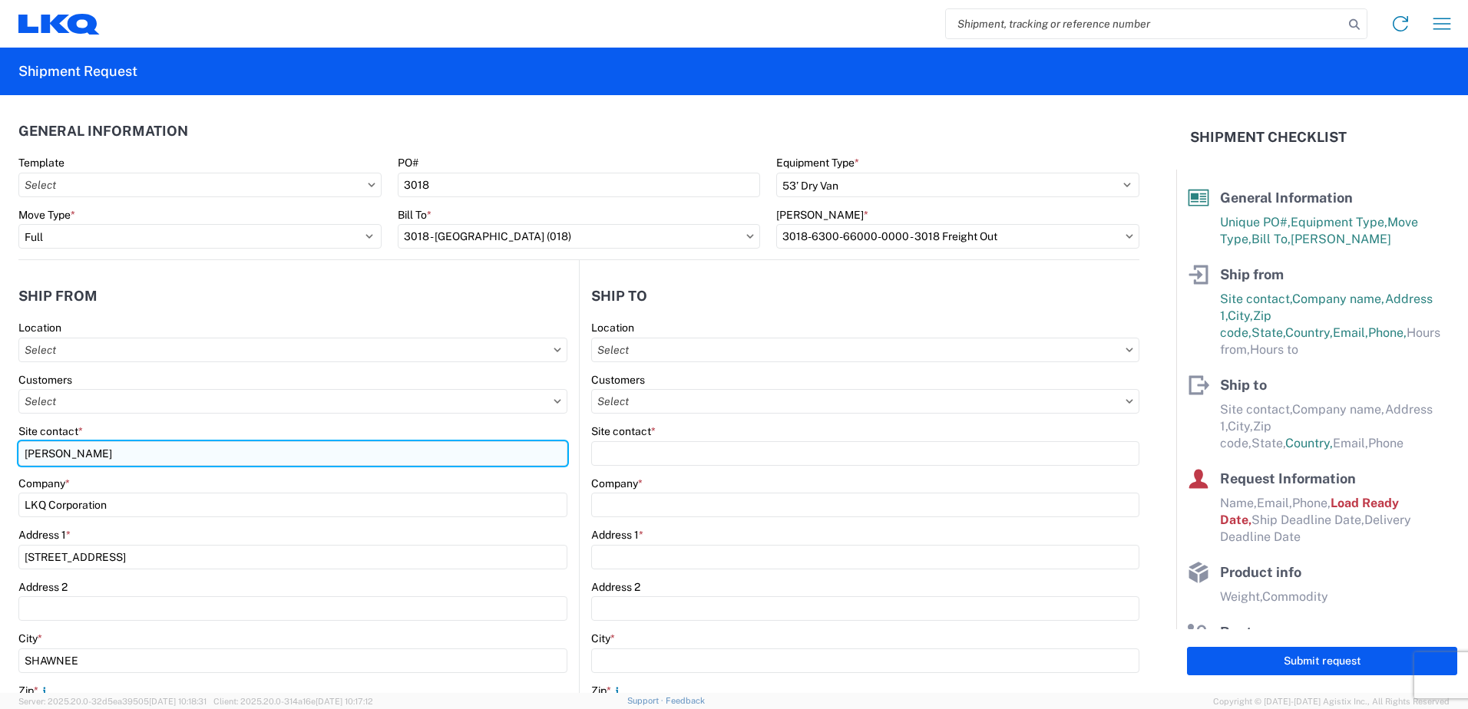
click at [279, 453] on input "KEITH PHILLIPS" at bounding box center [292, 453] width 549 height 25
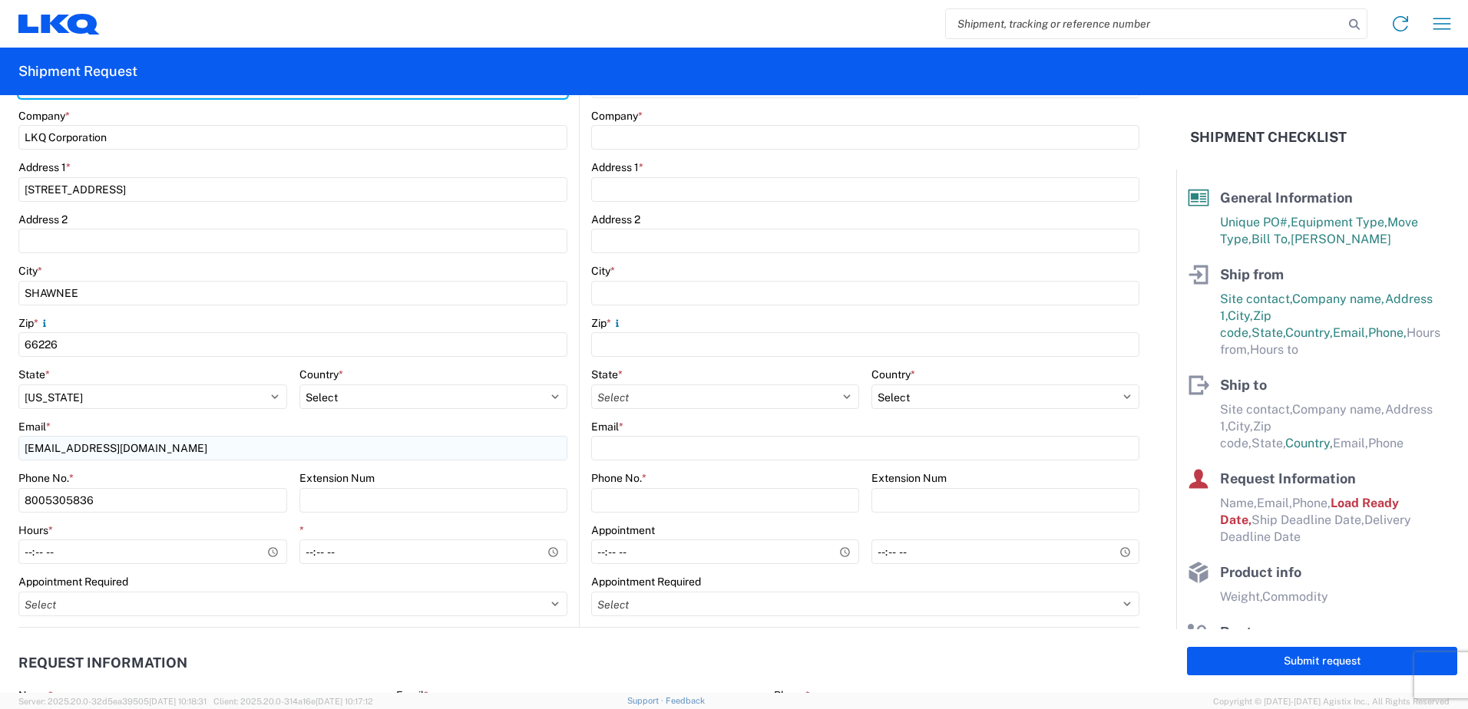
scroll to position [461, 0]
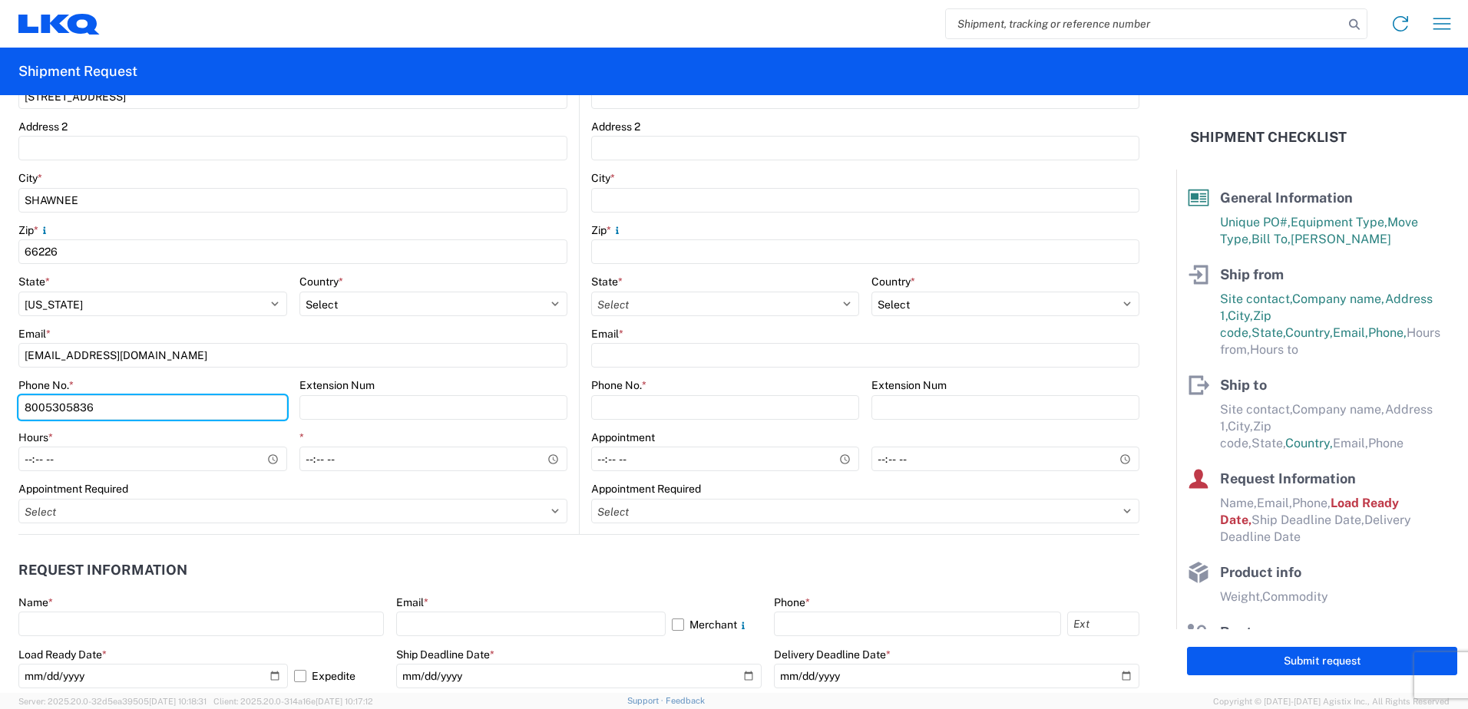
drag, startPoint x: 90, startPoint y: 411, endPoint x: -3, endPoint y: 412, distance: 92.9
click at [0, 412] on html "Home Shipment request Shipment tracking Shipment Request General Information Te…" at bounding box center [734, 354] width 1468 height 709
paste input "(800) 530-"
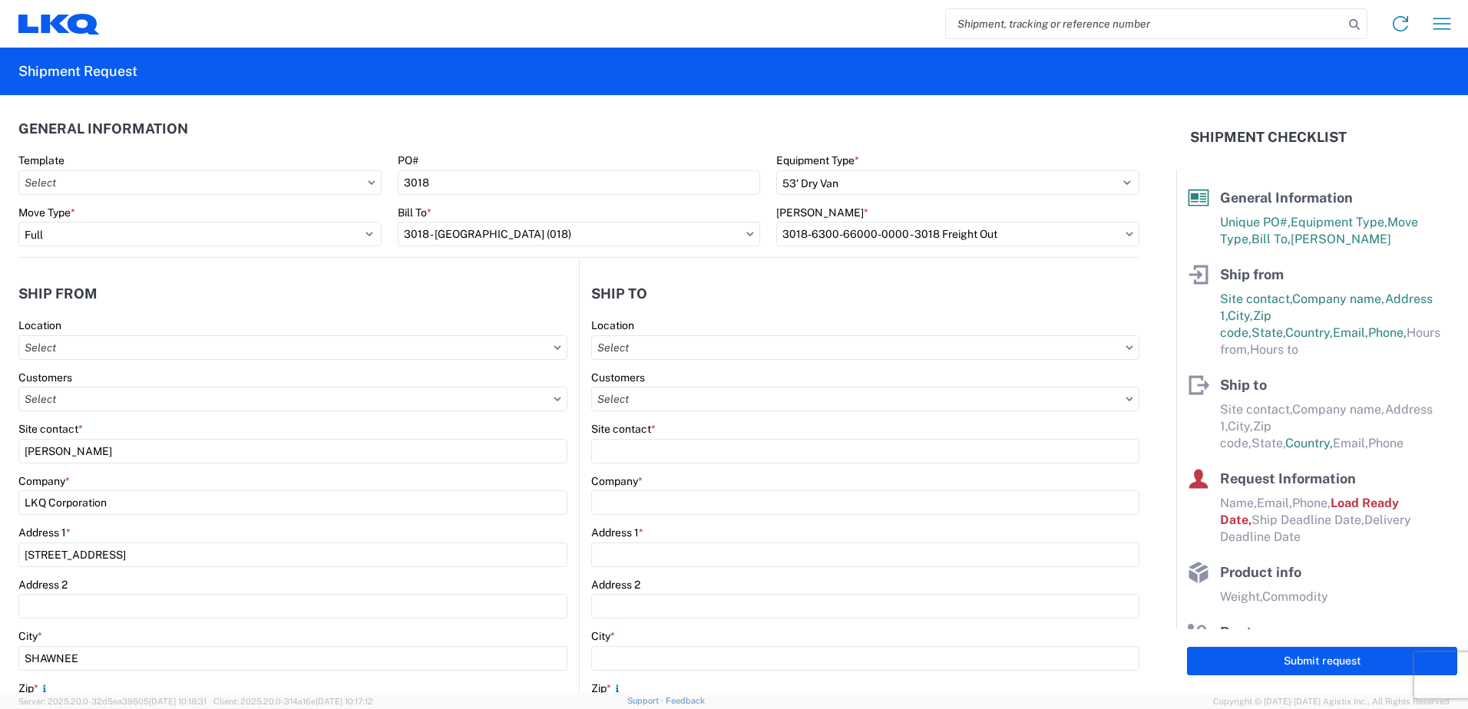
scroll to position [0, 0]
type input "(800) 530-5836"
click at [692, 345] on input "text" at bounding box center [865, 350] width 548 height 25
type input "3018"
click at [674, 423] on div "3018 - Totowa NJ (018)" at bounding box center [724, 418] width 269 height 25
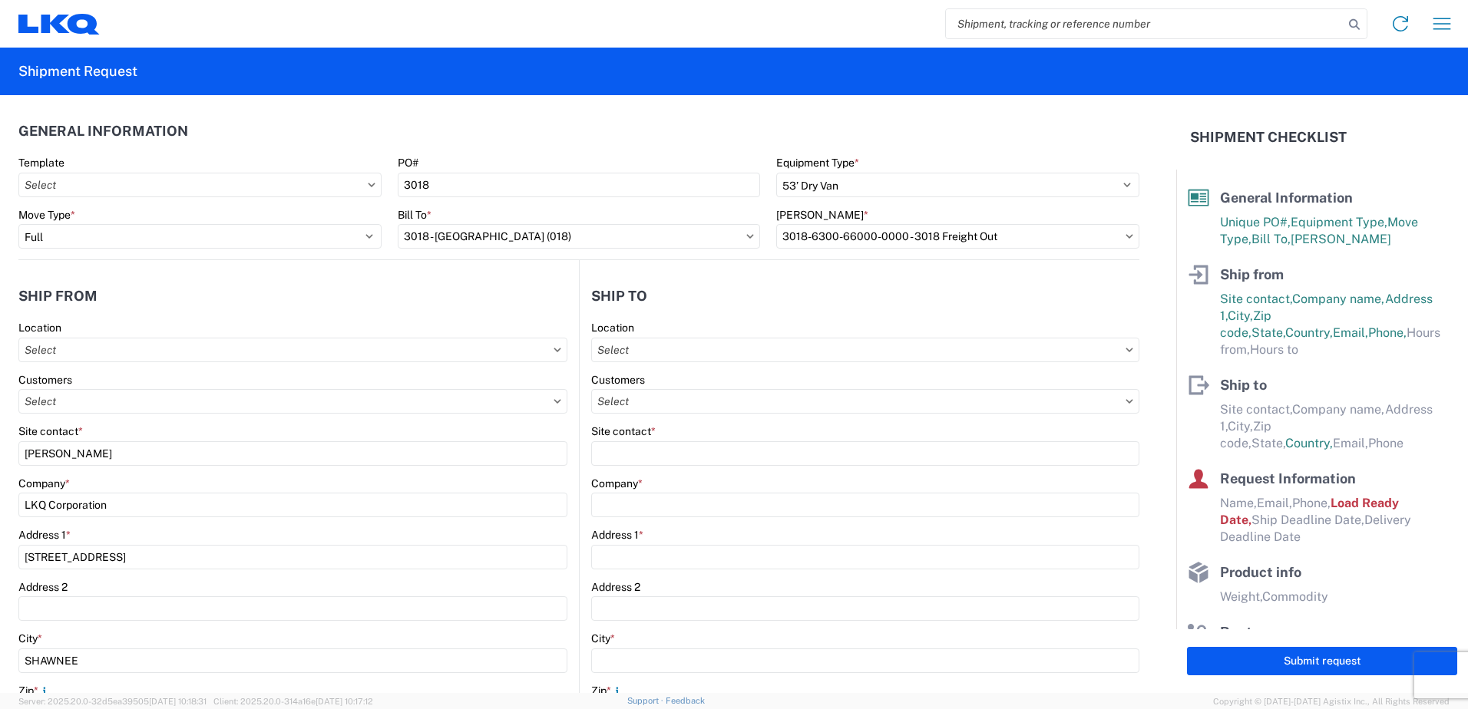
type input "3018 - Totowa NJ (018)"
type input "LKQ Corporation"
type input "40 Western Rd Su\te 100"
type input "Kearny"
type input "07032"
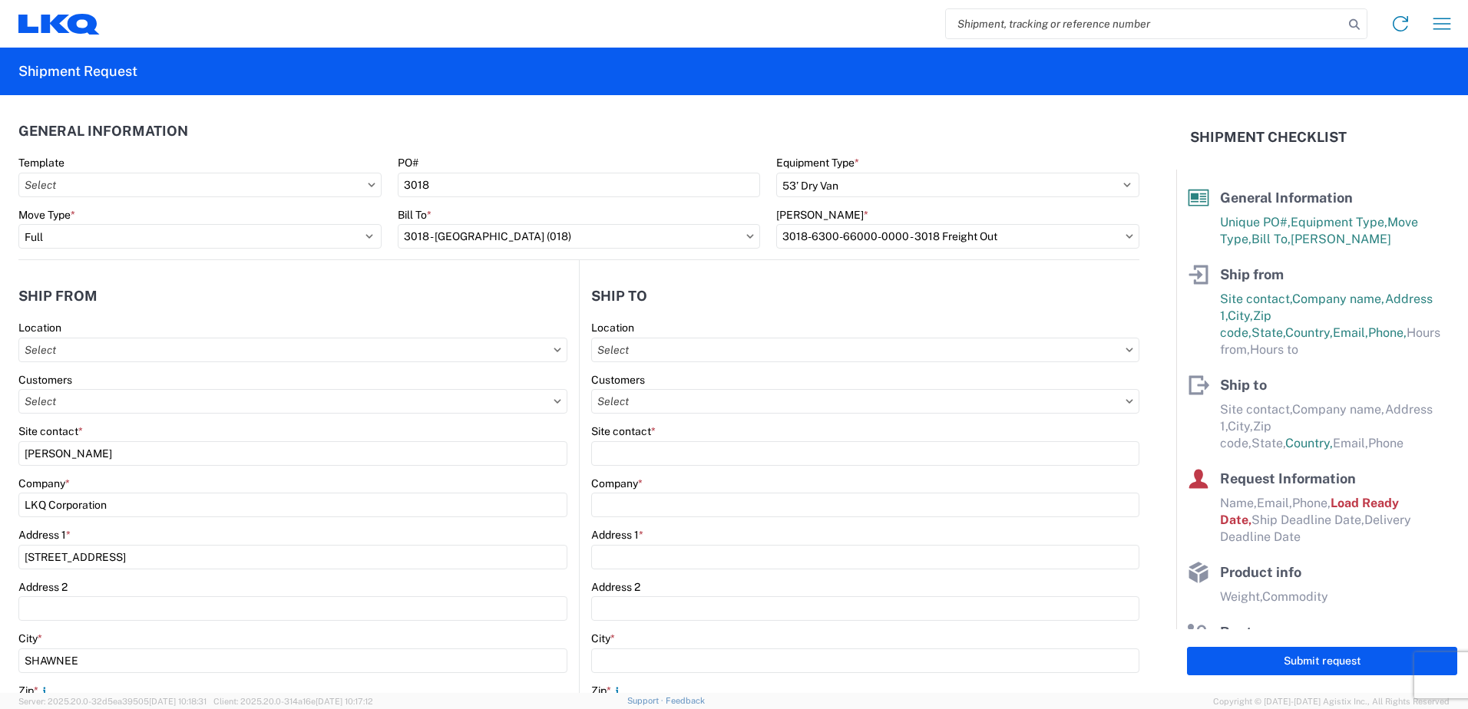
select select "US"
type input "973-238-4384"
type input "07:00"
type input "17:00"
select select
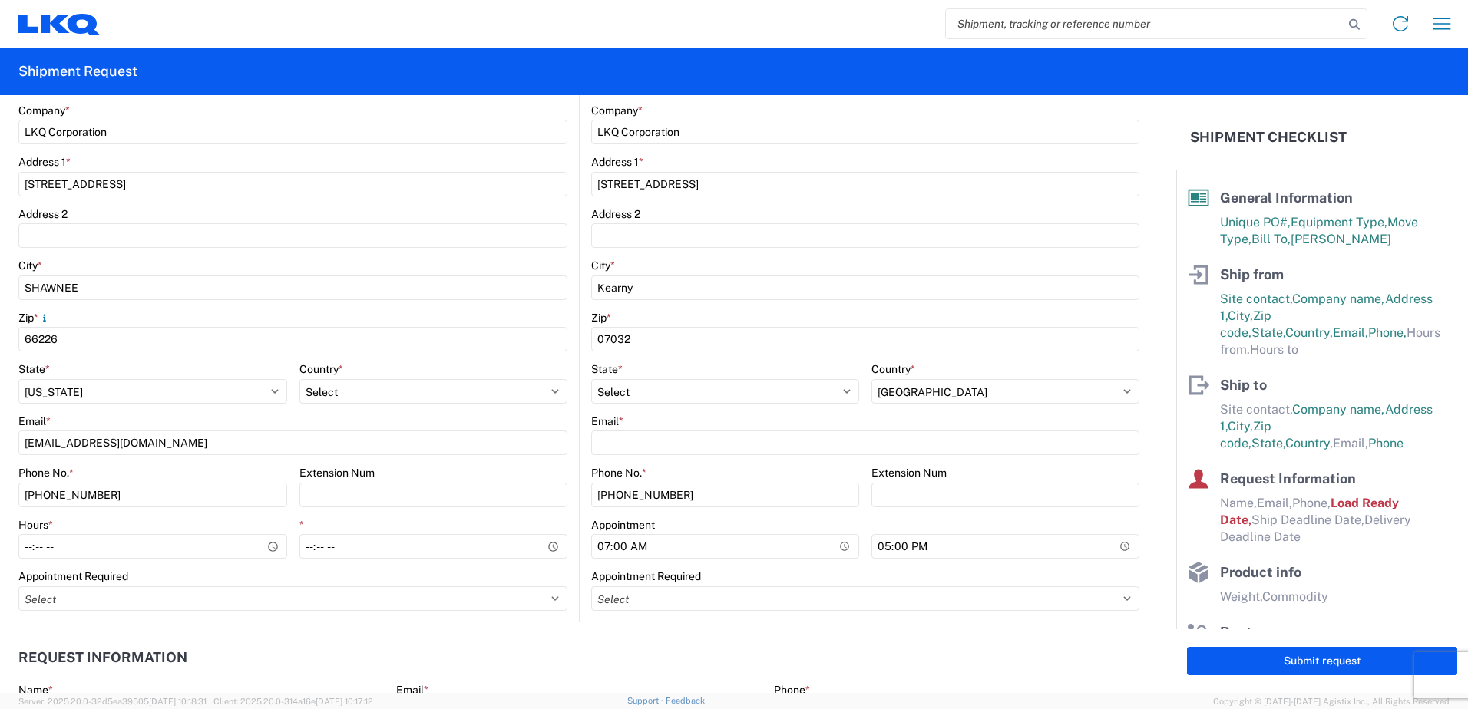
scroll to position [384, 0]
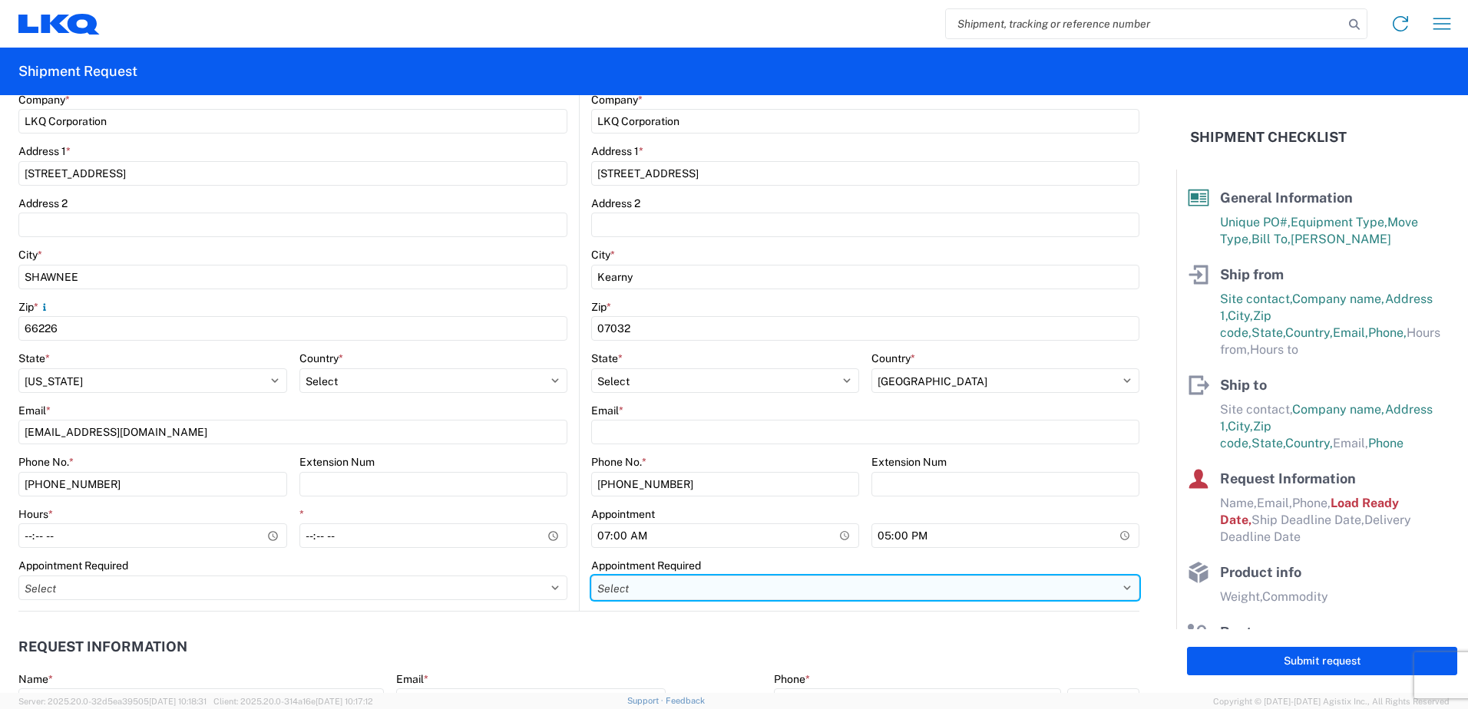
click at [680, 585] on select "Select Appt Required Appt Not Required Appt - First available" at bounding box center [865, 588] width 548 height 25
select select "apptNotRequired"
click at [591, 576] on select "Select Appt Required Appt Not Required Appt - First available" at bounding box center [865, 588] width 548 height 25
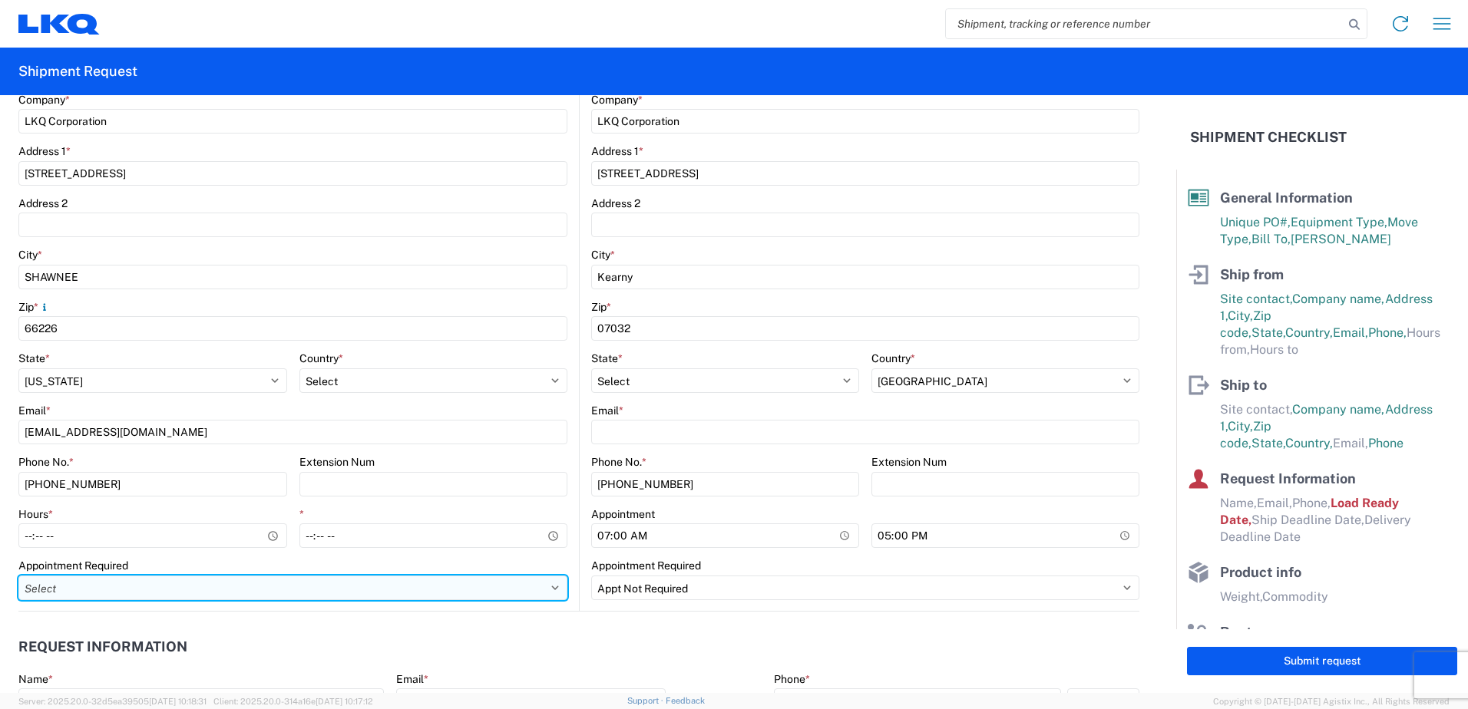
click at [127, 597] on select "Select Appt Required Appt Not Required Appt - First available" at bounding box center [292, 588] width 549 height 25
select select "apptRequired"
click at [18, 576] on select "Select Appt Required Appt Not Required Appt - First available" at bounding box center [292, 588] width 549 height 25
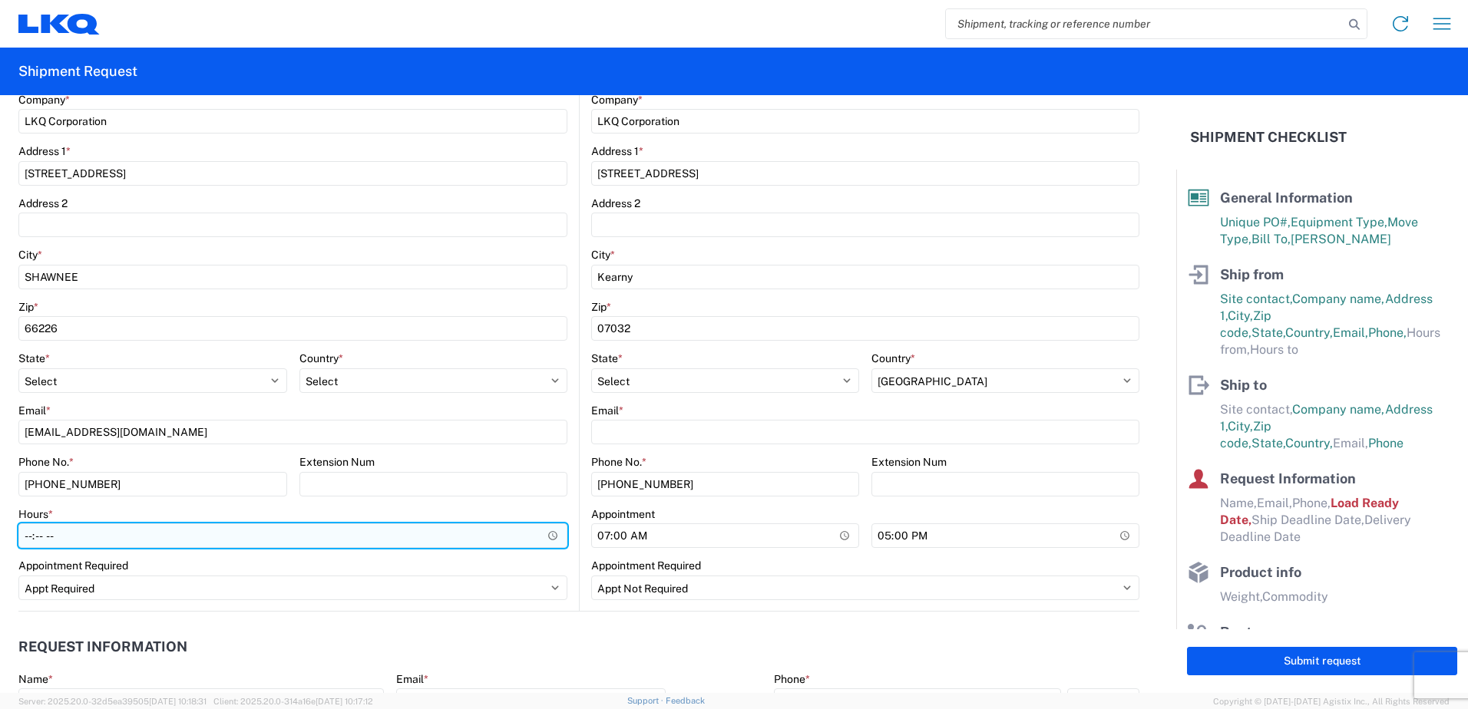
click at [86, 544] on input "Hours *" at bounding box center [292, 536] width 549 height 25
type input "08:00"
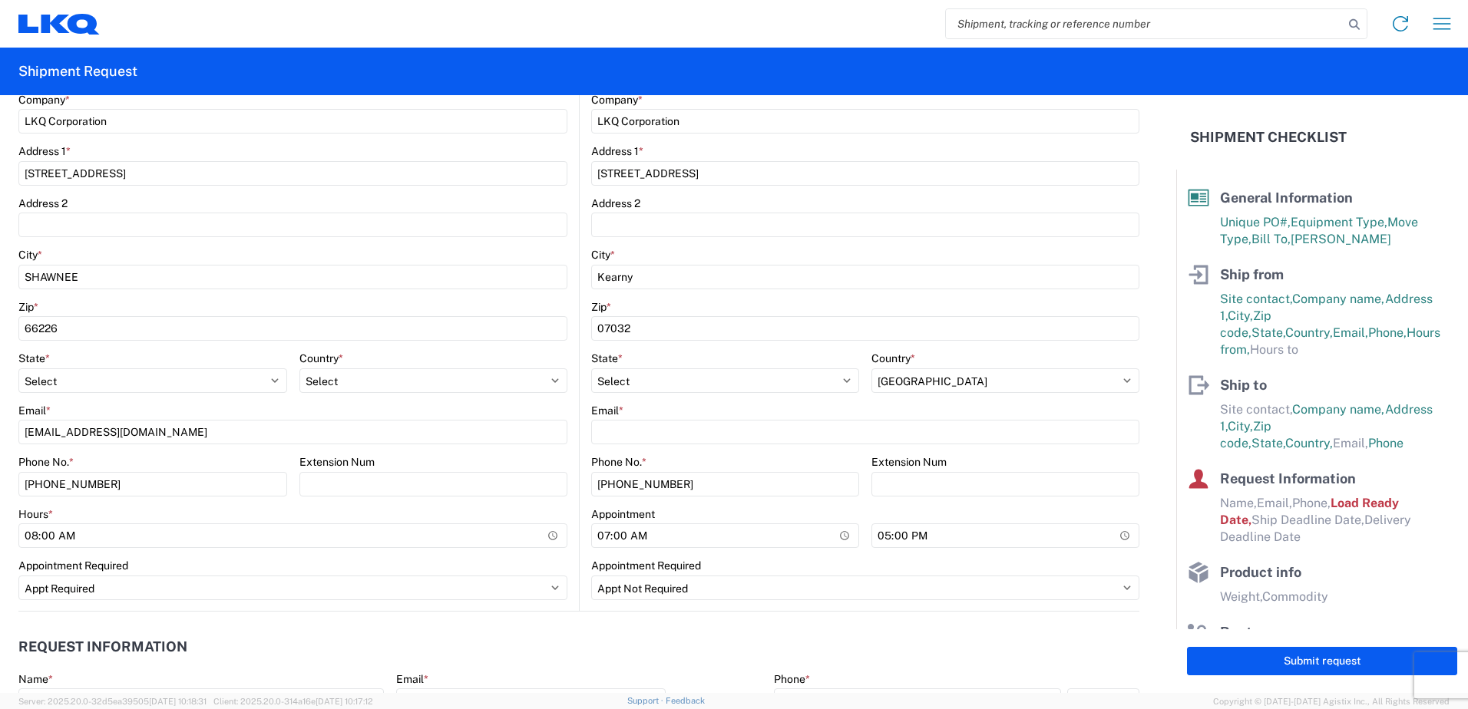
click at [292, 602] on agx-form-control-wrapper-v2 "Appointment Required Select Appt Required Appt Not Required Appt - First availa…" at bounding box center [292, 585] width 549 height 52
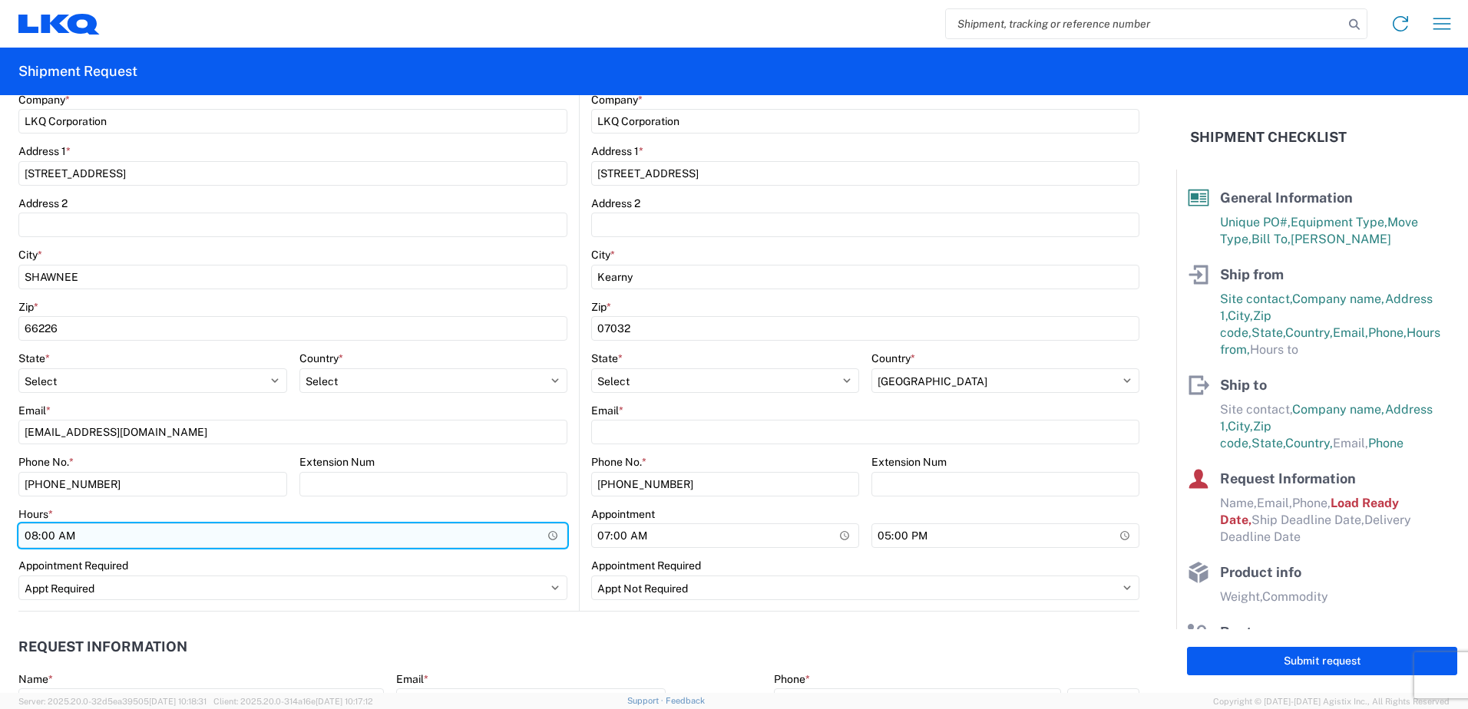
click at [478, 541] on input "08:00" at bounding box center [292, 536] width 549 height 25
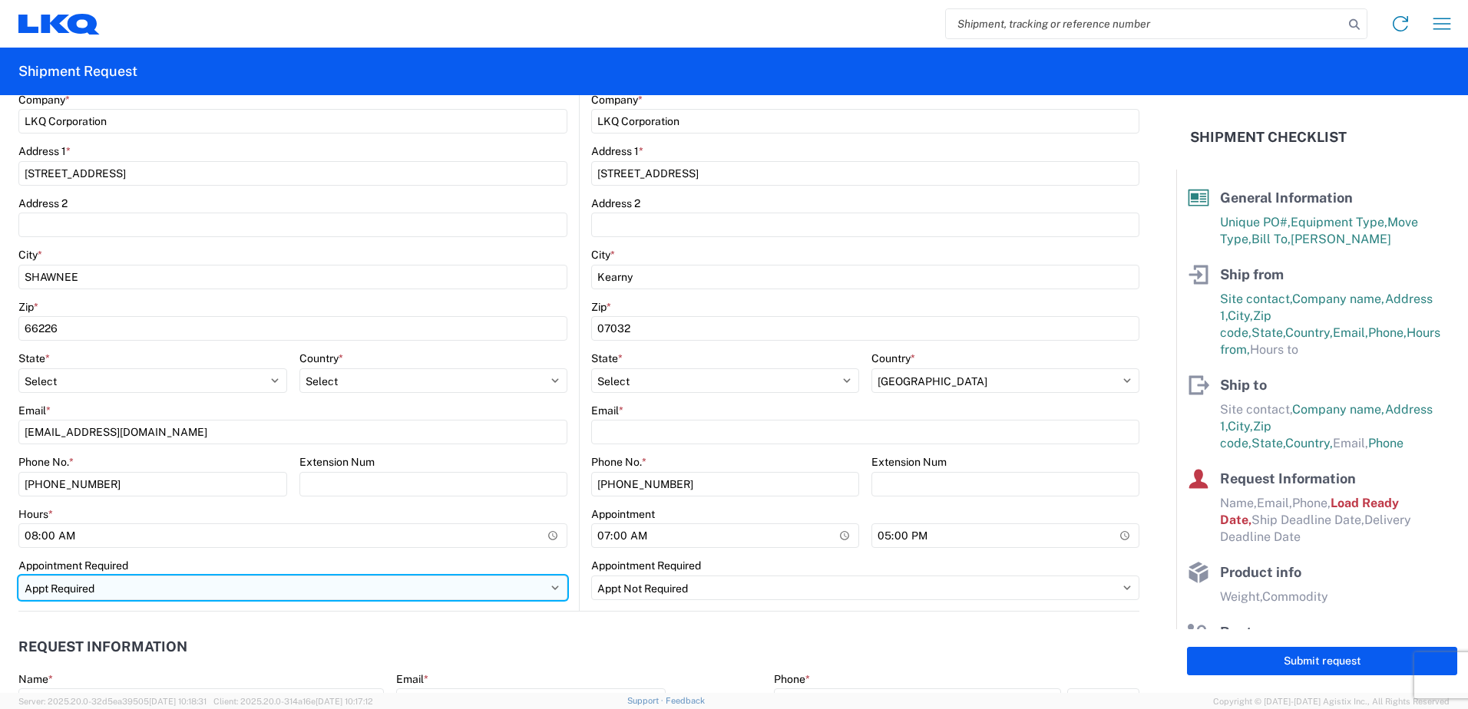
click at [419, 578] on select "Select Appt Required Appt Not Required Appt - First available" at bounding box center [292, 588] width 549 height 25
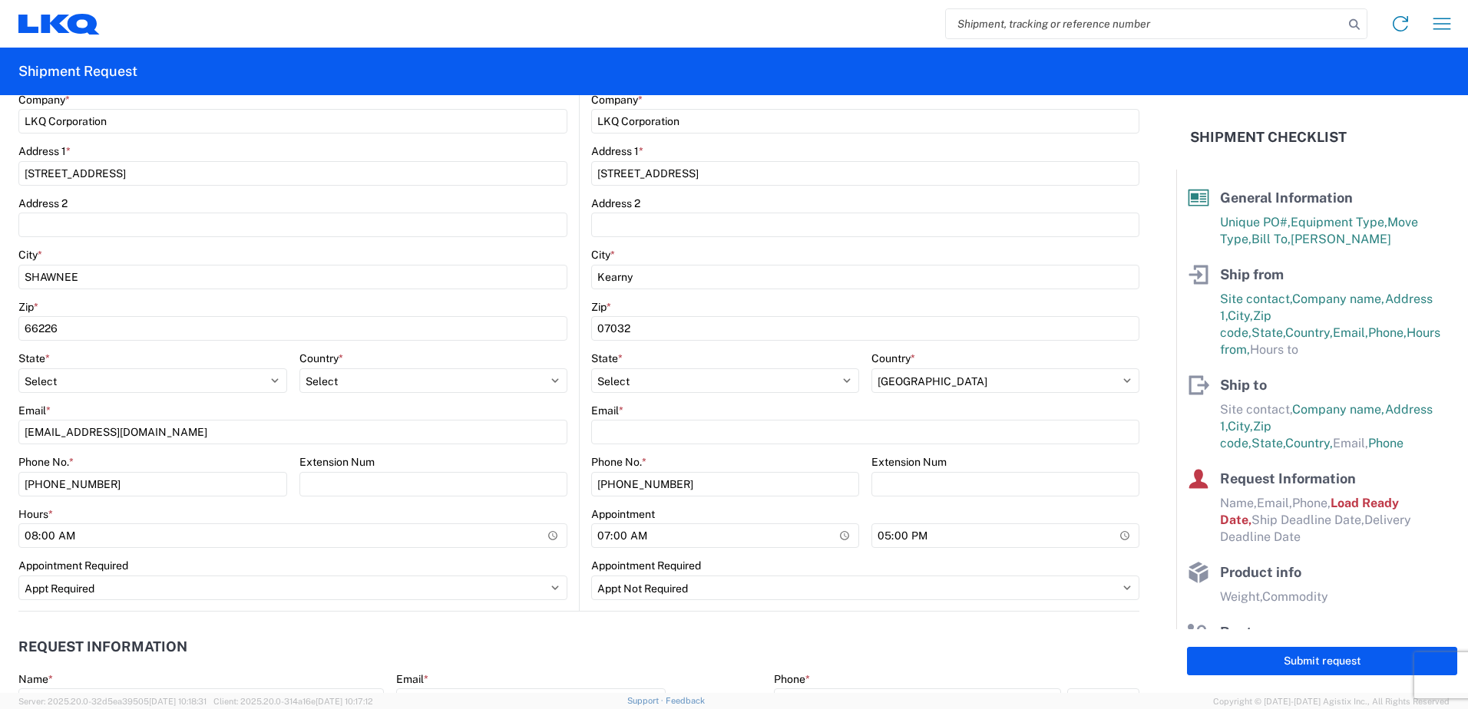
click at [416, 554] on agx-form-control-wrapper-v2 "Hours * 08:00" at bounding box center [292, 533] width 549 height 52
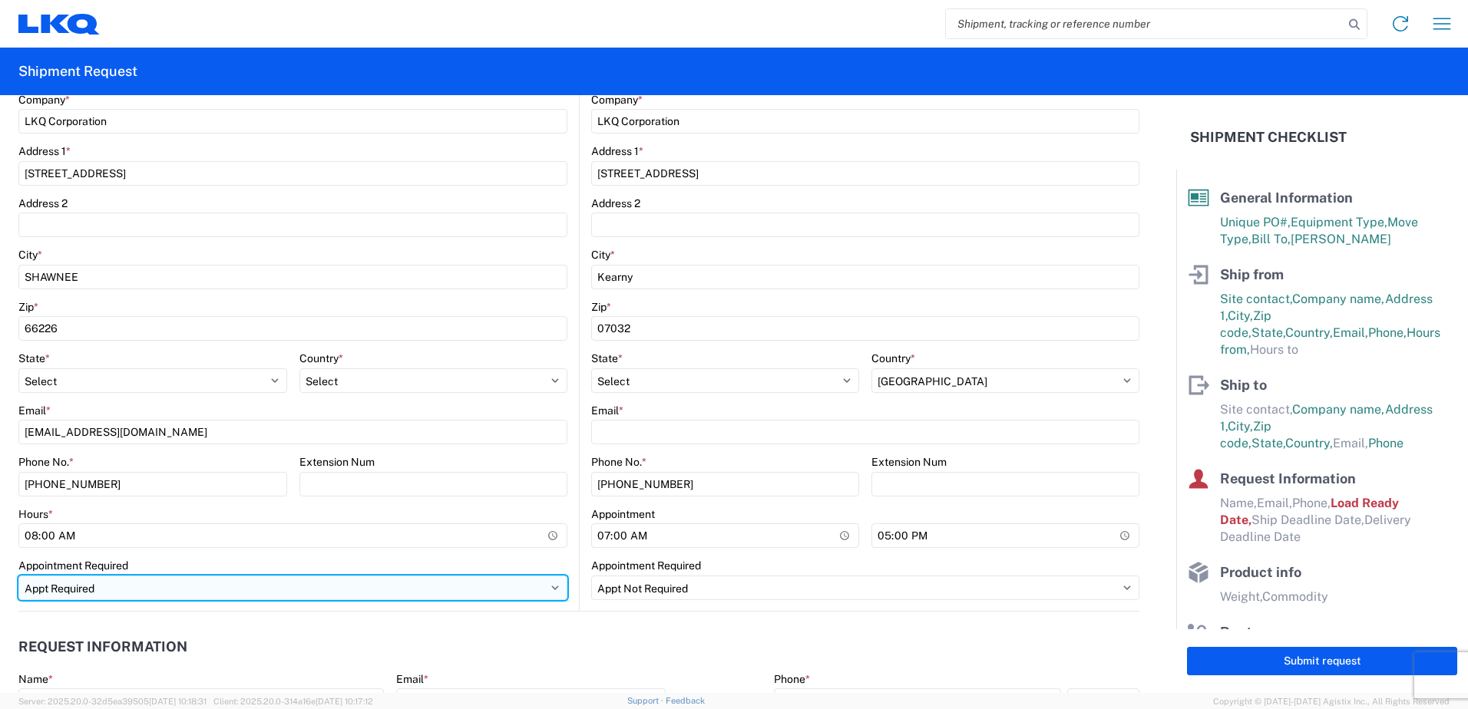
click at [345, 589] on select "Select Appt Required Appt Not Required Appt - First available" at bounding box center [292, 588] width 549 height 25
select select
click at [18, 576] on select "Select Appt Required Appt Not Required Appt - First available" at bounding box center [292, 588] width 549 height 25
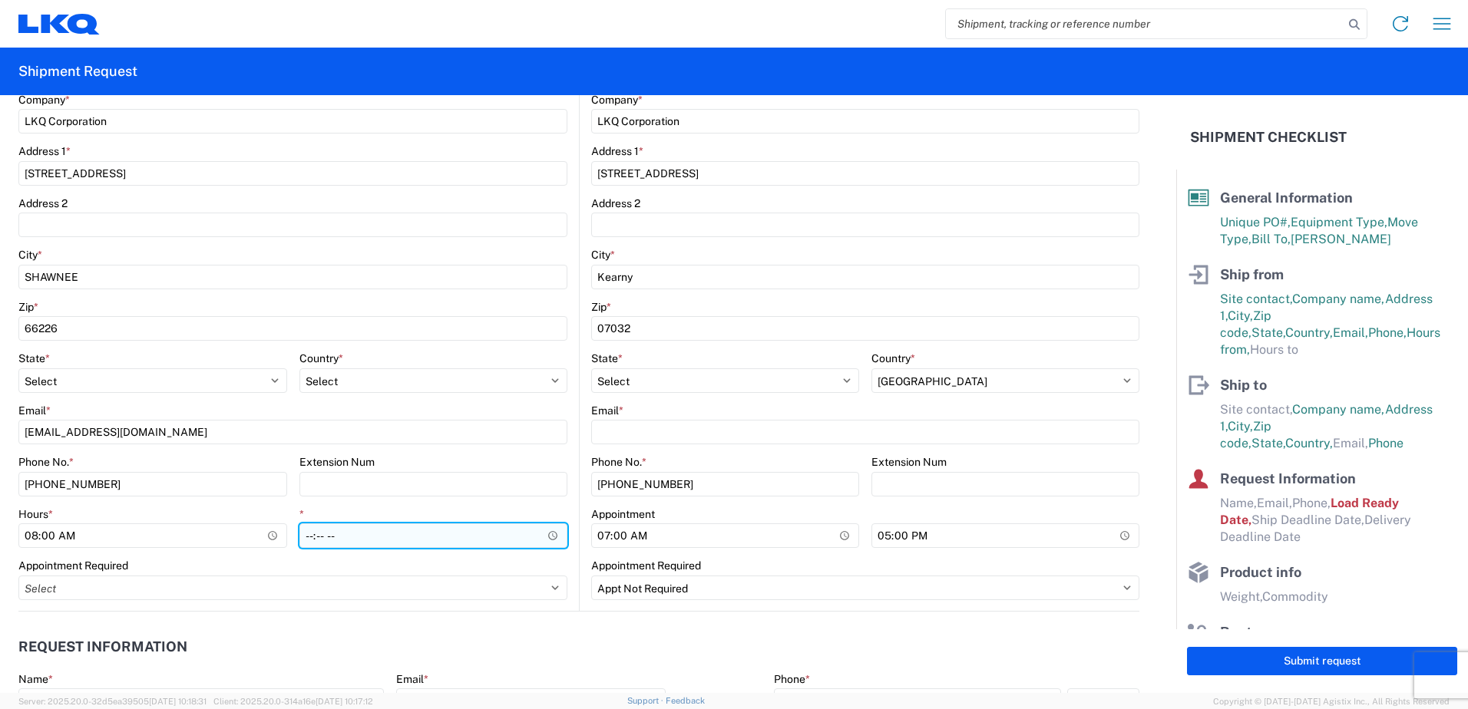
click at [360, 526] on input "*" at bounding box center [433, 536] width 269 height 25
type input "14:00"
click at [363, 607] on agx-form-control-wrapper-v2 "Appointment Required Select Appt Required Appt Not Required Appt - First availa…" at bounding box center [292, 585] width 549 height 52
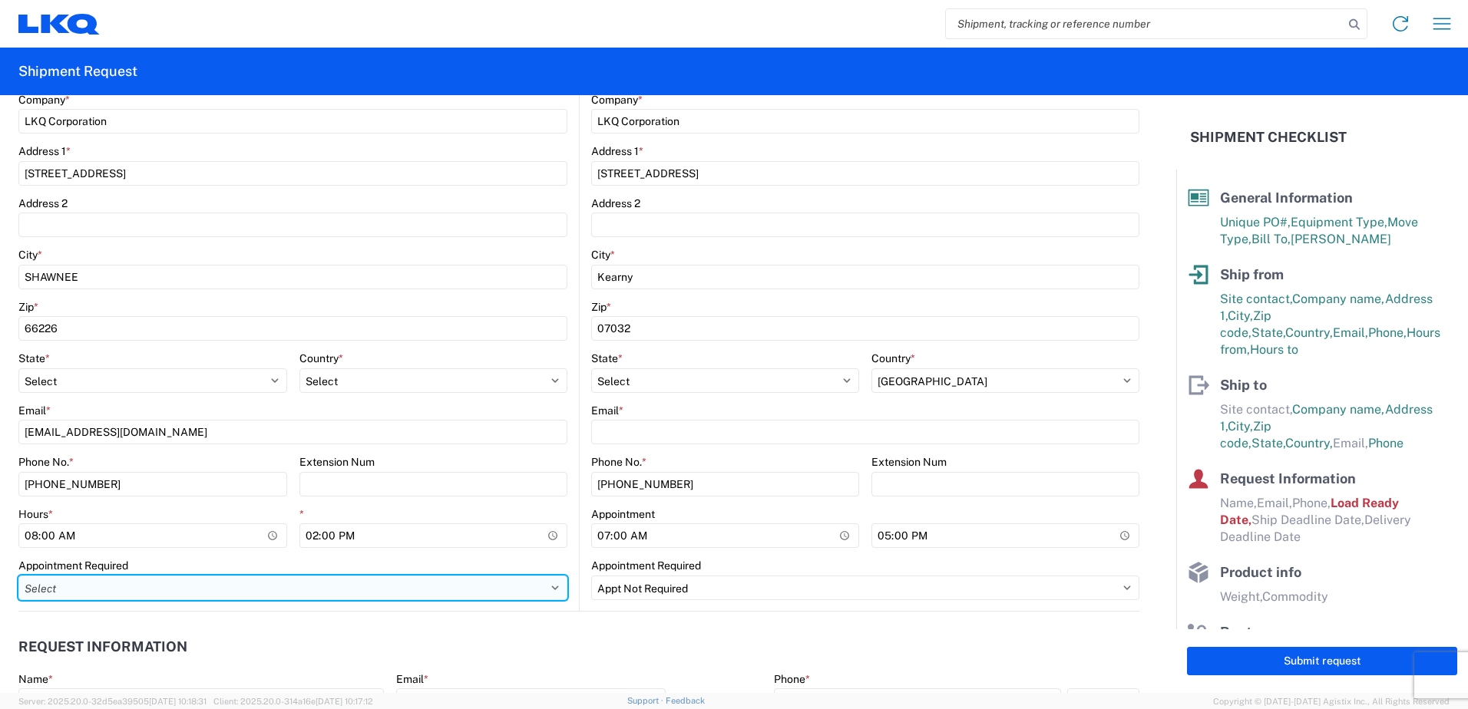
click at [251, 596] on select "Select Appt Required Appt Not Required Appt - First available" at bounding box center [292, 588] width 549 height 25
select select "apptNotRequired"
click at [18, 576] on select "Select Appt Required Appt Not Required Appt - First available" at bounding box center [292, 588] width 549 height 25
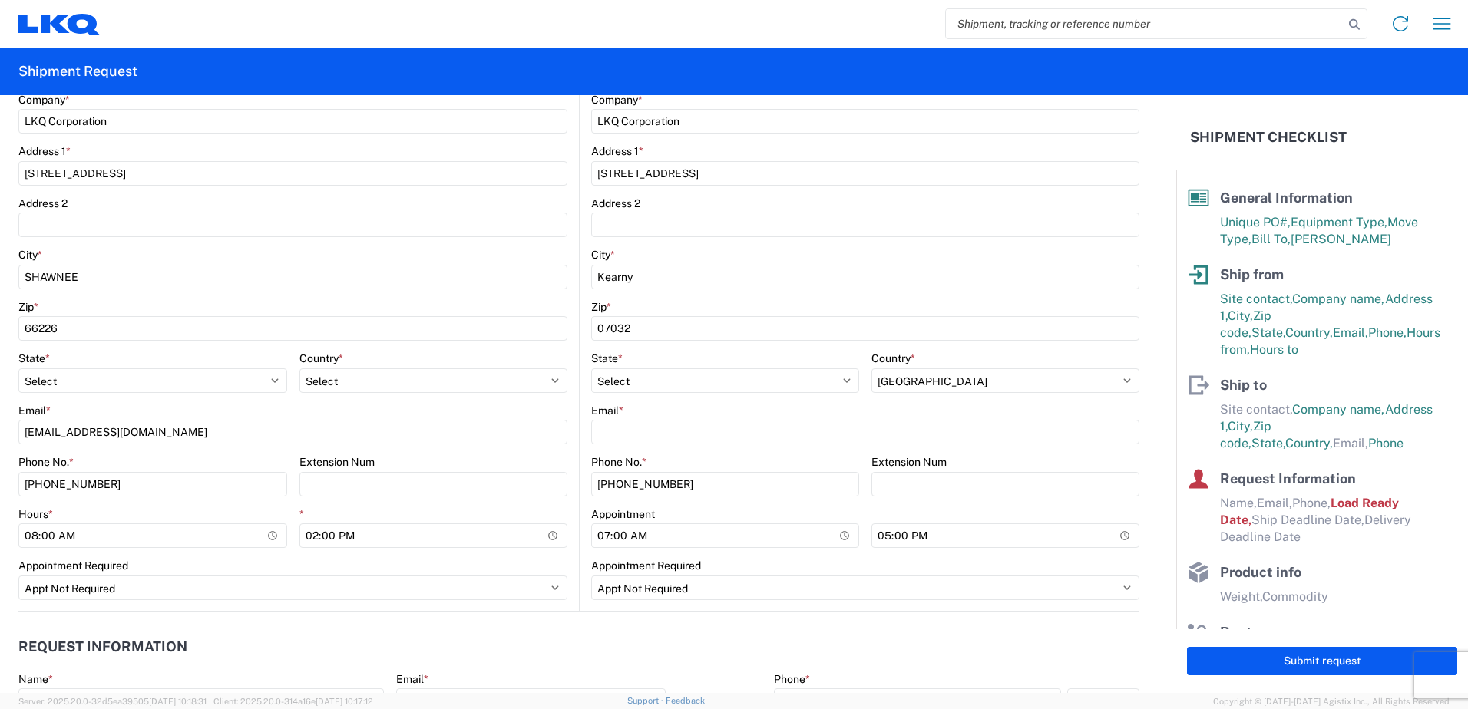
click at [375, 626] on agx-request-info "Request Information Name * Email * Merchant Phone * Load Ready Date * 2025-10-1…" at bounding box center [578, 694] width 1121 height 165
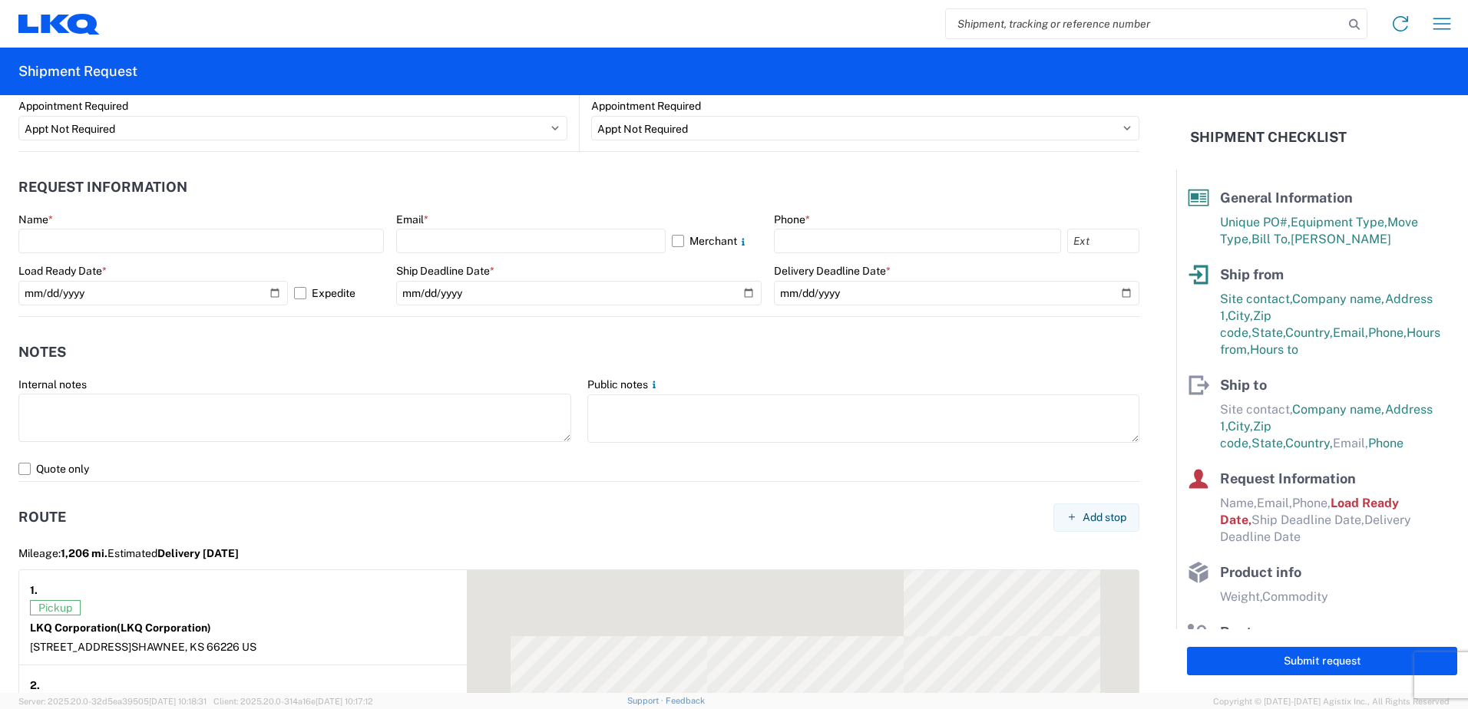
scroll to position [844, 0]
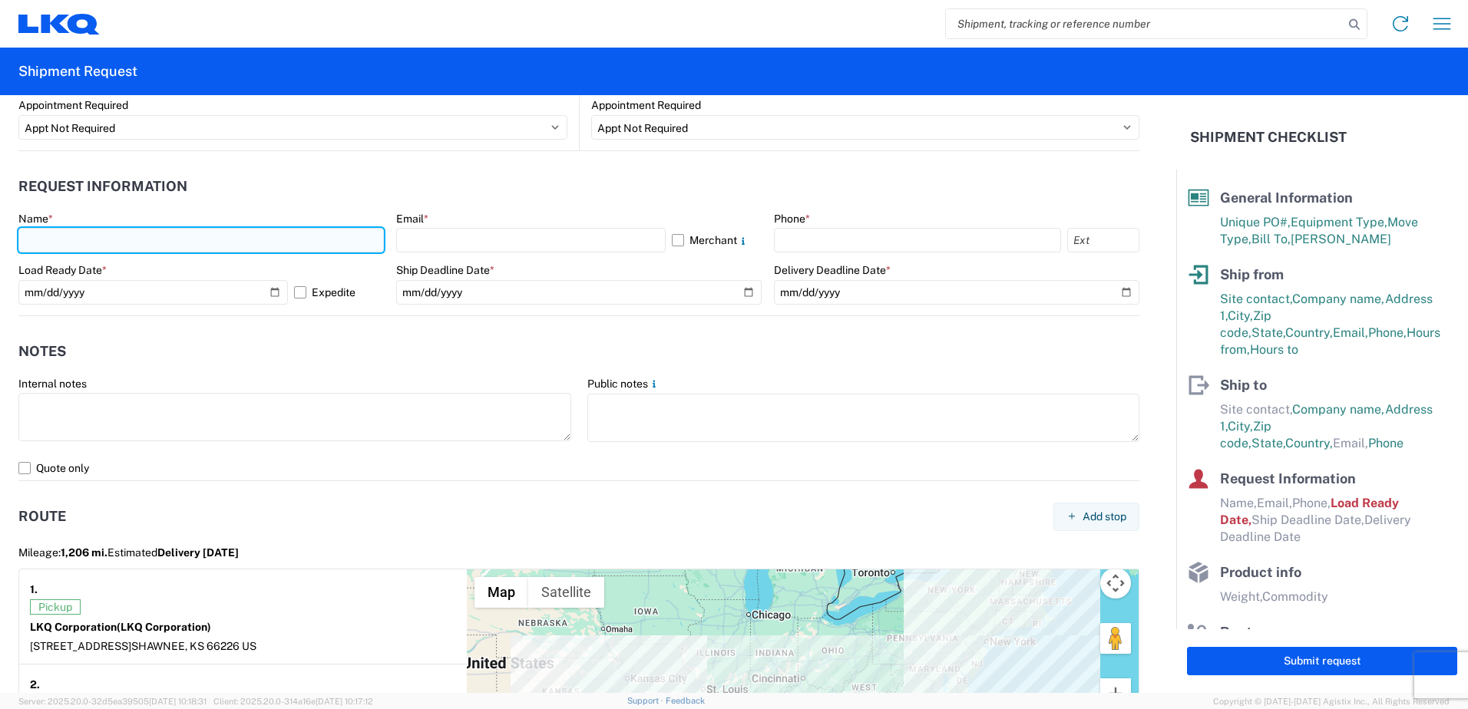
click at [185, 236] on input "text" at bounding box center [200, 240] width 365 height 25
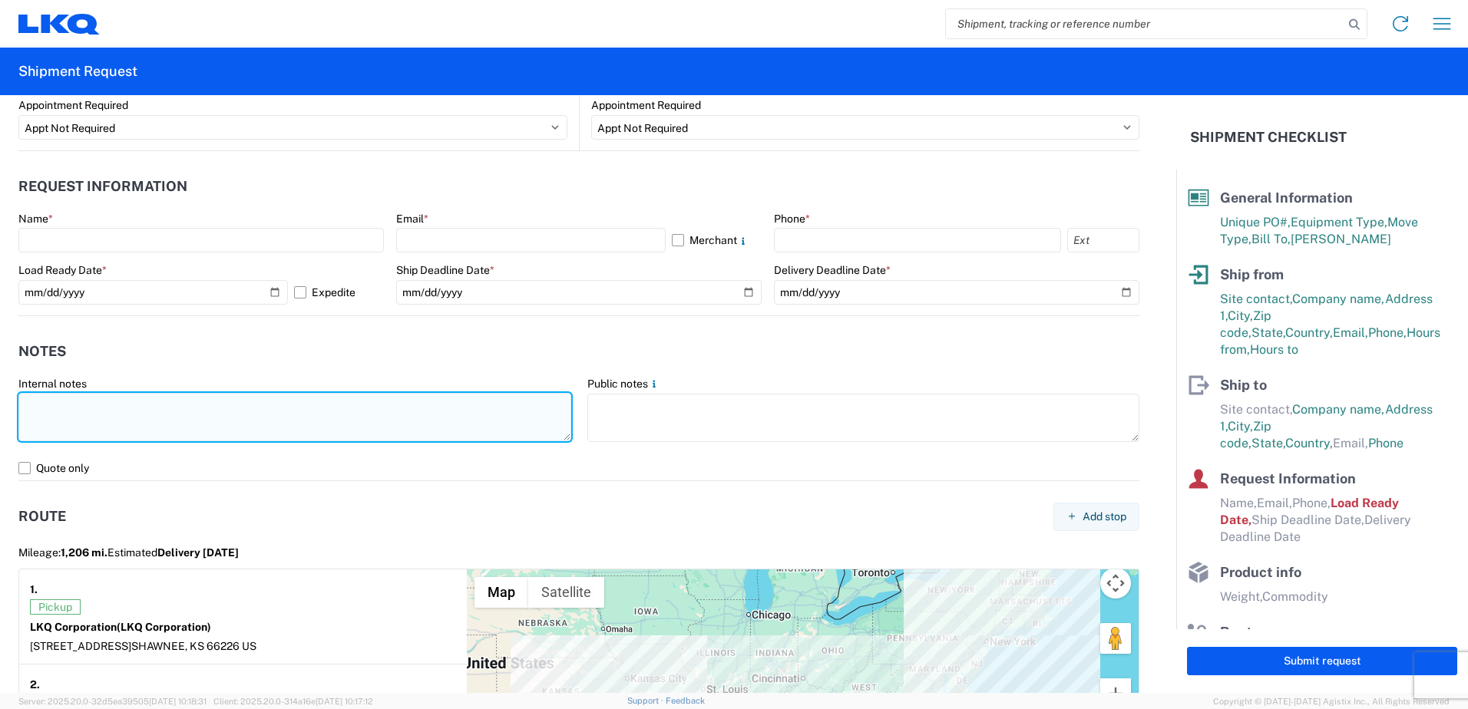
drag, startPoint x: 499, startPoint y: 447, endPoint x: 488, endPoint y: 438, distance: 13.7
click at [499, 447] on agx-form-control-wrapper-v2 "Internal notes" at bounding box center [295, 416] width 569 height 79
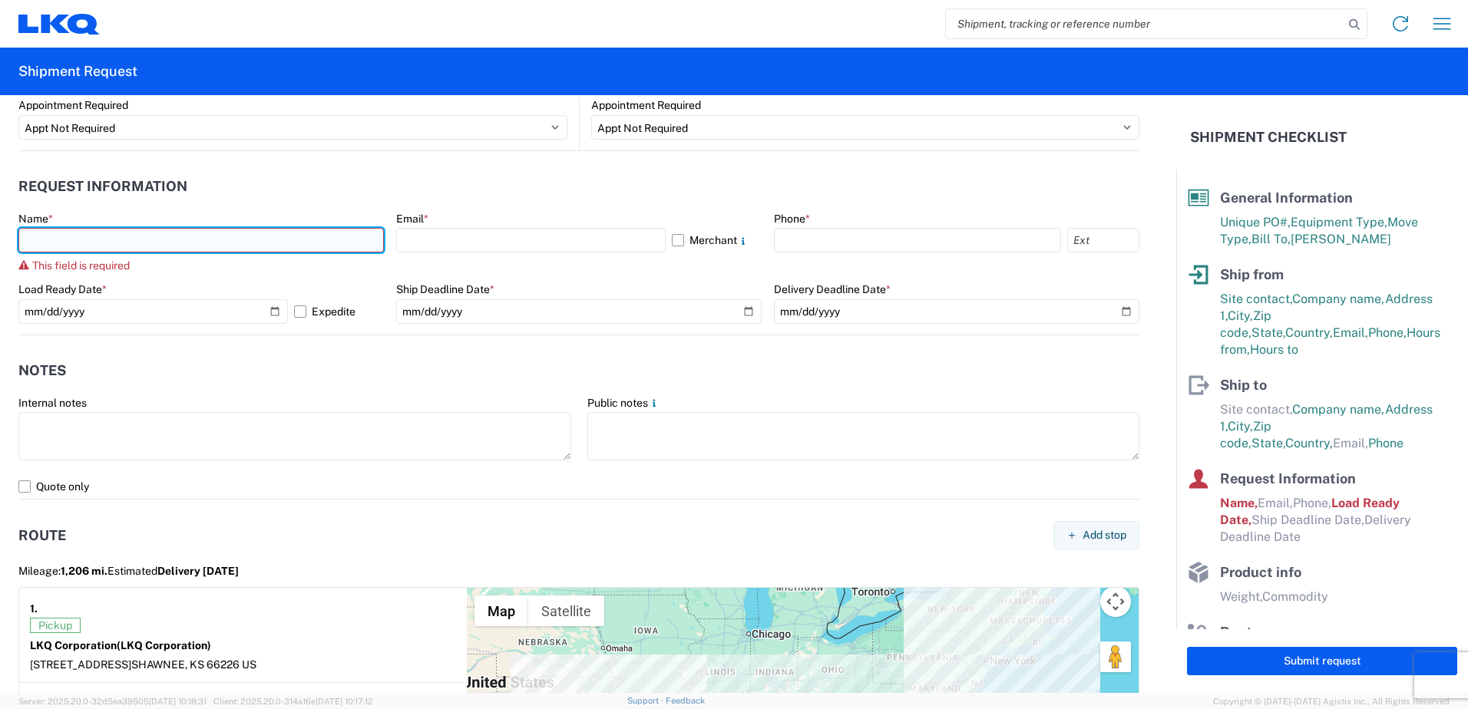
click at [221, 239] on input "text" at bounding box center [200, 240] width 365 height 25
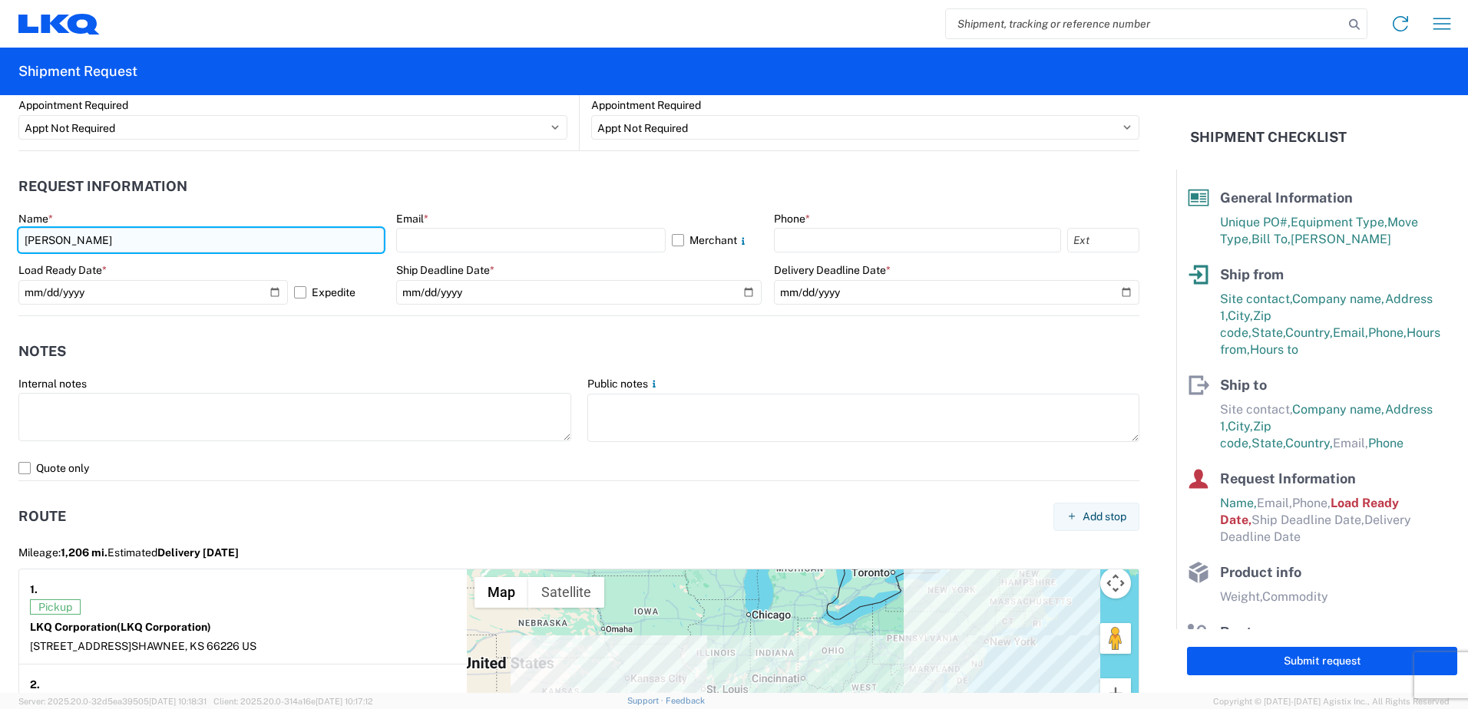
type input "KEITH PHILLIPS"
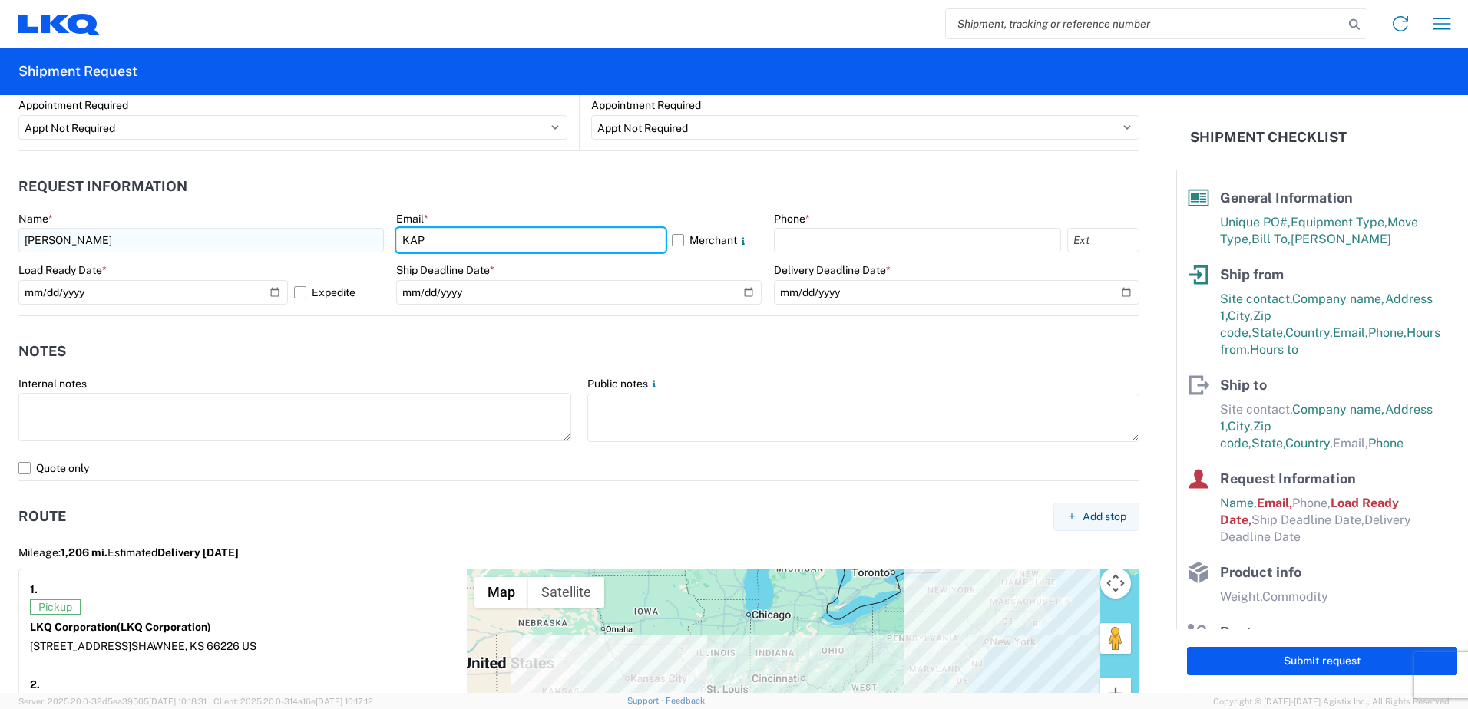
type input "kaphillips@lkqcorp.com"
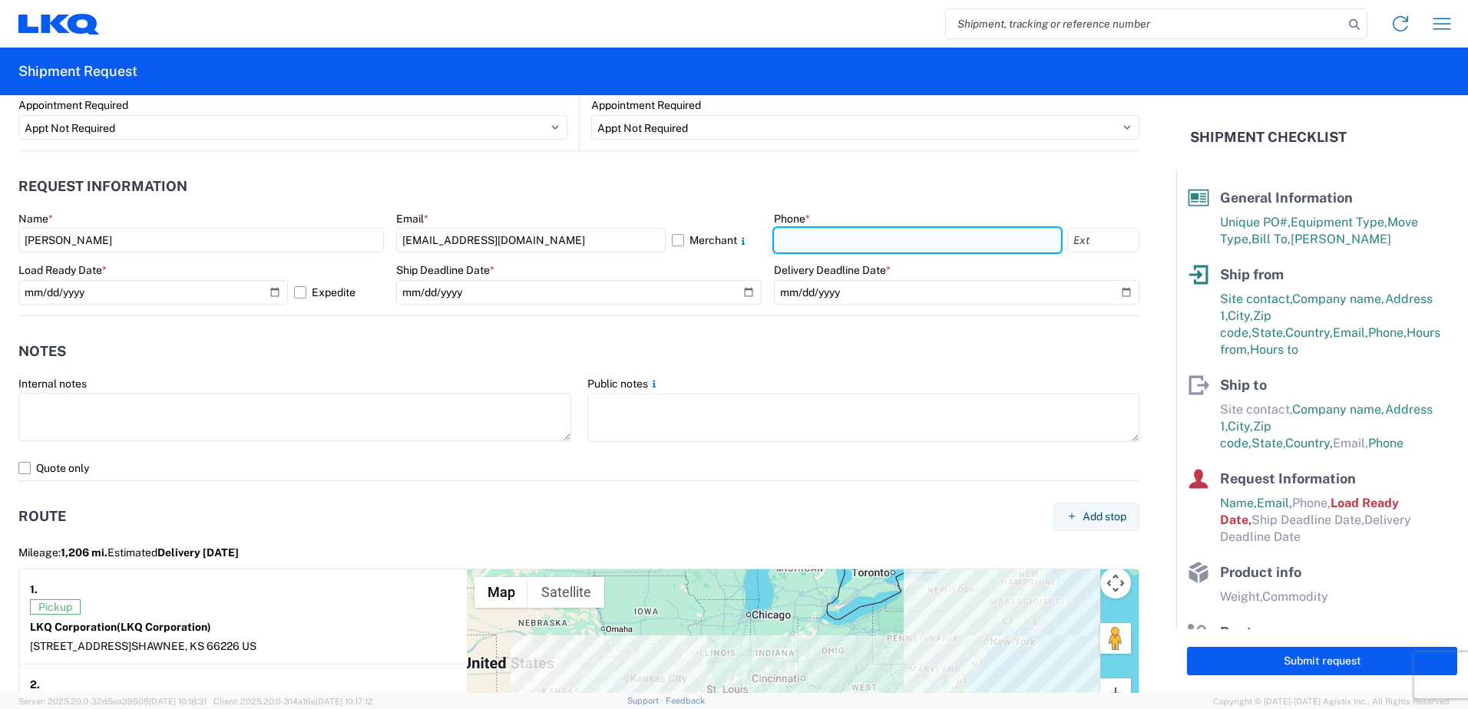
paste input "(800) 530-5836"
type input "(800) 530-5836"
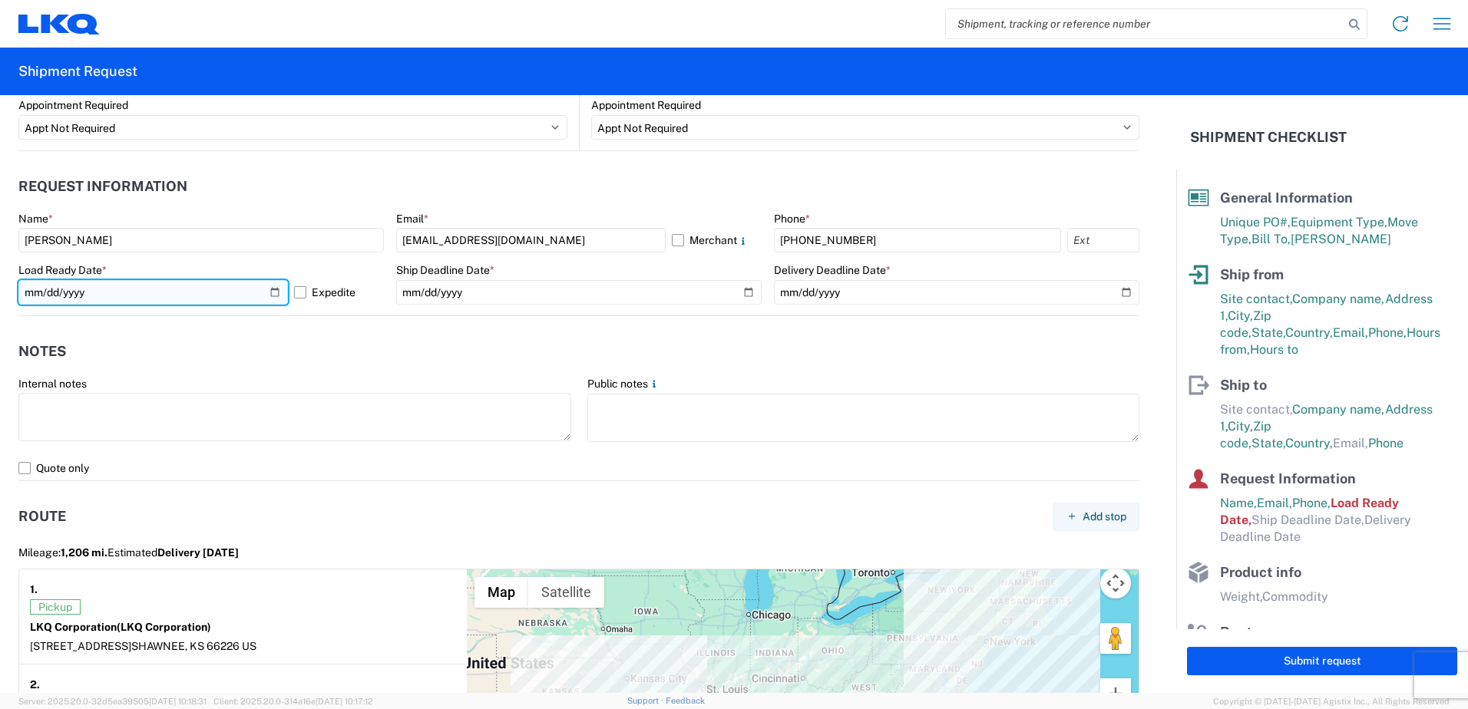
click at [274, 292] on input "2025-10-10" at bounding box center [152, 292] width 269 height 25
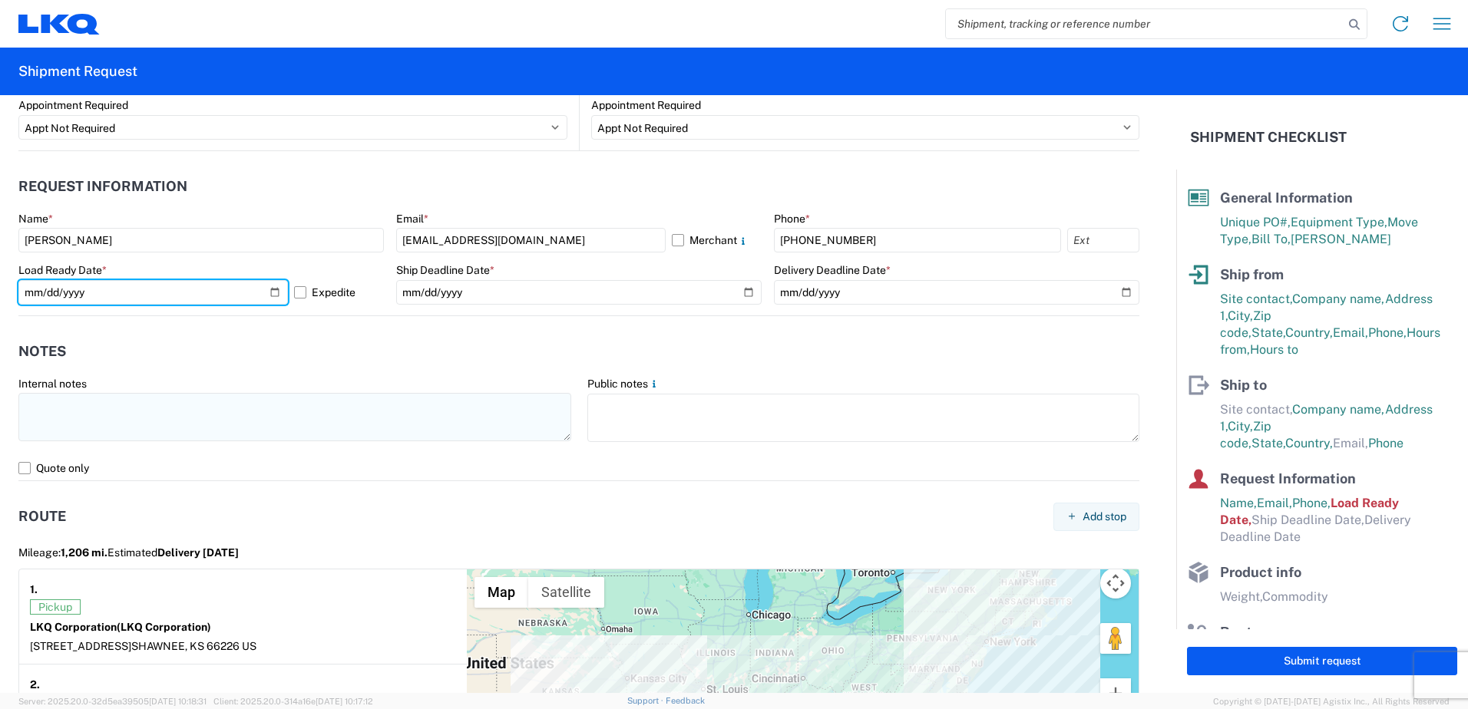
type input "2025-10-08"
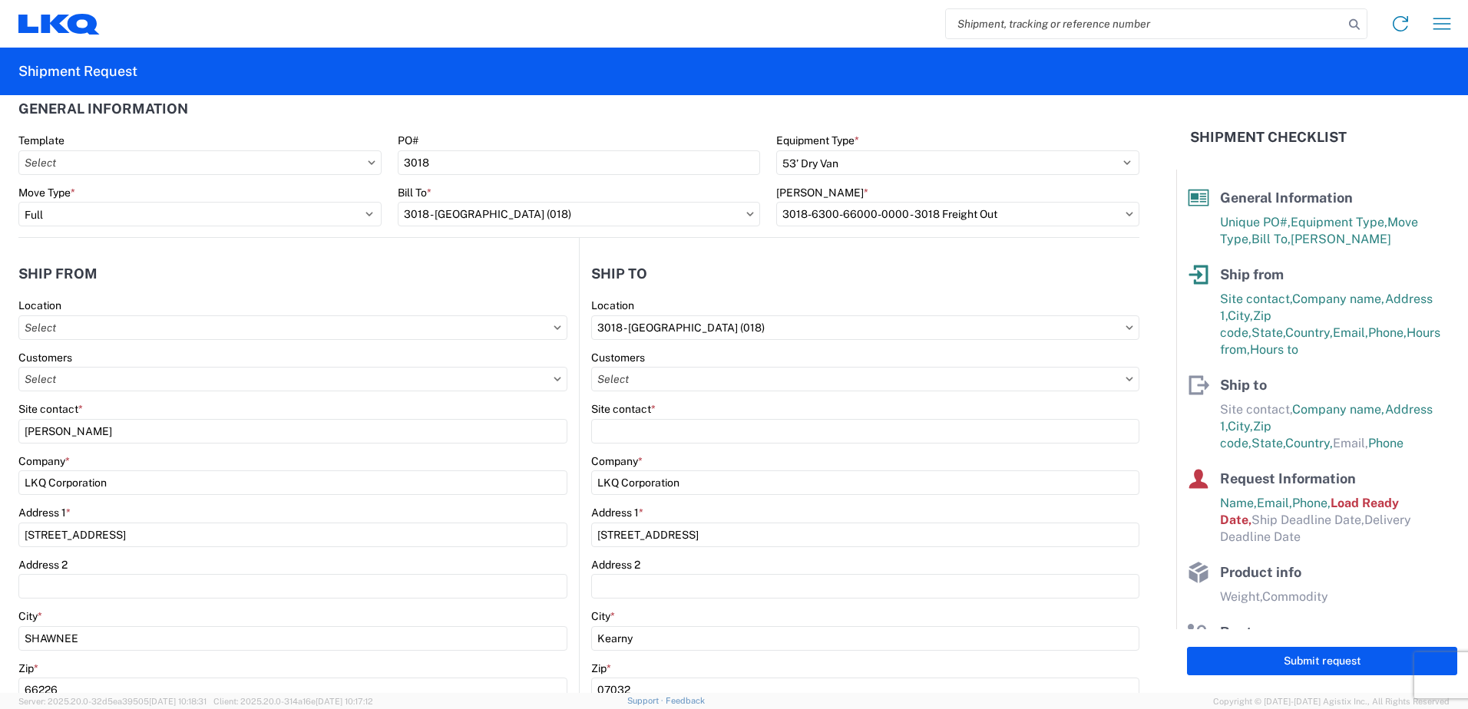
scroll to position [0, 0]
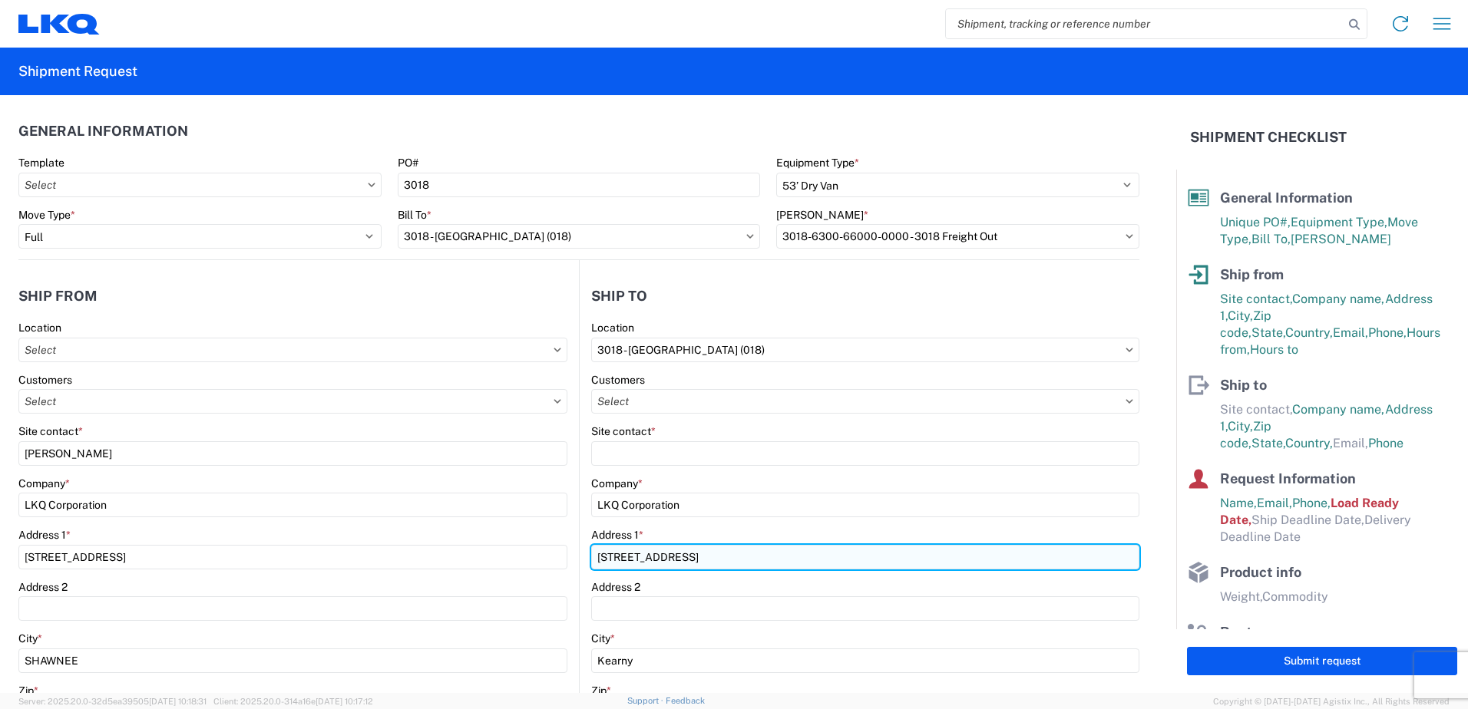
click at [682, 558] on input "40 Western Rd Su\te 100" at bounding box center [865, 557] width 548 height 25
type input "40 Western Rd"
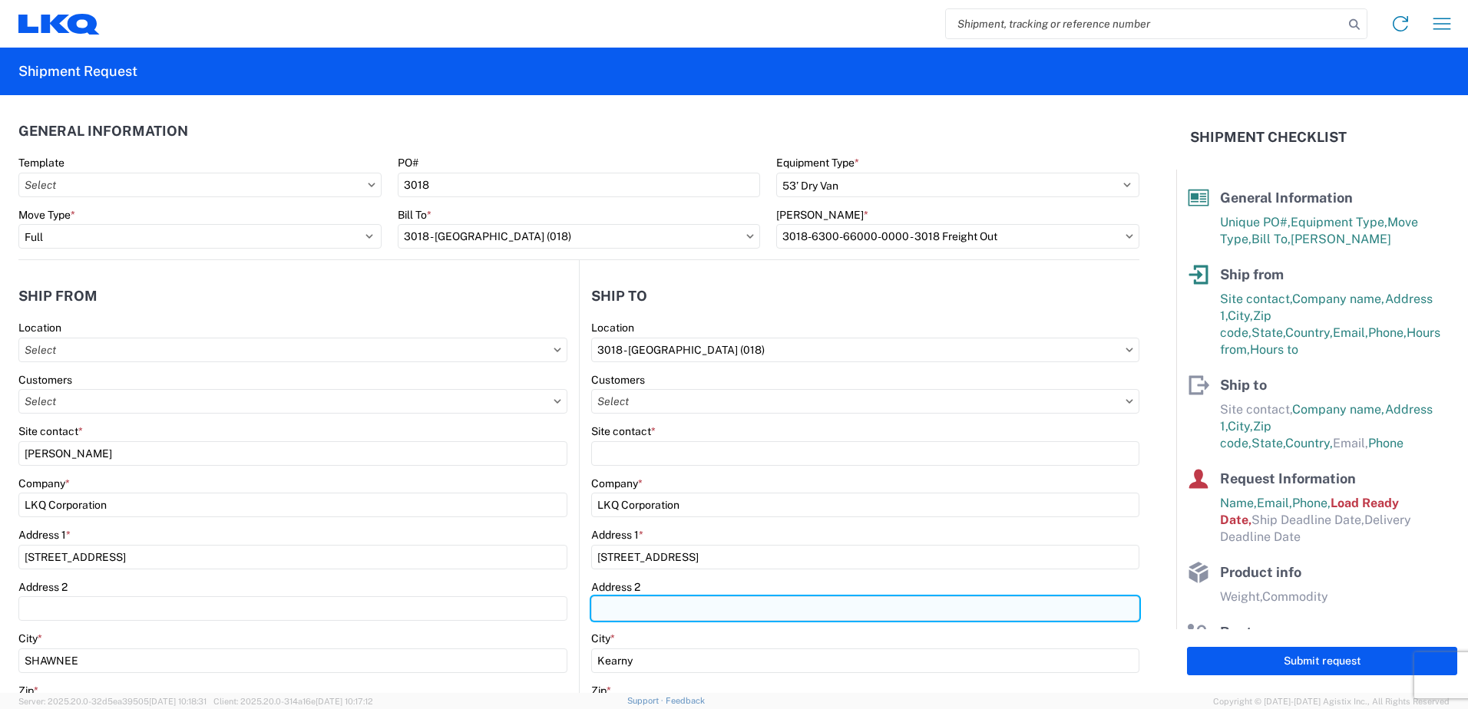
click at [700, 603] on input "Address 2" at bounding box center [865, 608] width 548 height 25
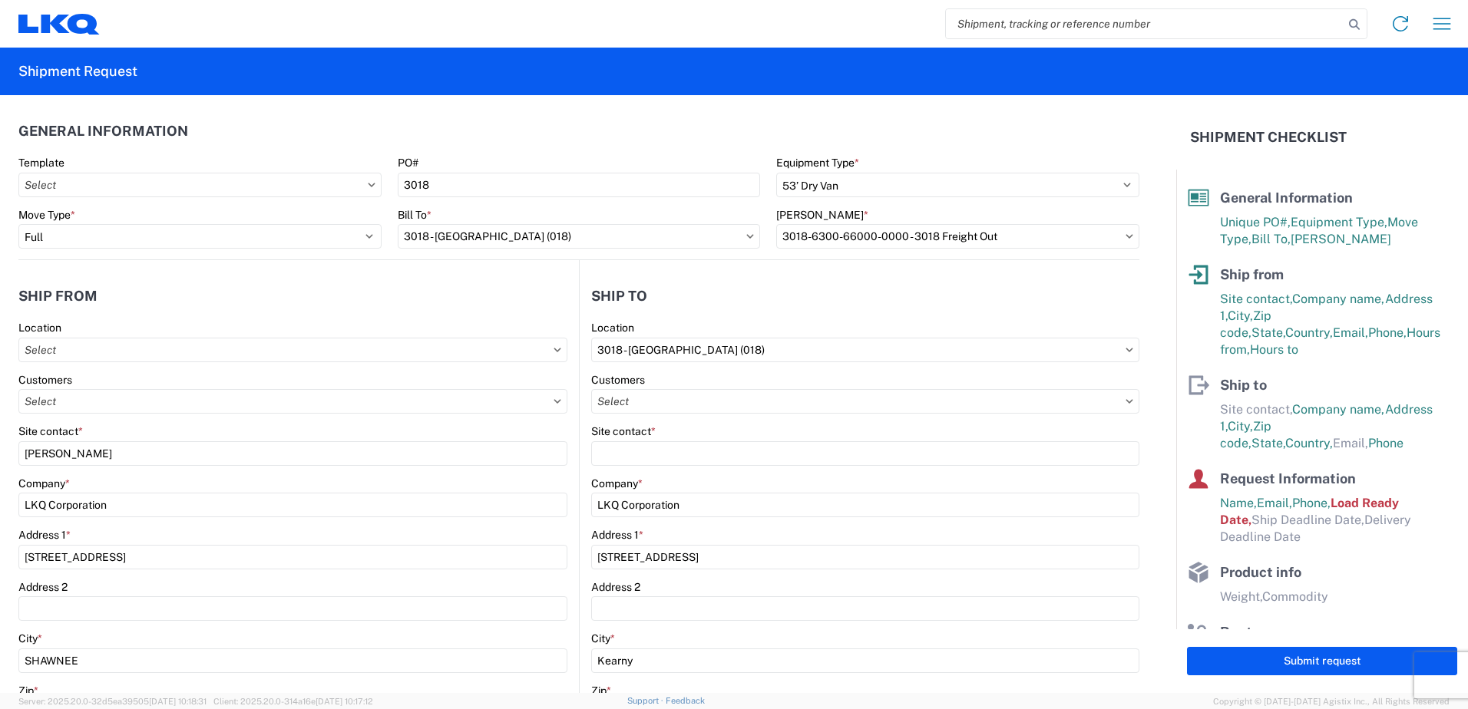
click at [1002, 414] on agx-form-control-wrapper-v2 "Customers" at bounding box center [865, 399] width 548 height 52
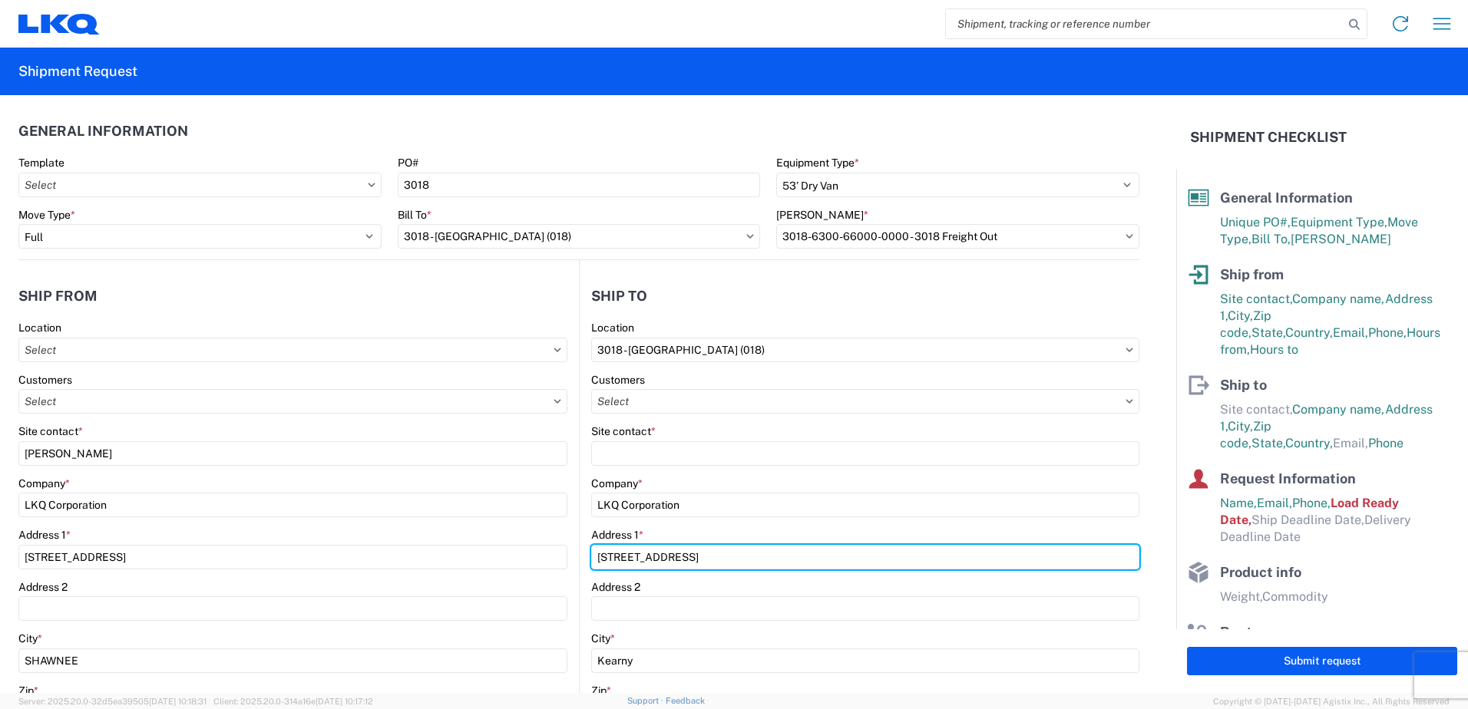
drag, startPoint x: 692, startPoint y: 563, endPoint x: 562, endPoint y: 564, distance: 130.5
click at [562, 564] on div "Ship from Location Customers Site contact * KEITH PHILLIPS Company * LKQ Corpor…" at bounding box center [578, 627] width 1121 height 735
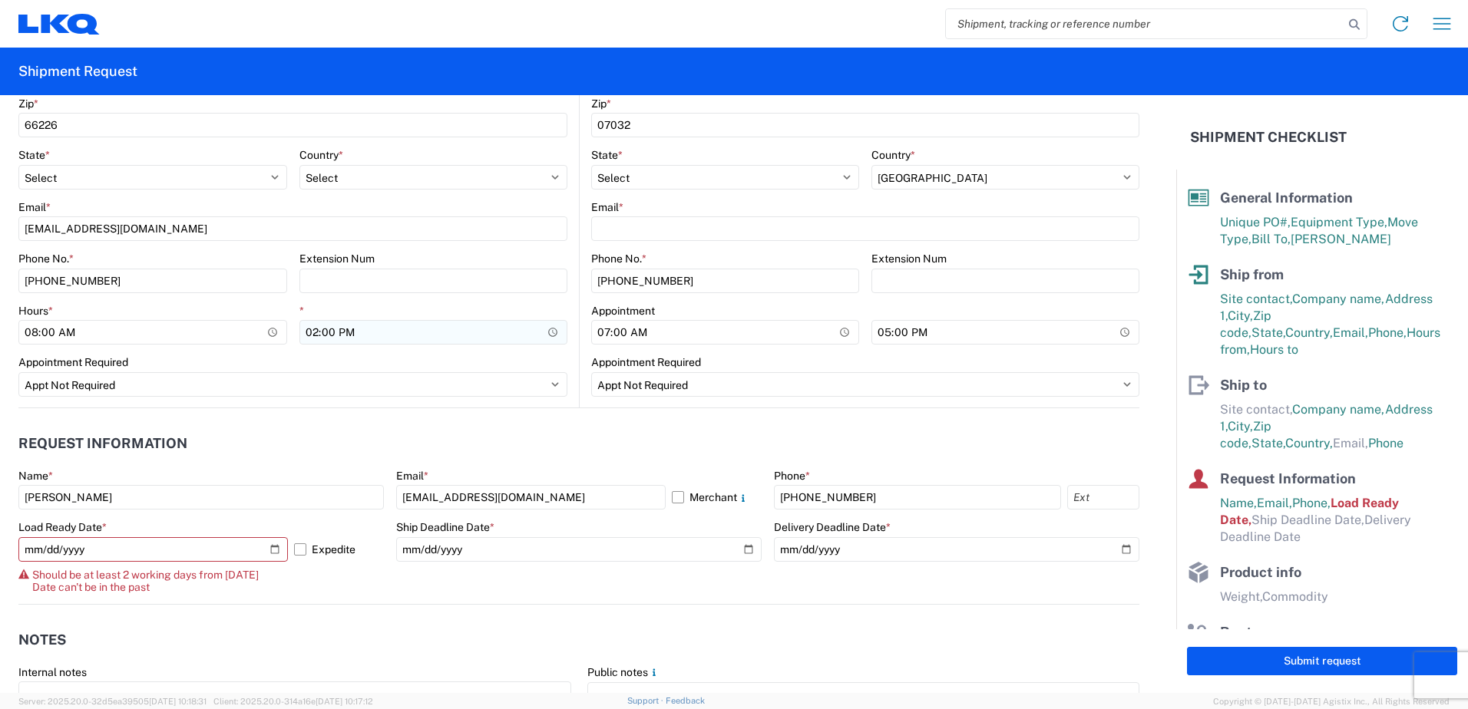
scroll to position [614, 0]
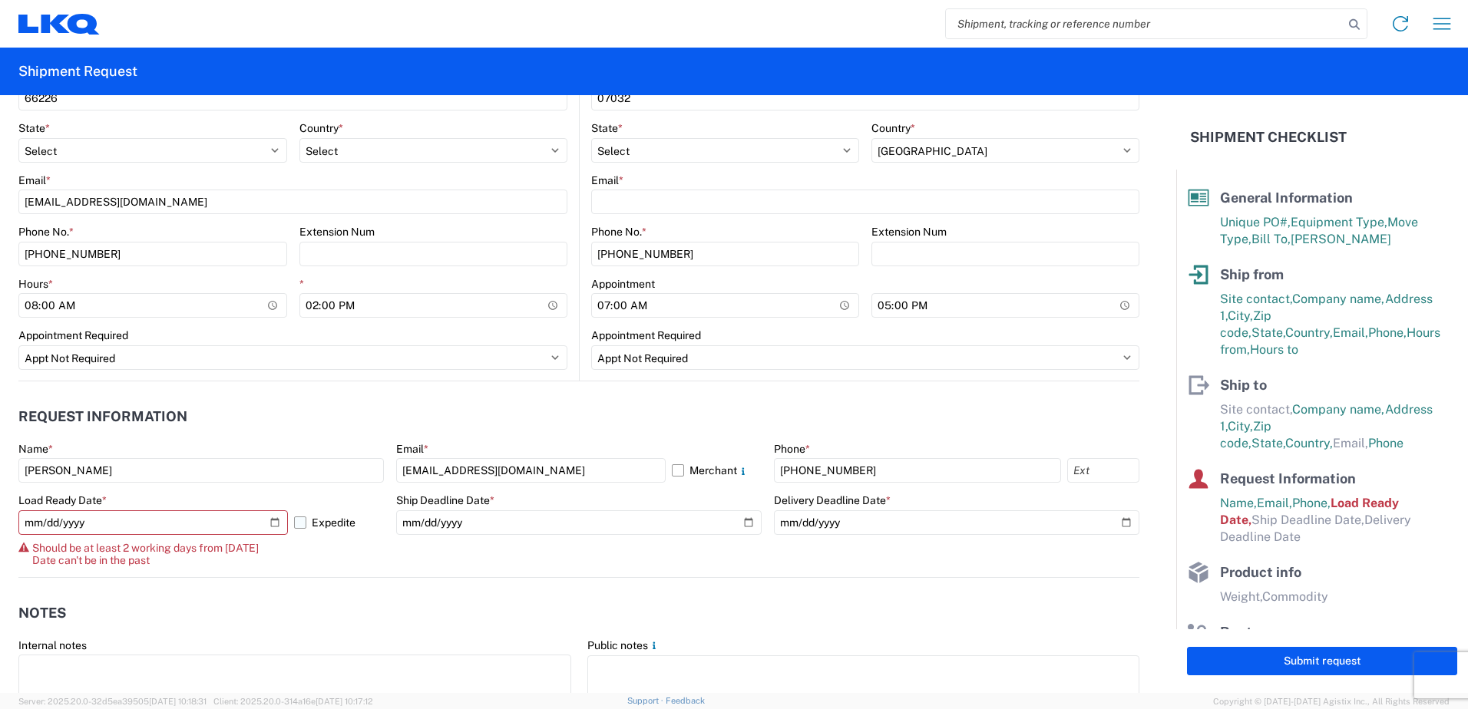
click at [302, 523] on label "Expedite" at bounding box center [339, 522] width 90 height 25
click at [0, 0] on input "Expedite" at bounding box center [0, 0] width 0 height 0
click at [269, 525] on input "2025-10-08" at bounding box center [152, 522] width 269 height 25
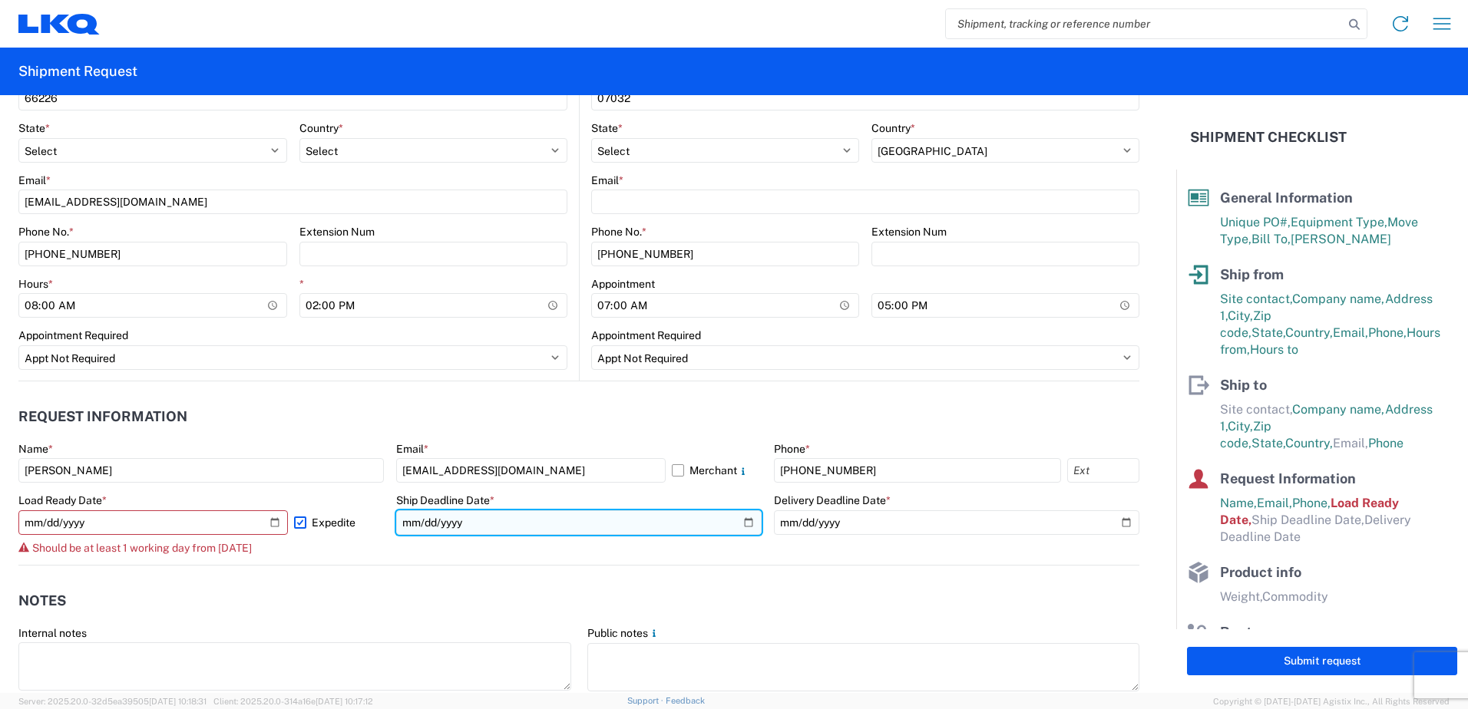
click at [508, 518] on input "date" at bounding box center [578, 522] width 365 height 25
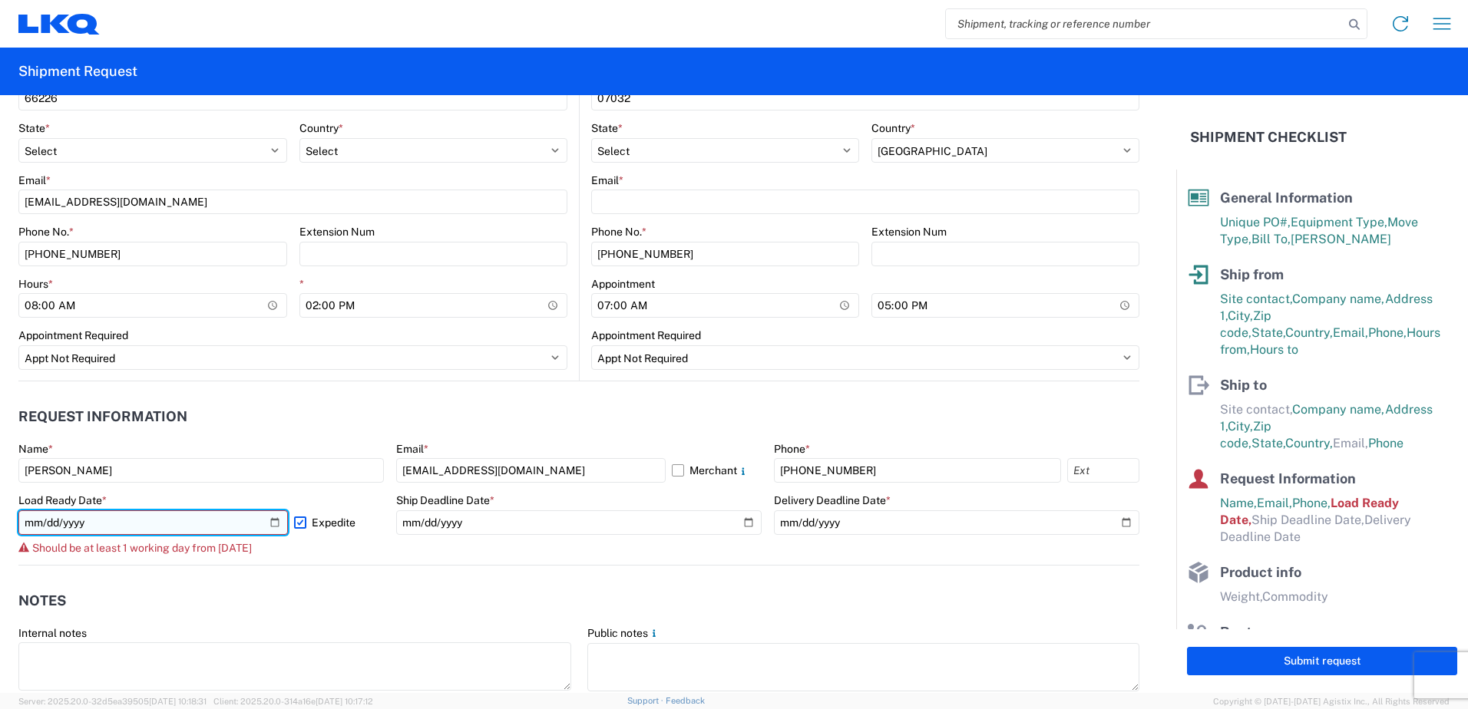
click at [263, 524] on input "2025-10-09" at bounding box center [152, 522] width 269 height 25
click at [269, 524] on input "2025-10-09" at bounding box center [152, 522] width 269 height 25
type input "2025-10-10"
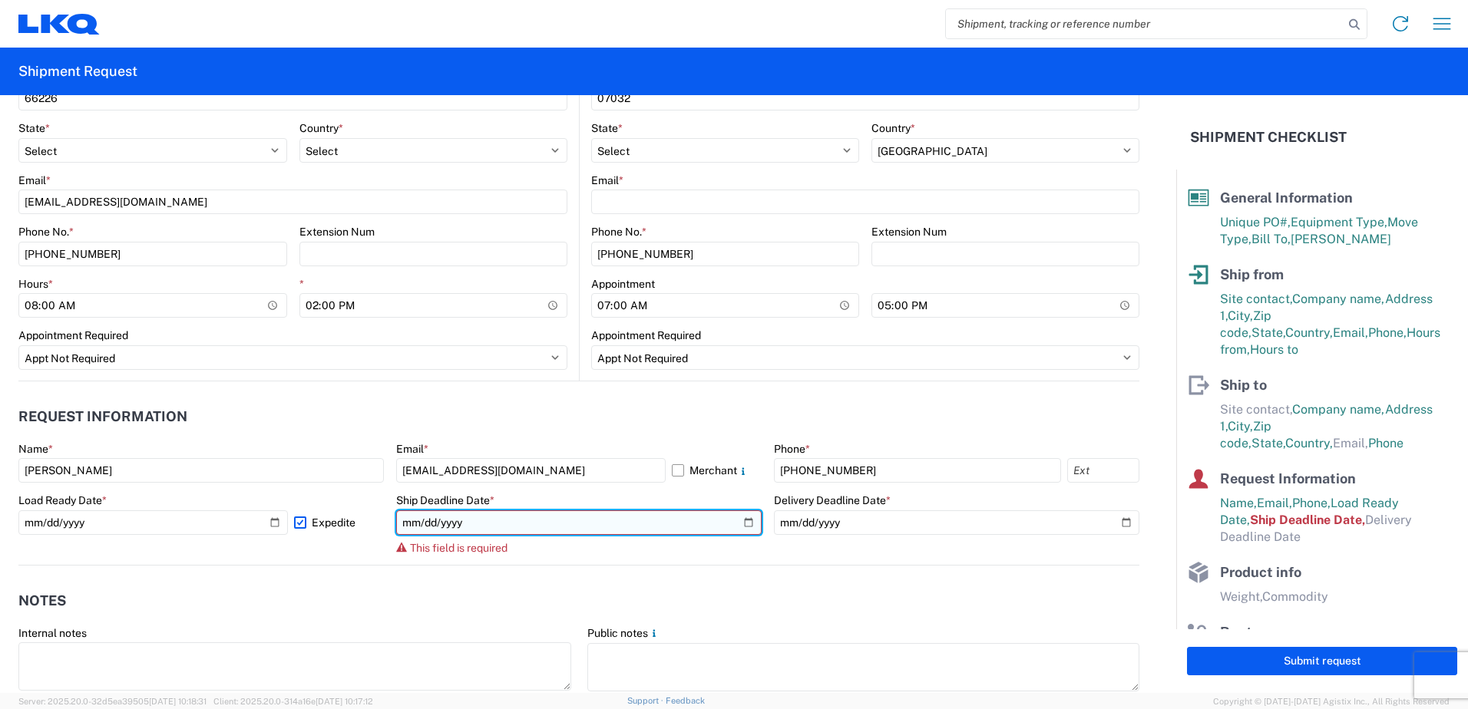
click at [510, 520] on input "date" at bounding box center [578, 522] width 365 height 25
click at [742, 527] on input "date" at bounding box center [578, 522] width 365 height 25
type input "2025-10-10"
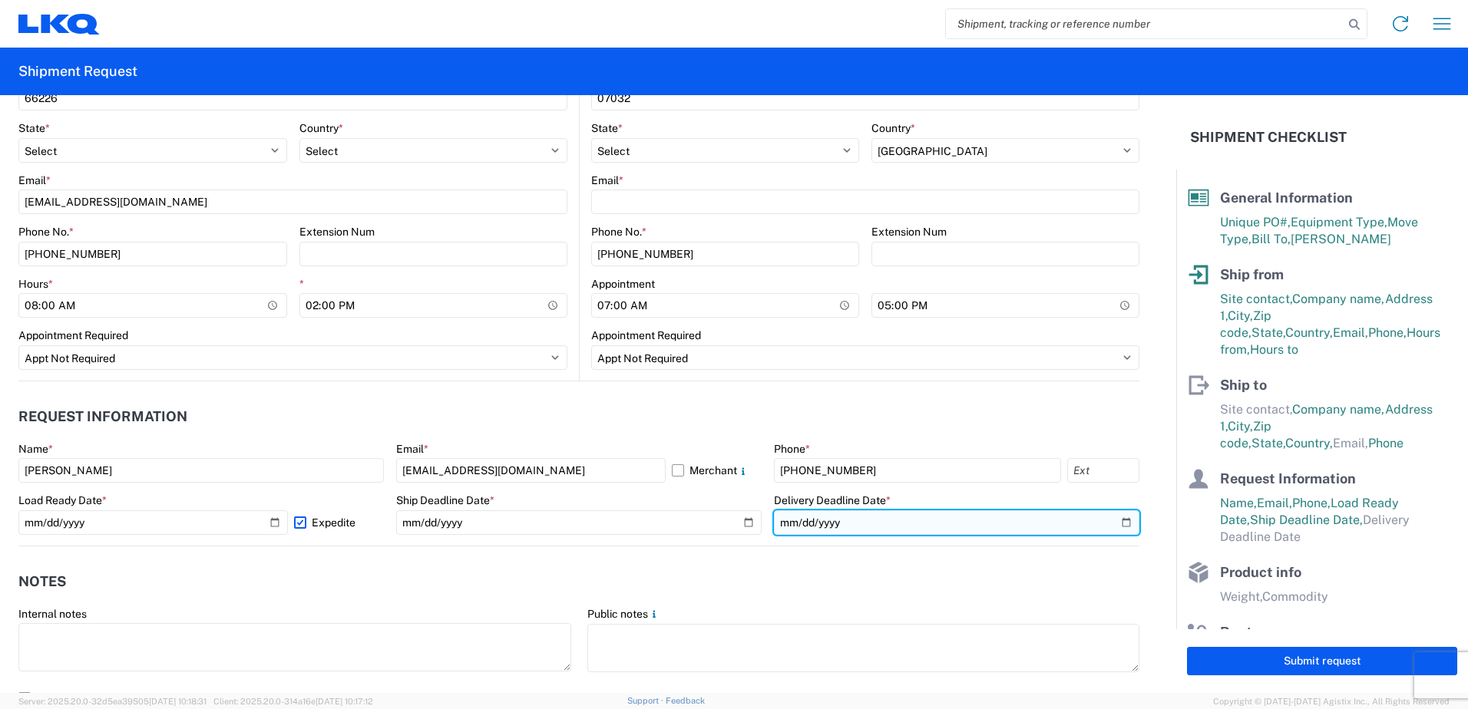
click at [887, 523] on input "date" at bounding box center [956, 522] width 365 height 25
click at [1117, 524] on input "date" at bounding box center [956, 522] width 365 height 25
type input "2025-10-10"
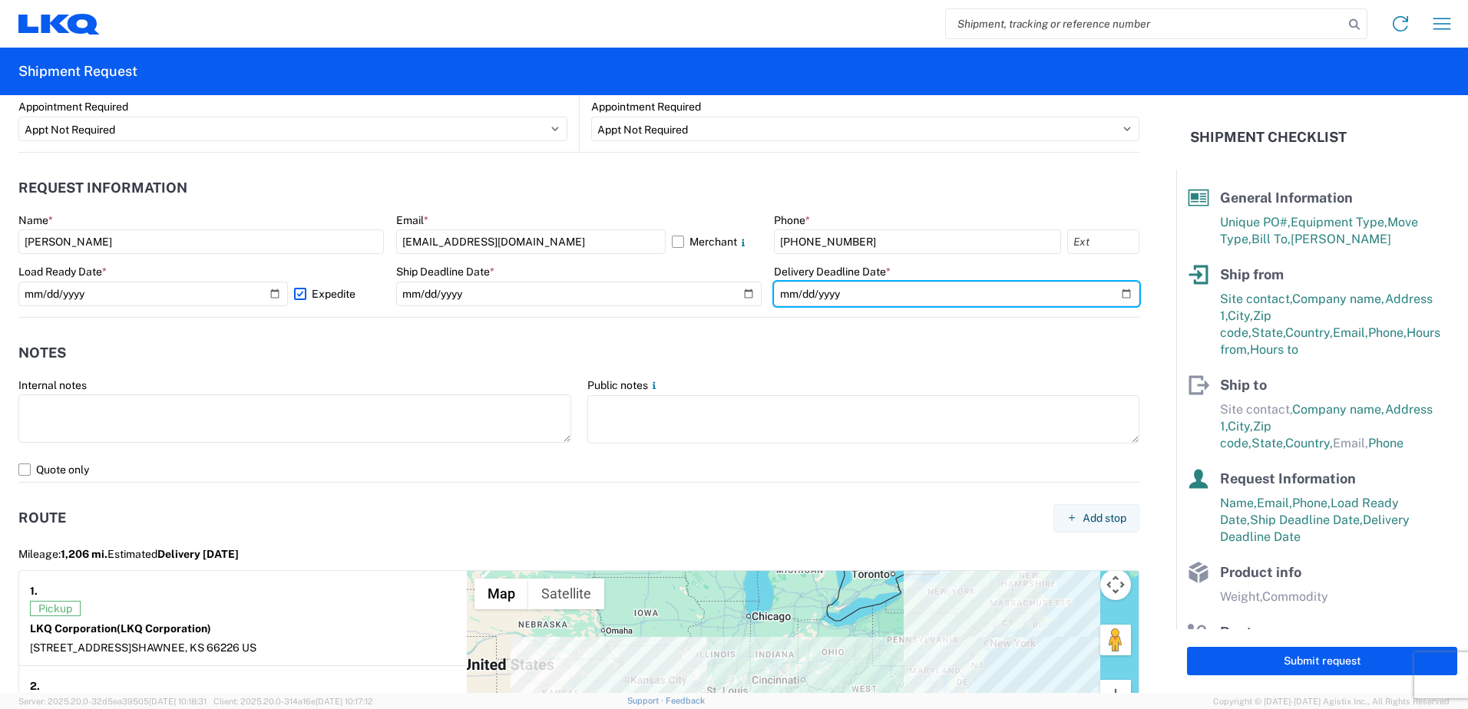
scroll to position [844, 0]
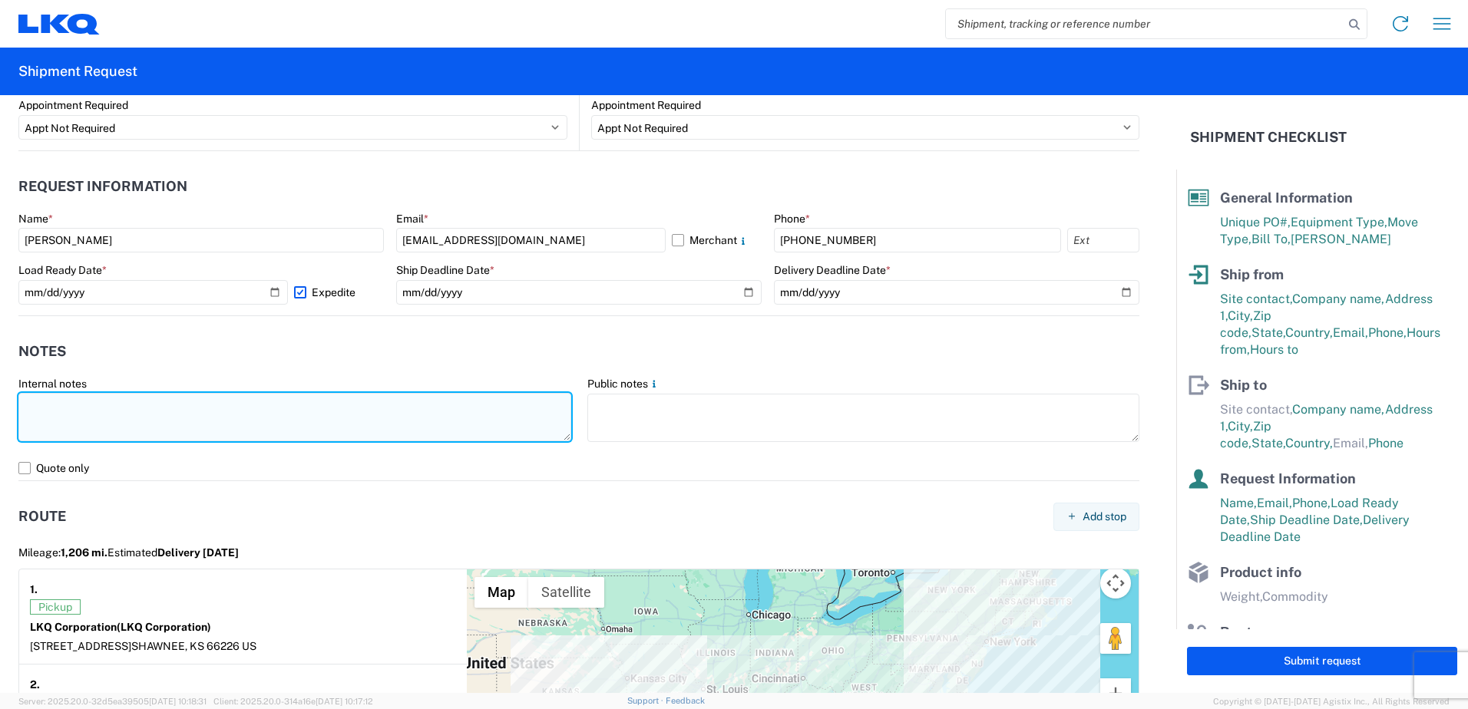
click at [195, 403] on textarea at bounding box center [294, 417] width 553 height 48
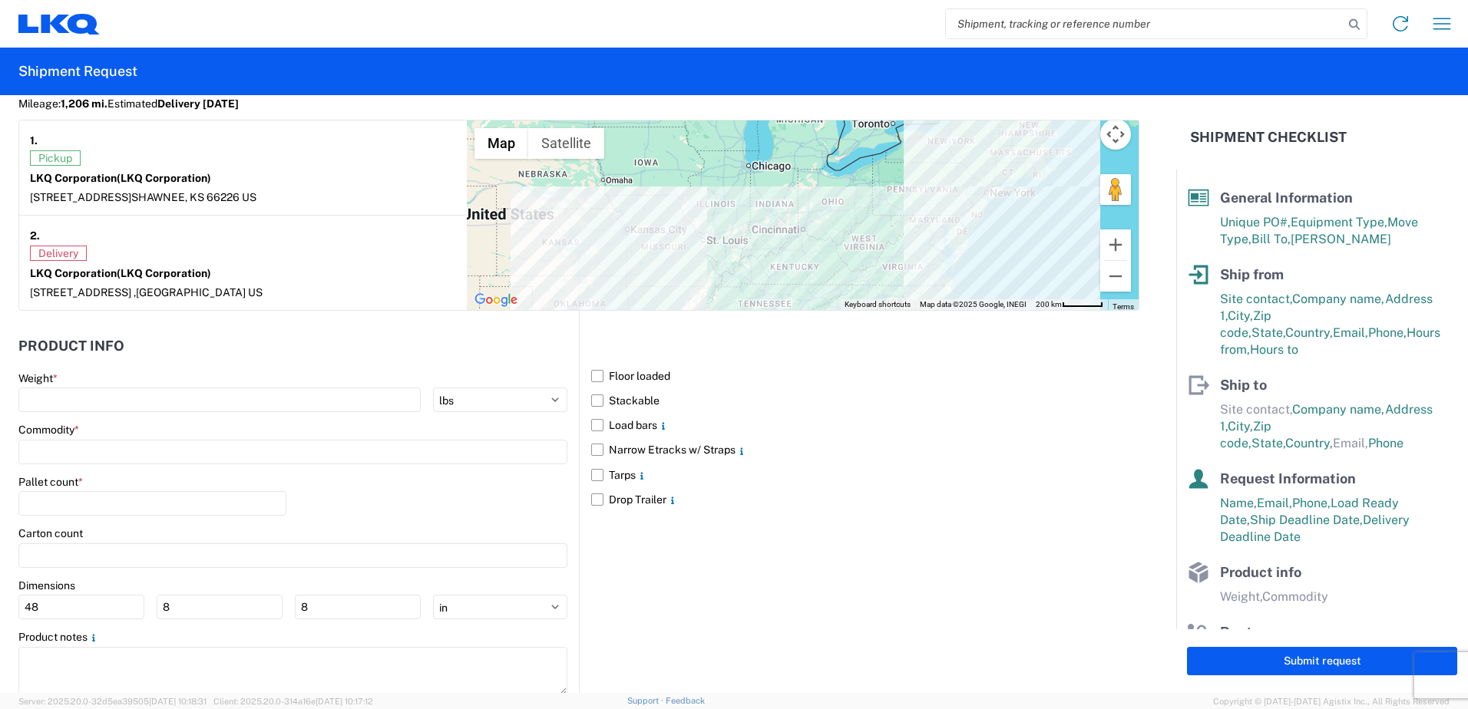
scroll to position [1305, 0]
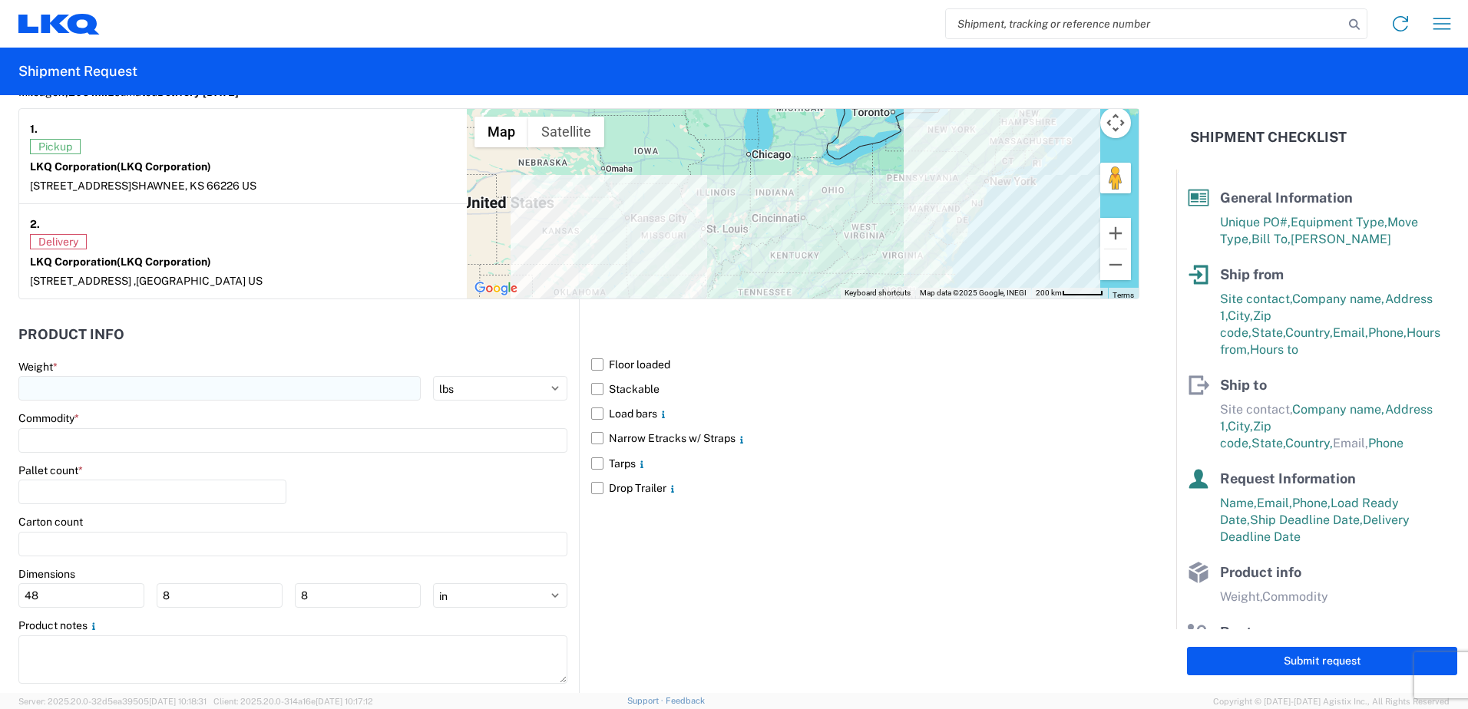
type textarea "NO BOX TRUCK EMPTY 53' DRY VAN"
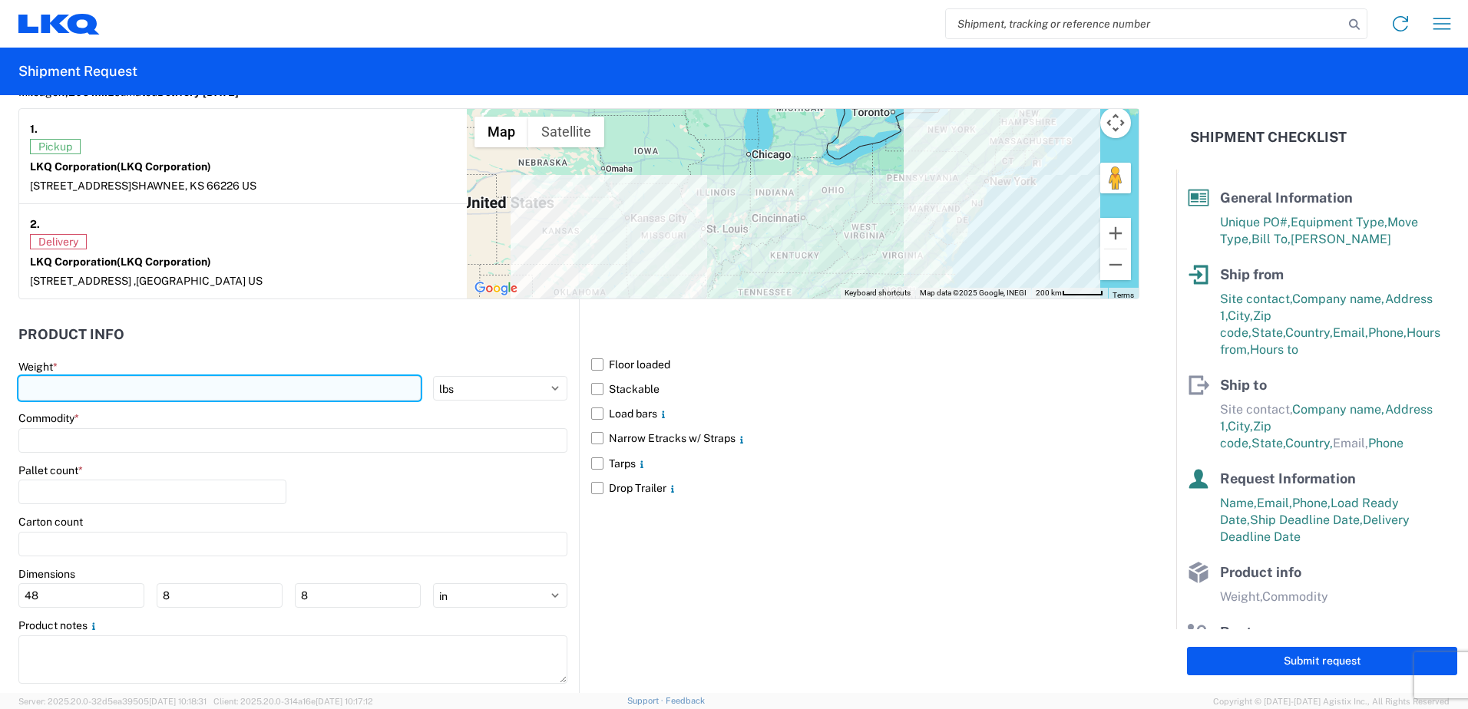
click at [162, 381] on input "number" at bounding box center [219, 388] width 402 height 25
type input "20000"
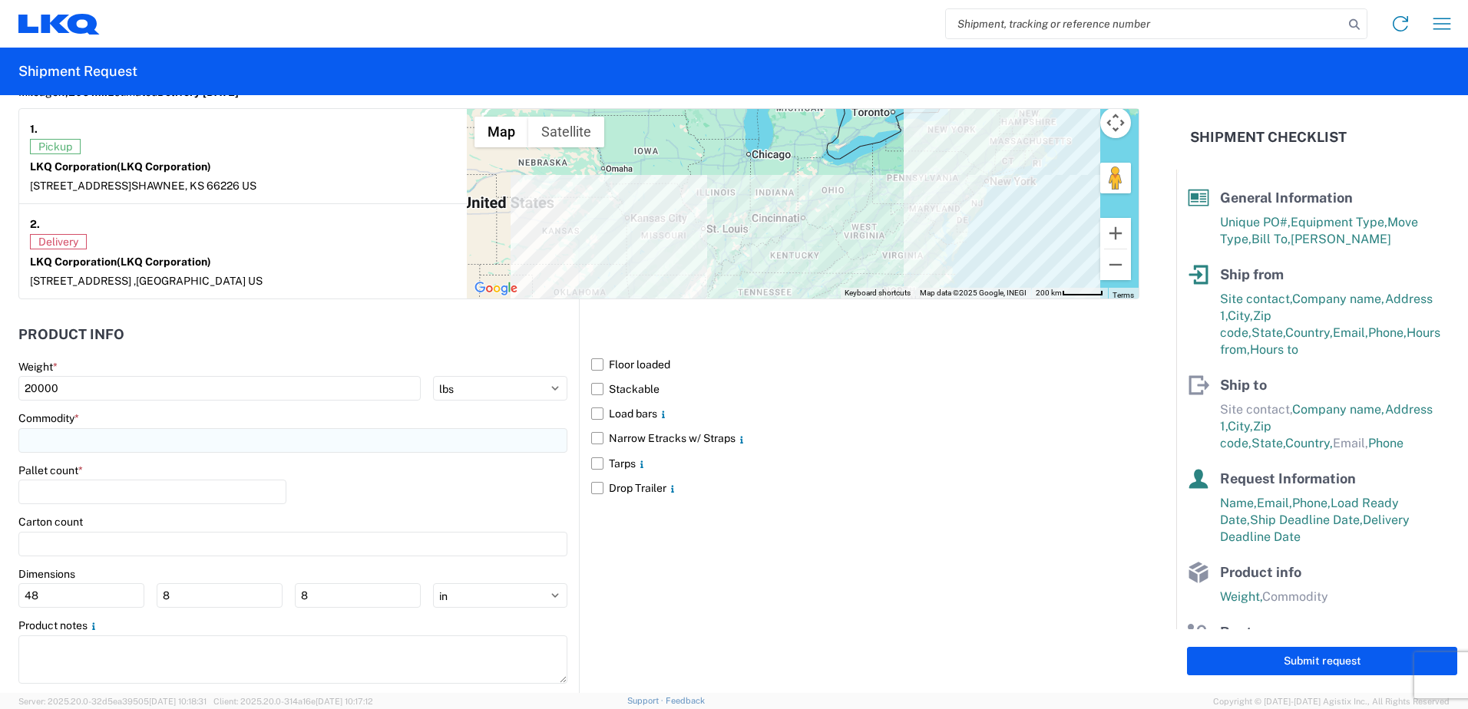
click at [139, 442] on input at bounding box center [292, 440] width 549 height 25
type input "GEN"
click at [135, 506] on div "General Auto Parts (dry)" at bounding box center [156, 509] width 269 height 25
type input "General Auto Parts (dry)"
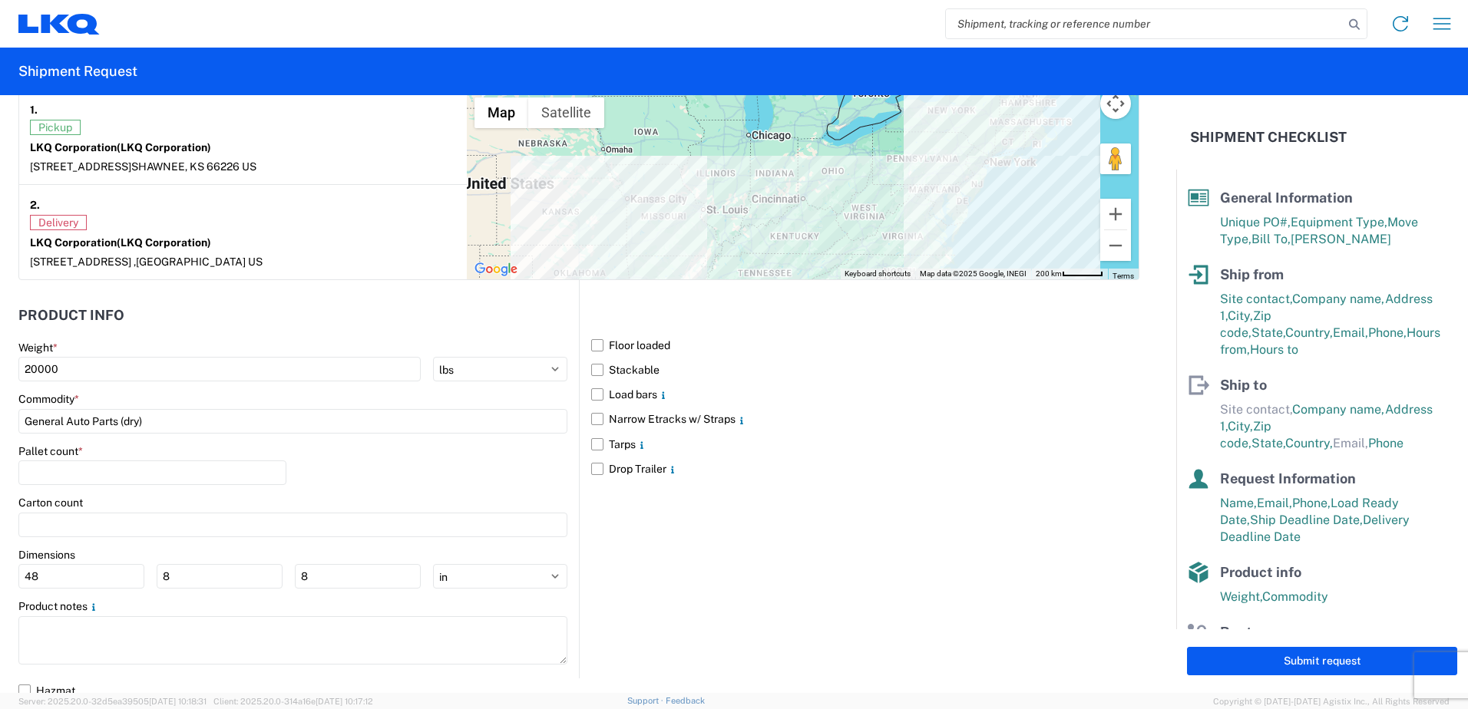
scroll to position [1334, 0]
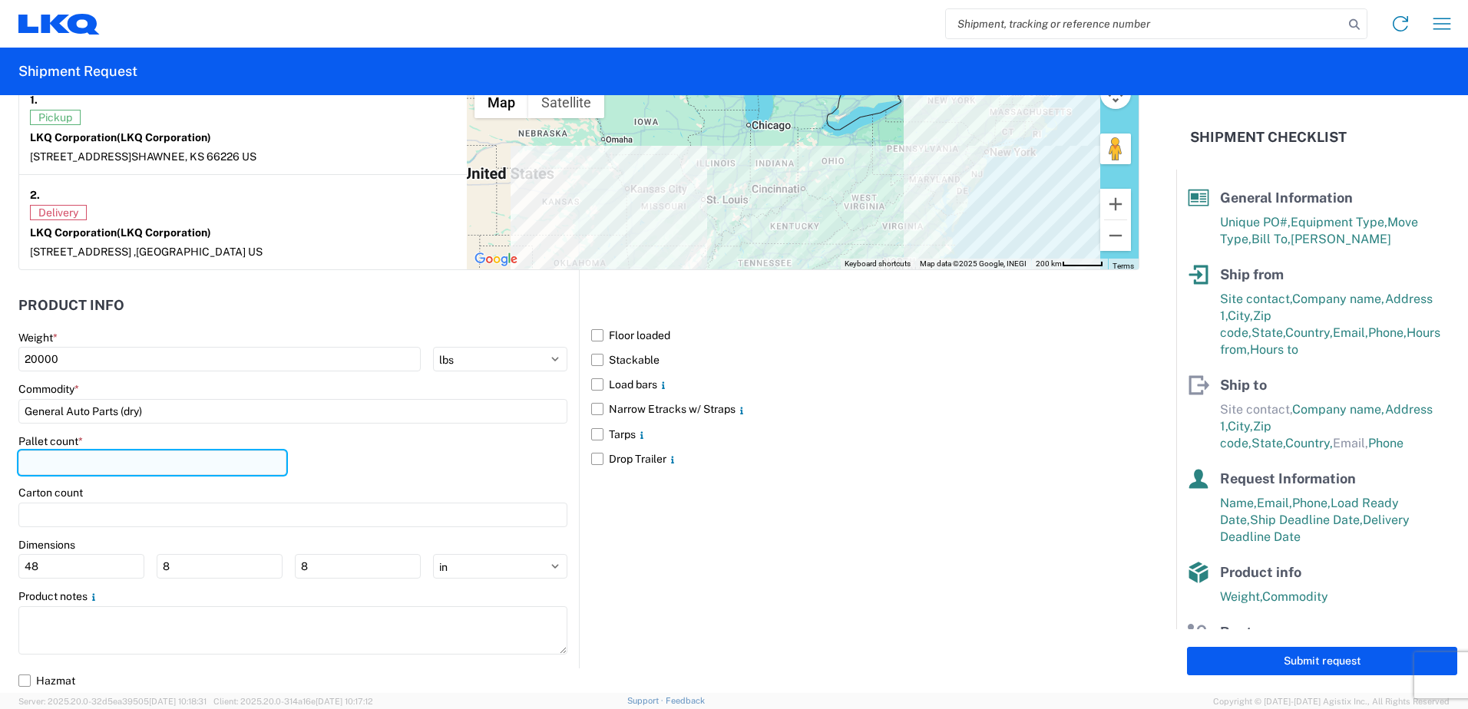
click at [140, 466] on input "number" at bounding box center [152, 463] width 268 height 25
type input "14"
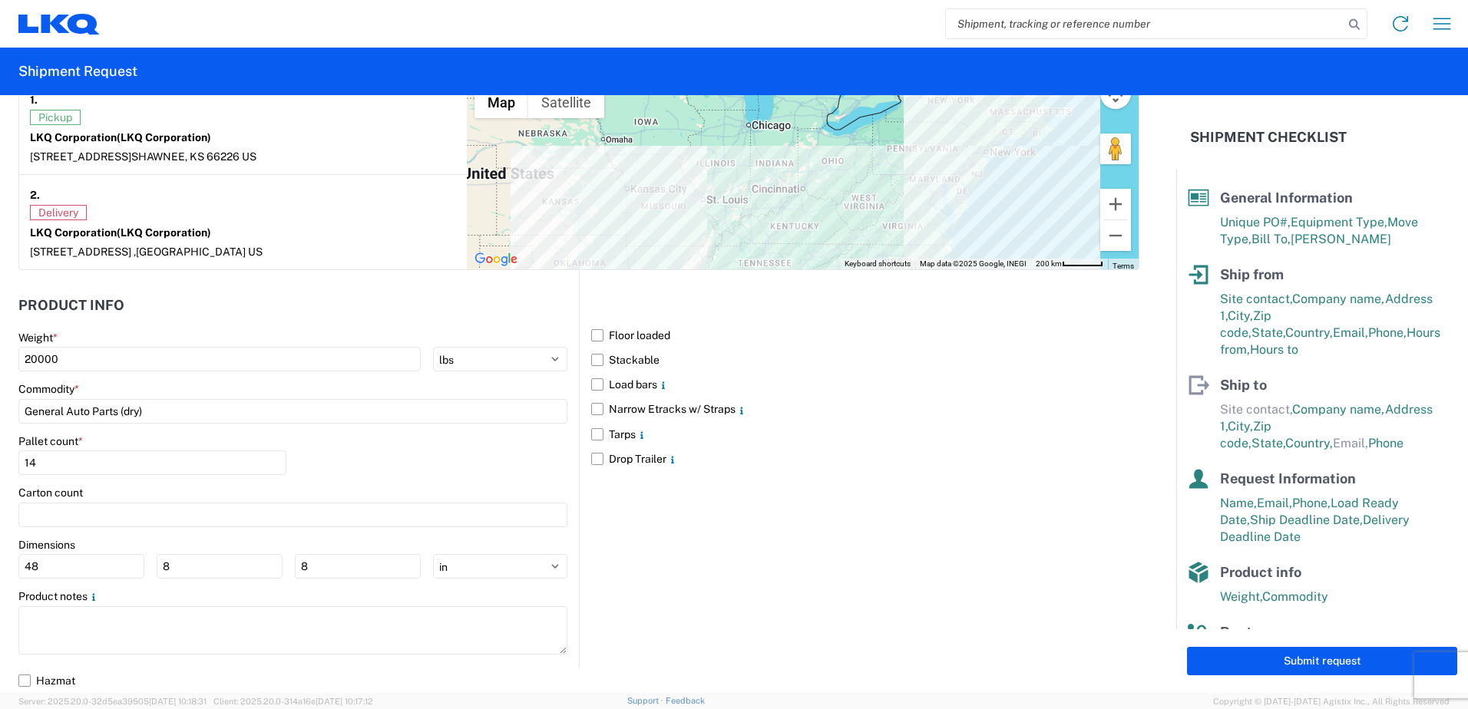
click at [181, 497] on div "Carton count" at bounding box center [292, 493] width 549 height 14
click at [1241, 656] on button "Submit request" at bounding box center [1322, 661] width 270 height 28
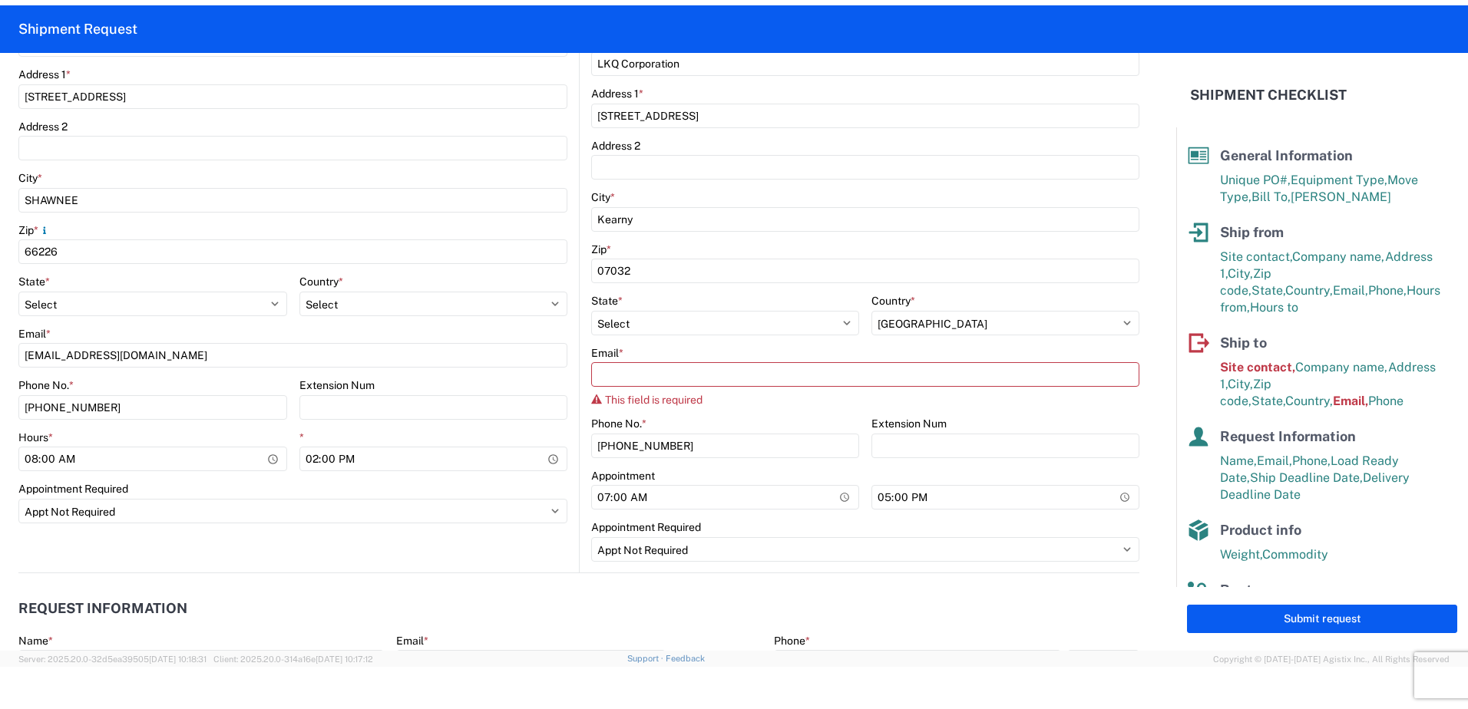
scroll to position [375, 0]
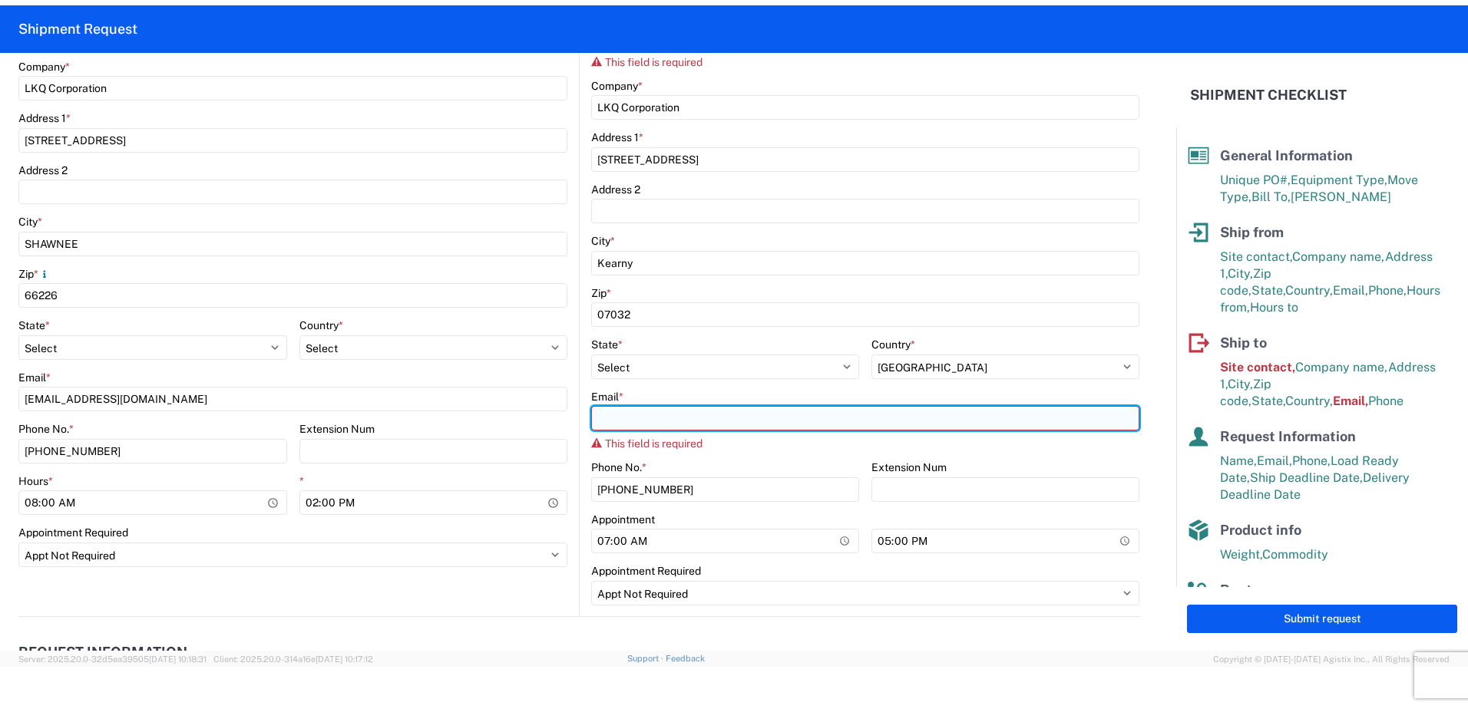
click at [701, 422] on input "Email *" at bounding box center [865, 418] width 548 height 25
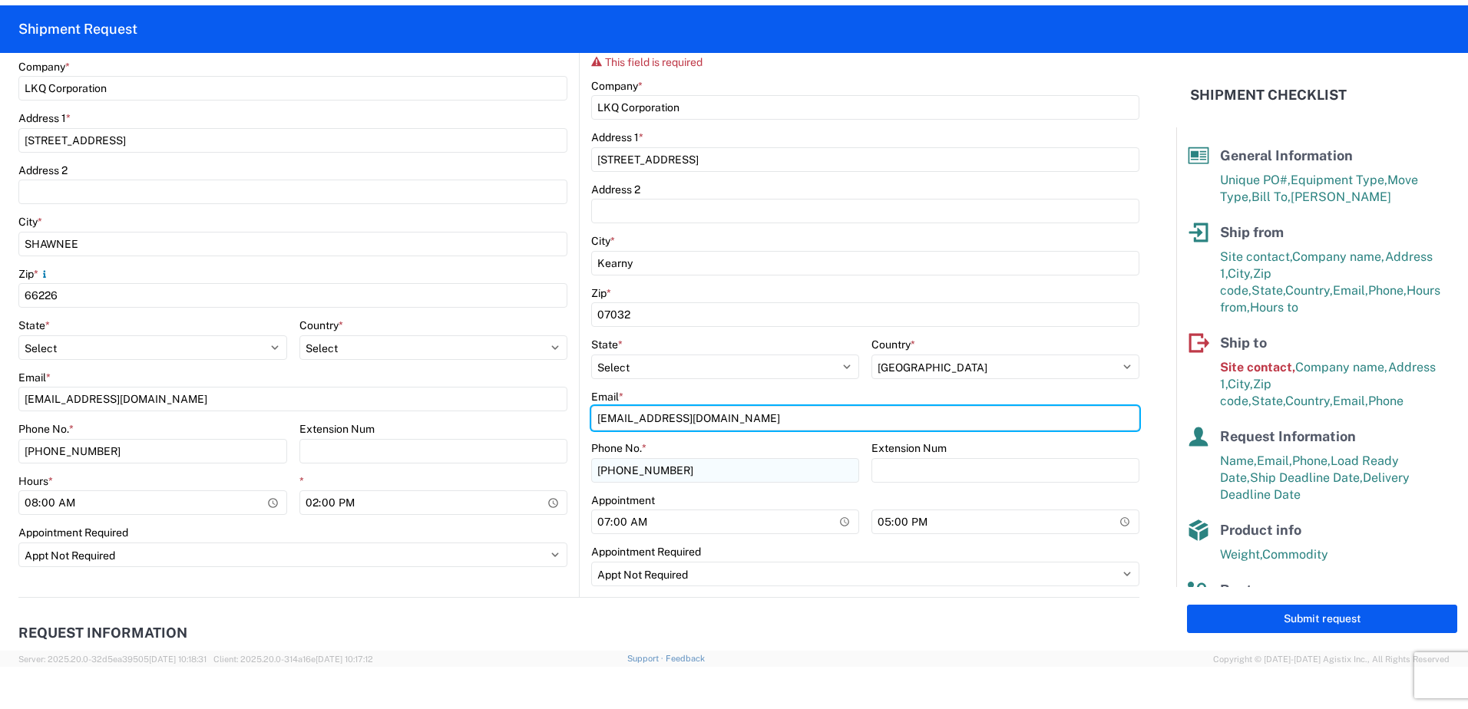
type input "LKQSP_NJTOT18_PM@LKQCORP.COM"
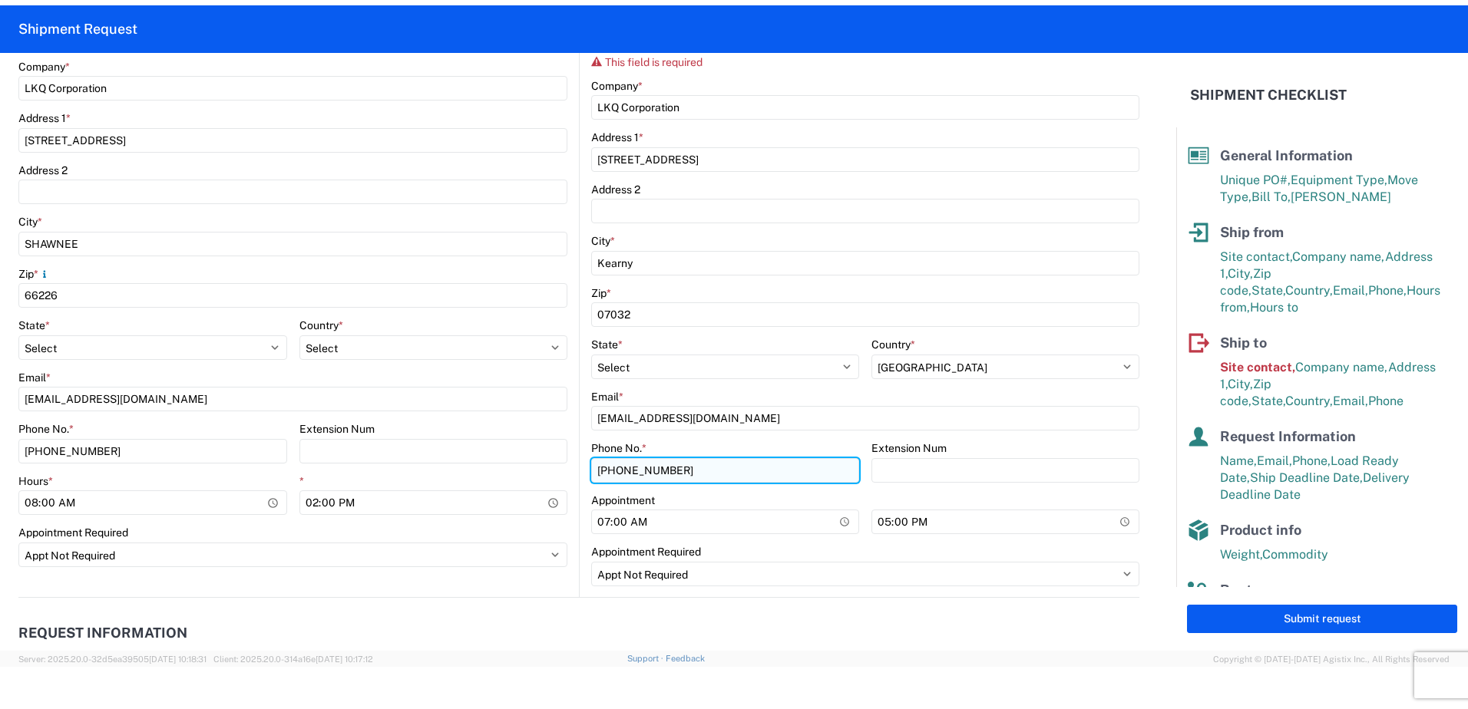
click at [714, 474] on input "973-238-4384" at bounding box center [725, 470] width 268 height 25
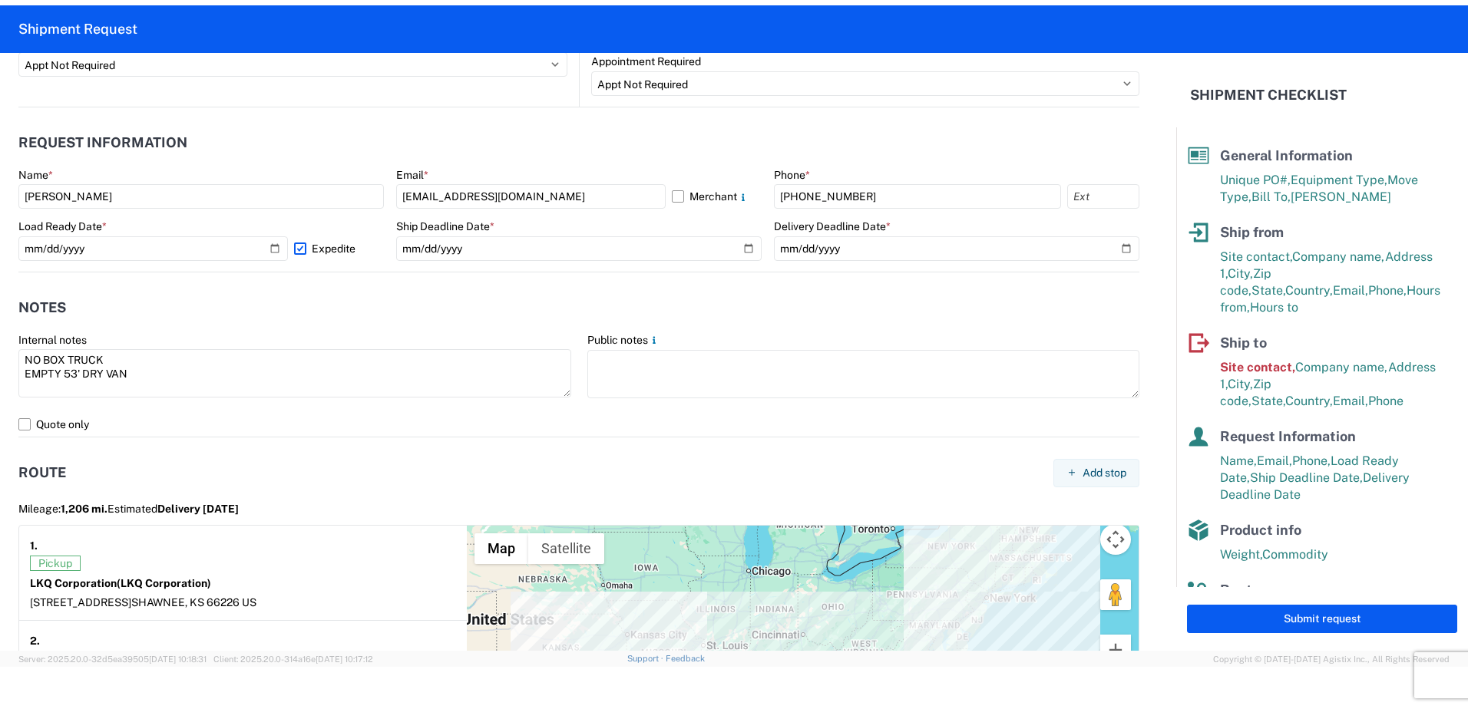
scroll to position [912, 0]
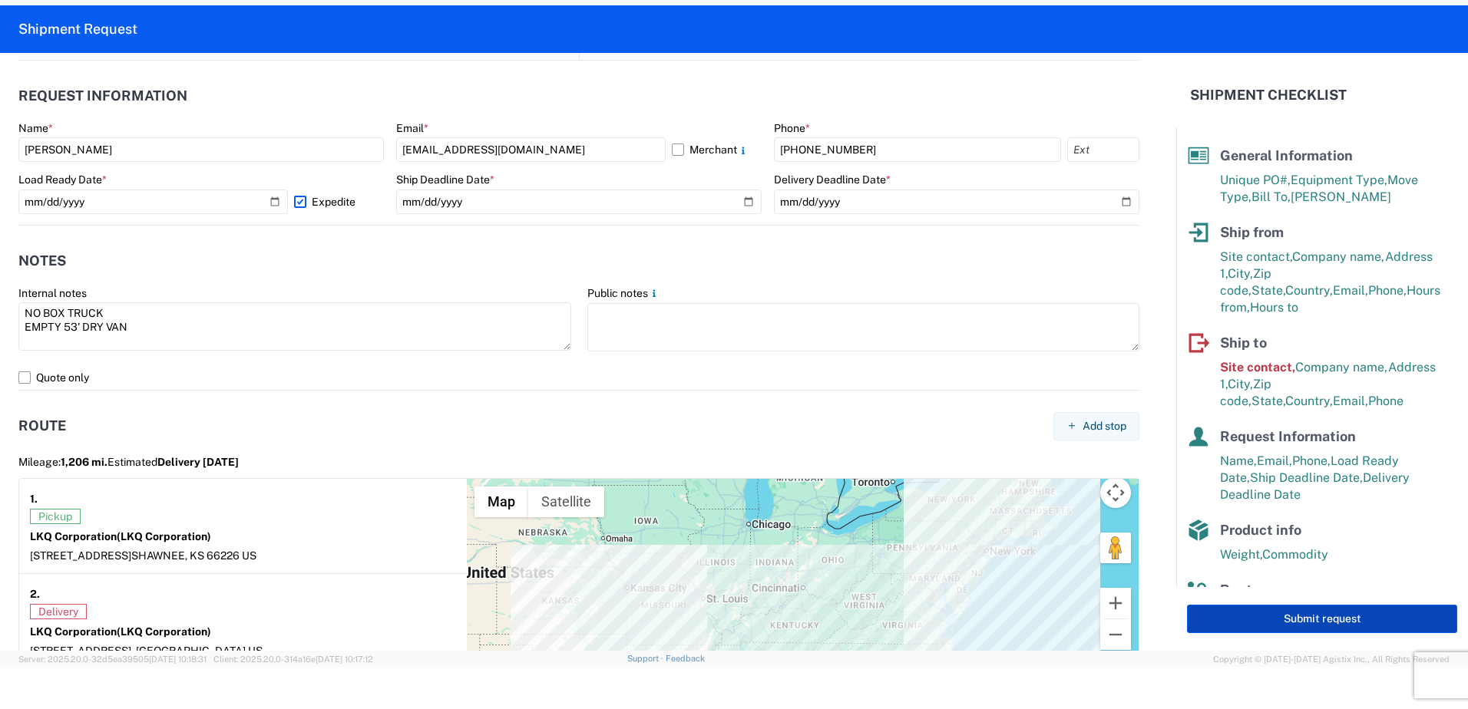
click at [1204, 616] on button "Submit request" at bounding box center [1322, 619] width 270 height 28
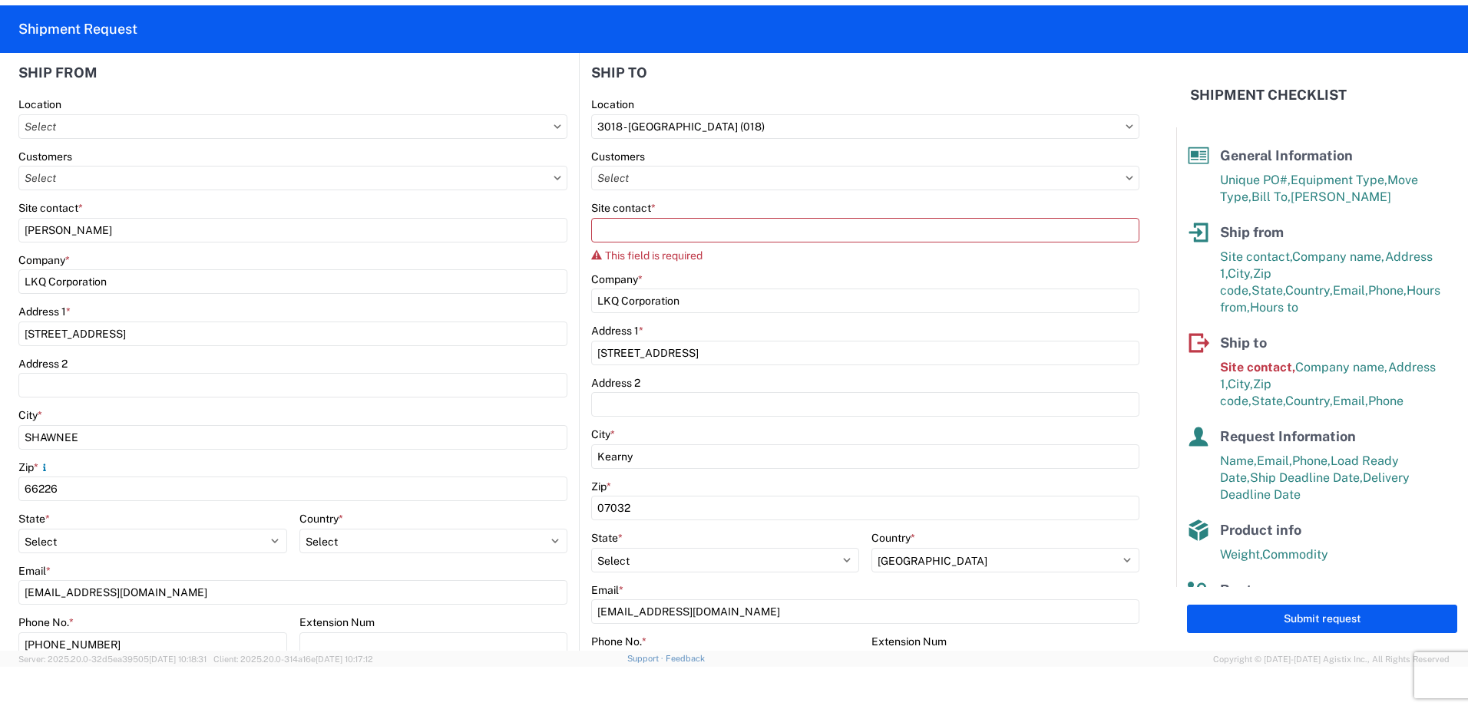
scroll to position [144, 0]
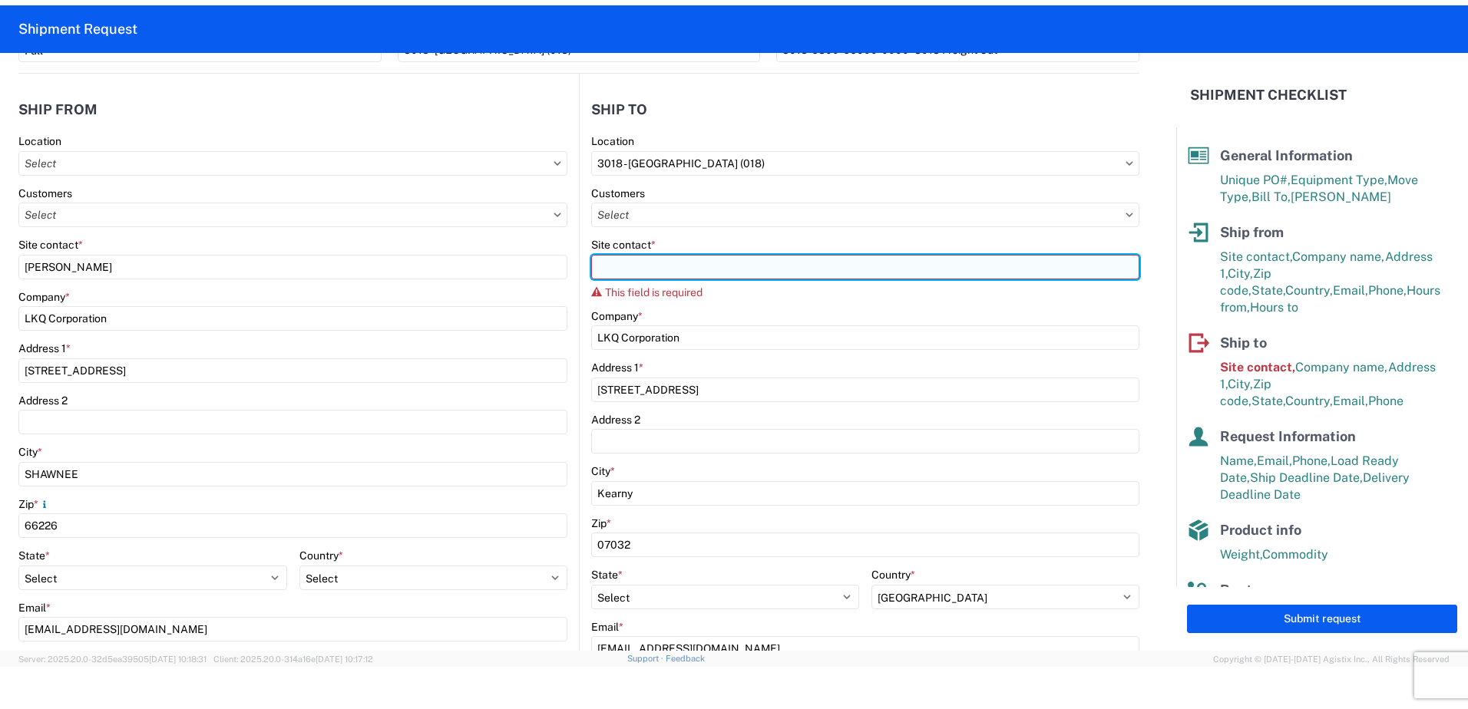
click at [662, 270] on input "Site contact *" at bounding box center [865, 267] width 548 height 25
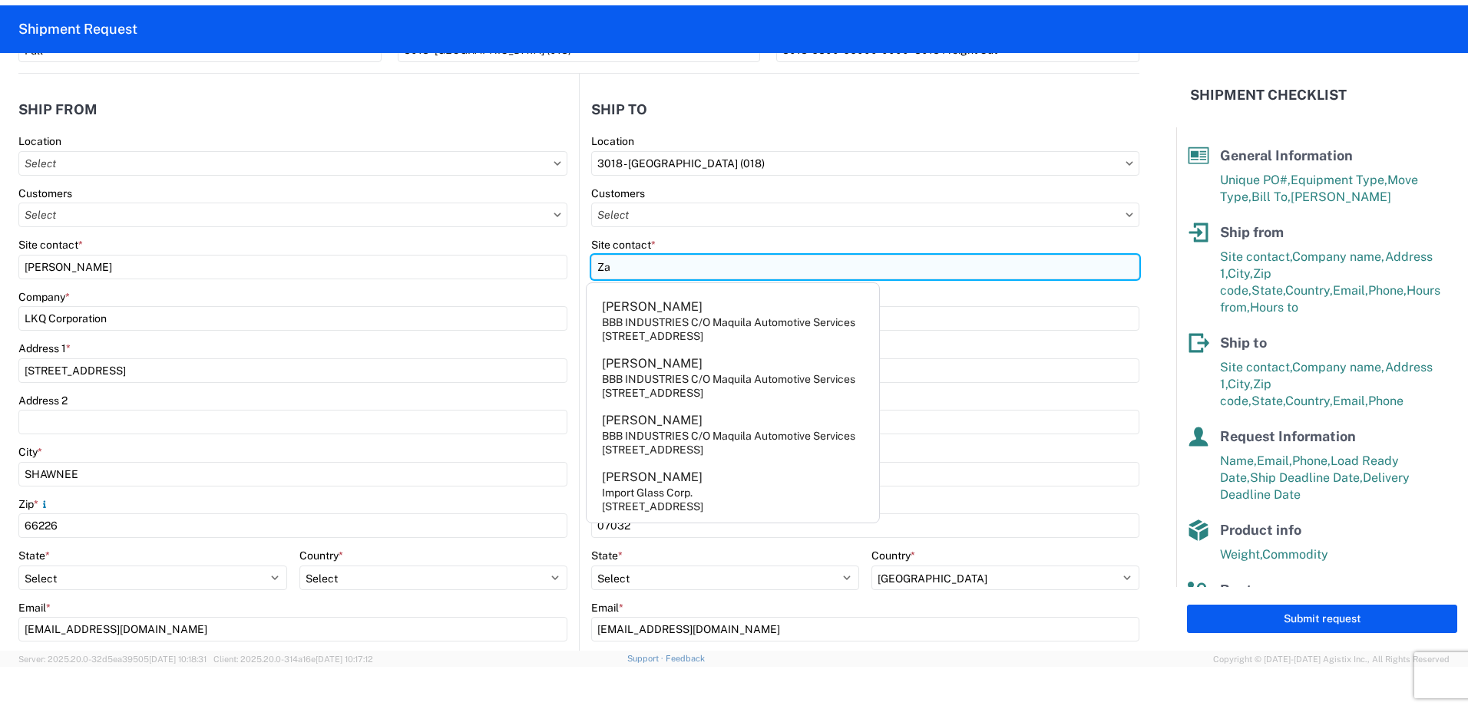
type input "Z"
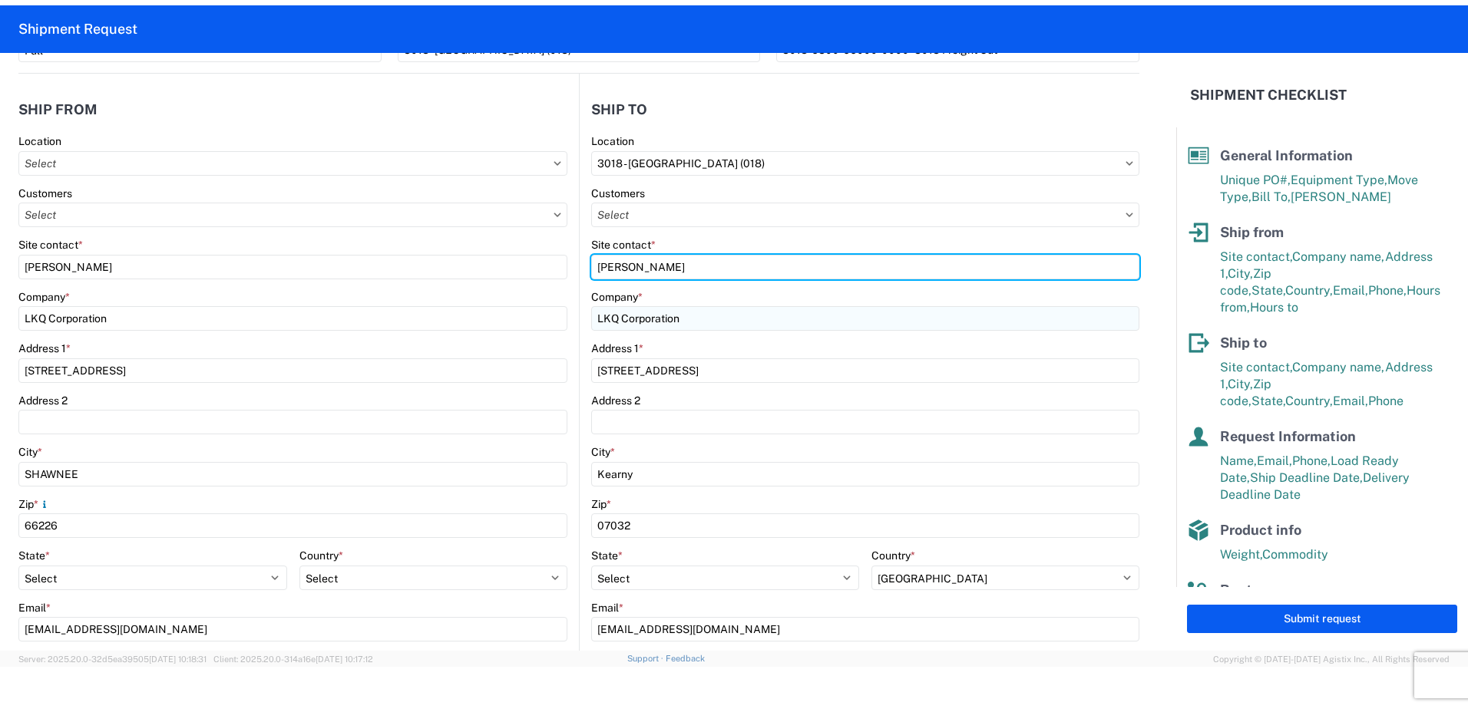
type input "ZACHARY UNCINSKI"
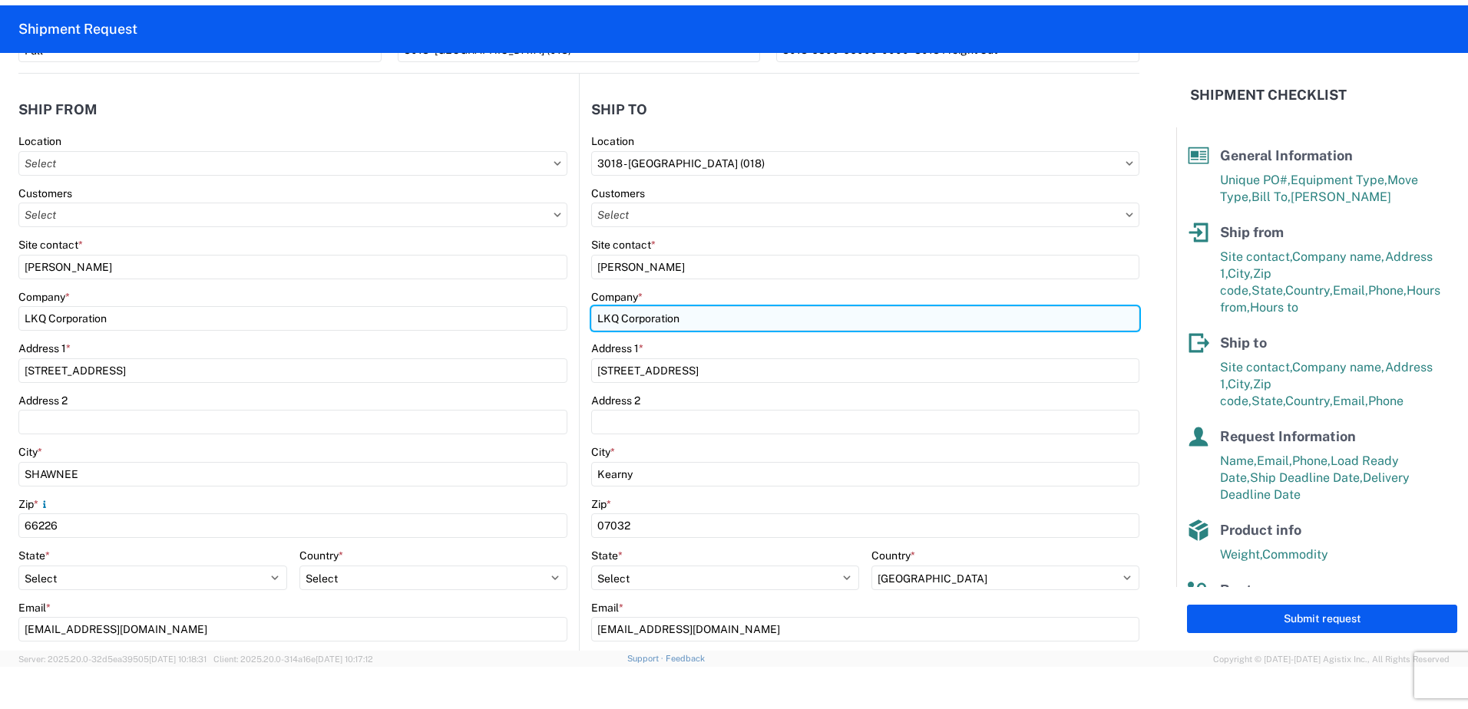
click at [759, 327] on input "LKQ Corporation" at bounding box center [865, 318] width 548 height 25
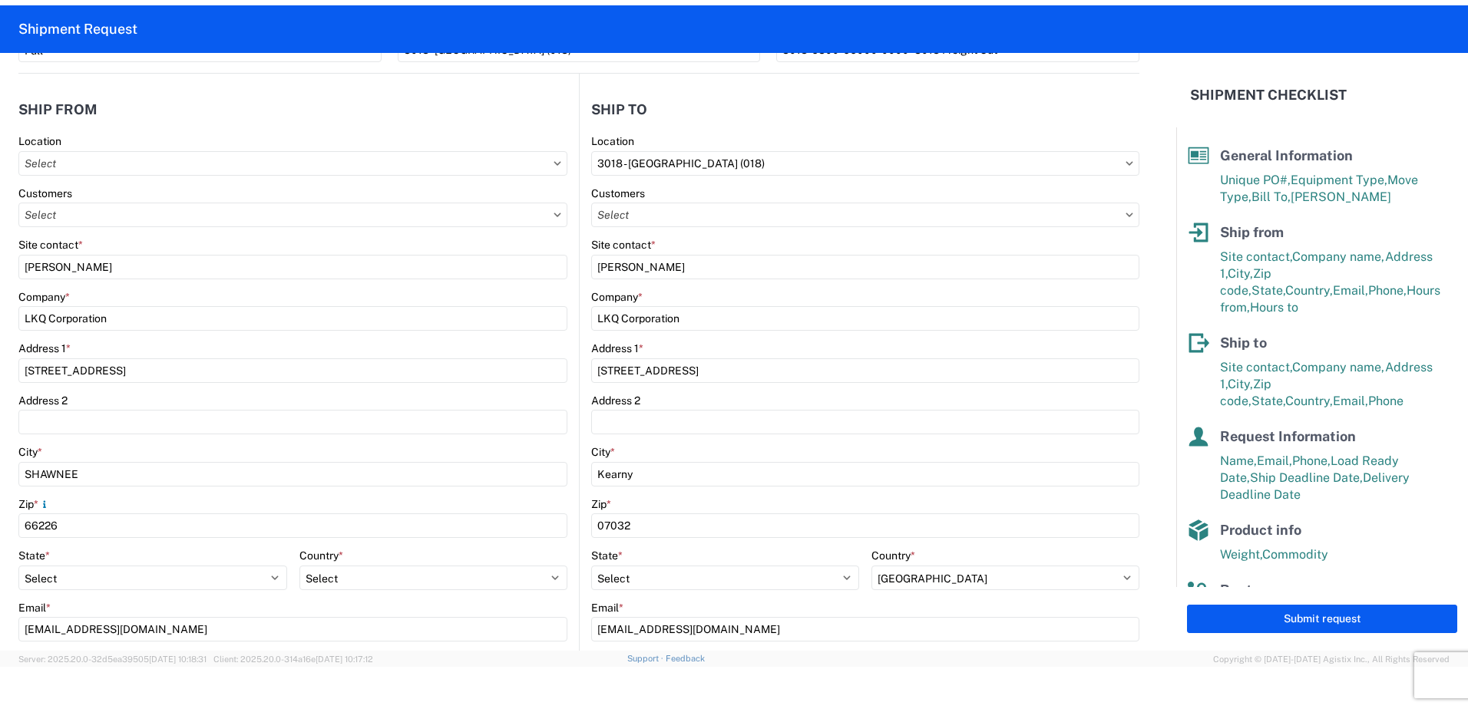
drag, startPoint x: 1371, startPoint y: 613, endPoint x: 1361, endPoint y: 617, distance: 10.7
click at [1371, 613] on button "Submit request" at bounding box center [1322, 619] width 270 height 28
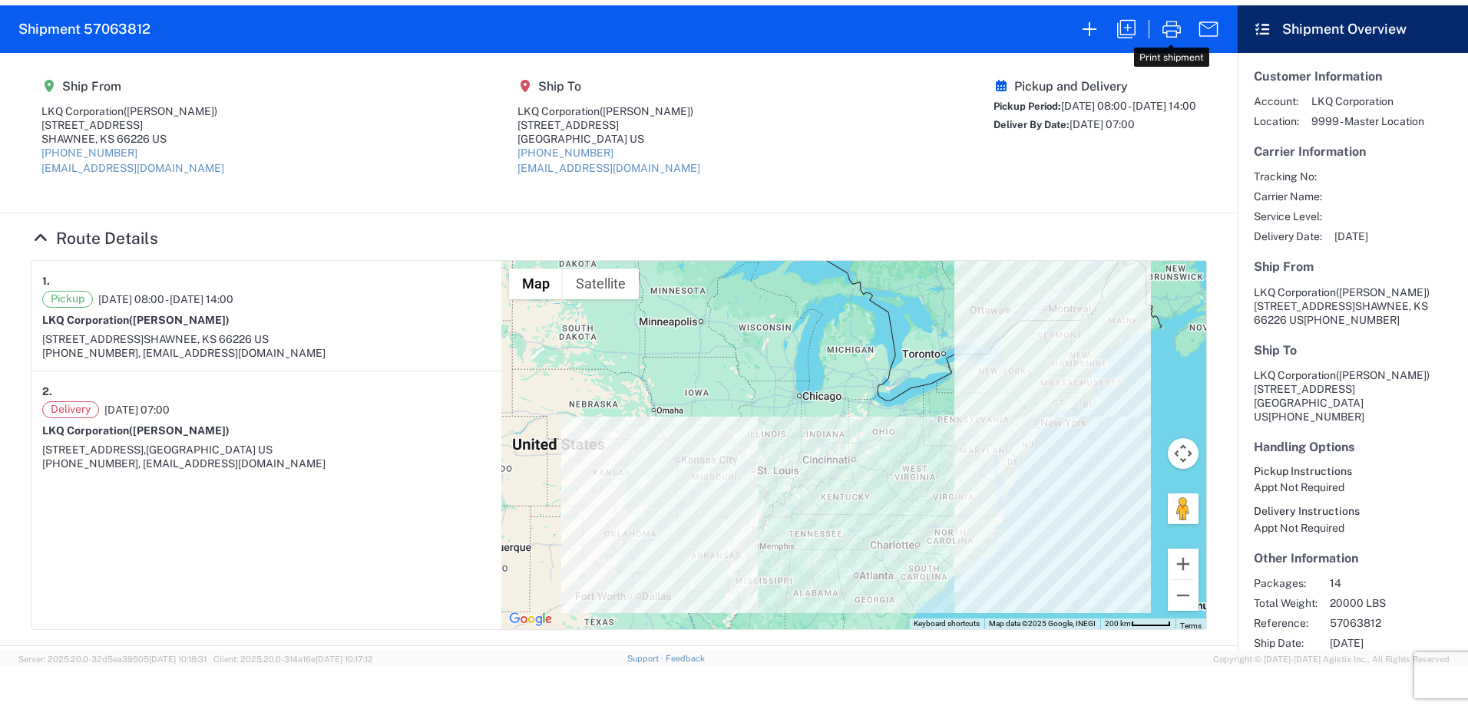
click at [1173, 31] on icon "button" at bounding box center [1171, 29] width 18 height 17
